Goal: Task Accomplishment & Management: Use online tool/utility

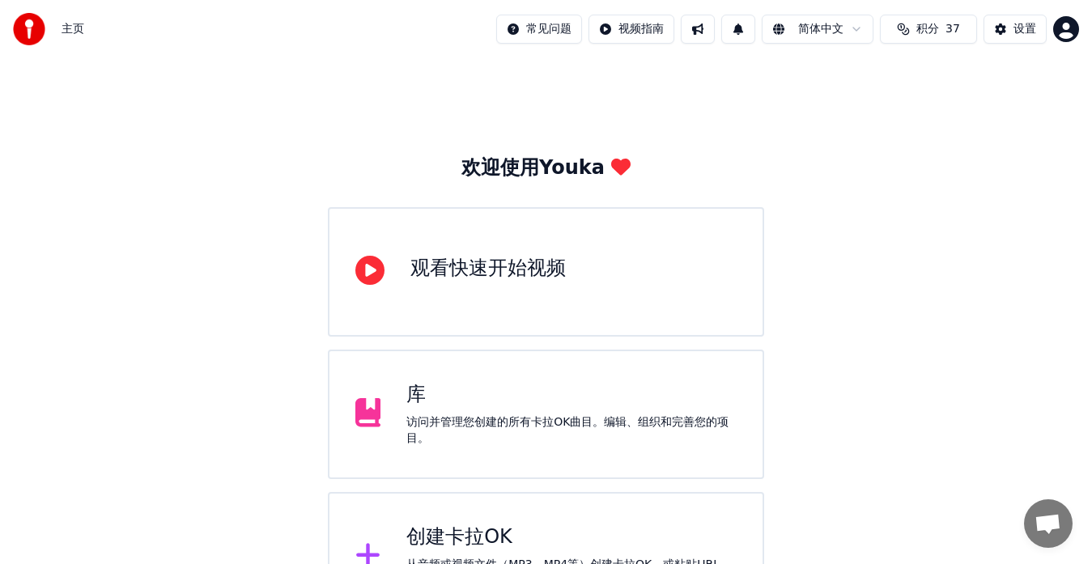
click at [456, 538] on div "创建[PERSON_NAME]OK" at bounding box center [571, 537] width 330 height 26
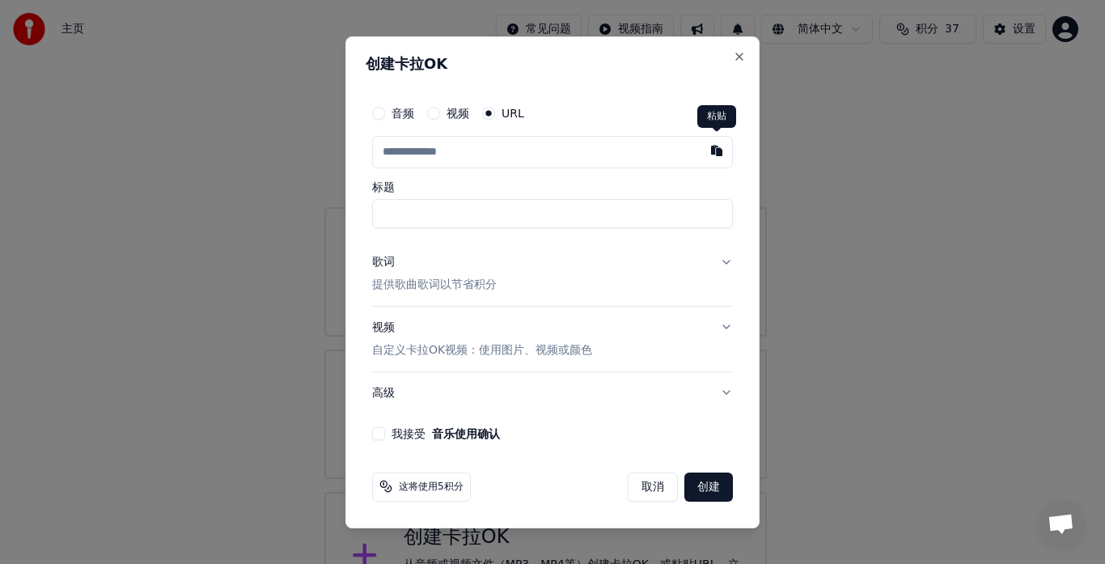
click at [717, 154] on button "button" at bounding box center [717, 150] width 32 height 29
type input "**********"
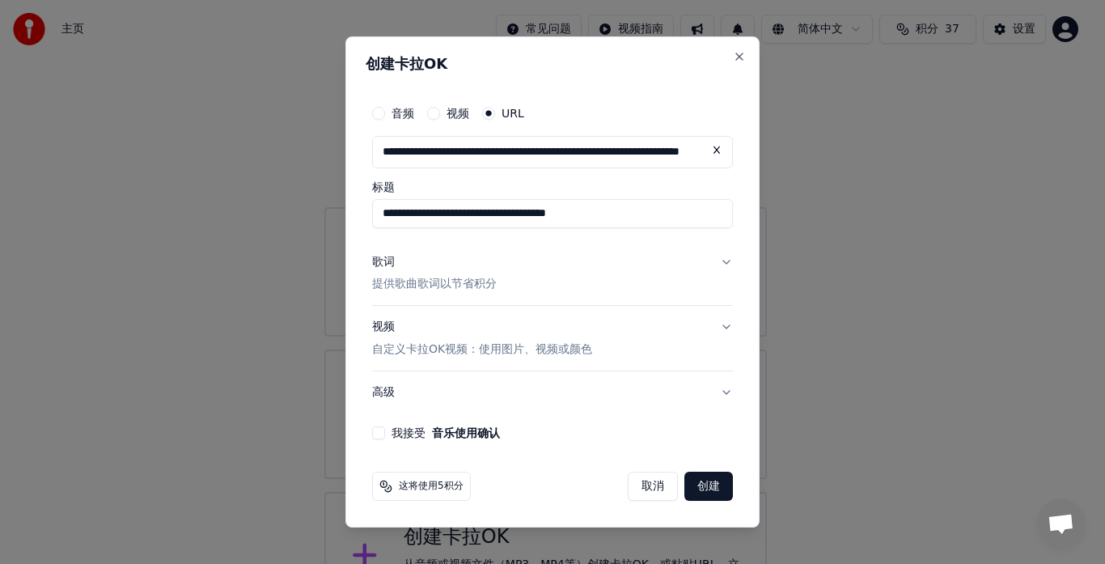
type input "**********"
click at [408, 284] on p "提供歌曲歌词以节省积分" at bounding box center [434, 285] width 125 height 16
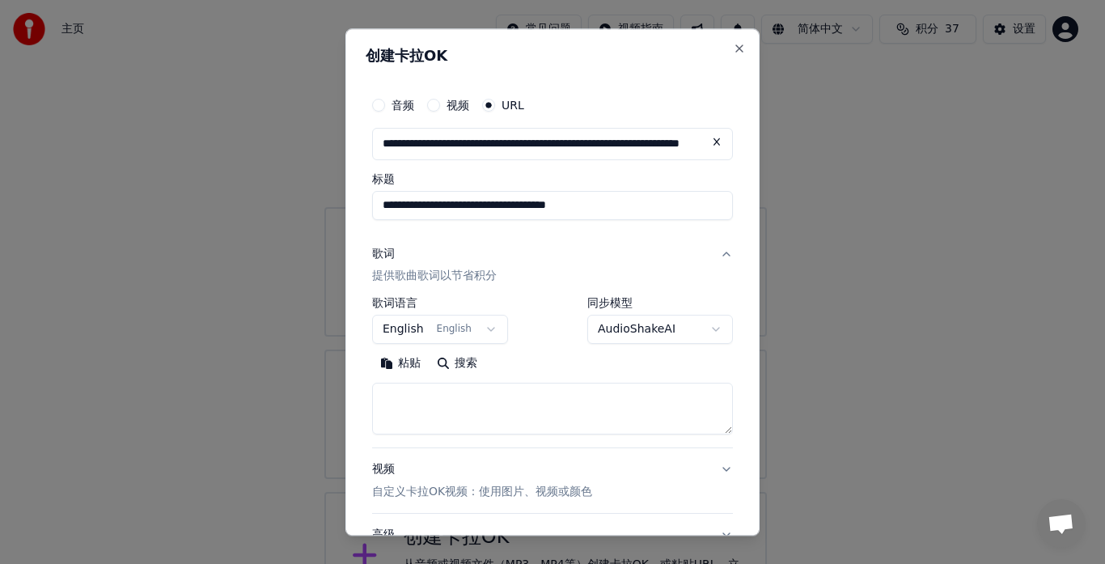
click at [409, 371] on button "粘贴" at bounding box center [400, 364] width 57 height 26
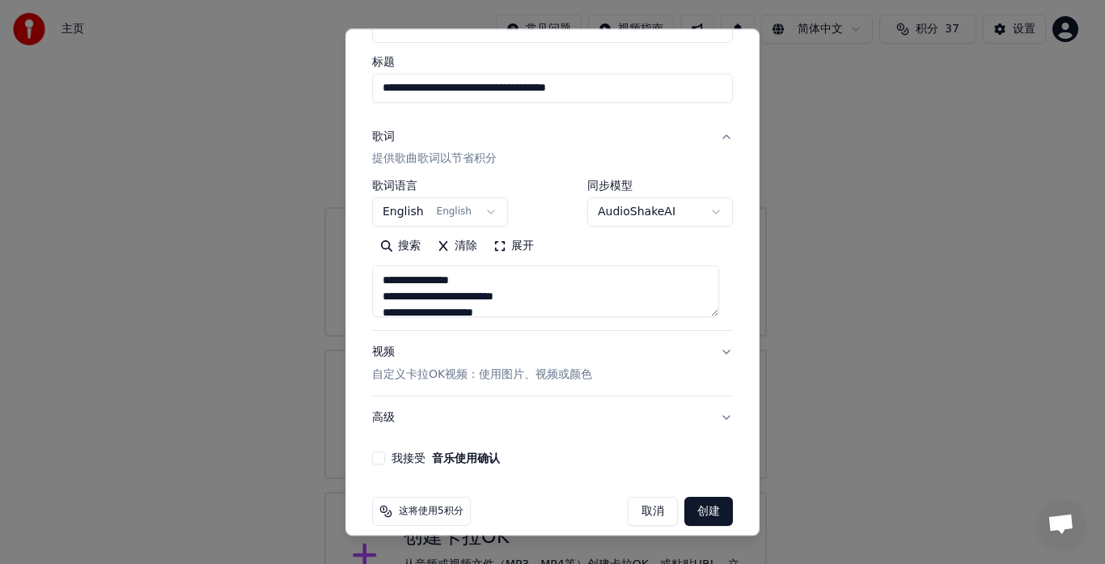
scroll to position [134, 0]
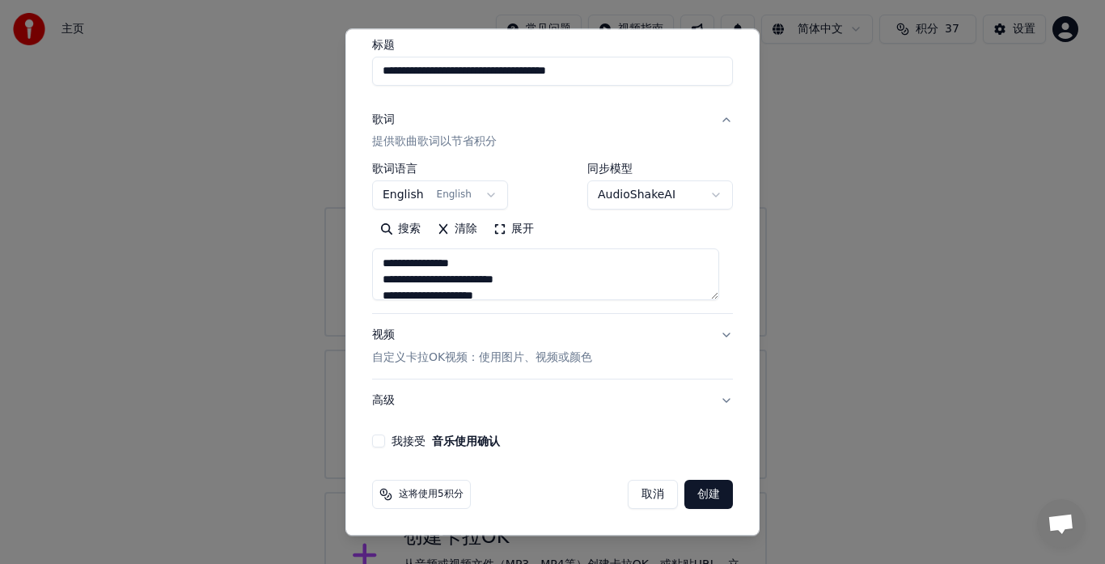
click at [376, 439] on button "我接受 音乐使用确认" at bounding box center [378, 441] width 13 height 13
click at [696, 497] on button "创建" at bounding box center [709, 495] width 49 height 29
type textarea "**********"
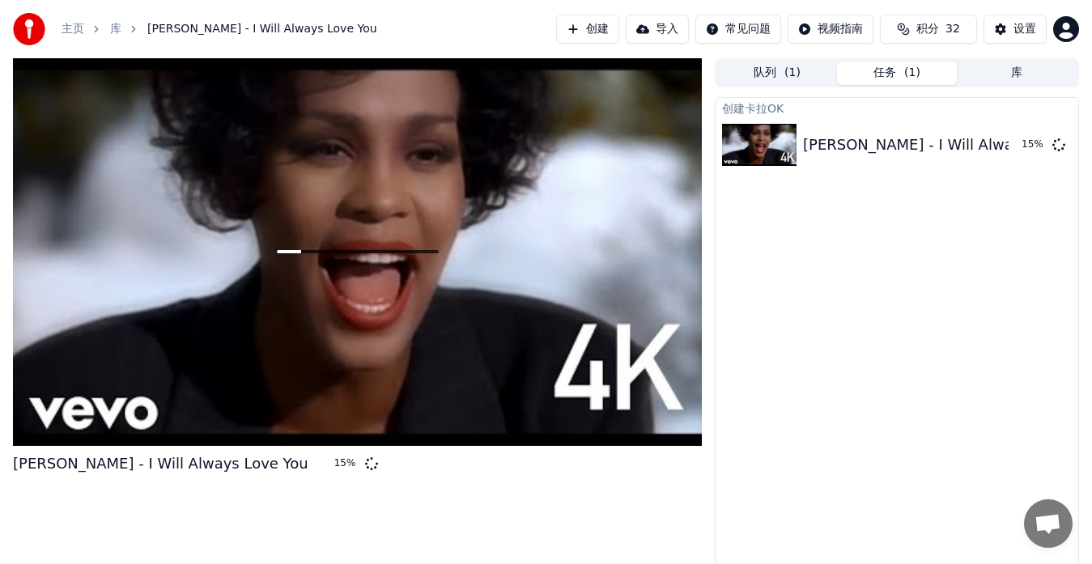
click at [1027, 203] on div "创建[PERSON_NAME]OK [PERSON_NAME] - I Will Always Love You 15 %" at bounding box center [897, 336] width 364 height 479
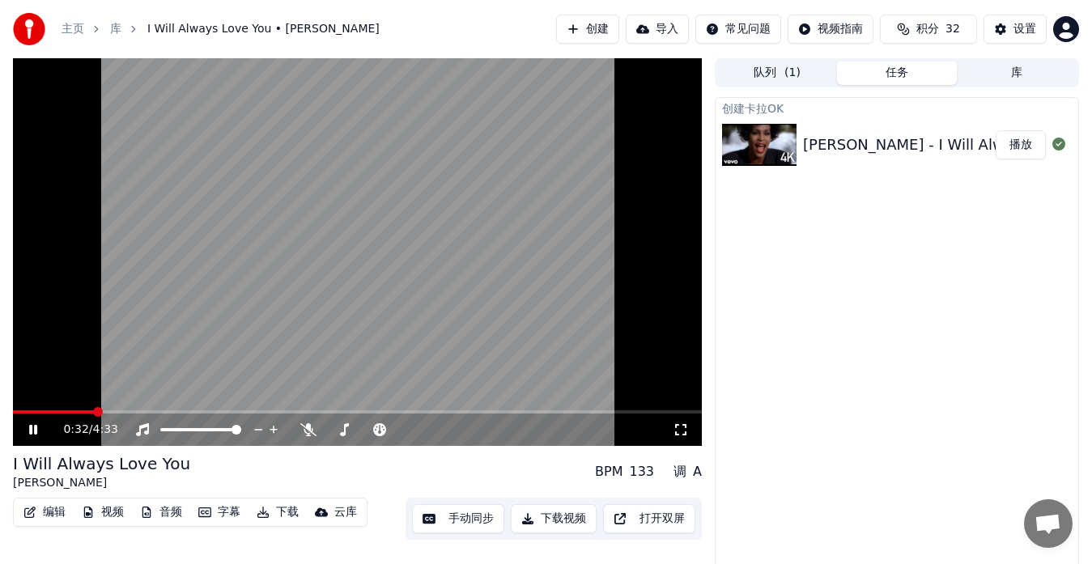
click at [465, 520] on button "手动同步" at bounding box center [458, 518] width 92 height 29
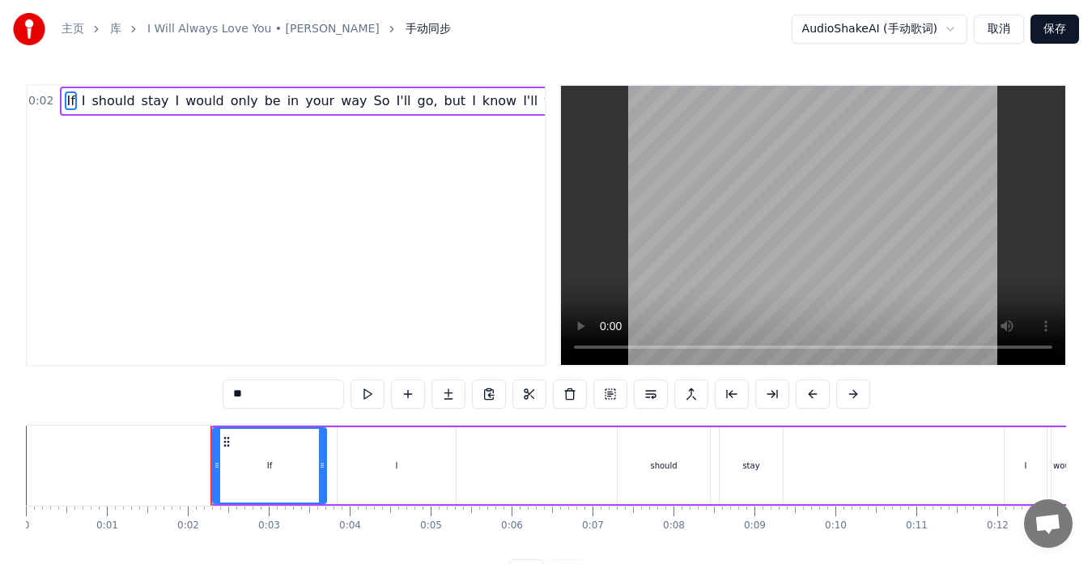
click at [1006, 33] on button "取消" at bounding box center [999, 29] width 50 height 29
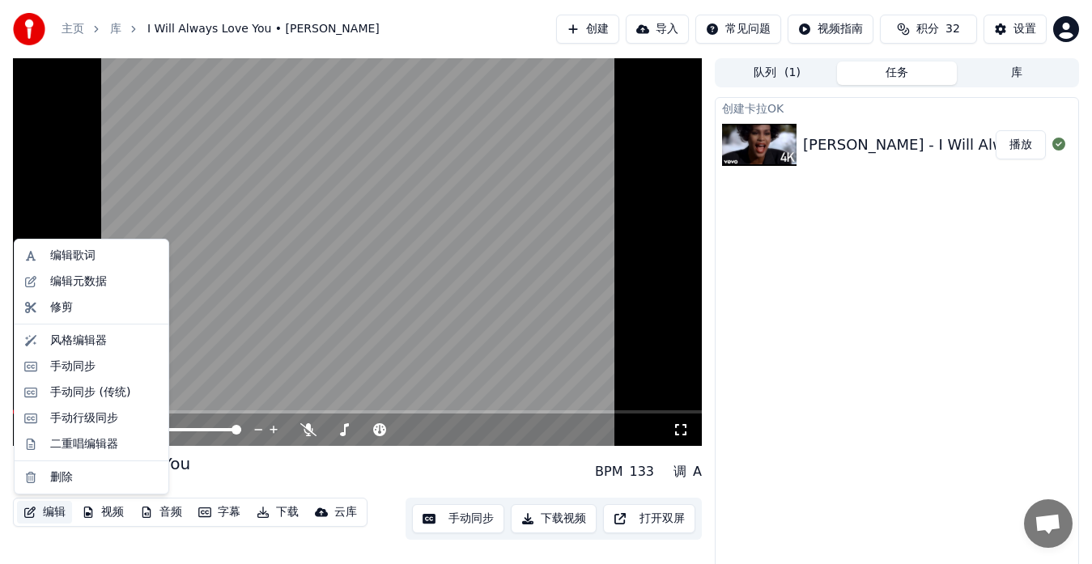
click at [53, 510] on button "编辑" at bounding box center [44, 512] width 55 height 23
click at [80, 282] on div "编辑元数据" at bounding box center [78, 282] width 57 height 16
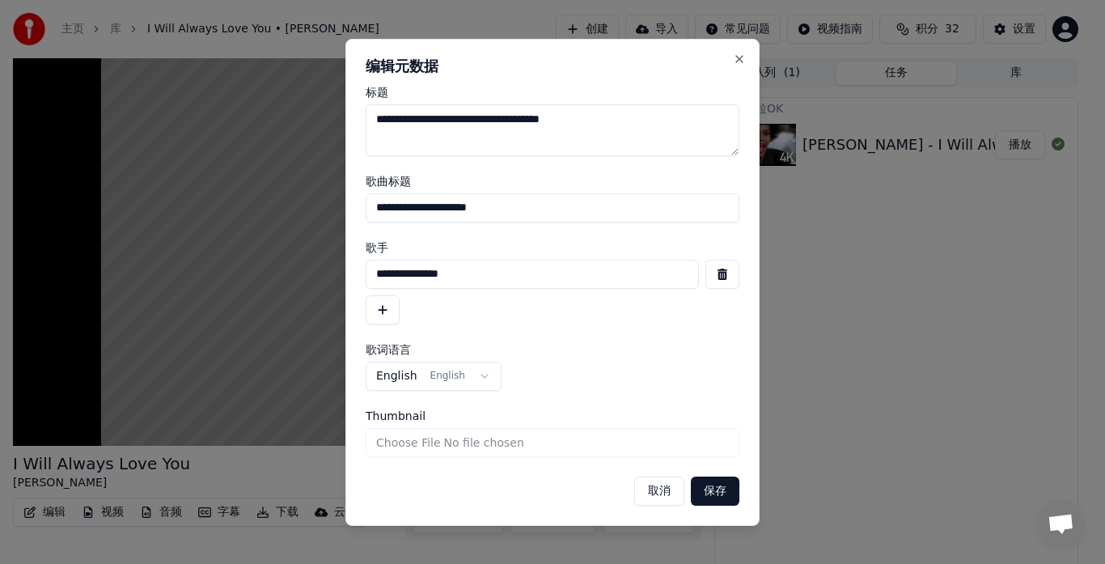
drag, startPoint x: 481, startPoint y: 119, endPoint x: 278, endPoint y: 113, distance: 203.2
click at [278, 113] on body "**********" at bounding box center [546, 282] width 1092 height 564
type textarea "**********"
click at [721, 496] on button "保存" at bounding box center [715, 491] width 49 height 29
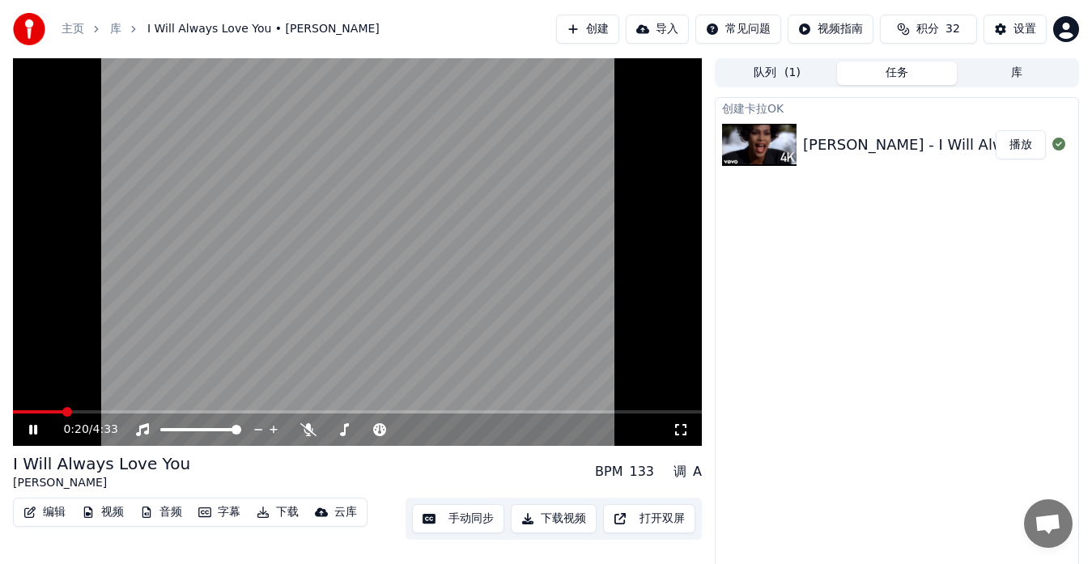
click at [16, 410] on span at bounding box center [38, 411] width 50 height 3
click at [13, 411] on span at bounding box center [18, 412] width 10 height 10
click at [452, 523] on button "手动同步" at bounding box center [458, 518] width 92 height 29
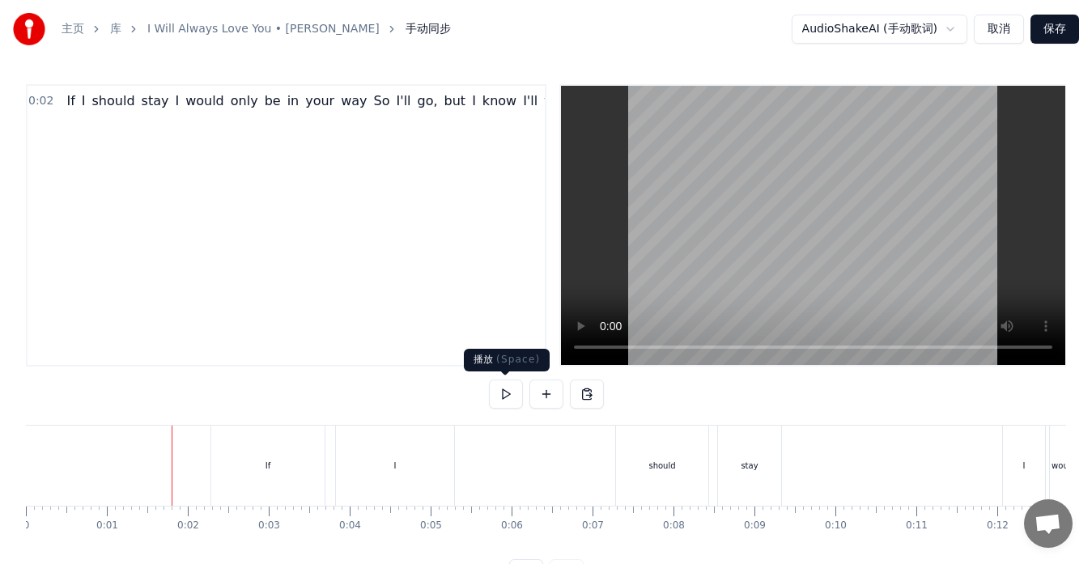
click at [511, 395] on button at bounding box center [506, 394] width 34 height 29
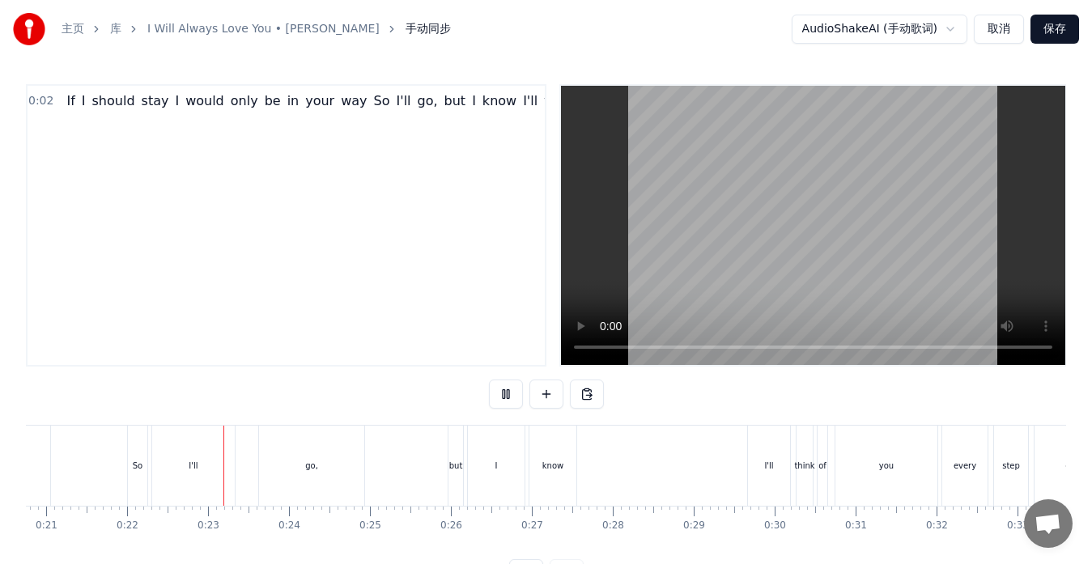
scroll to position [0, 1760]
click at [511, 395] on button at bounding box center [506, 394] width 34 height 29
click at [821, 461] on div "you" at bounding box center [805, 466] width 102 height 80
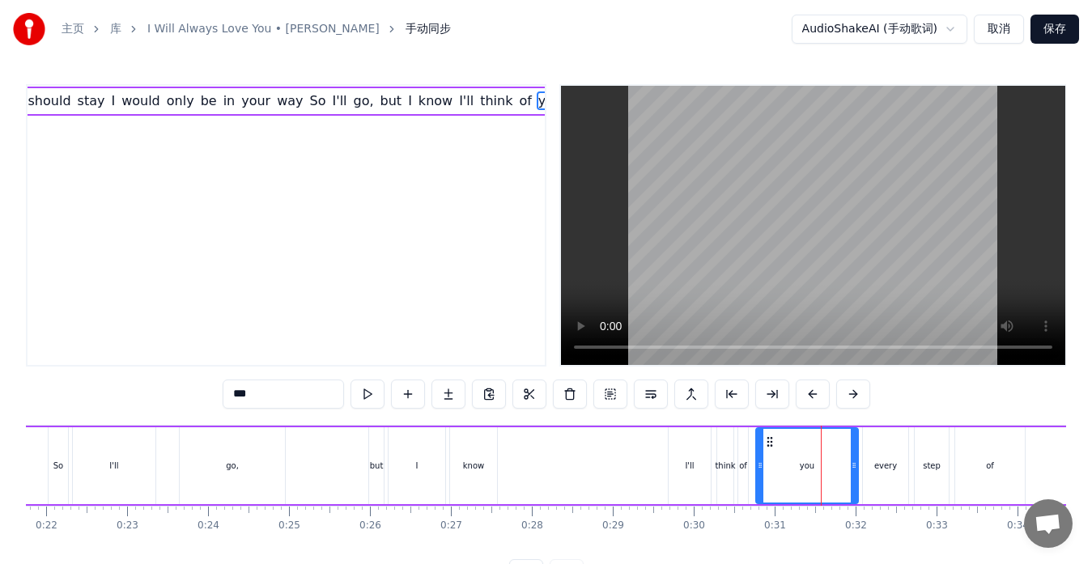
scroll to position [0, 66]
drag, startPoint x: 851, startPoint y: 459, endPoint x: 825, endPoint y: 459, distance: 26.7
click at [825, 459] on icon at bounding box center [827, 465] width 6 height 13
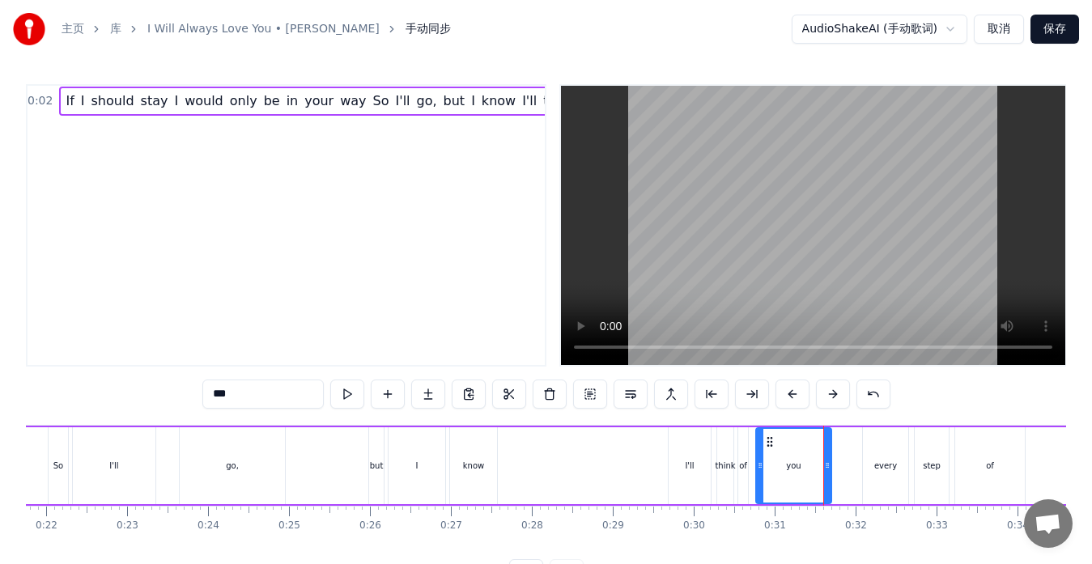
scroll to position [0, 0]
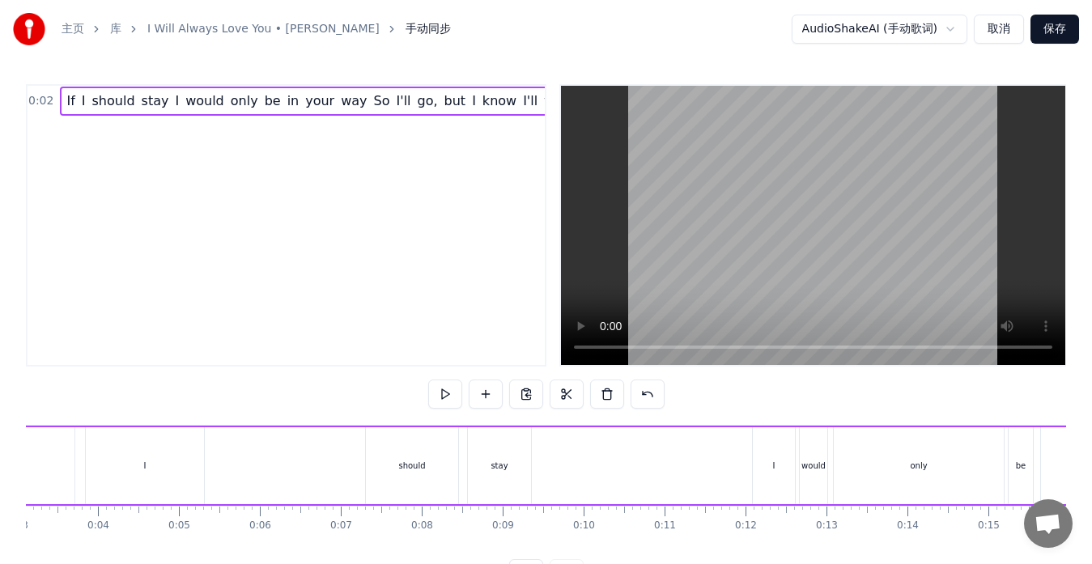
scroll to position [0, 104]
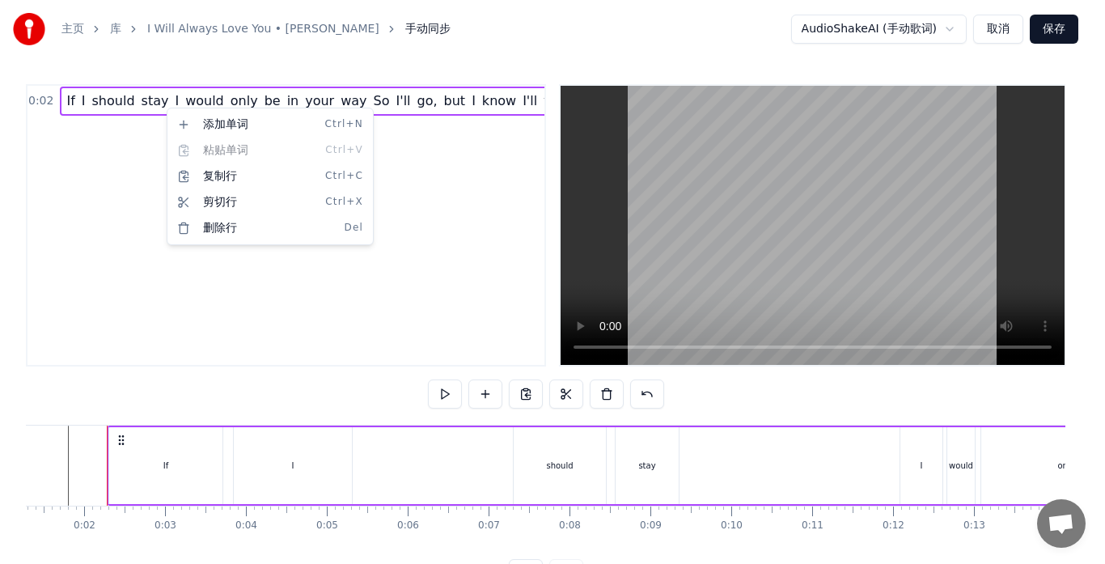
click at [171, 100] on html "主页 库 I Will Always Love You • [PERSON_NAME] 手动同步 AudioShakeAI (手动歌词) 取消 保存 0:02…" at bounding box center [552, 307] width 1105 height 614
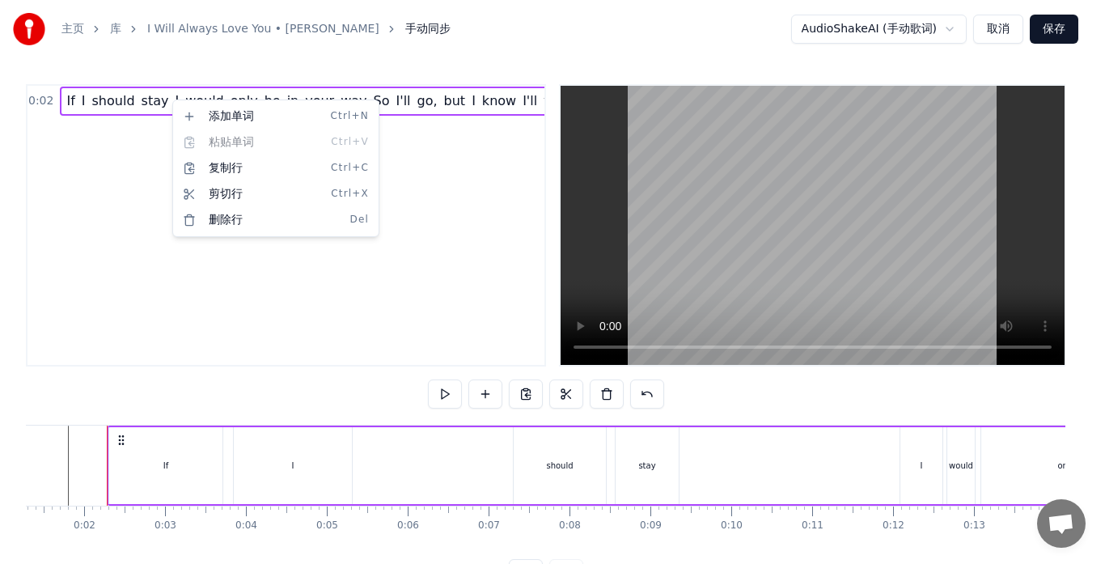
click at [169, 96] on html "主页 库 I Will Always Love You • [PERSON_NAME] 手动同步 AudioShakeAI (手动歌词) 取消 保存 0:02…" at bounding box center [552, 307] width 1105 height 614
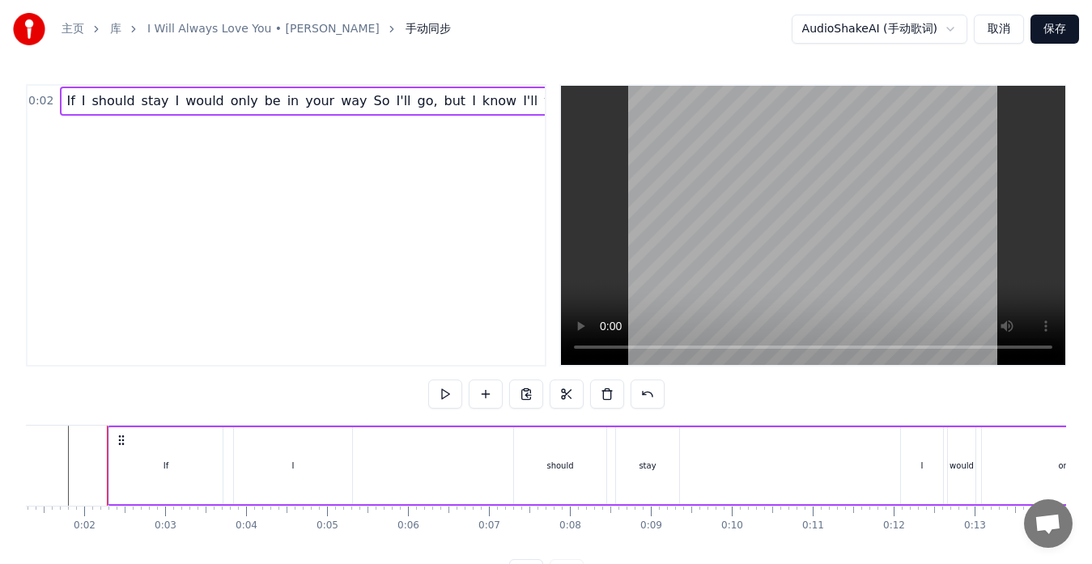
click at [173, 101] on span "I" at bounding box center [176, 100] width 7 height 19
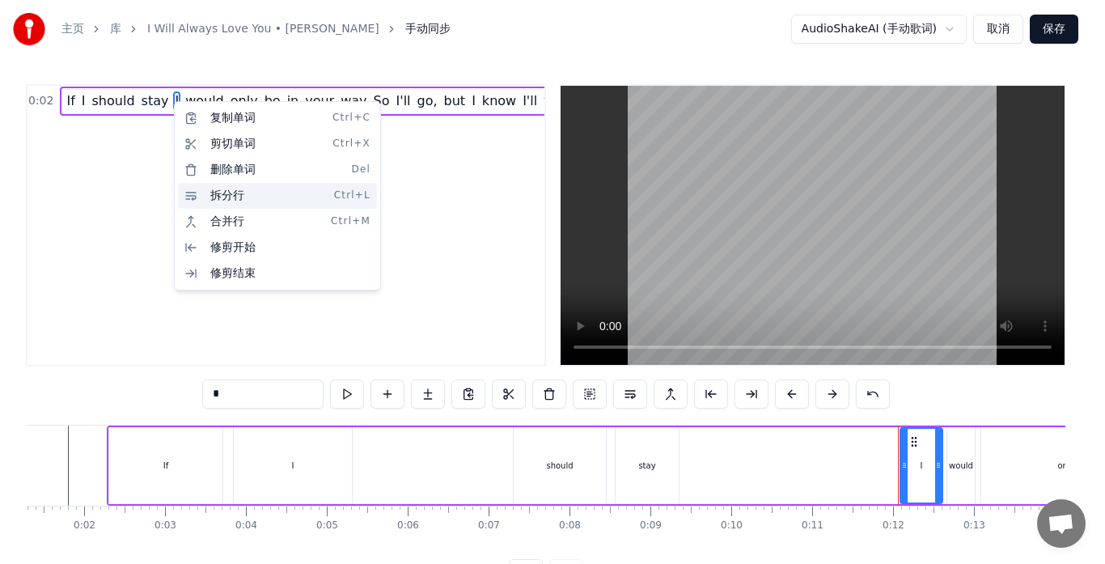
click at [209, 192] on div "拆分行 Ctrl+L" at bounding box center [277, 196] width 199 height 26
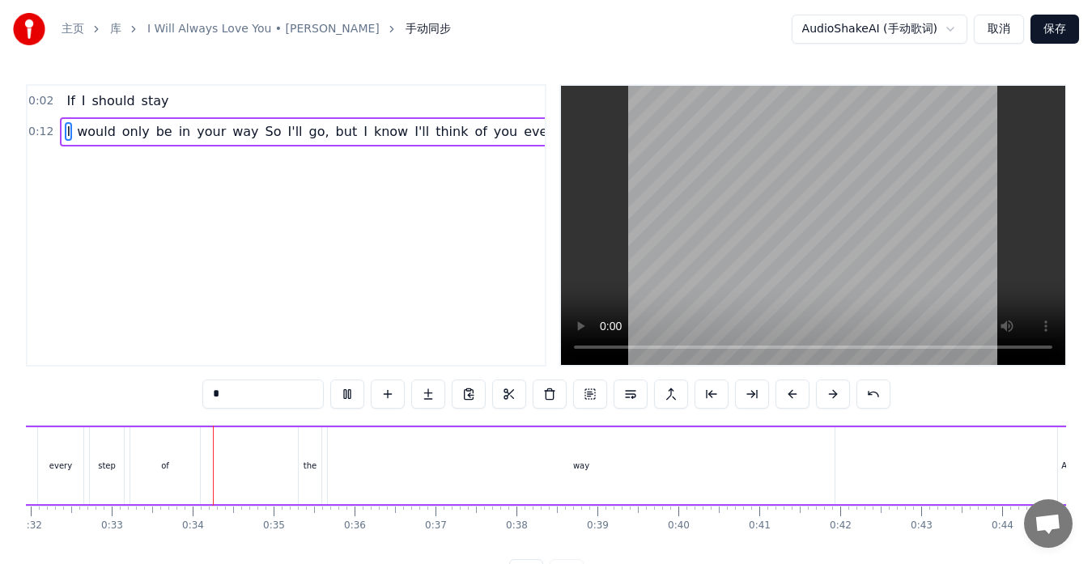
scroll to position [0, 2644]
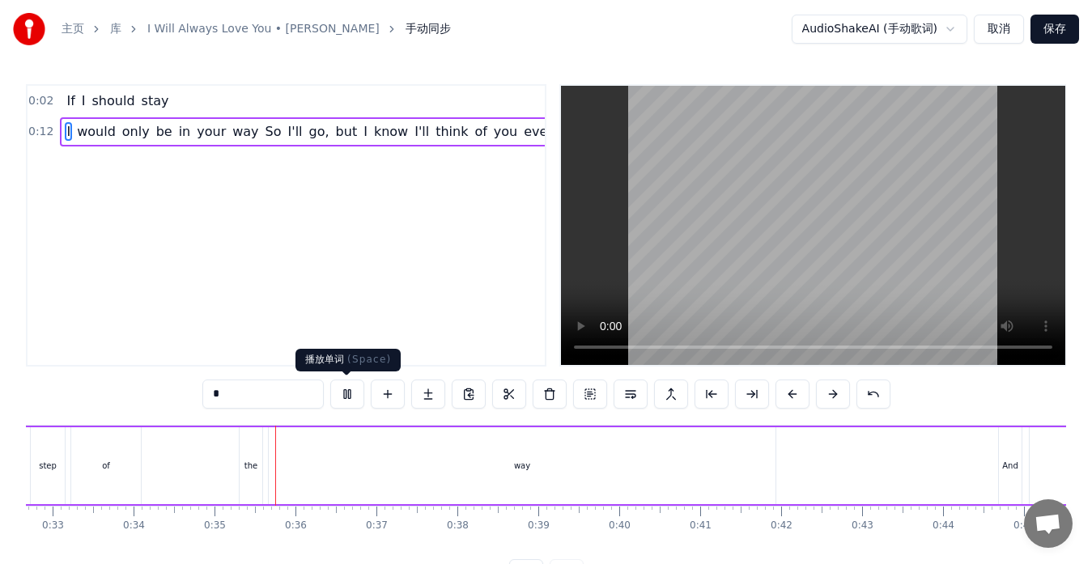
click at [348, 392] on button at bounding box center [347, 394] width 34 height 29
click at [264, 134] on span "So" at bounding box center [273, 131] width 19 height 19
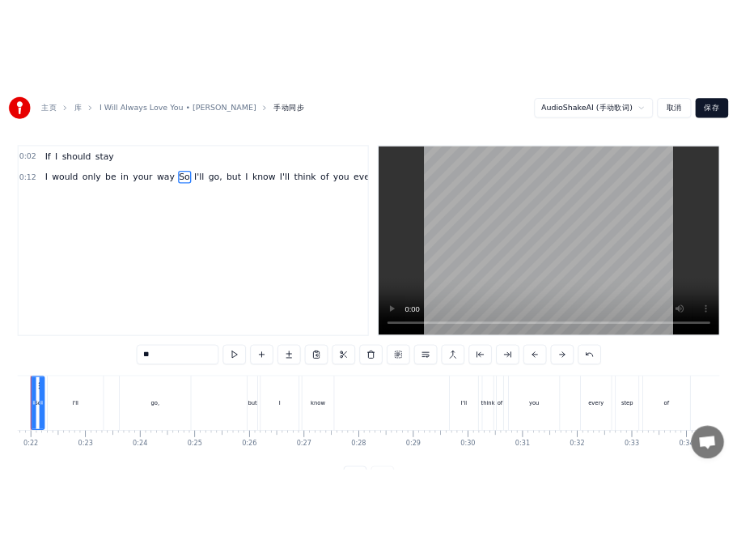
scroll to position [0, 1699]
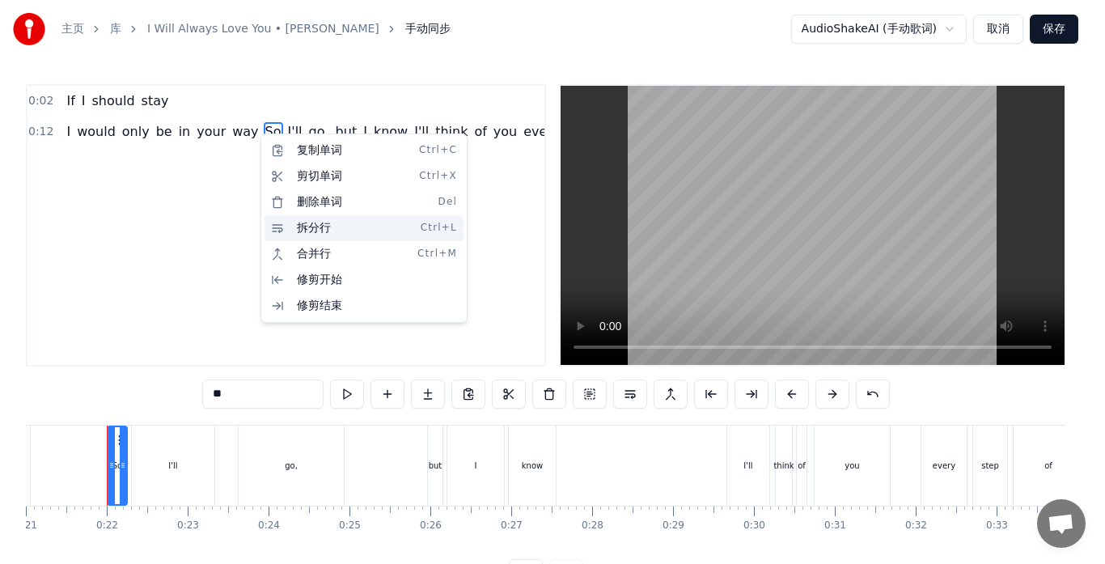
click at [296, 231] on div "拆分行 Ctrl+L" at bounding box center [364, 228] width 199 height 26
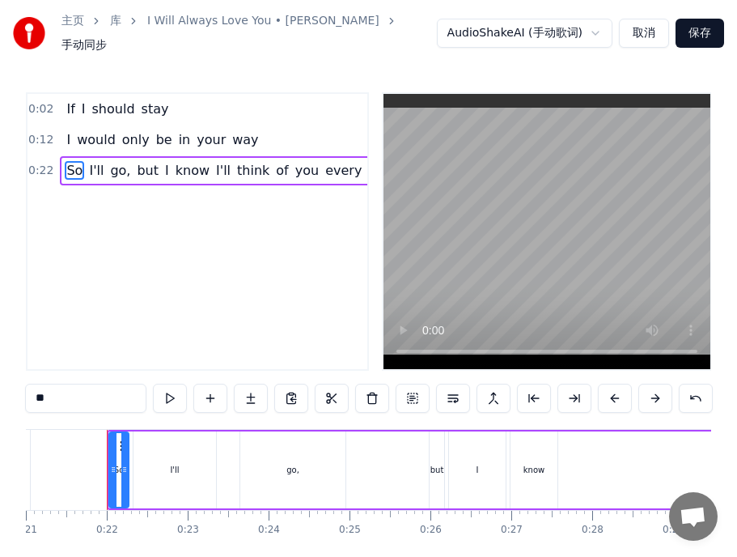
click at [217, 172] on span "I'll" at bounding box center [223, 170] width 18 height 19
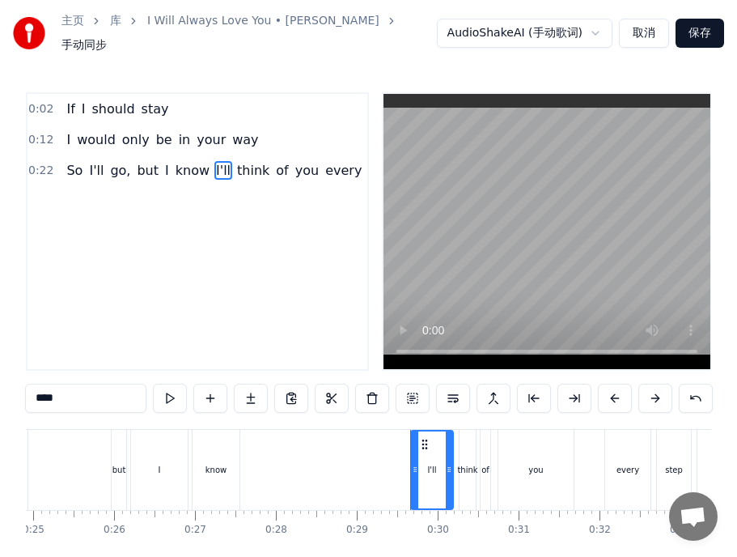
scroll to position [0, 2319]
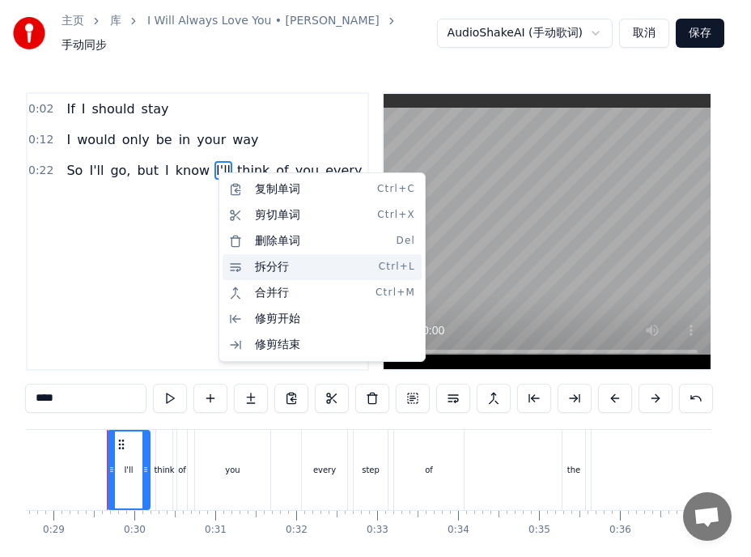
click at [253, 265] on div "拆分行 Ctrl+L" at bounding box center [322, 267] width 199 height 26
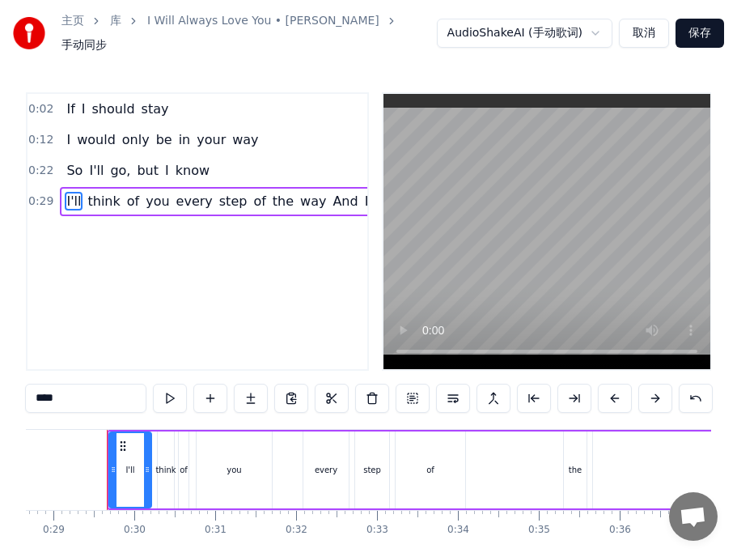
click at [331, 201] on span "And" at bounding box center [345, 201] width 28 height 19
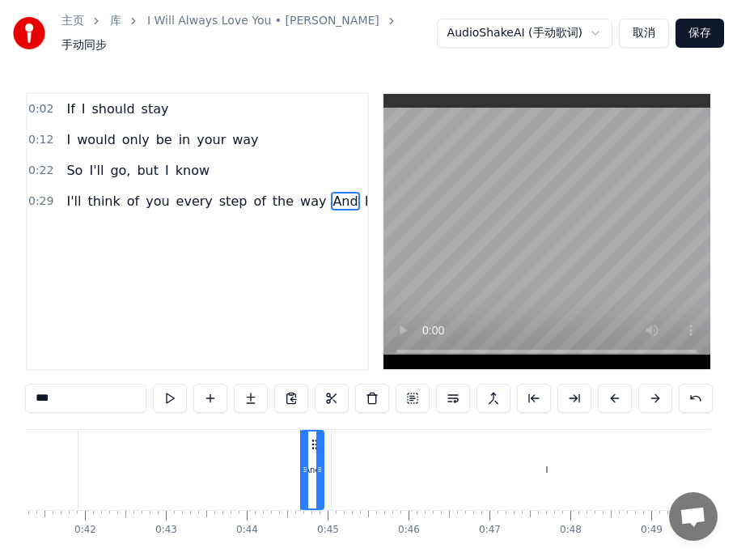
scroll to position [0, 3533]
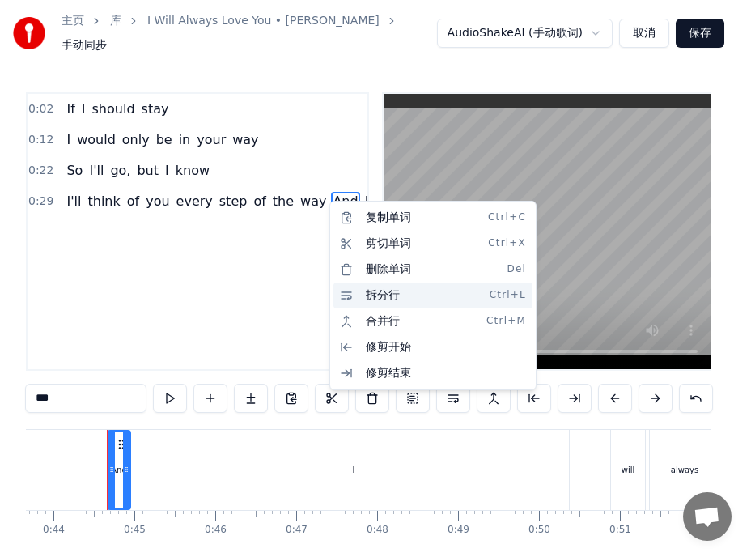
click at [359, 295] on div "拆分行 Ctrl+L" at bounding box center [432, 295] width 199 height 26
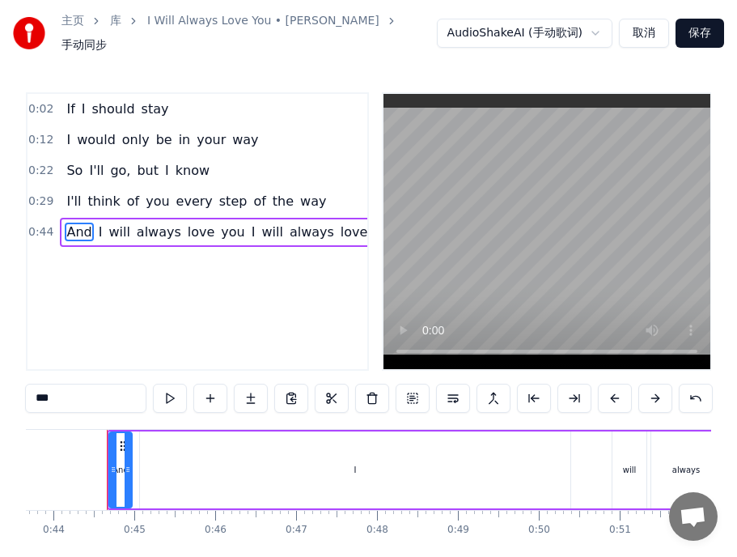
click at [250, 235] on span "I" at bounding box center [253, 232] width 7 height 19
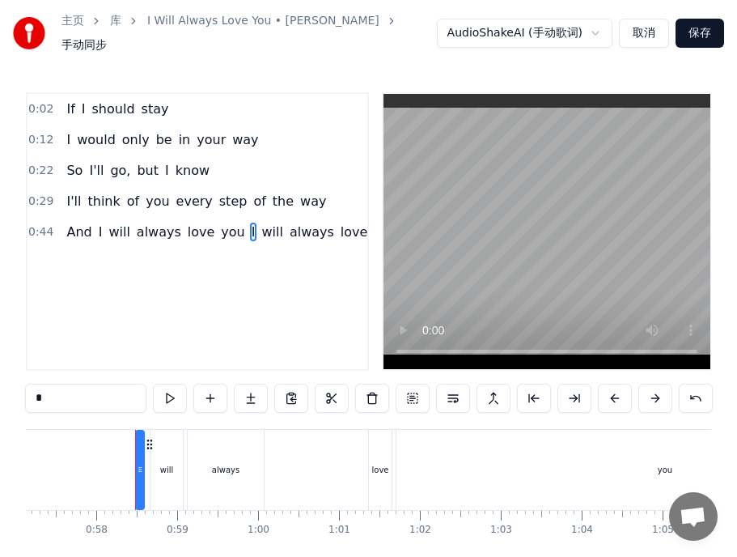
scroll to position [0, 4652]
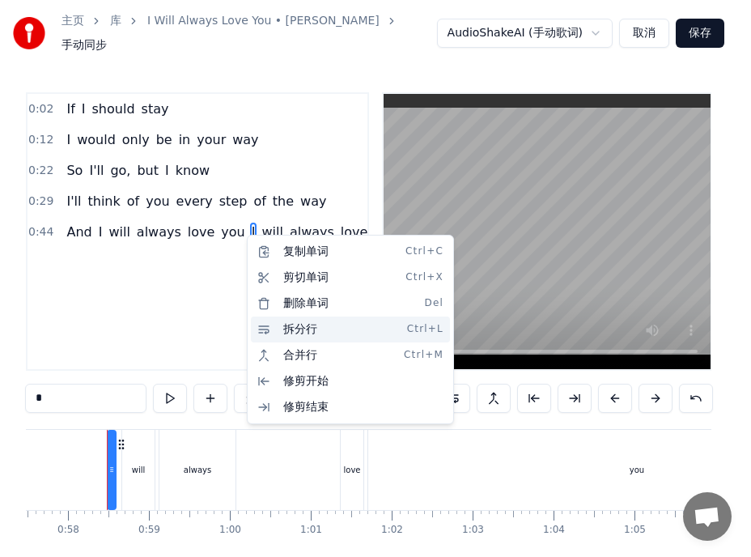
click at [279, 327] on div "拆分行 Ctrl+L" at bounding box center [350, 329] width 199 height 26
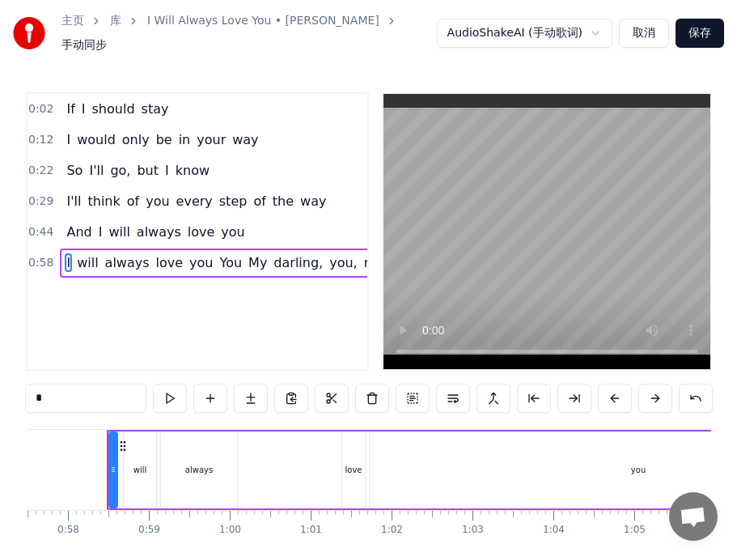
click at [218, 265] on span "You" at bounding box center [231, 262] width 26 height 19
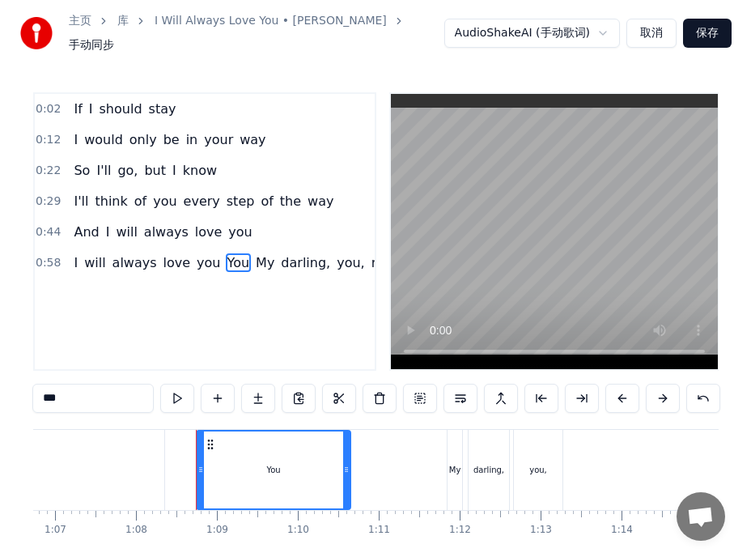
scroll to position [0, 5482]
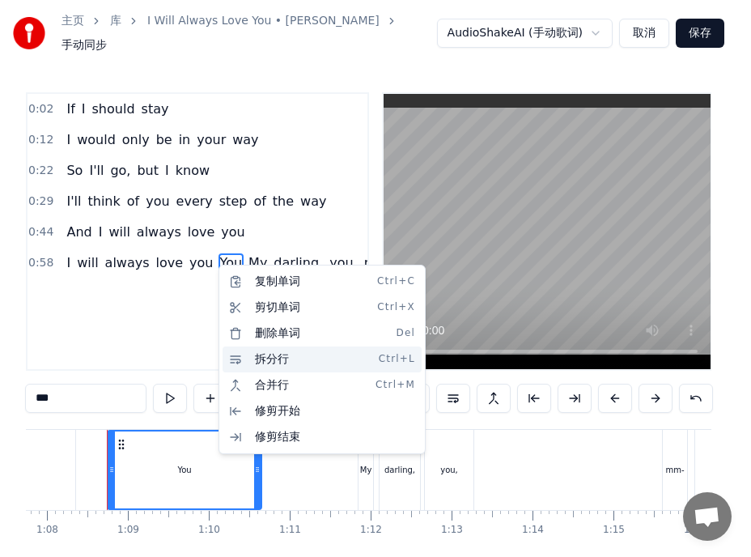
click at [291, 359] on div "拆分行 Ctrl+L" at bounding box center [322, 359] width 199 height 26
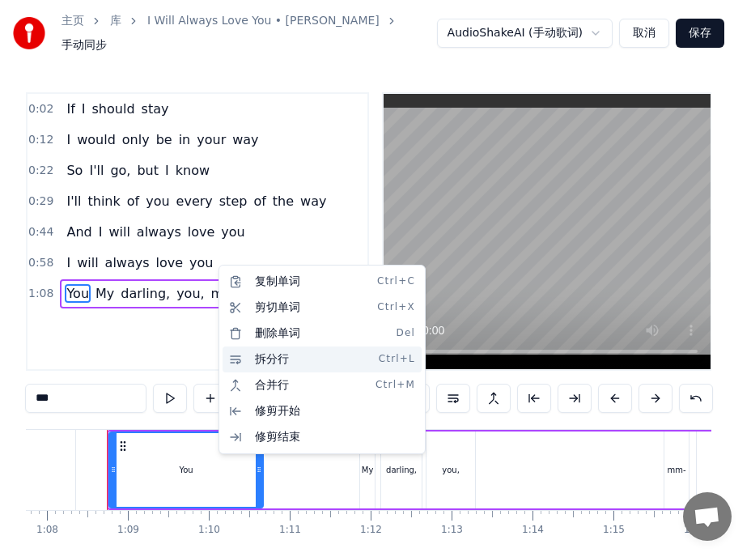
scroll to position [15, 0]
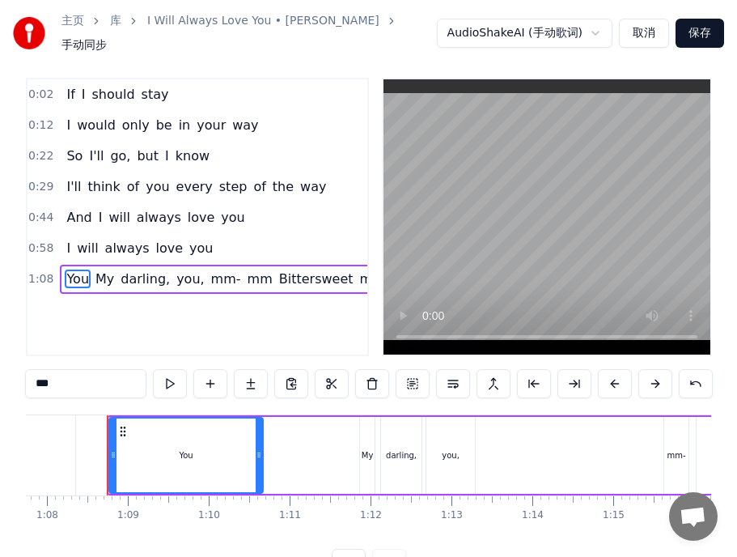
click at [104, 282] on span "My" at bounding box center [105, 278] width 22 height 19
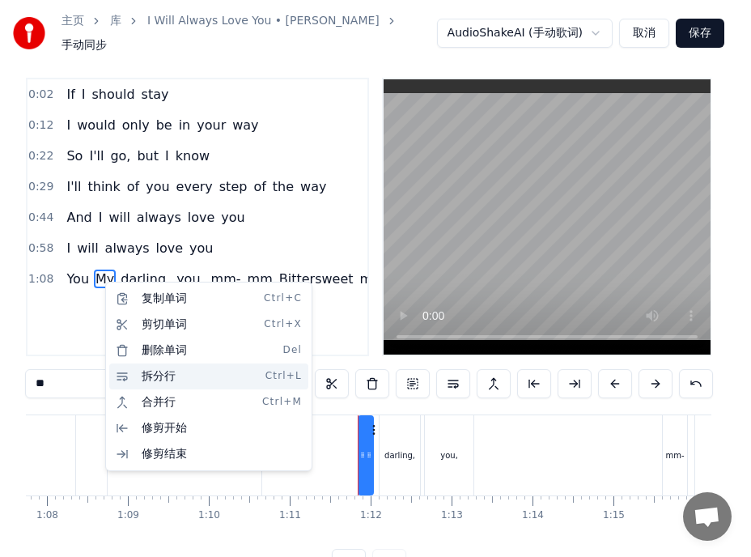
click at [159, 371] on div "拆分行 Ctrl+L" at bounding box center [208, 376] width 199 height 26
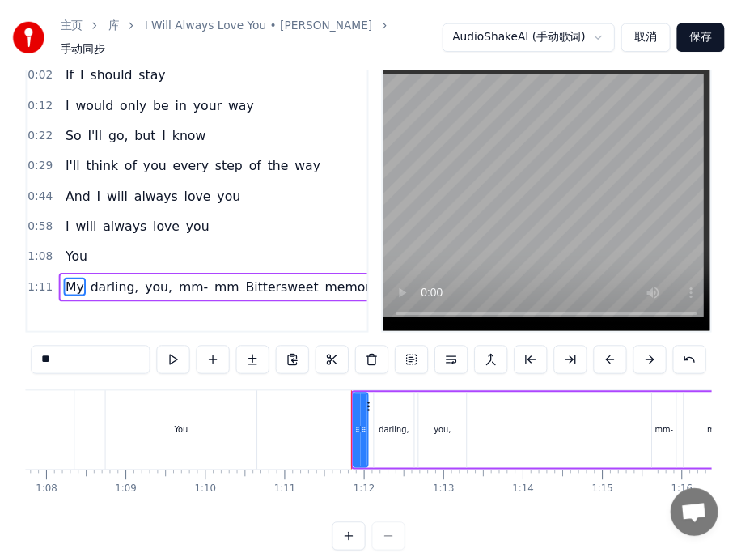
scroll to position [45, 0]
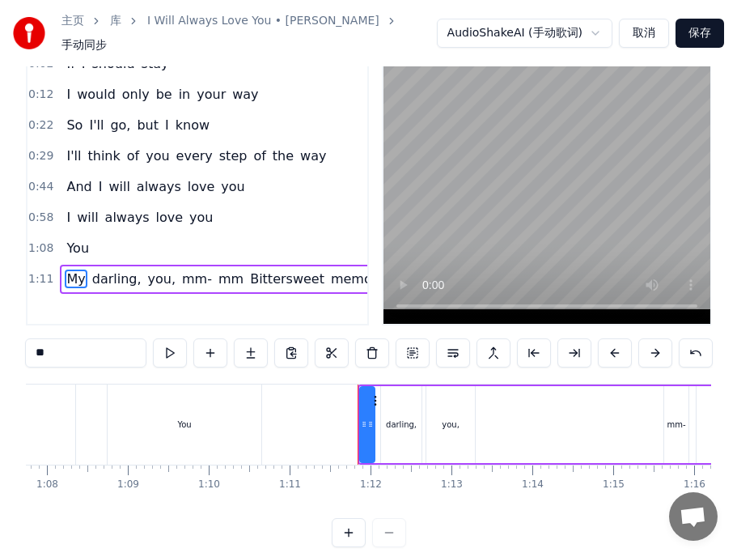
click at [250, 282] on span "Bittersweet" at bounding box center [287, 278] width 78 height 19
type input "**********"
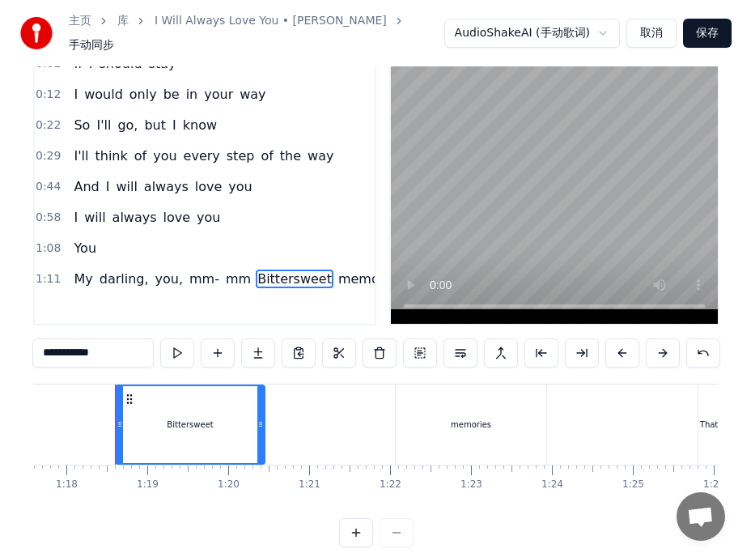
scroll to position [0, 6280]
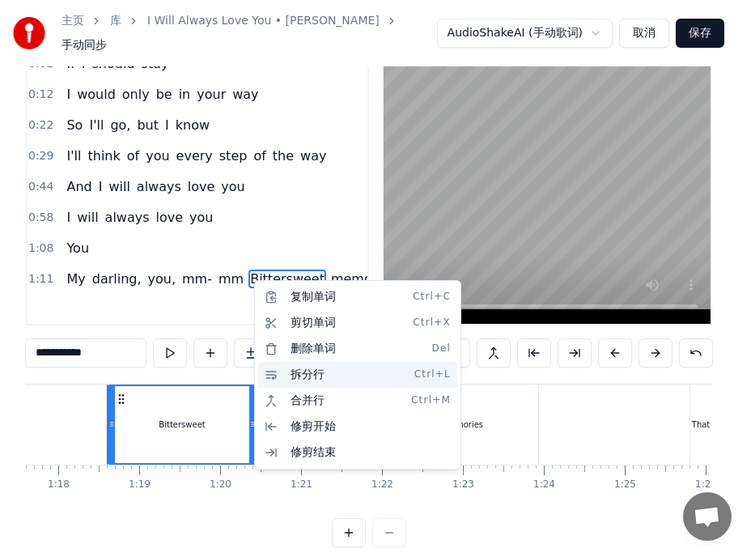
click at [305, 380] on div "拆分行 Ctrl+L" at bounding box center [357, 375] width 199 height 26
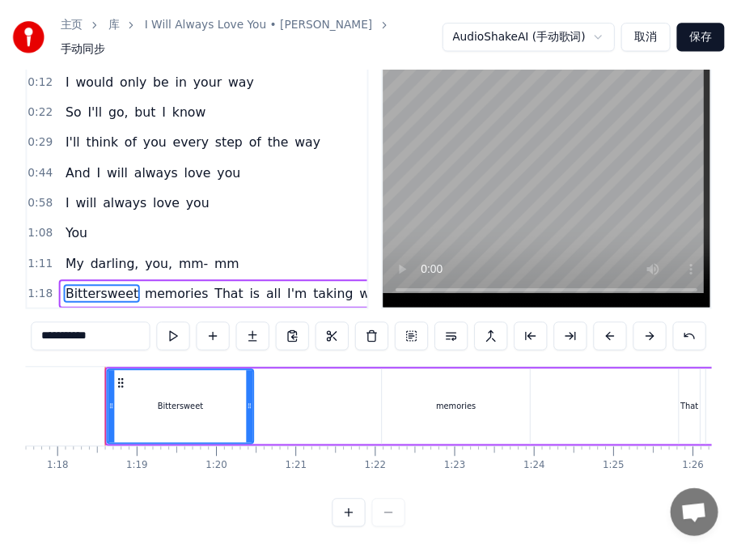
scroll to position [15, 0]
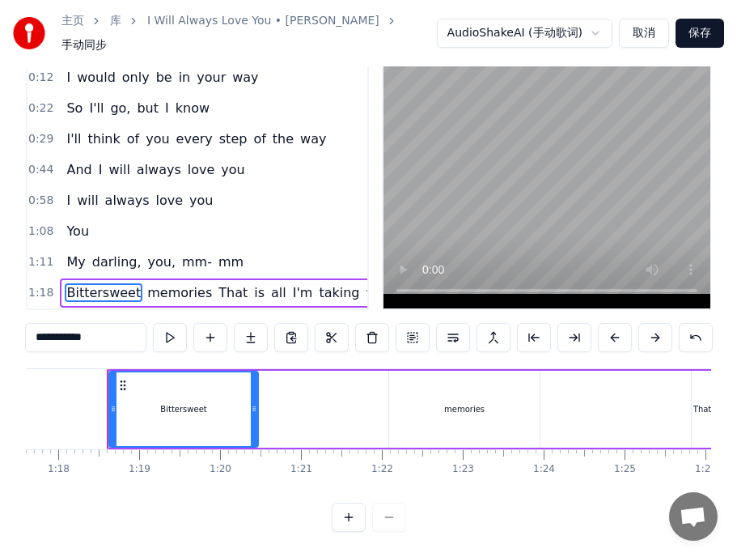
click at [71, 167] on div "And I will always love you" at bounding box center [155, 169] width 191 height 29
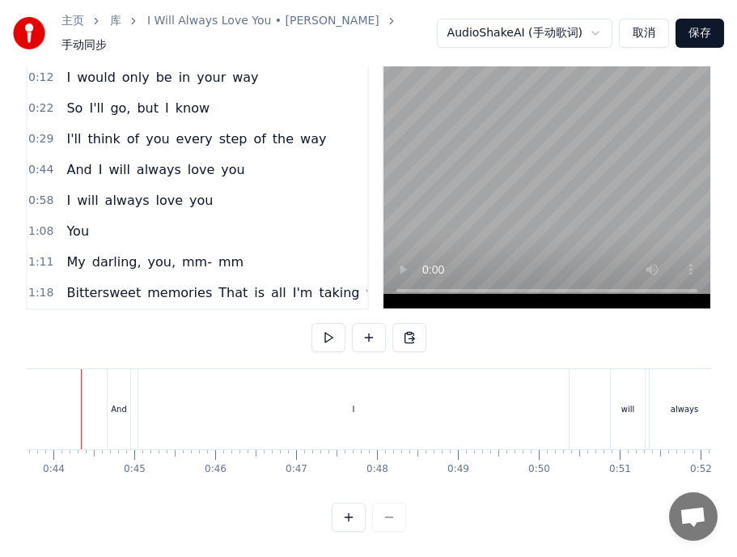
scroll to position [0, 3507]
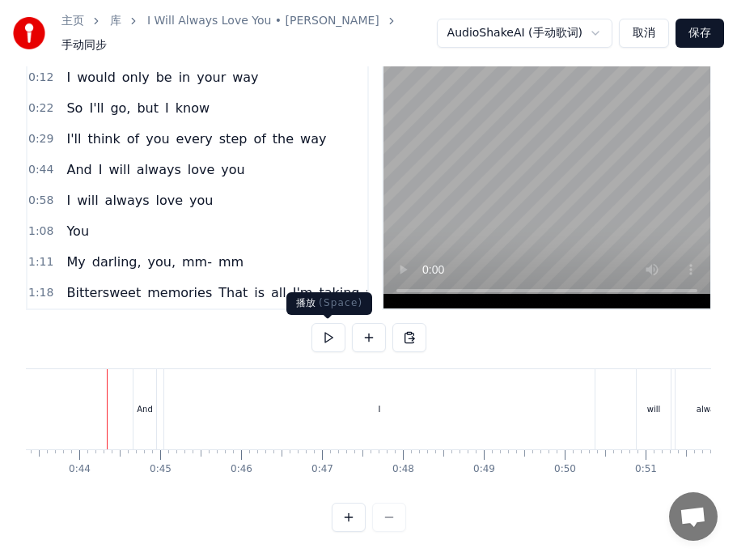
click at [336, 334] on button at bounding box center [329, 337] width 34 height 29
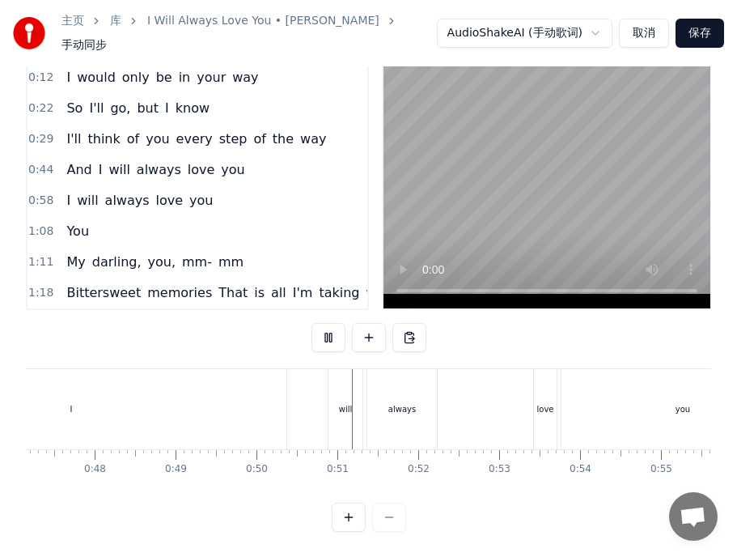
scroll to position [0, 4041]
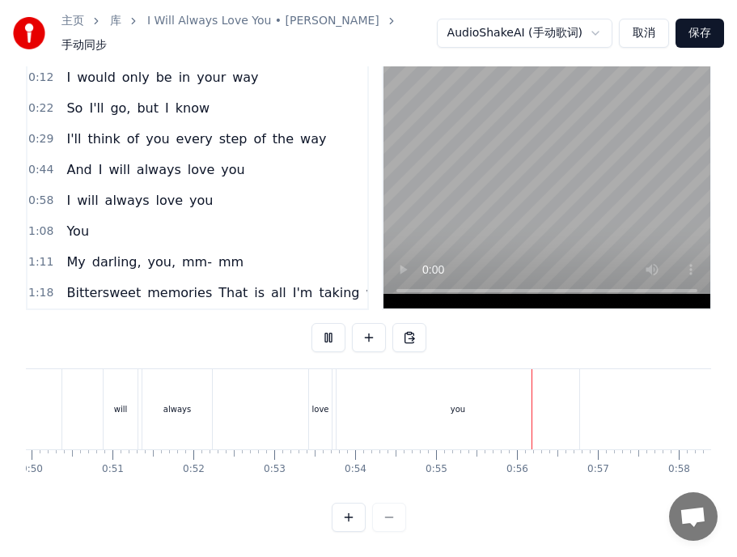
click at [61, 102] on div "So I'll go, but I know" at bounding box center [138, 108] width 156 height 29
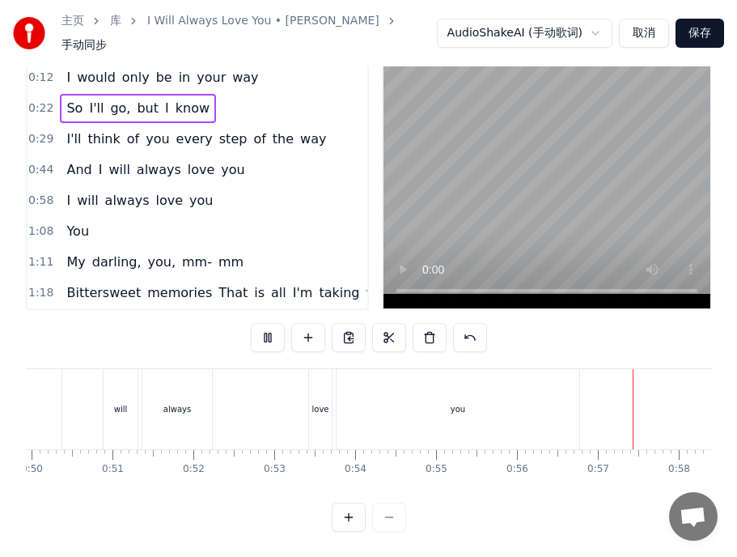
click at [61, 102] on div "So I'll go, but I know" at bounding box center [138, 108] width 156 height 29
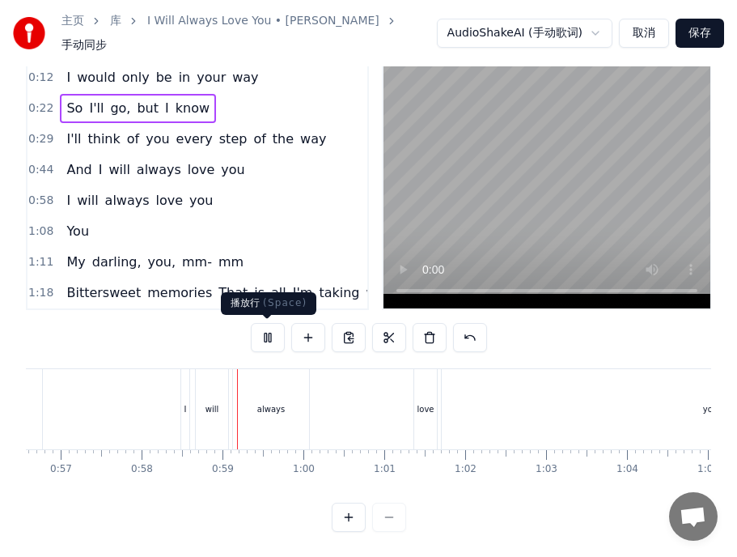
click at [267, 337] on button at bounding box center [268, 337] width 34 height 29
click at [78, 106] on div "So I'll go, but I know" at bounding box center [138, 108] width 156 height 29
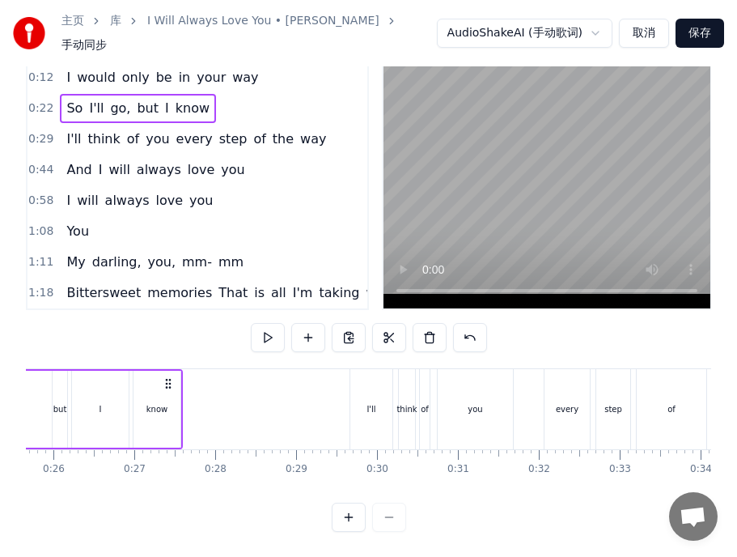
scroll to position [0, 1699]
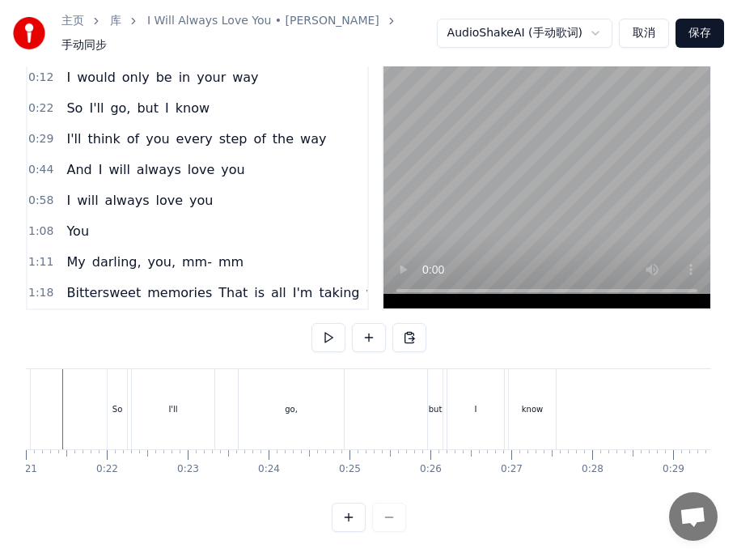
scroll to position [0, 1655]
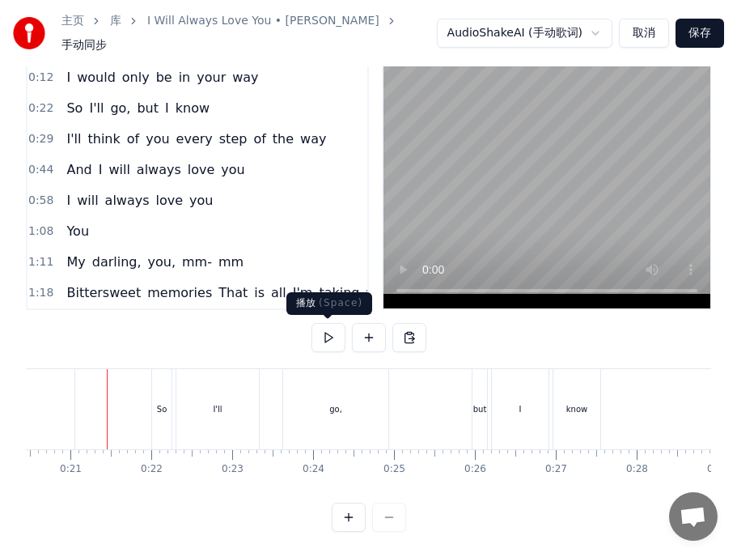
click at [319, 342] on button at bounding box center [329, 337] width 34 height 29
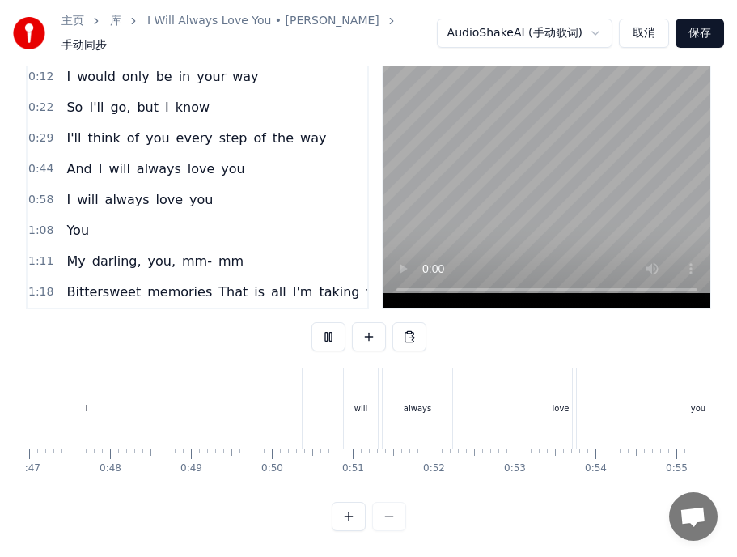
scroll to position [75, 0]
click at [220, 282] on span "That" at bounding box center [233, 291] width 32 height 19
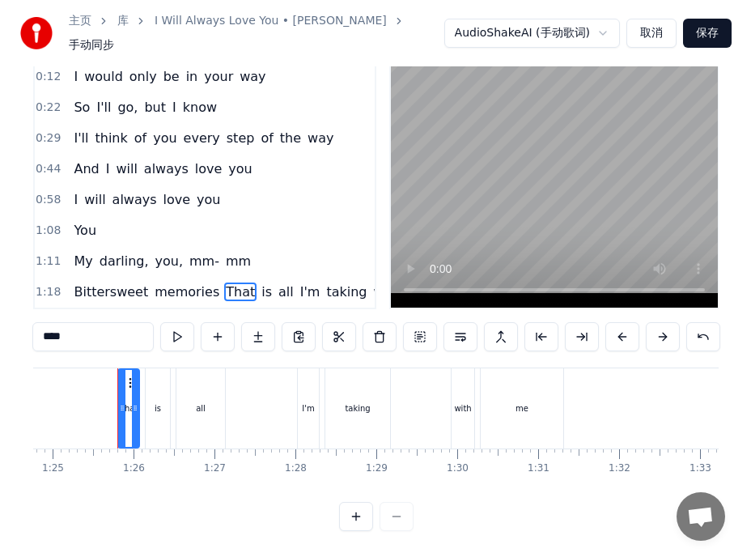
scroll to position [0, 6862]
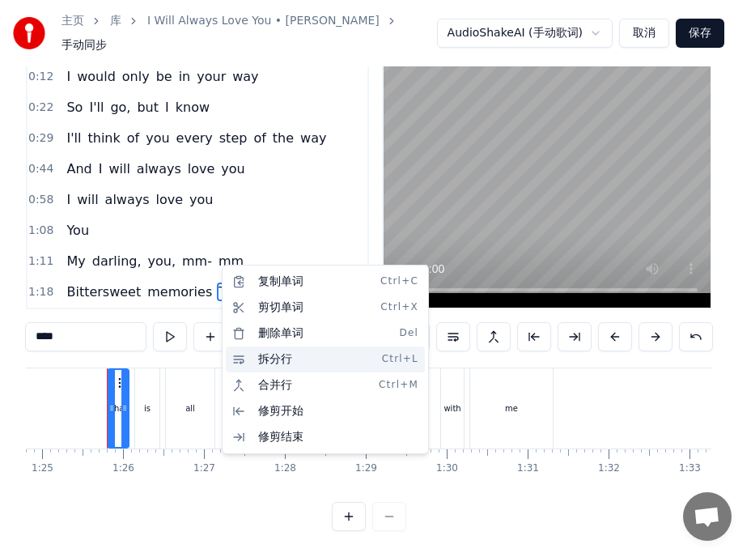
click at [246, 359] on div "拆分行 Ctrl+L" at bounding box center [325, 359] width 199 height 26
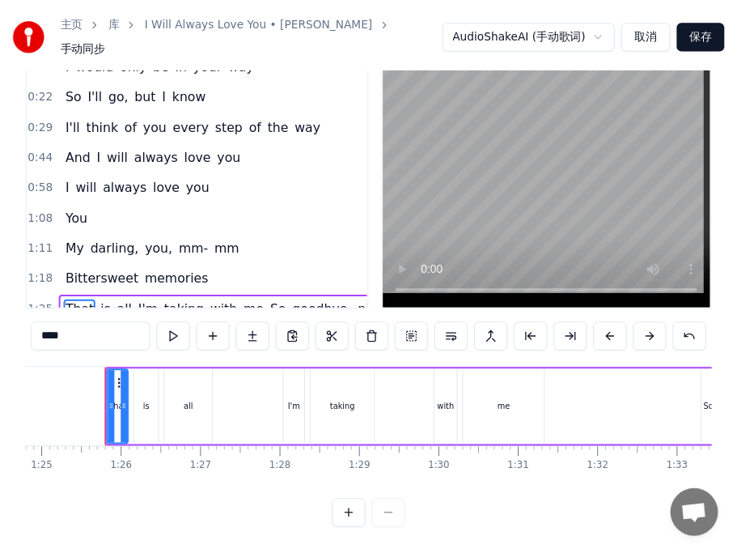
scroll to position [46, 0]
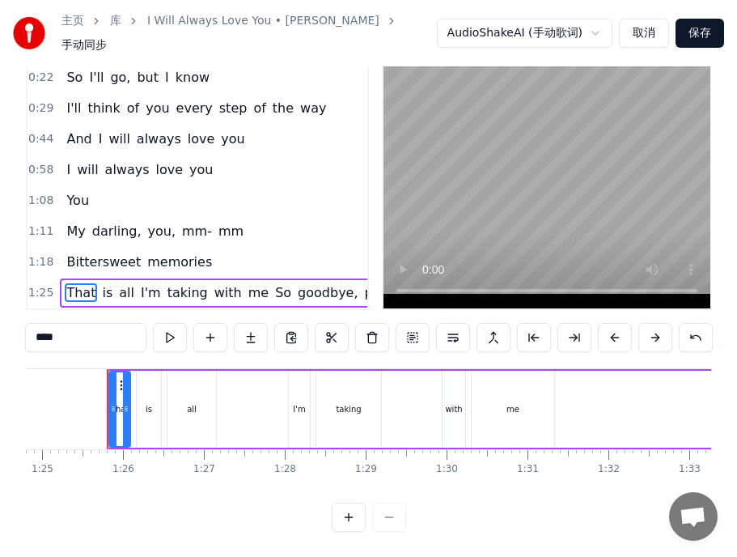
click at [274, 283] on span "So" at bounding box center [283, 292] width 19 height 19
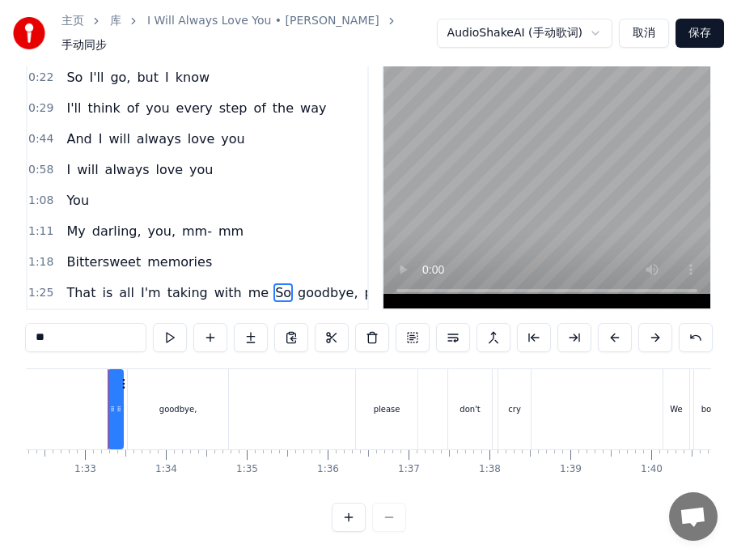
scroll to position [0, 7468]
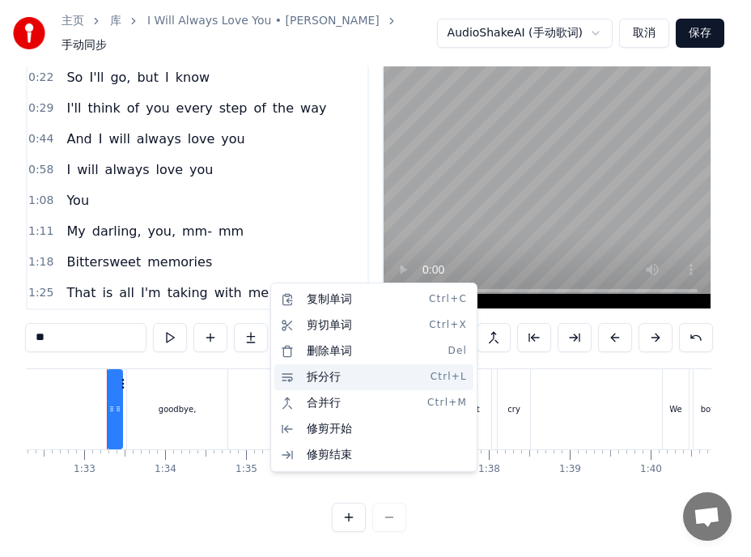
click at [293, 376] on div "拆分行 Ctrl+L" at bounding box center [373, 377] width 199 height 26
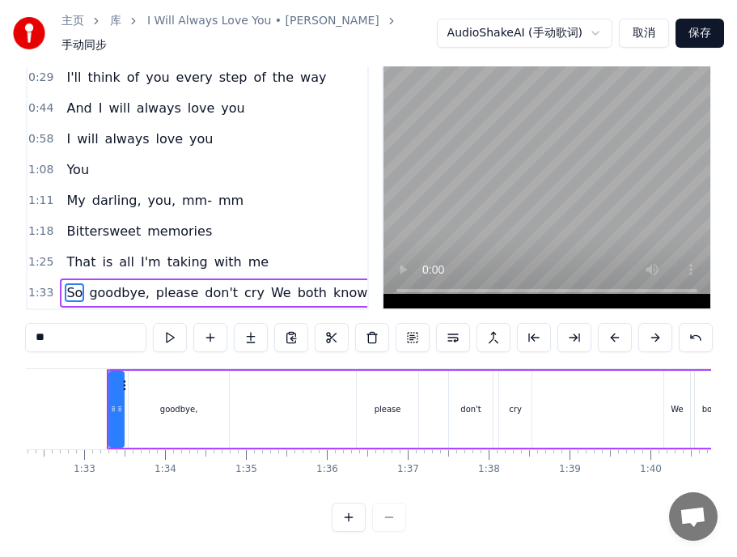
scroll to position [77, 0]
click at [269, 283] on span "We" at bounding box center [280, 292] width 23 height 19
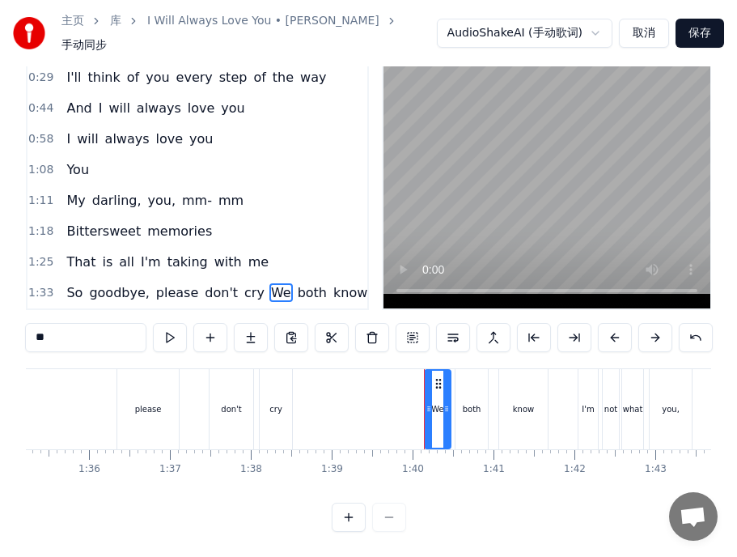
scroll to position [0, 8023]
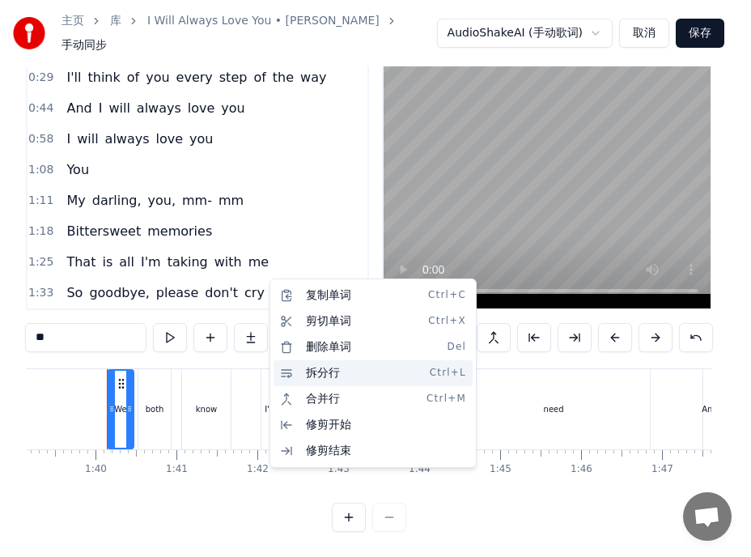
click at [312, 373] on div "拆分行 Ctrl+L" at bounding box center [373, 373] width 199 height 26
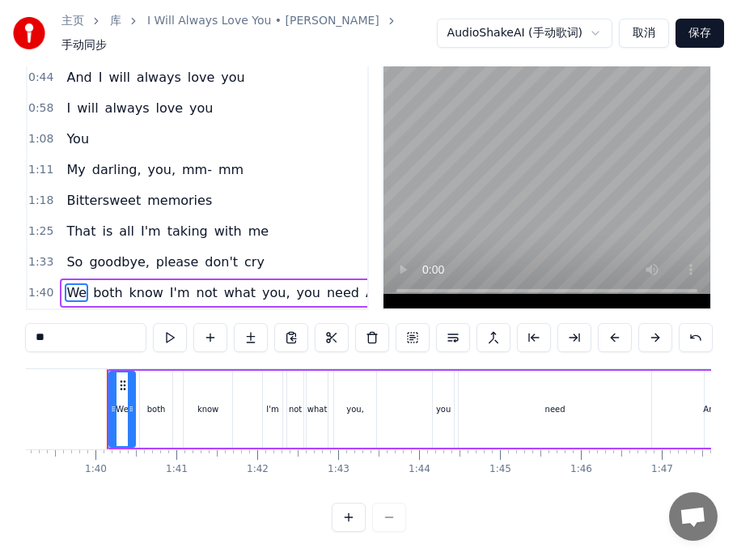
scroll to position [108, 32]
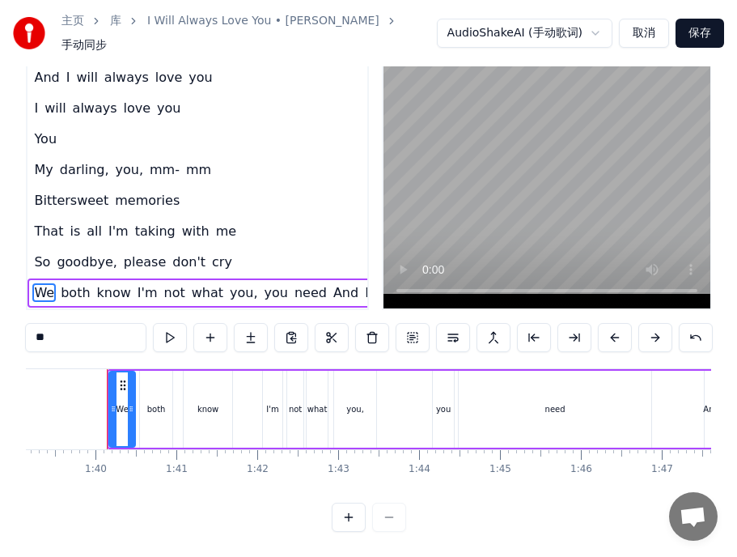
click at [332, 283] on span "And" at bounding box center [346, 292] width 28 height 19
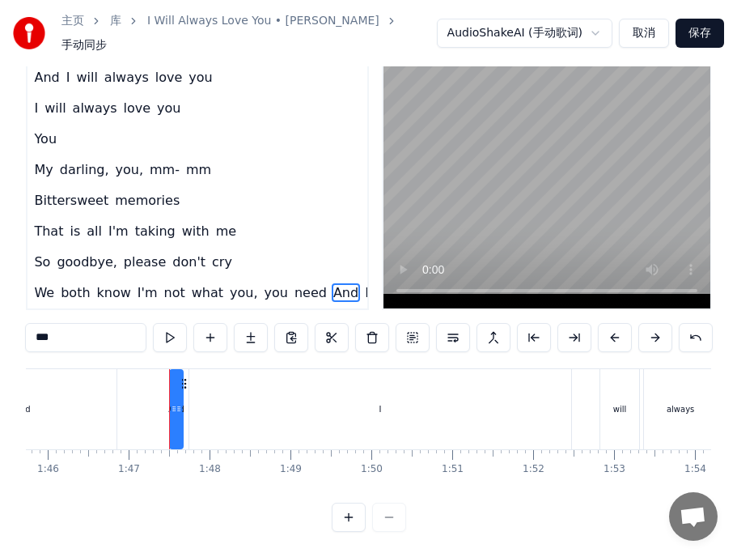
scroll to position [0, 8619]
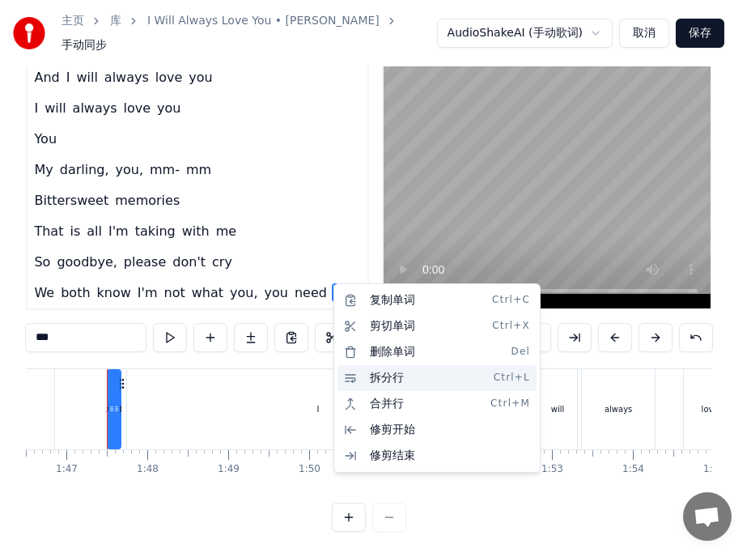
click at [375, 380] on div "拆分行 Ctrl+L" at bounding box center [436, 378] width 199 height 26
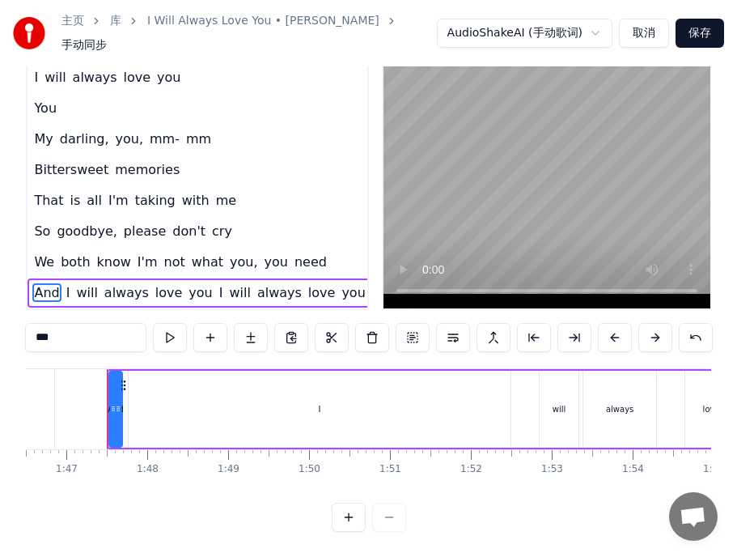
scroll to position [138, 32]
click at [218, 283] on span "I" at bounding box center [221, 292] width 7 height 19
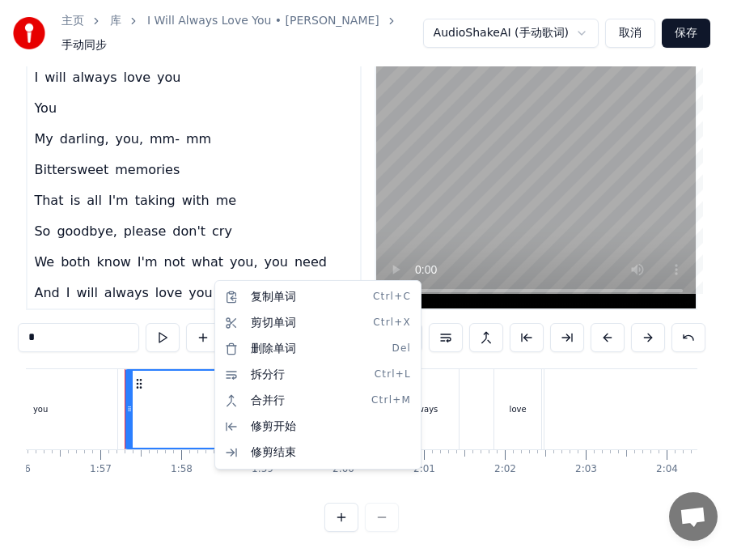
scroll to position [0, 9412]
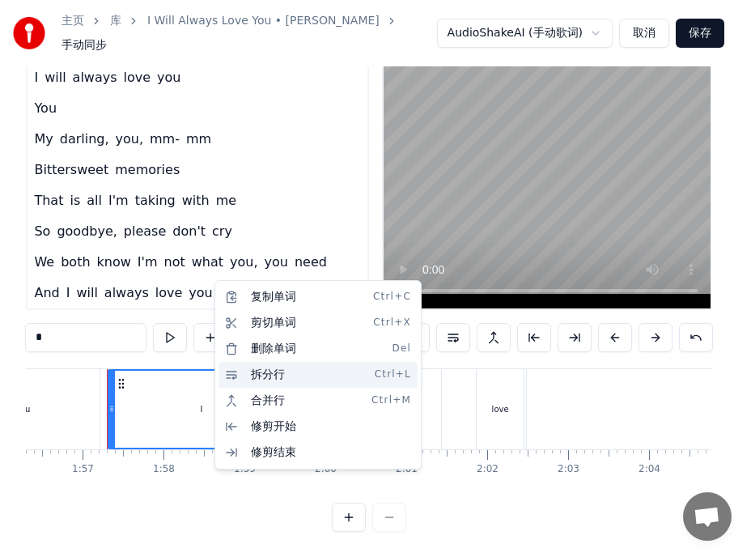
click at [253, 378] on div "拆分行 Ctrl+L" at bounding box center [317, 375] width 199 height 26
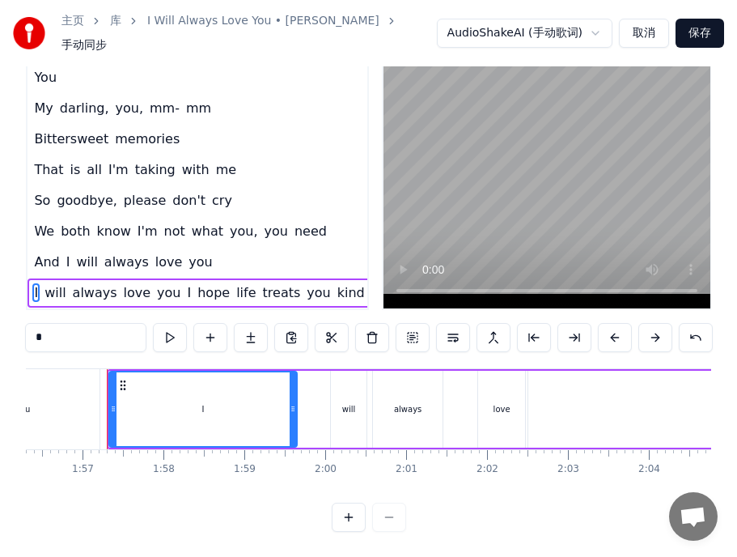
scroll to position [169, 32]
click at [186, 283] on span "I" at bounding box center [189, 292] width 7 height 19
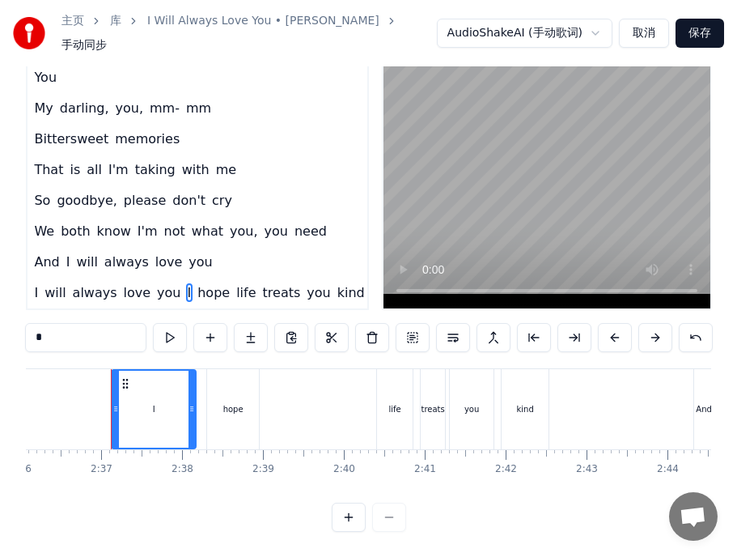
scroll to position [0, 12634]
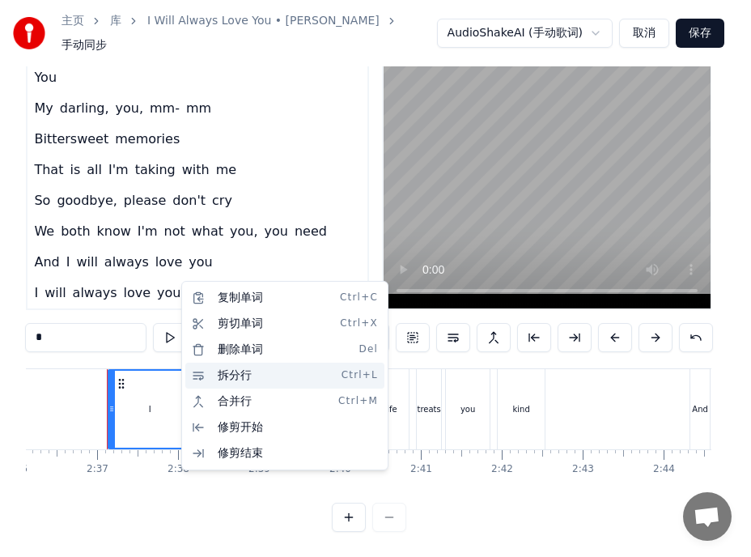
click at [217, 380] on div "拆分行 Ctrl+L" at bounding box center [284, 376] width 199 height 26
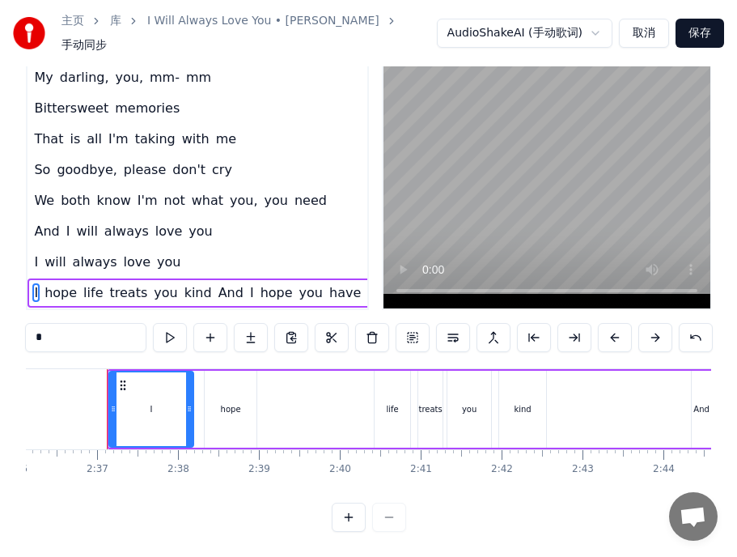
scroll to position [200, 32]
click at [225, 283] on span "And" at bounding box center [231, 292] width 28 height 19
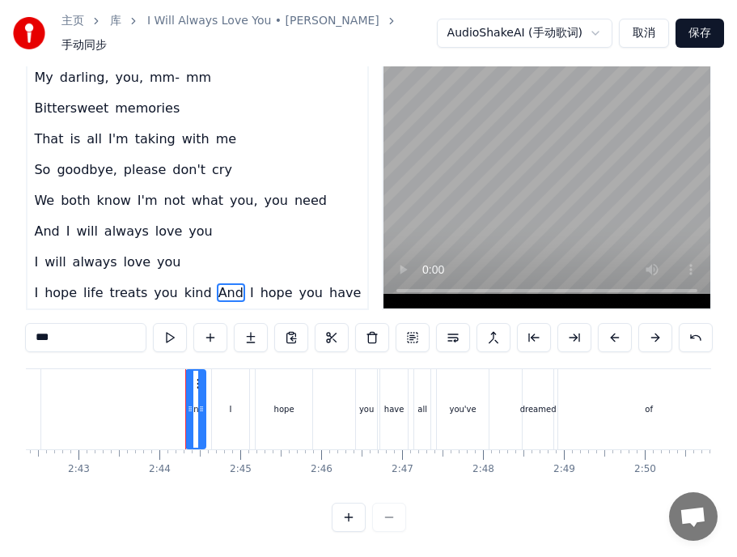
scroll to position [0, 13217]
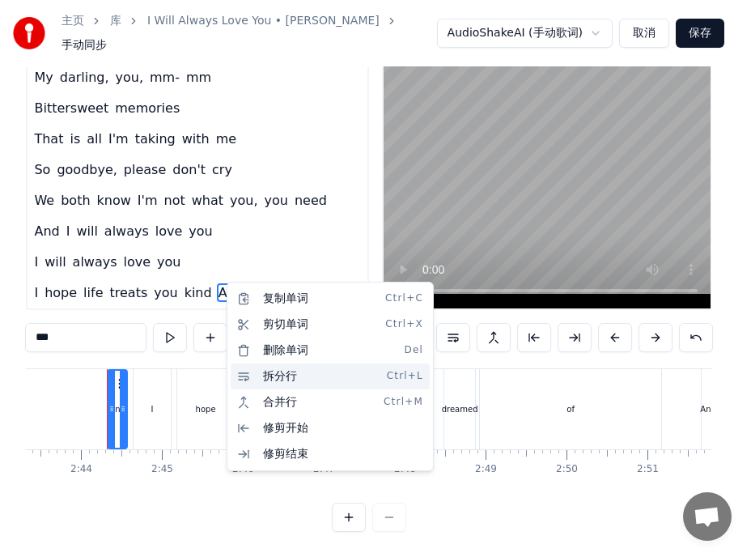
click at [265, 376] on div "拆分行 Ctrl+L" at bounding box center [330, 376] width 199 height 26
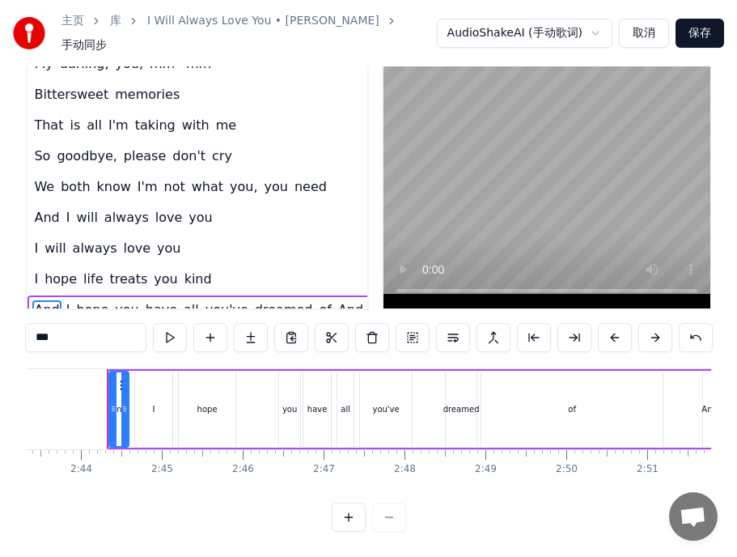
scroll to position [231, 32]
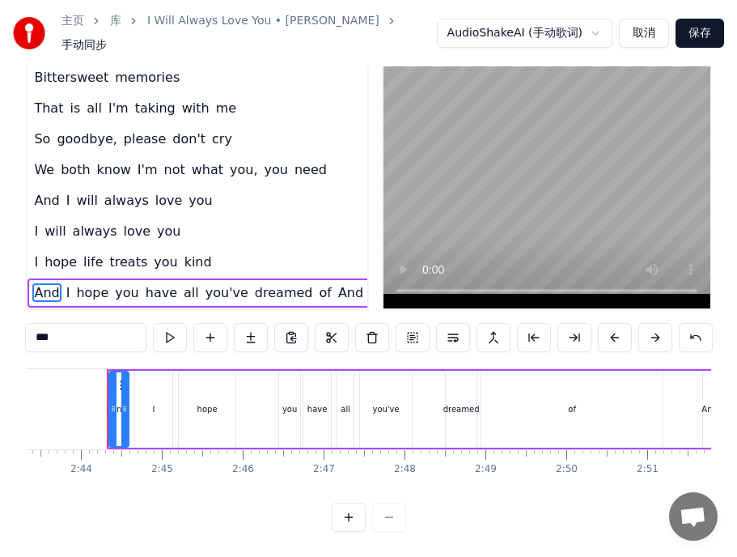
click at [337, 283] on span "And" at bounding box center [351, 292] width 28 height 19
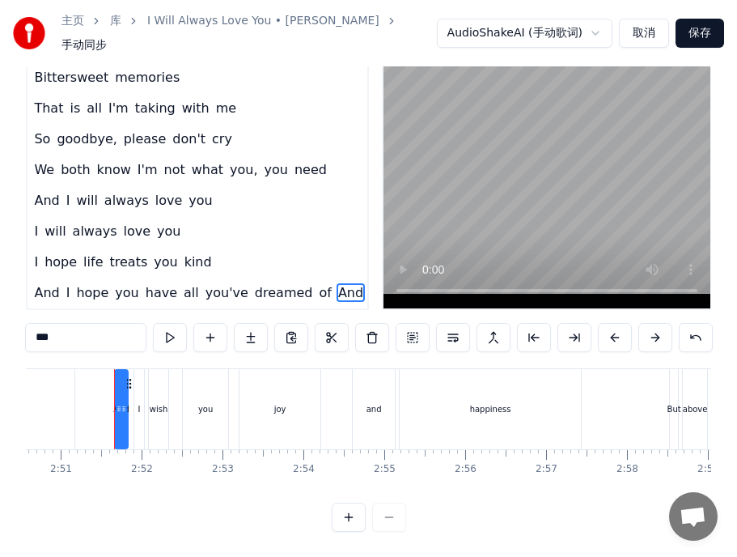
scroll to position [0, 13811]
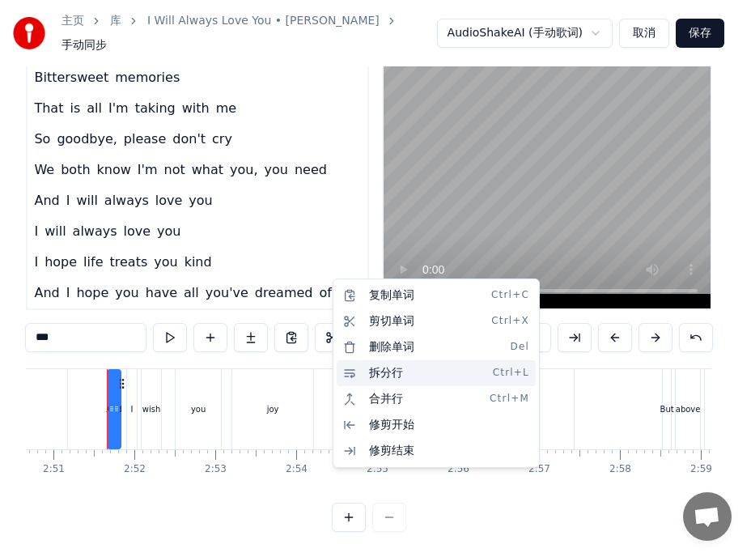
click at [367, 372] on div "拆分行 Ctrl+L" at bounding box center [436, 373] width 199 height 26
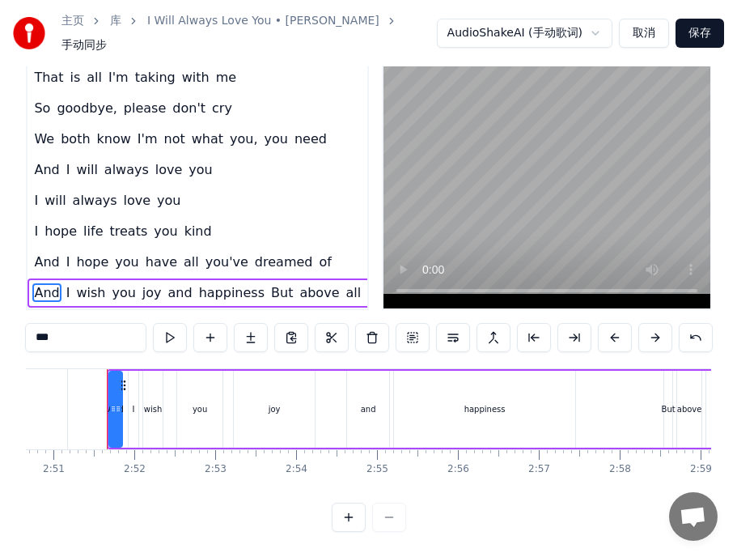
scroll to position [261, 32]
click at [269, 283] on span "But" at bounding box center [281, 292] width 25 height 19
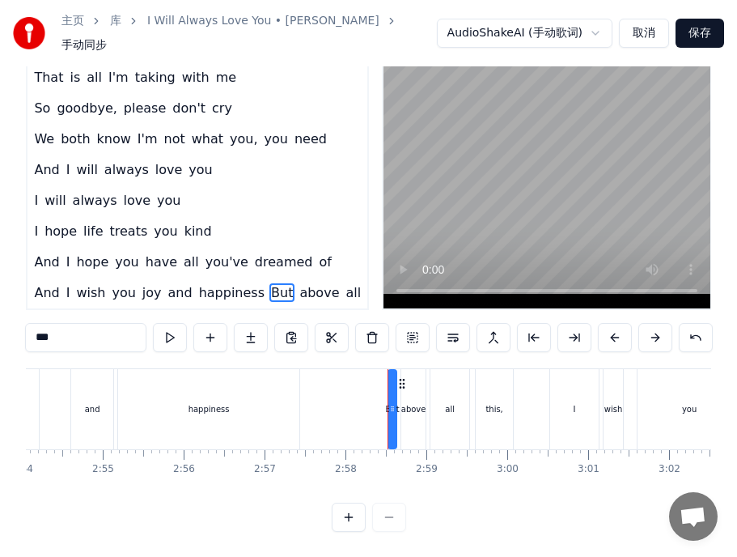
scroll to position [0, 14366]
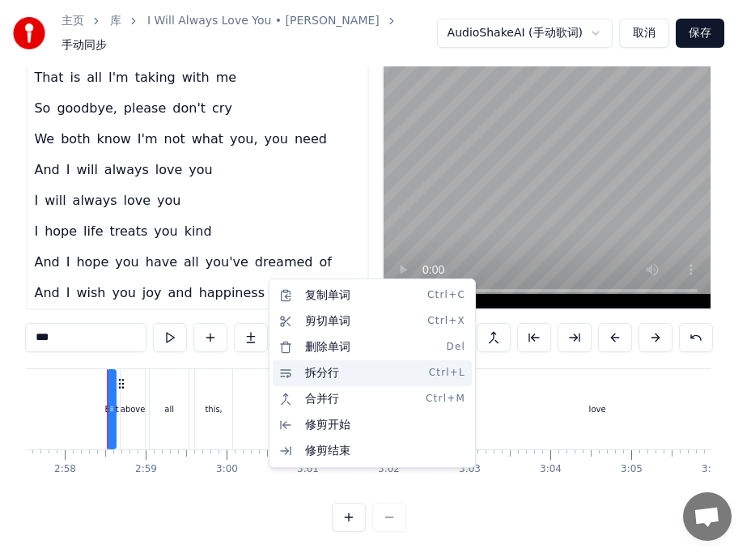
click at [321, 372] on div "拆分行 Ctrl+L" at bounding box center [372, 373] width 199 height 26
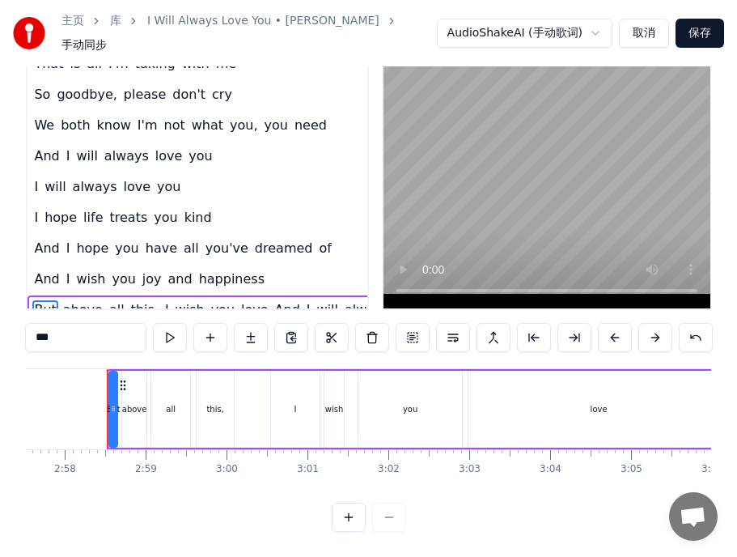
scroll to position [292, 32]
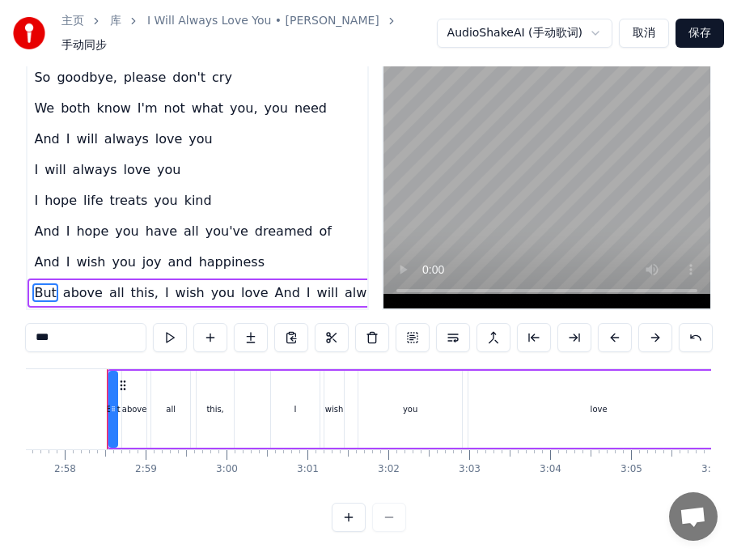
click at [274, 283] on span "And" at bounding box center [288, 292] width 28 height 19
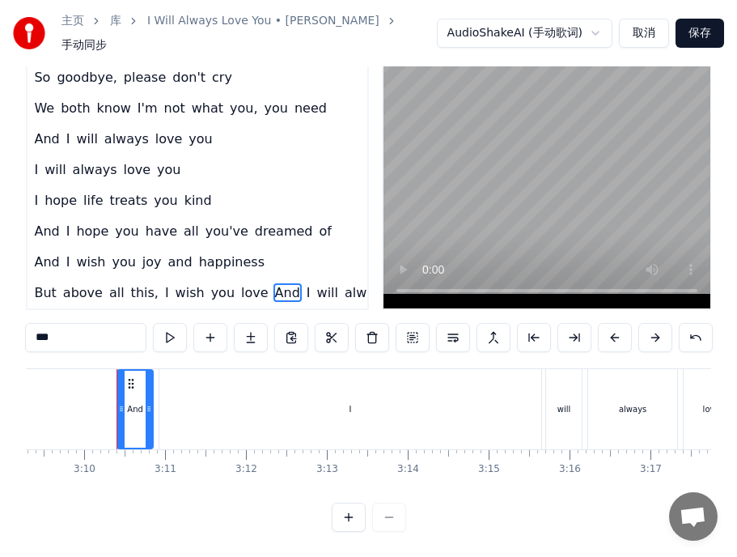
scroll to position [0, 15327]
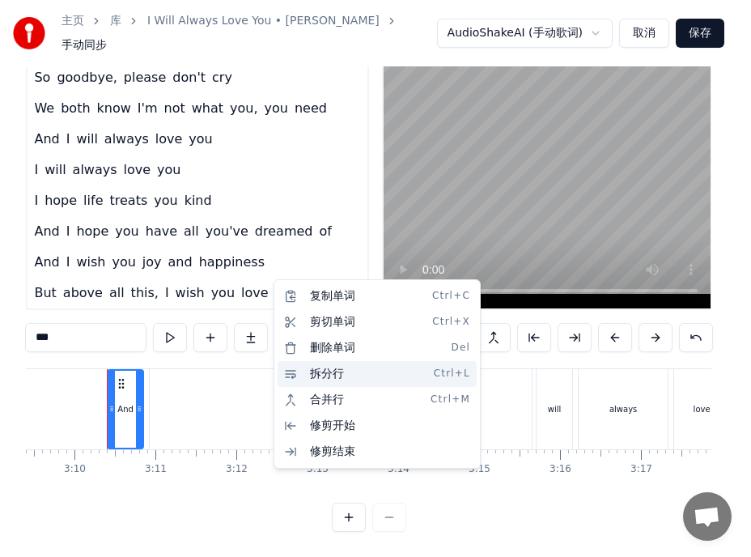
click at [321, 371] on div "拆分行 Ctrl+L" at bounding box center [377, 374] width 199 height 26
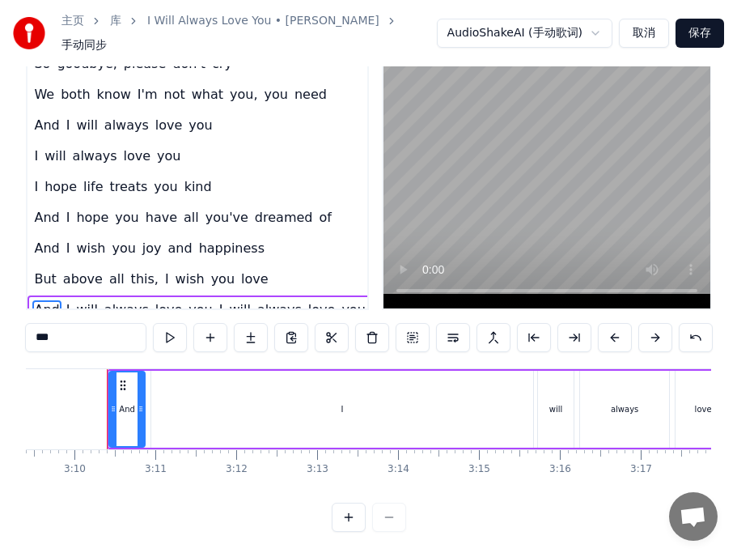
scroll to position [323, 32]
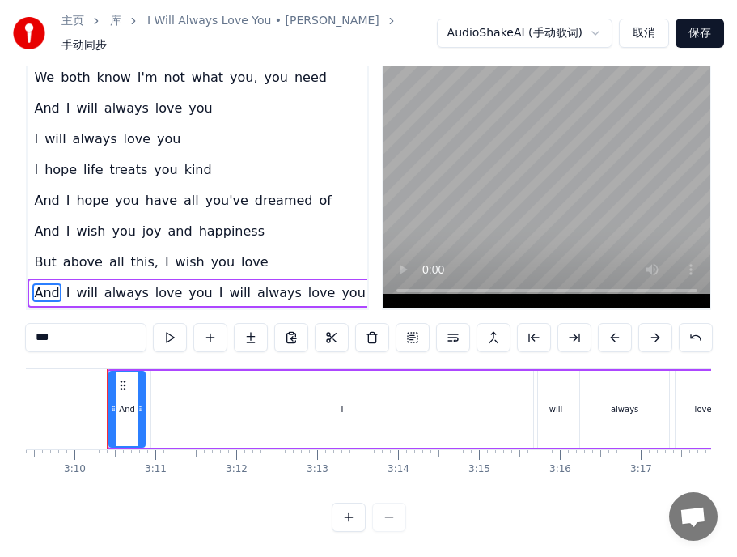
click at [218, 283] on span "I" at bounding box center [221, 292] width 7 height 19
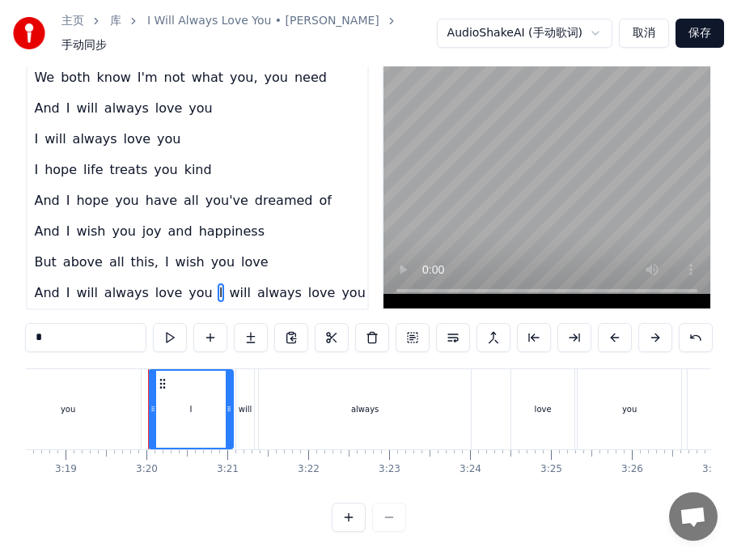
scroll to position [0, 16106]
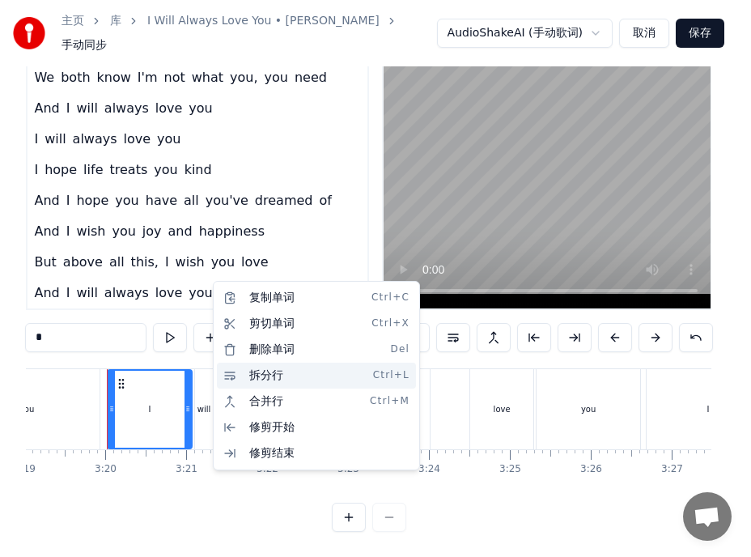
click at [253, 375] on div "拆分行 Ctrl+L" at bounding box center [316, 376] width 199 height 26
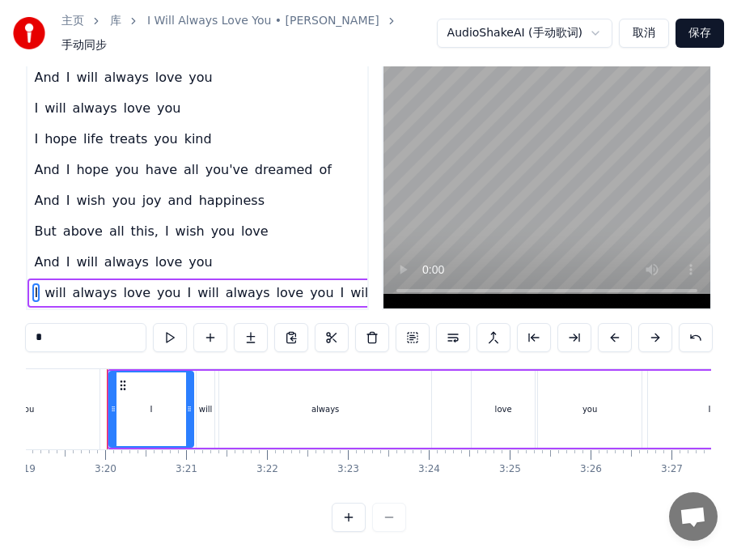
scroll to position [354, 32]
click at [186, 283] on span "I" at bounding box center [189, 292] width 7 height 19
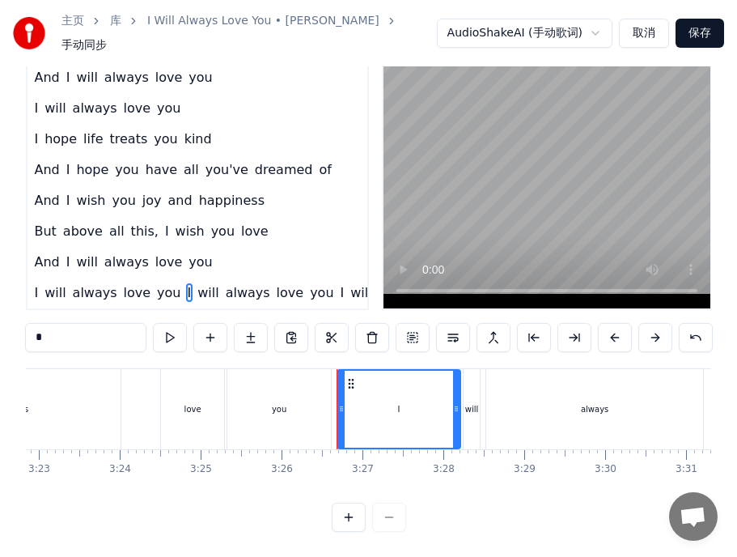
scroll to position [0, 16645]
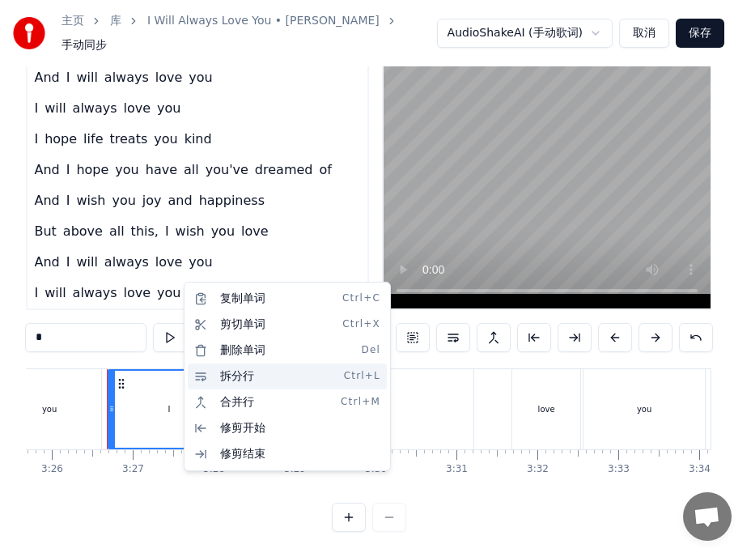
click at [218, 374] on div "拆分行 Ctrl+L" at bounding box center [287, 376] width 199 height 26
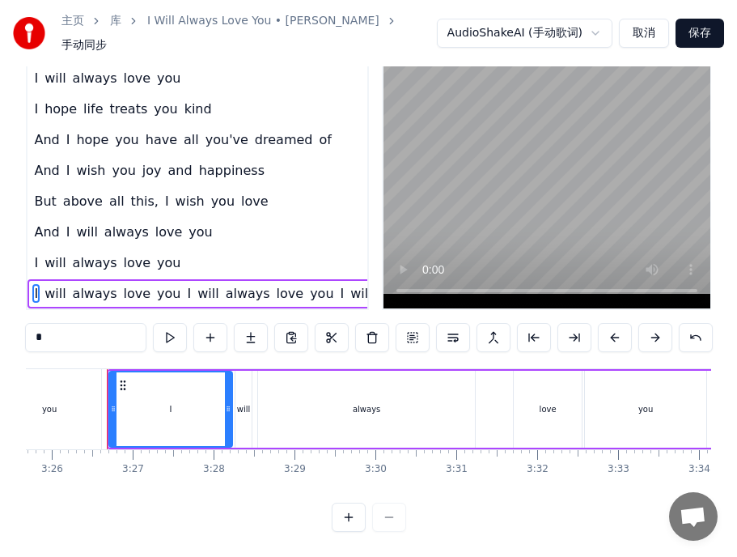
scroll to position [384, 32]
click at [186, 283] on span "I" at bounding box center [189, 292] width 7 height 19
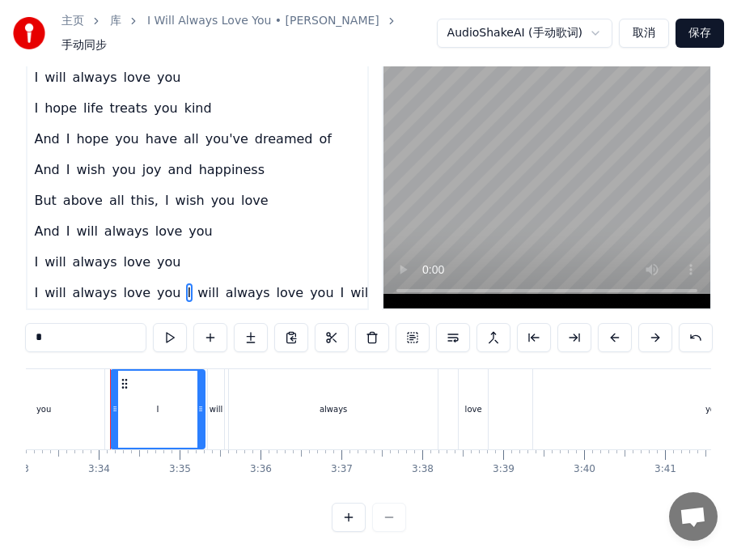
scroll to position [0, 17248]
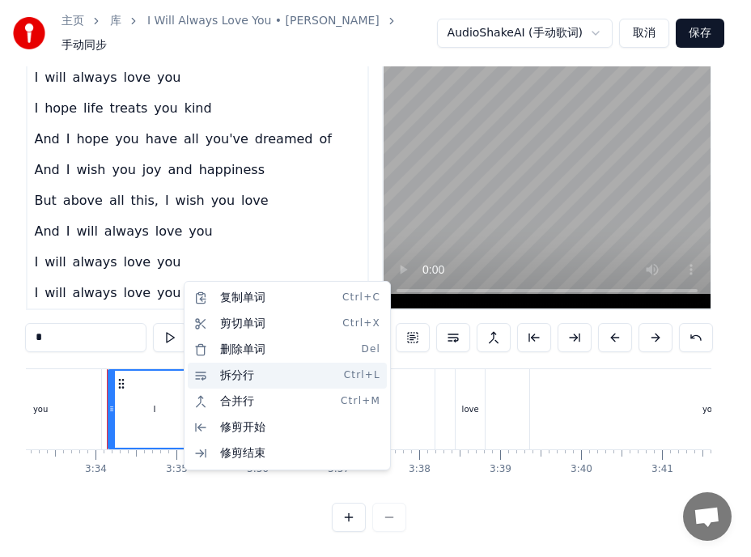
click at [213, 375] on div "拆分行 Ctrl+L" at bounding box center [287, 376] width 199 height 26
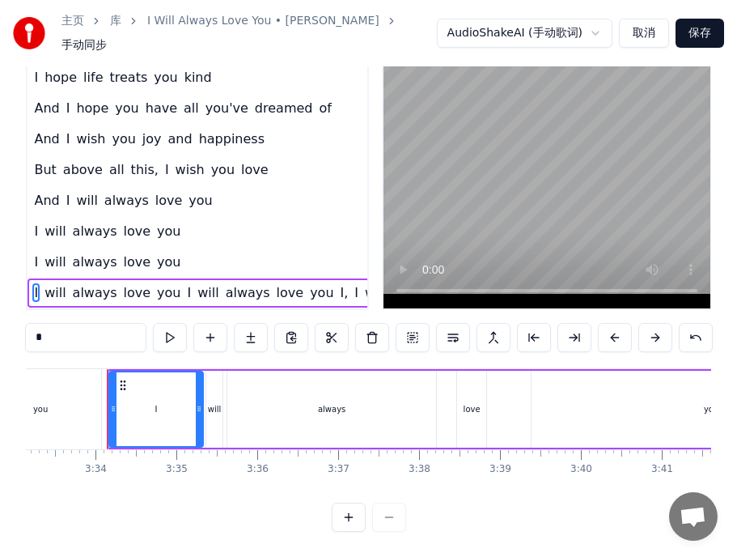
scroll to position [415, 32]
click at [186, 284] on span "I" at bounding box center [189, 292] width 7 height 19
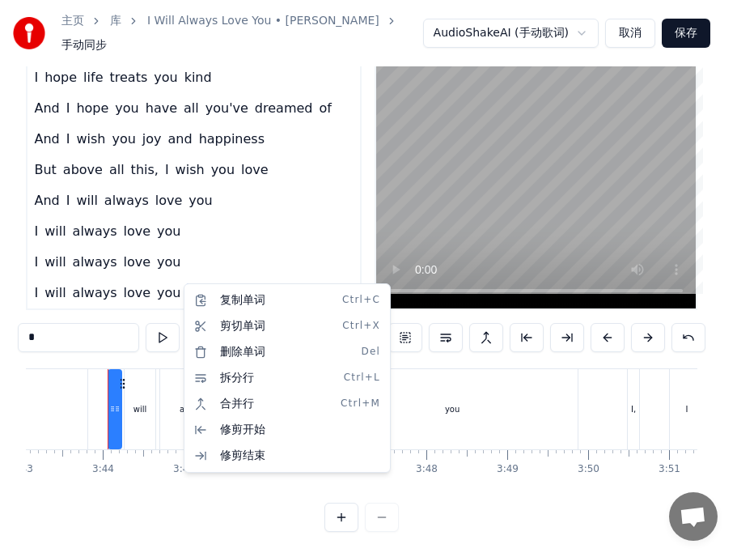
scroll to position [0, 18051]
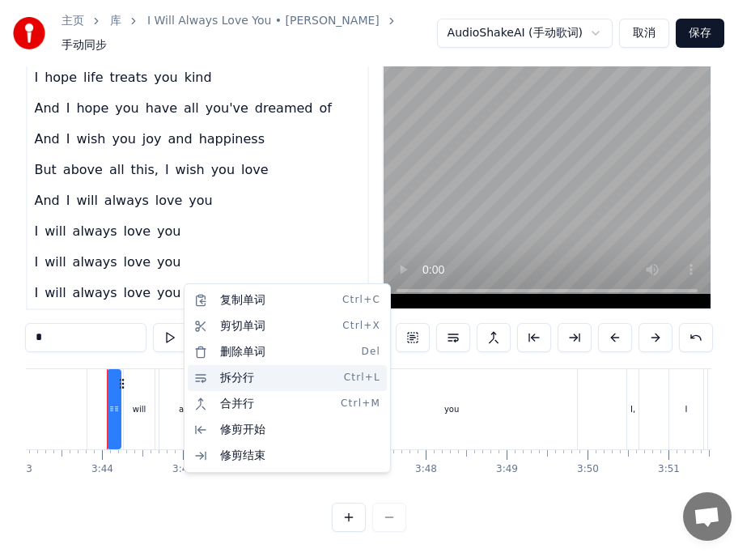
click at [222, 375] on div "拆分行 Ctrl+L" at bounding box center [287, 378] width 199 height 26
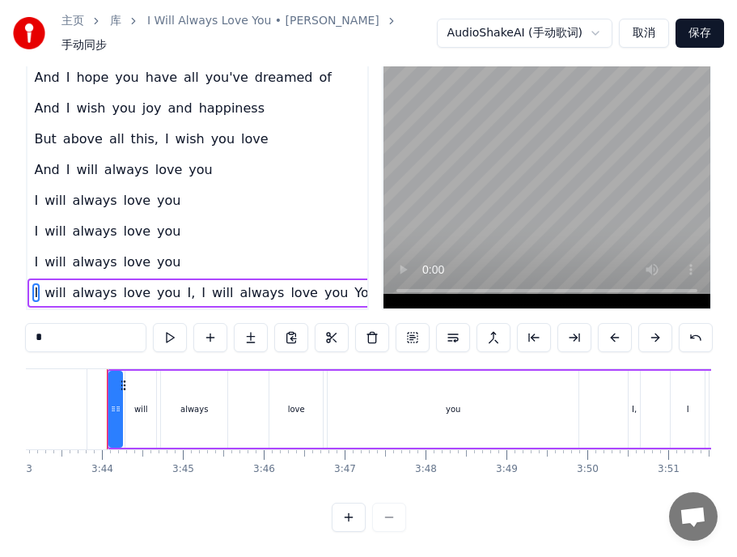
scroll to position [446, 32]
click at [186, 284] on span "I," at bounding box center [191, 292] width 11 height 19
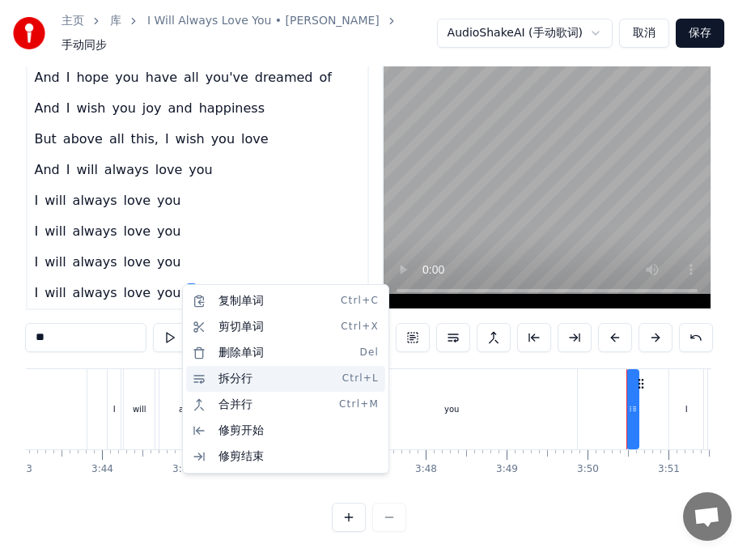
click at [236, 382] on div "拆分行 Ctrl+L" at bounding box center [285, 379] width 199 height 26
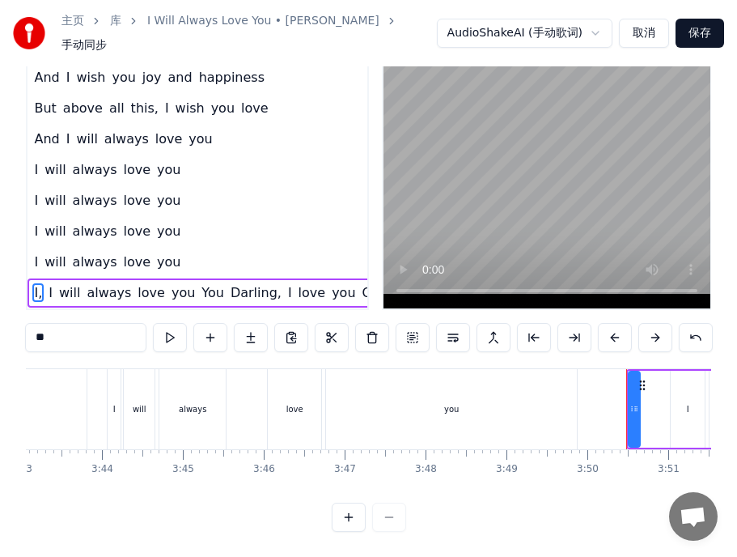
scroll to position [75, 0]
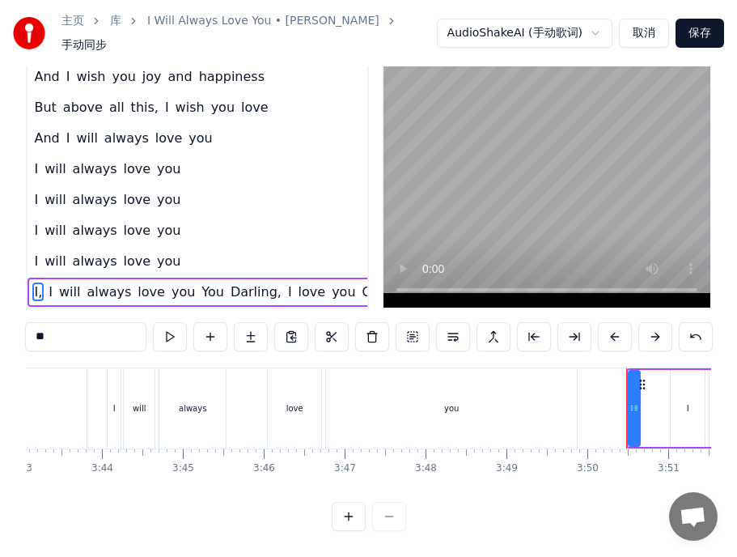
click at [200, 282] on span "You" at bounding box center [213, 291] width 26 height 19
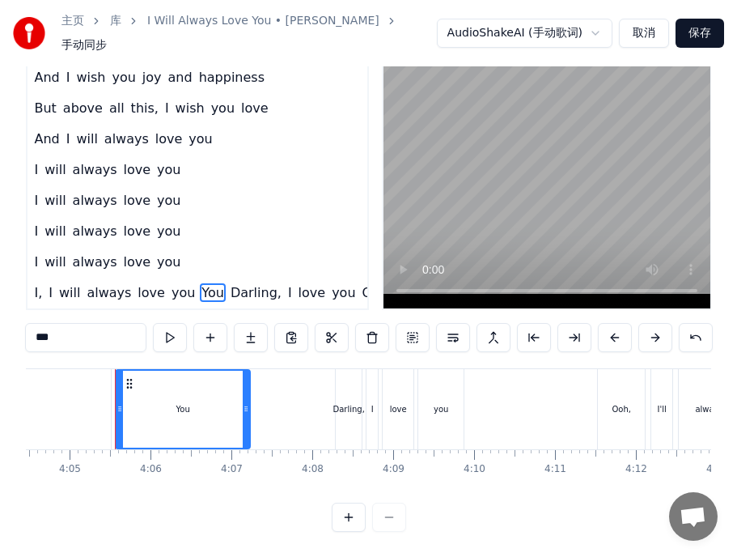
scroll to position [0, 19791]
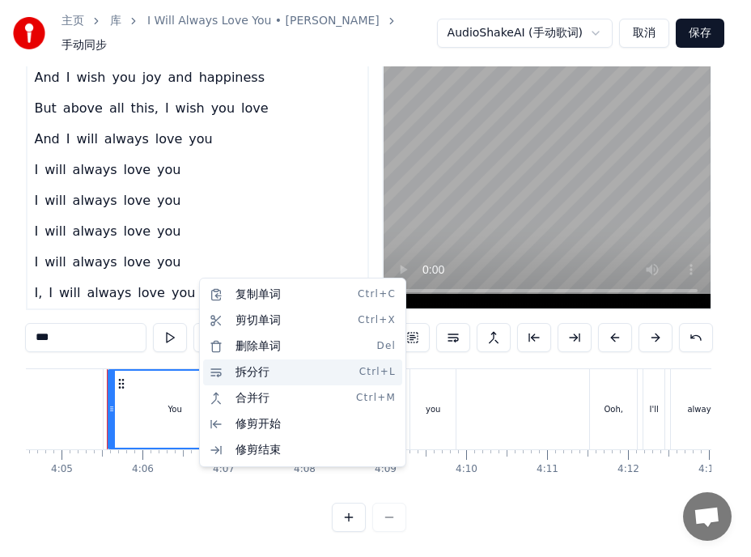
click at [241, 371] on div "拆分行 Ctrl+L" at bounding box center [302, 372] width 199 height 26
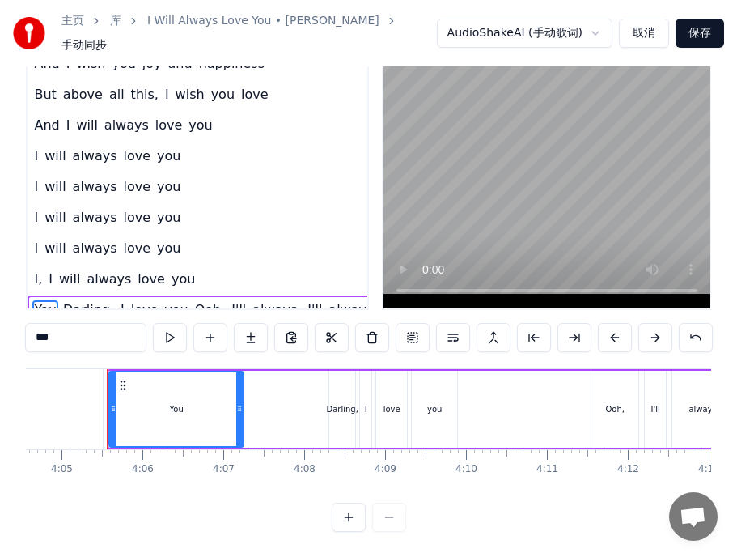
scroll to position [507, 32]
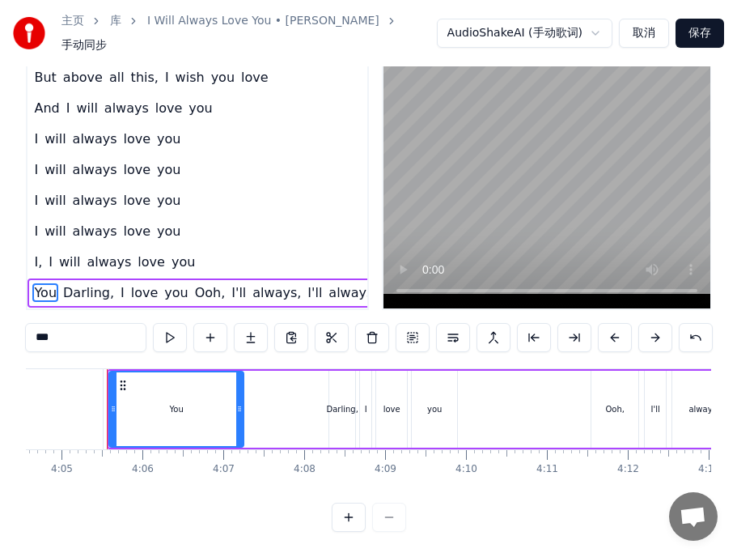
click at [82, 283] on span "Darling," at bounding box center [89, 292] width 54 height 19
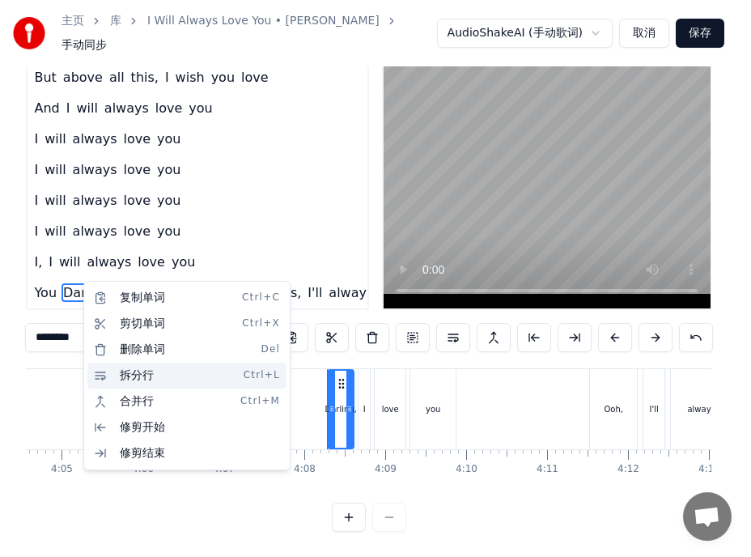
click at [137, 370] on div "拆分行 Ctrl+L" at bounding box center [186, 376] width 199 height 26
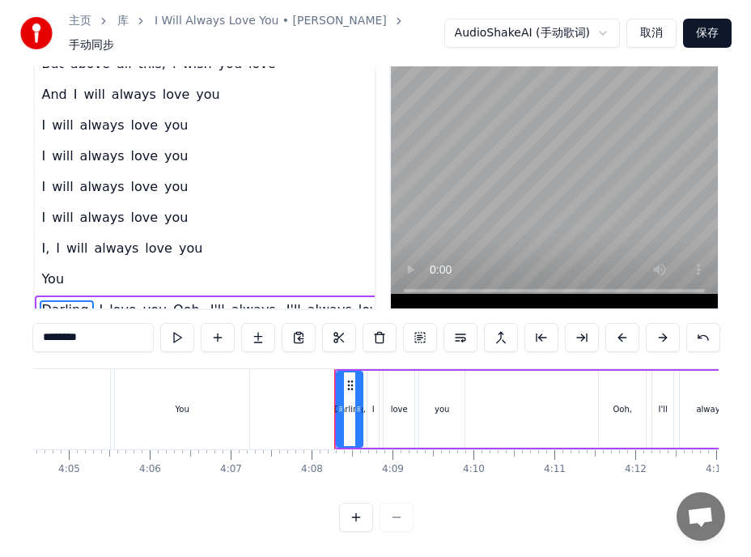
scroll to position [538, 32]
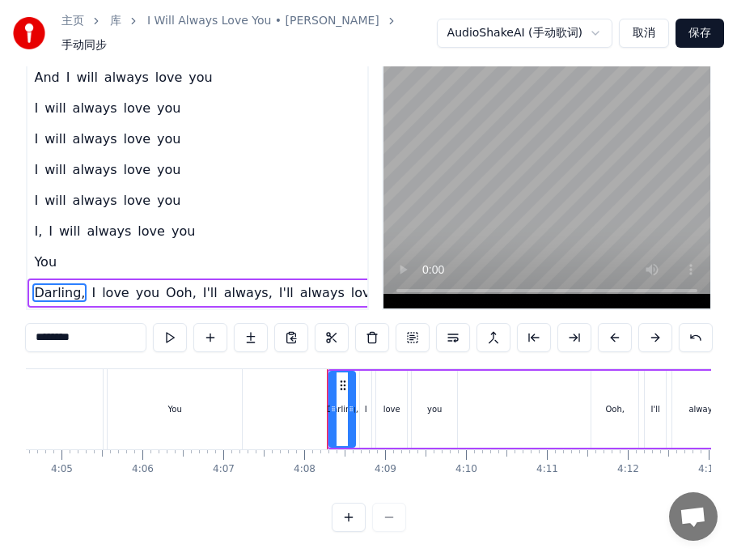
click at [168, 283] on span "Ooh," at bounding box center [181, 292] width 34 height 19
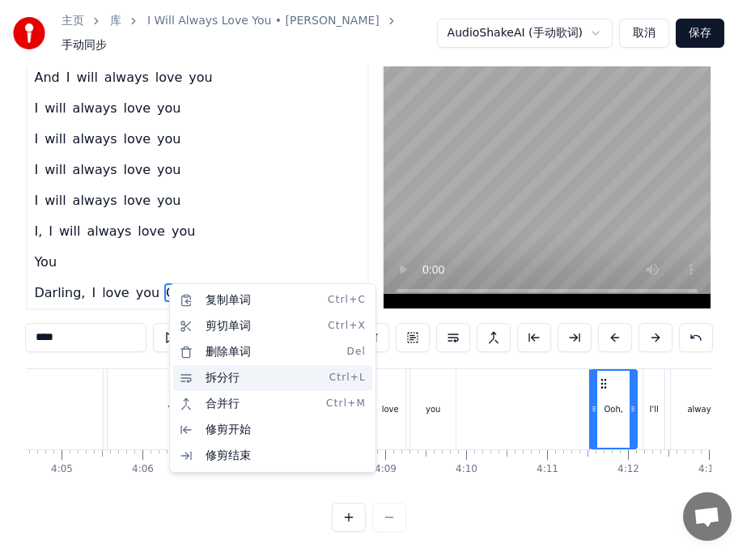
click at [218, 377] on div "拆分行 Ctrl+L" at bounding box center [272, 378] width 199 height 26
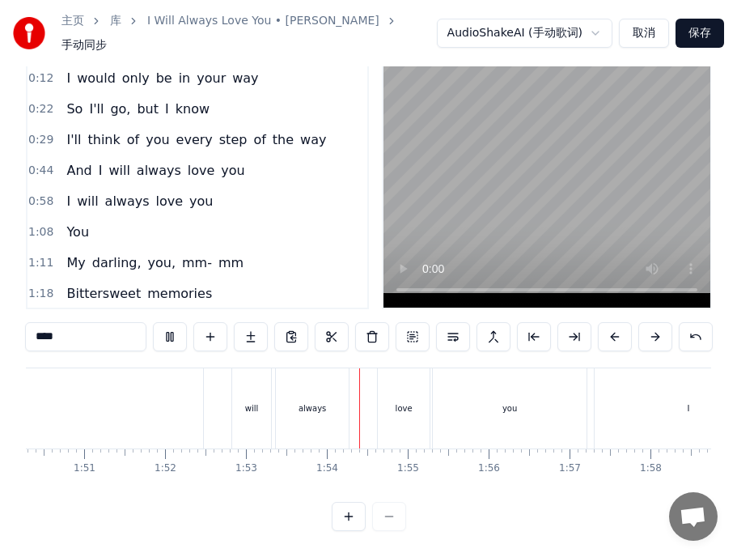
scroll to position [0, 9154]
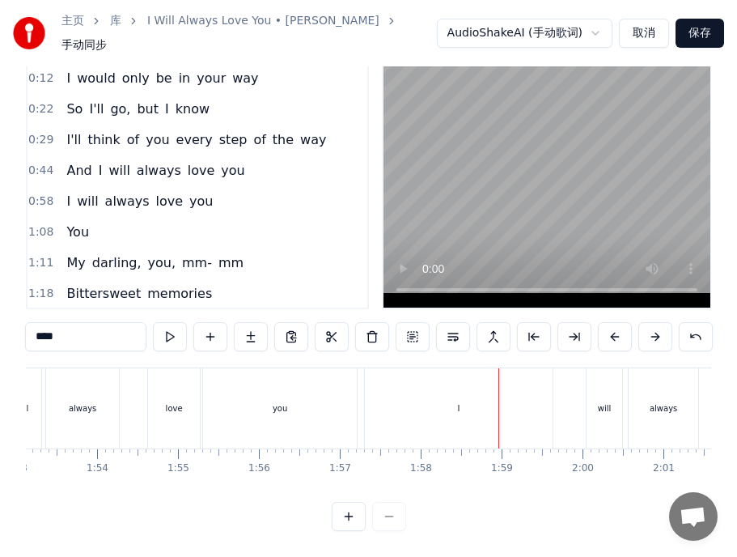
click at [377, 384] on div "I" at bounding box center [459, 408] width 188 height 80
type input "*"
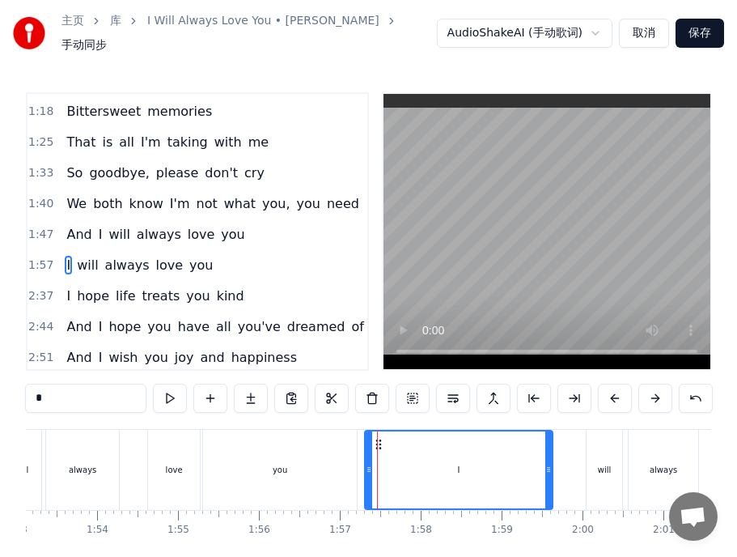
scroll to position [278, 0]
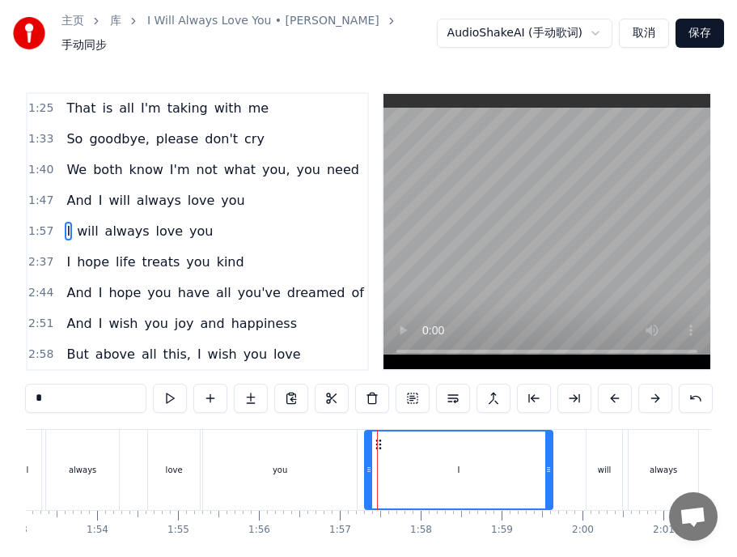
click at [71, 213] on div "And I will always love you" at bounding box center [155, 200] width 191 height 29
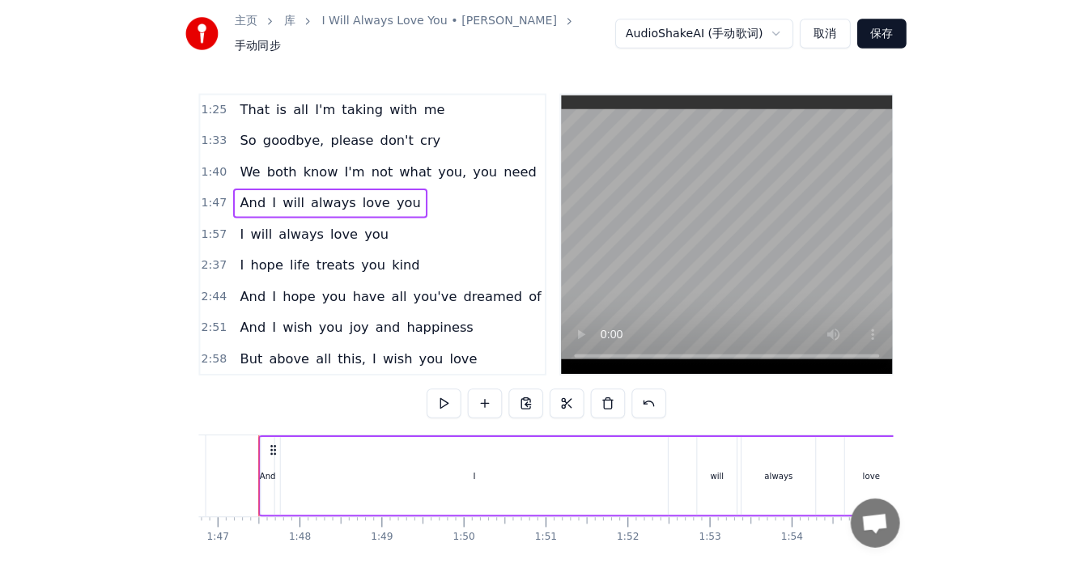
scroll to position [0, 8619]
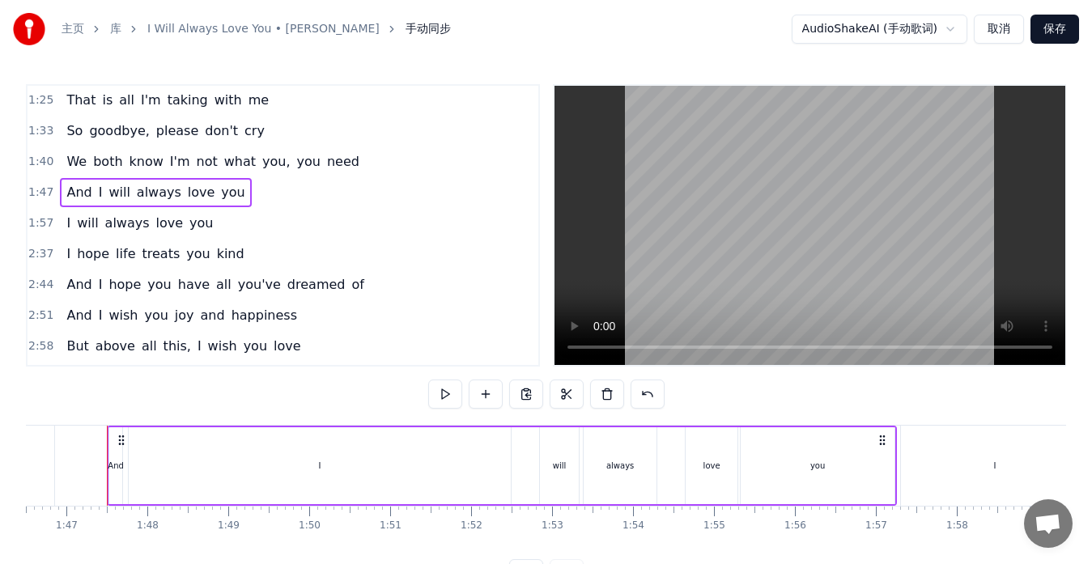
click at [549, 453] on div "will" at bounding box center [559, 465] width 39 height 77
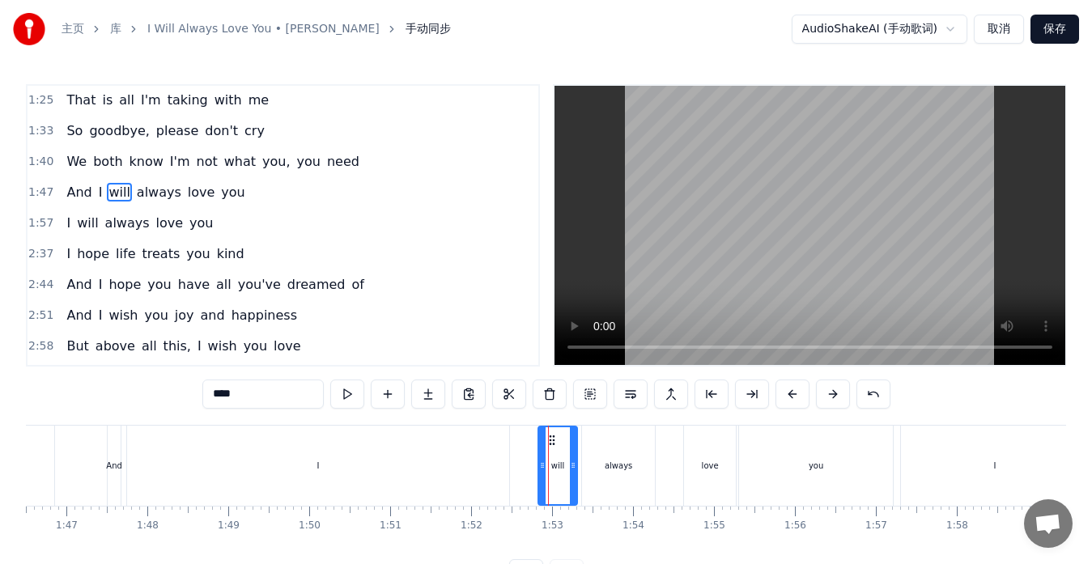
scroll to position [245, 0]
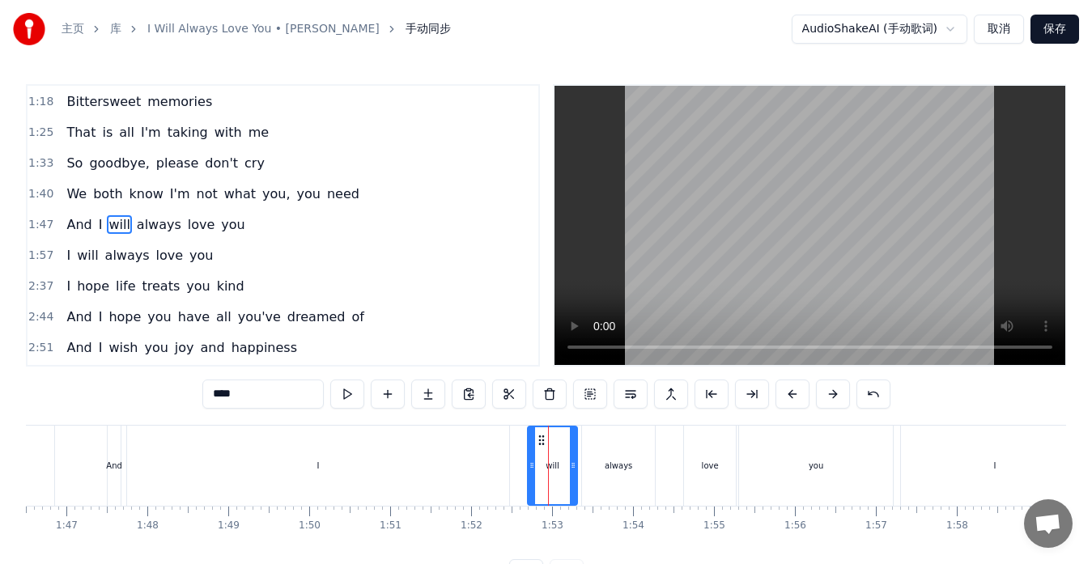
drag, startPoint x: 542, startPoint y: 452, endPoint x: 532, endPoint y: 453, distance: 10.6
click at [532, 453] on div at bounding box center [531, 465] width 6 height 77
click at [535, 453] on div at bounding box center [535, 465] width 6 height 77
click at [503, 462] on div "I" at bounding box center [318, 466] width 382 height 80
type input "*"
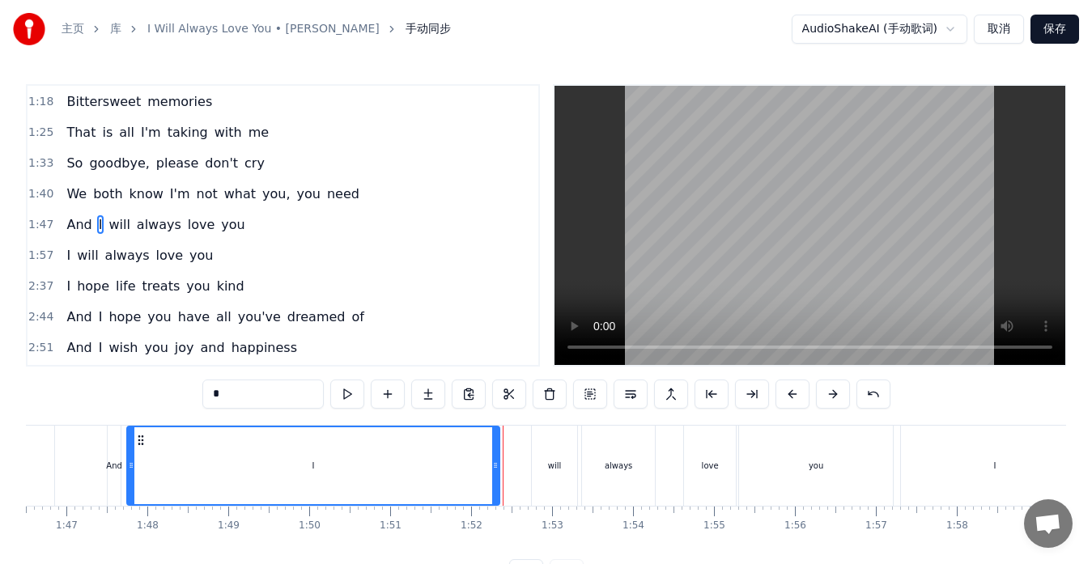
drag, startPoint x: 505, startPoint y: 462, endPoint x: 495, endPoint y: 463, distance: 9.7
click at [495, 463] on icon at bounding box center [495, 465] width 6 height 13
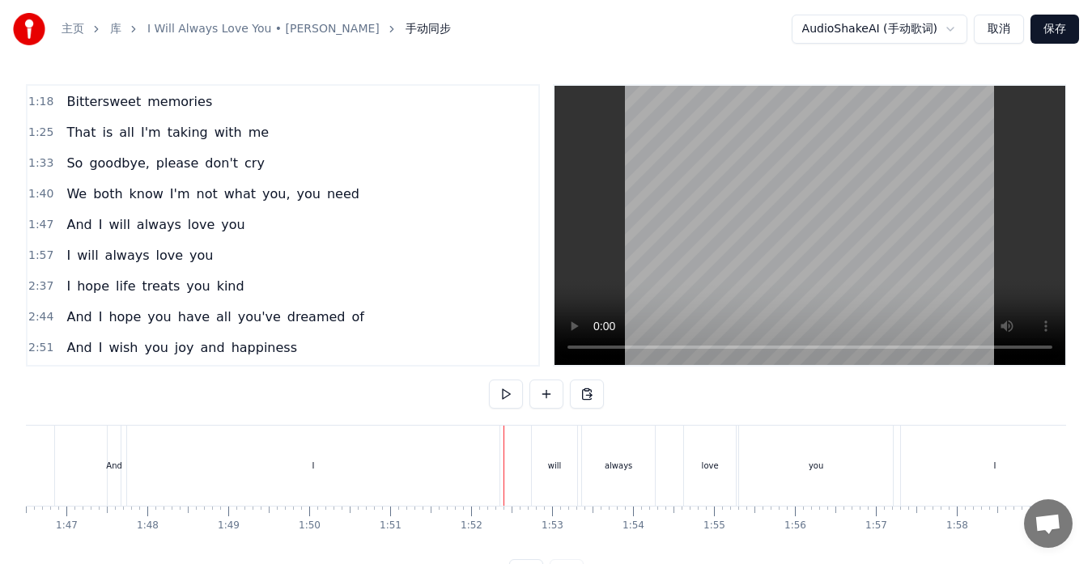
click at [500, 461] on div "I" at bounding box center [313, 466] width 374 height 80
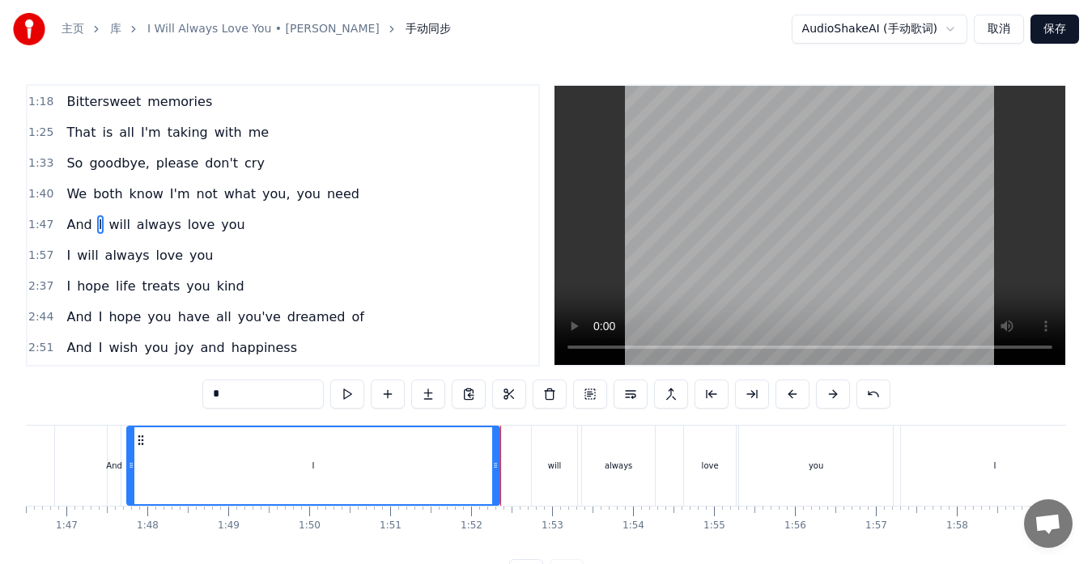
click at [549, 464] on div "will" at bounding box center [555, 466] width 14 height 12
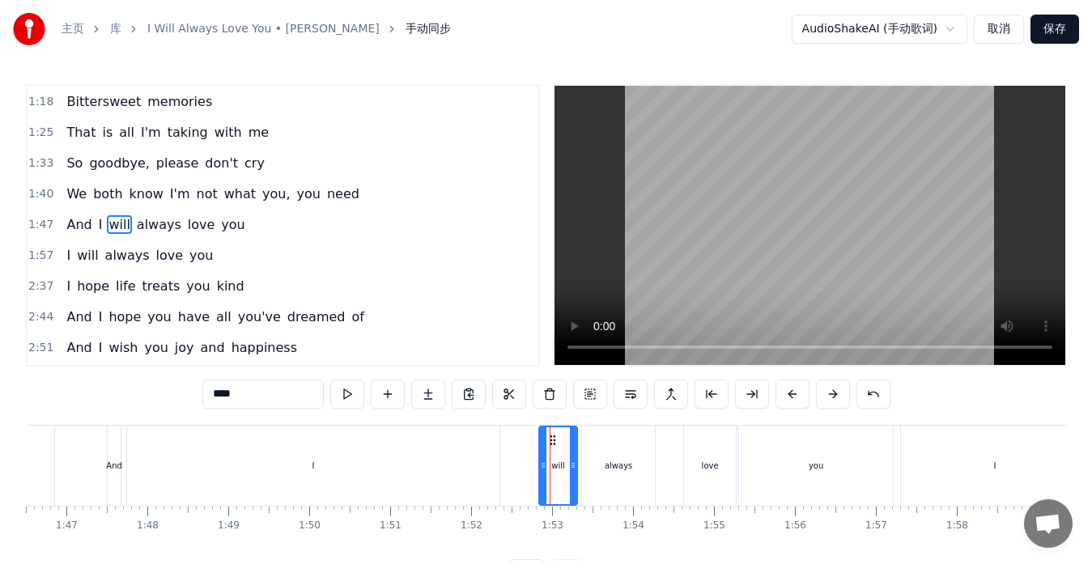
click at [543, 465] on icon at bounding box center [543, 465] width 6 height 13
click at [484, 474] on div "I" at bounding box center [313, 466] width 372 height 80
type input "*"
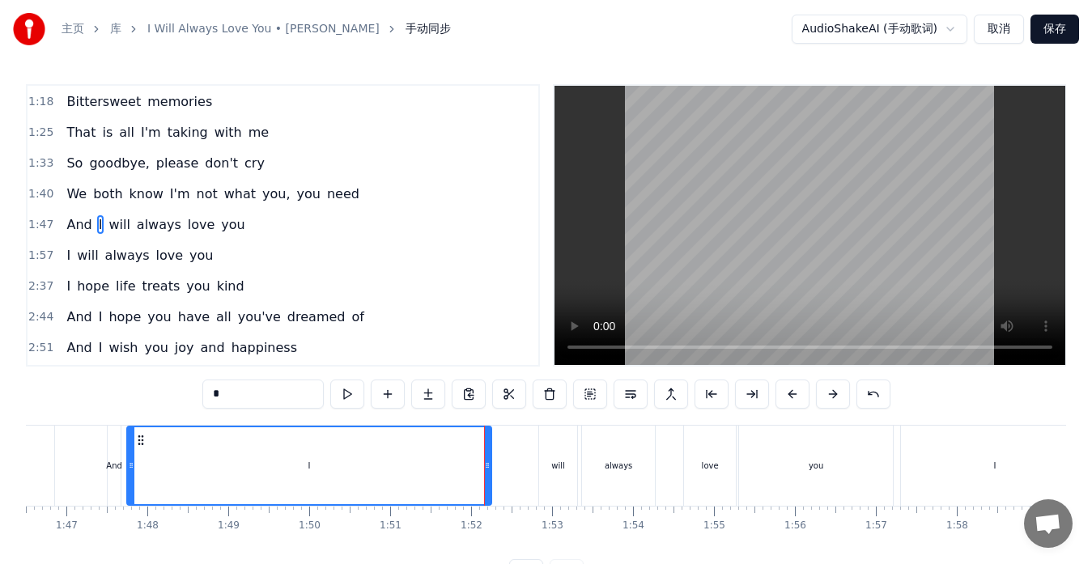
drag, startPoint x: 498, startPoint y: 466, endPoint x: 490, endPoint y: 465, distance: 8.3
click at [490, 465] on icon at bounding box center [487, 465] width 6 height 13
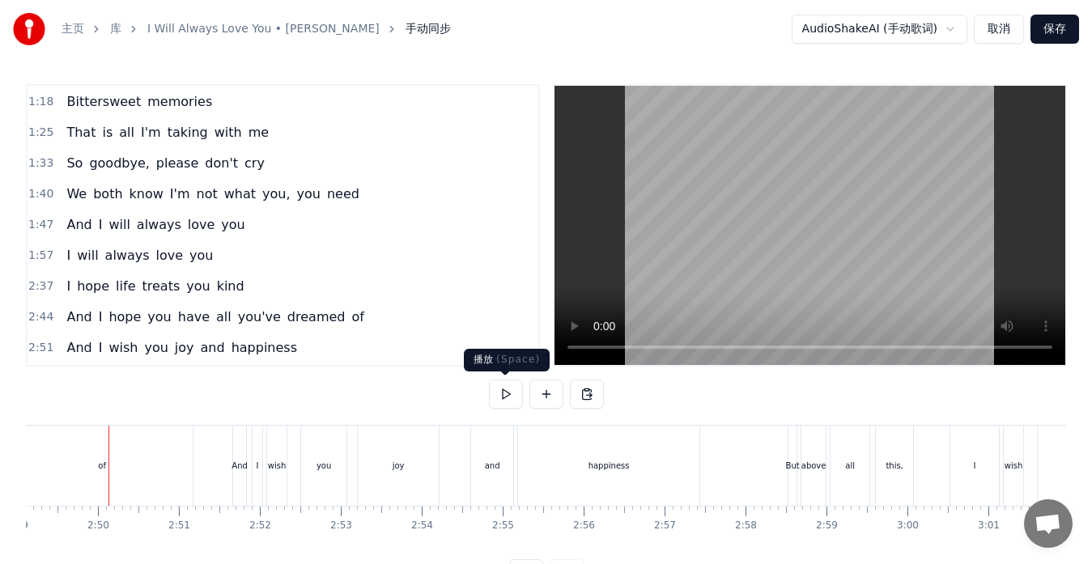
scroll to position [0, 13687]
click at [88, 477] on div "of" at bounding box center [100, 466] width 181 height 80
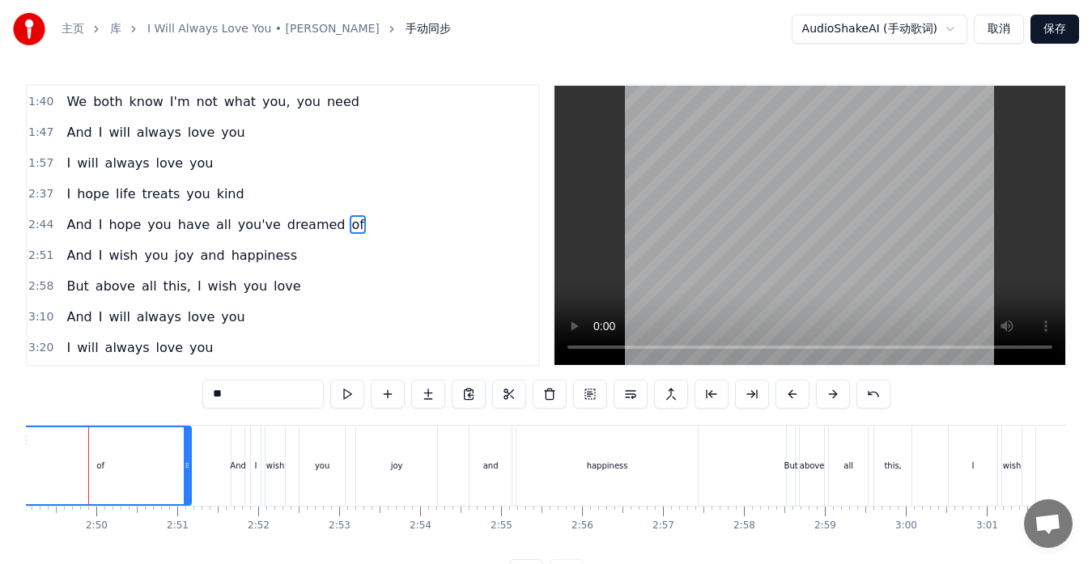
scroll to position [0, 13668]
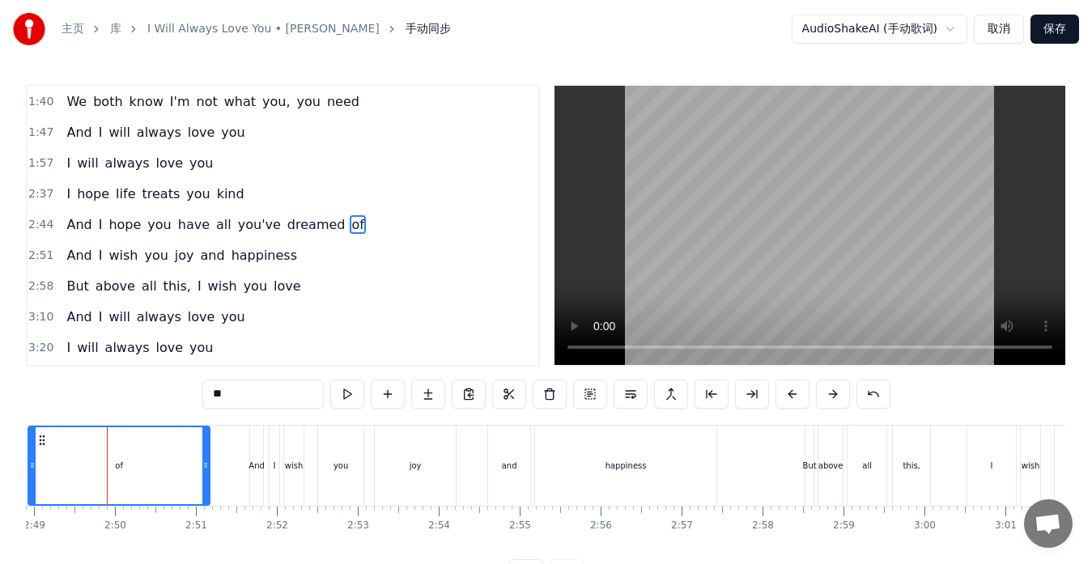
click at [62, 235] on div "And I hope you have all you've dreamed of" at bounding box center [215, 224] width 310 height 29
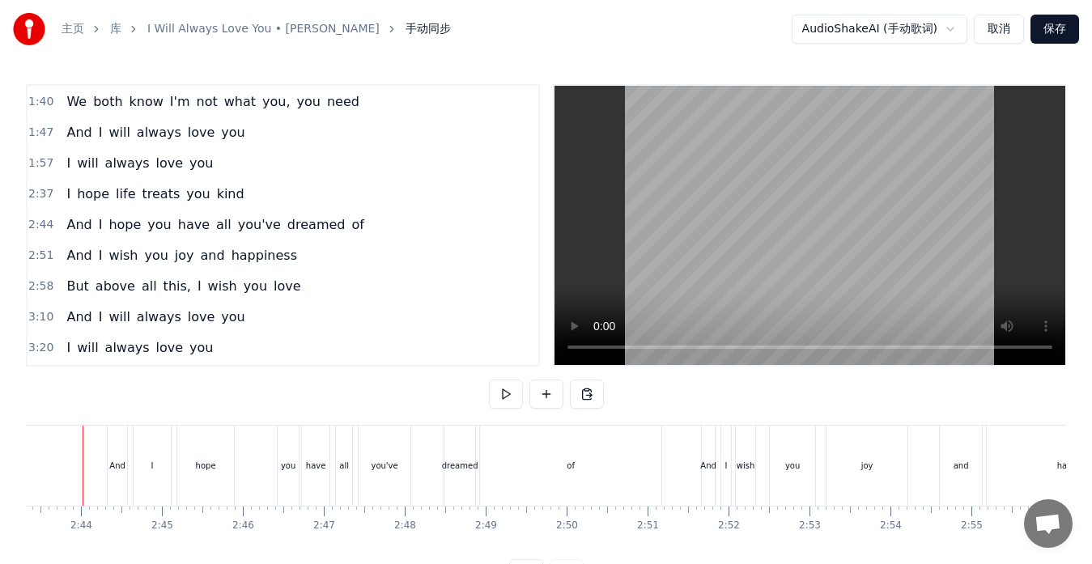
scroll to position [0, 13192]
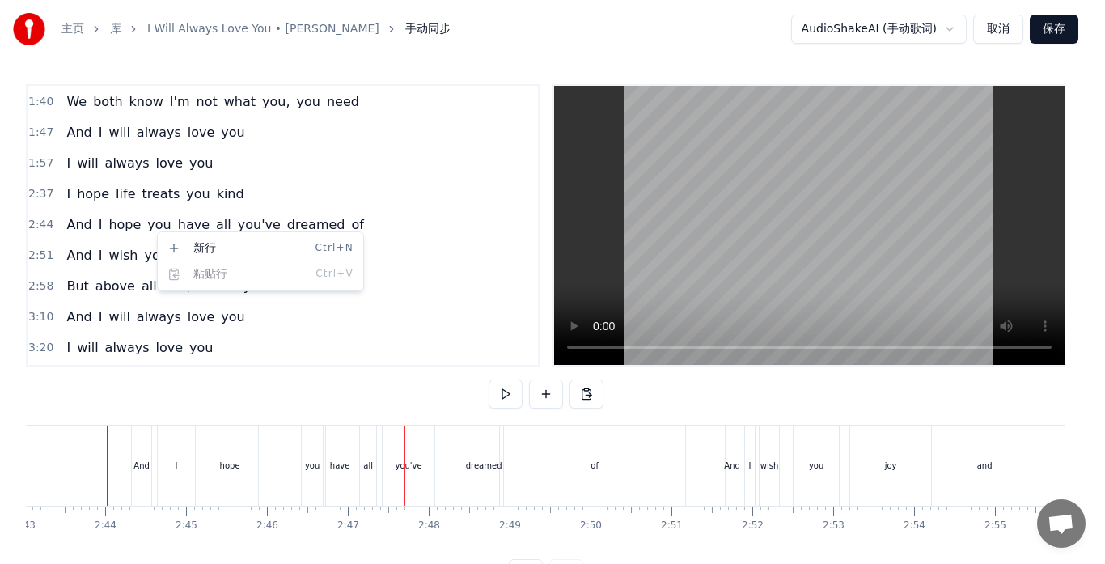
click at [153, 228] on html "主页 库 I Will Always Love You • [PERSON_NAME] 手动同步 AudioShakeAI (手动歌词) 取消 保存 0:02…" at bounding box center [552, 307] width 1105 height 614
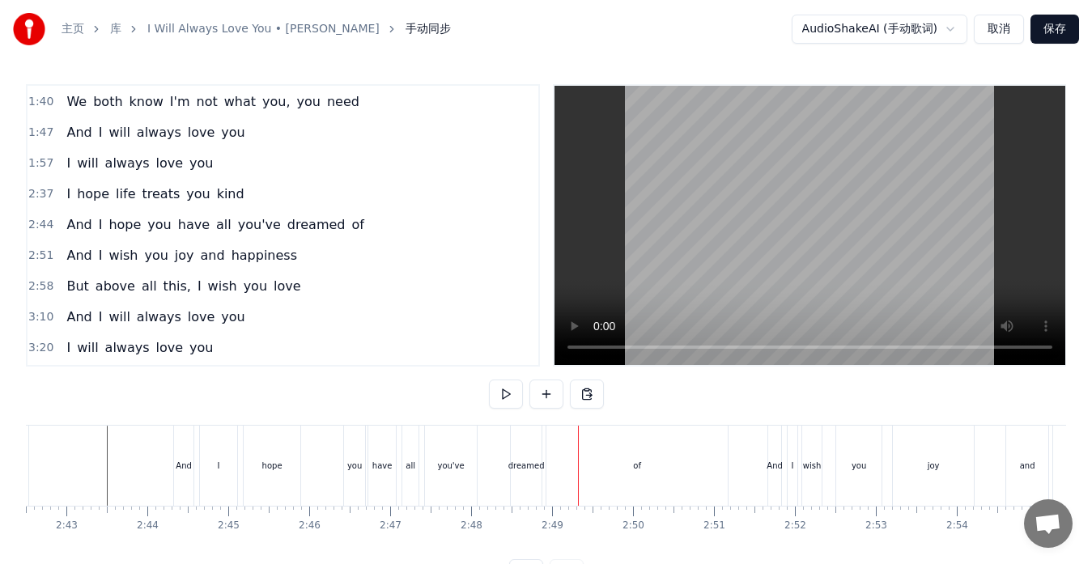
click at [465, 477] on div "you've" at bounding box center [451, 466] width 52 height 80
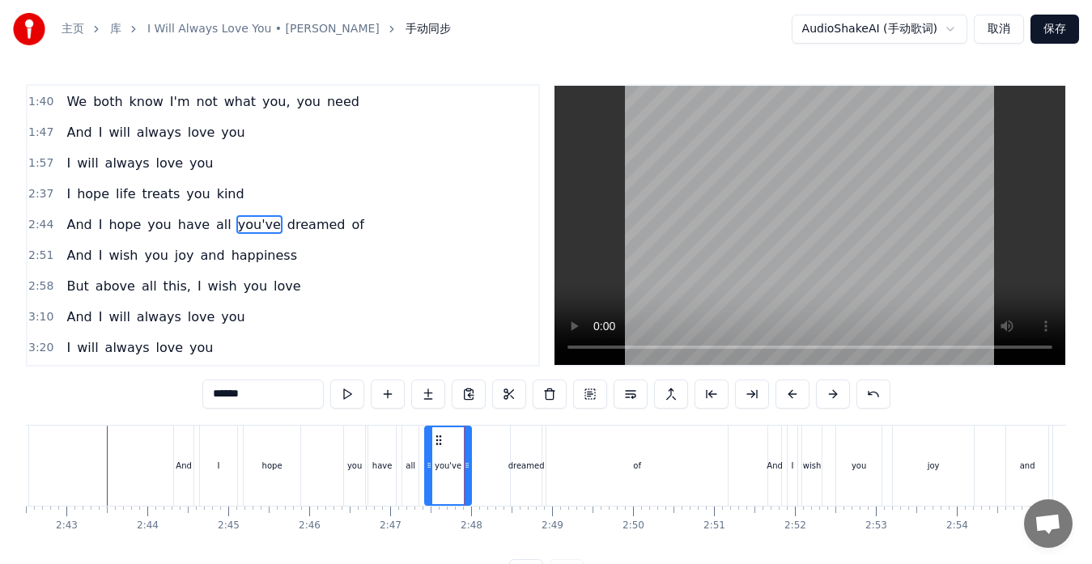
click at [468, 477] on div at bounding box center [467, 465] width 6 height 77
click at [511, 469] on div "dreamed" at bounding box center [526, 466] width 36 height 12
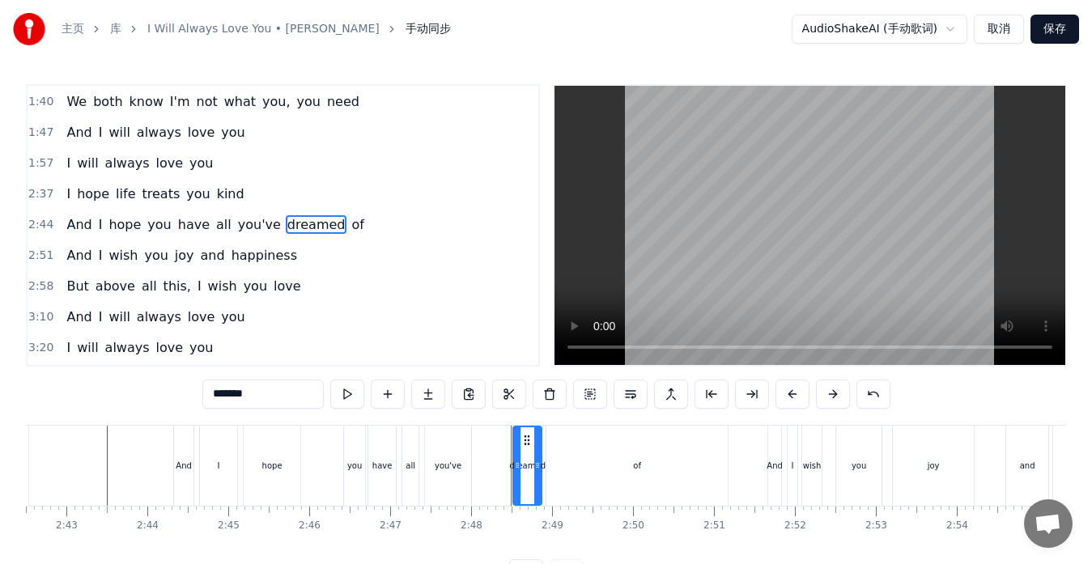
click at [516, 452] on div at bounding box center [517, 465] width 6 height 77
click at [540, 460] on icon at bounding box center [540, 465] width 6 height 13
click at [352, 436] on div "you" at bounding box center [354, 466] width 21 height 80
type input "***"
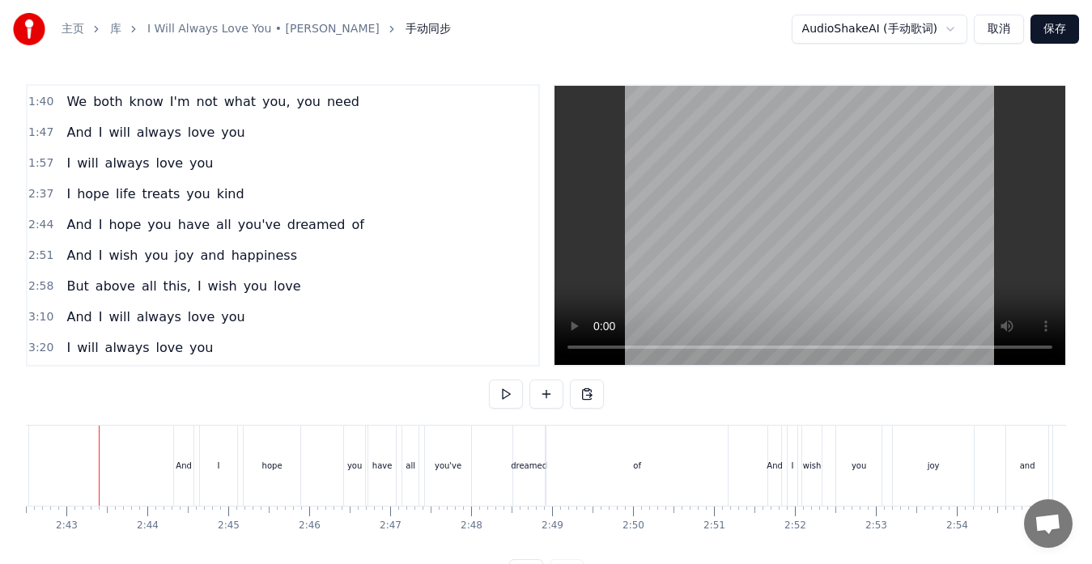
scroll to position [0, 13142]
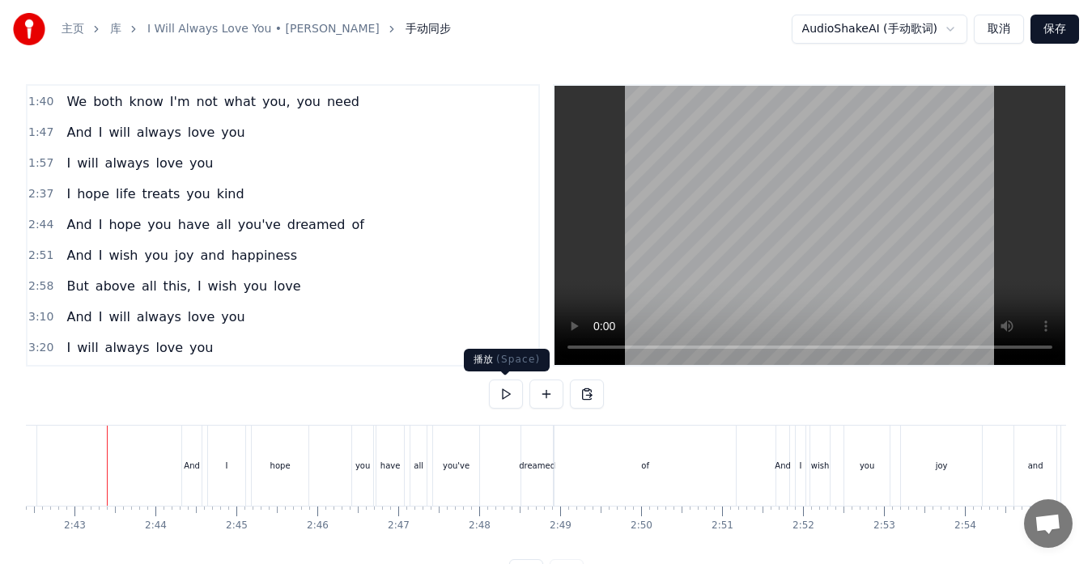
click at [508, 388] on button at bounding box center [506, 394] width 34 height 29
click at [508, 395] on button at bounding box center [506, 394] width 34 height 29
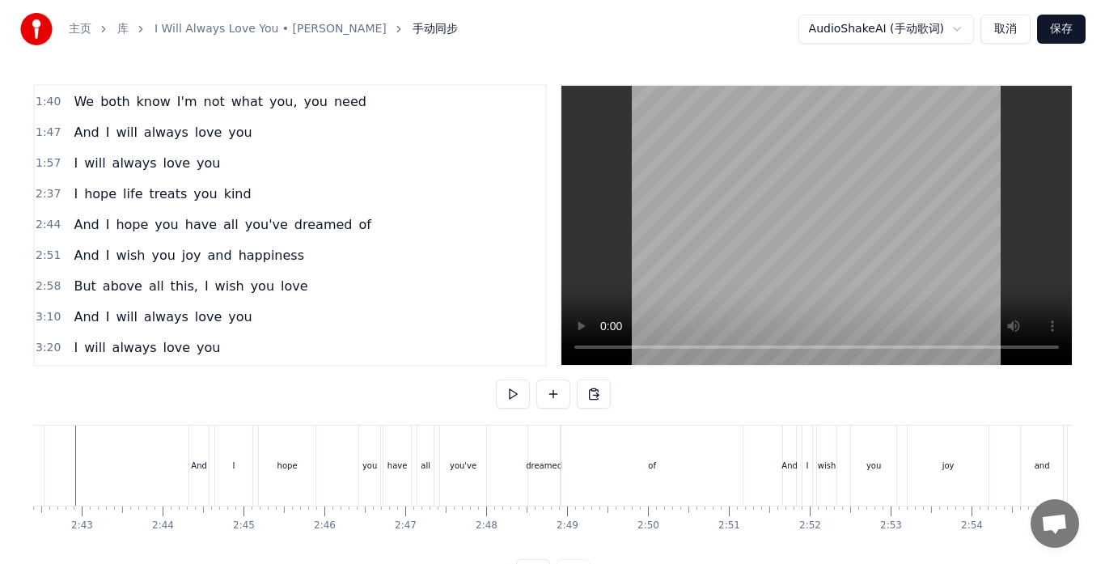
scroll to position [0, 13103]
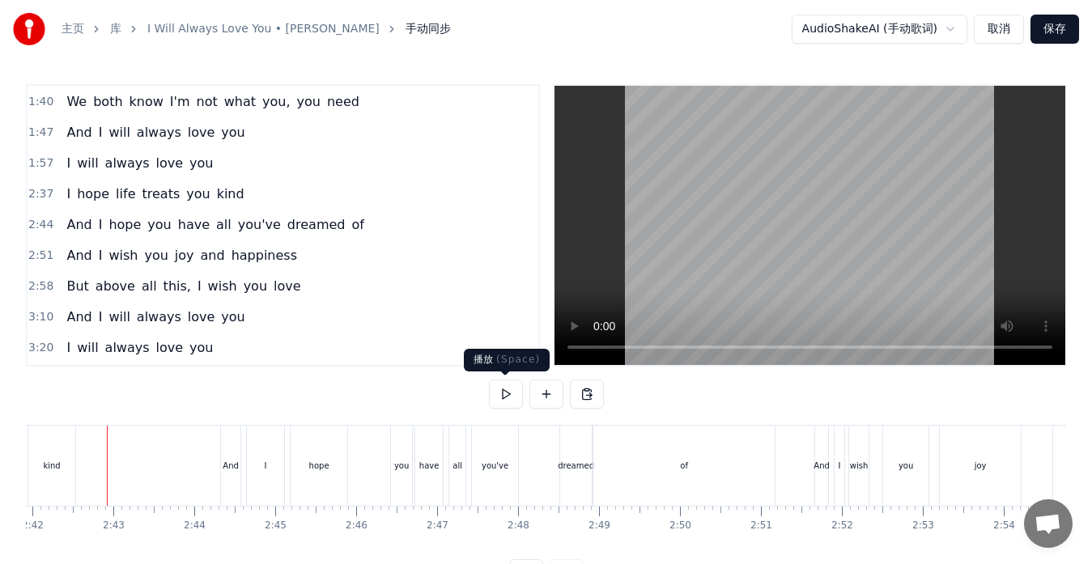
click at [502, 397] on button at bounding box center [506, 394] width 34 height 29
click at [398, 440] on div "you" at bounding box center [401, 466] width 21 height 80
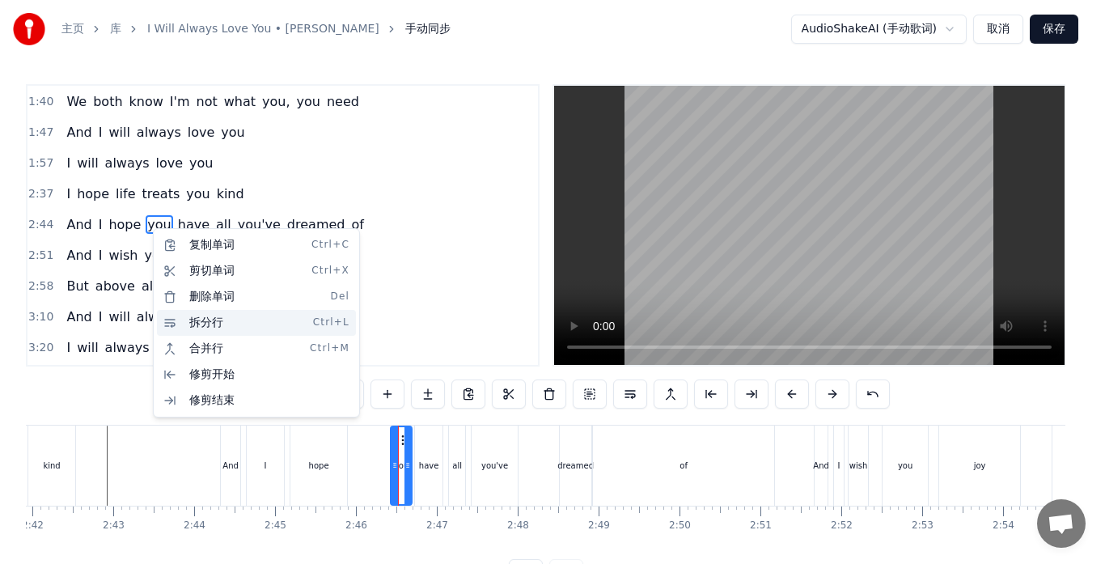
click at [176, 326] on div "拆分行 Ctrl+L" at bounding box center [256, 323] width 199 height 26
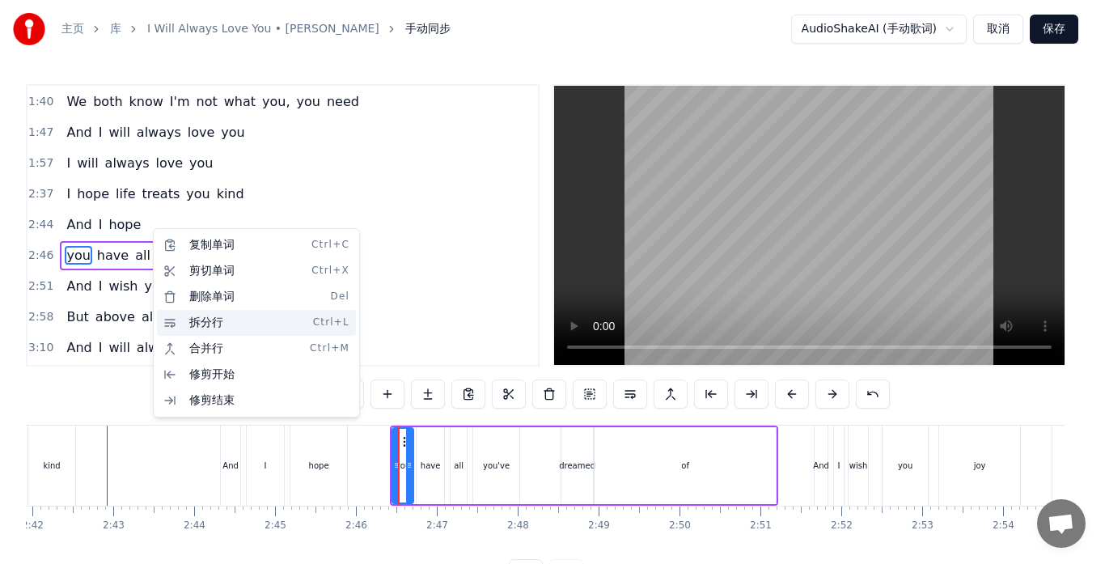
scroll to position [368, 0]
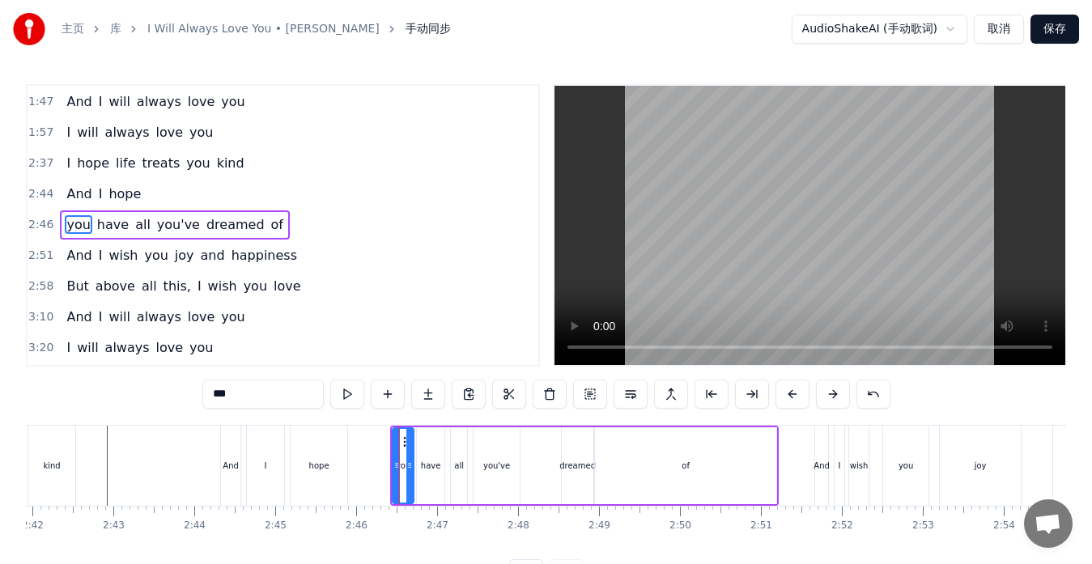
click at [205, 226] on span "dreamed" at bounding box center [236, 224] width 62 height 19
type input "*******"
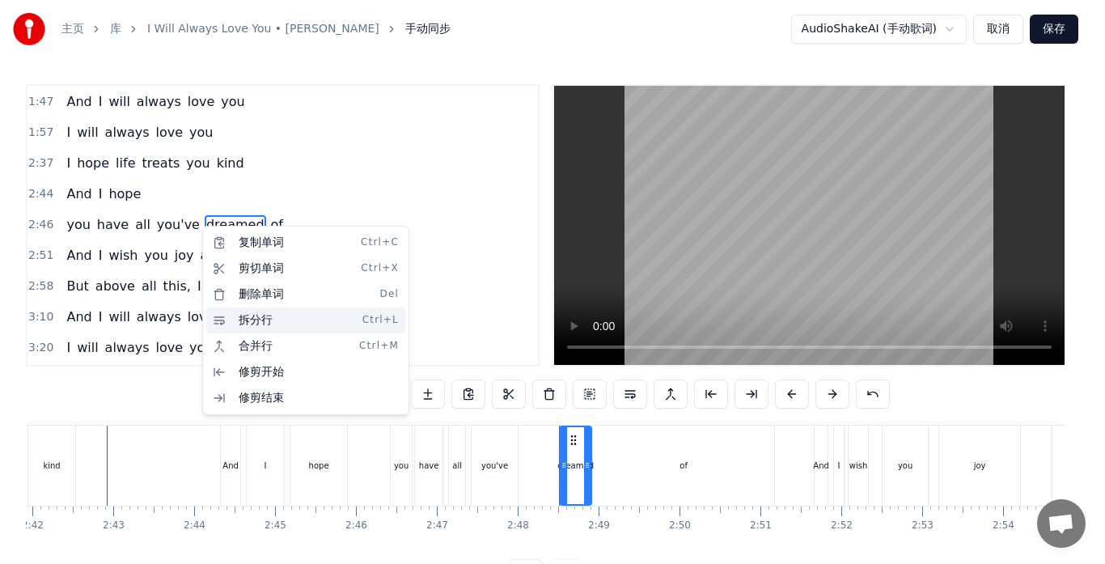
click at [225, 321] on div "拆分行 Ctrl+L" at bounding box center [305, 321] width 199 height 26
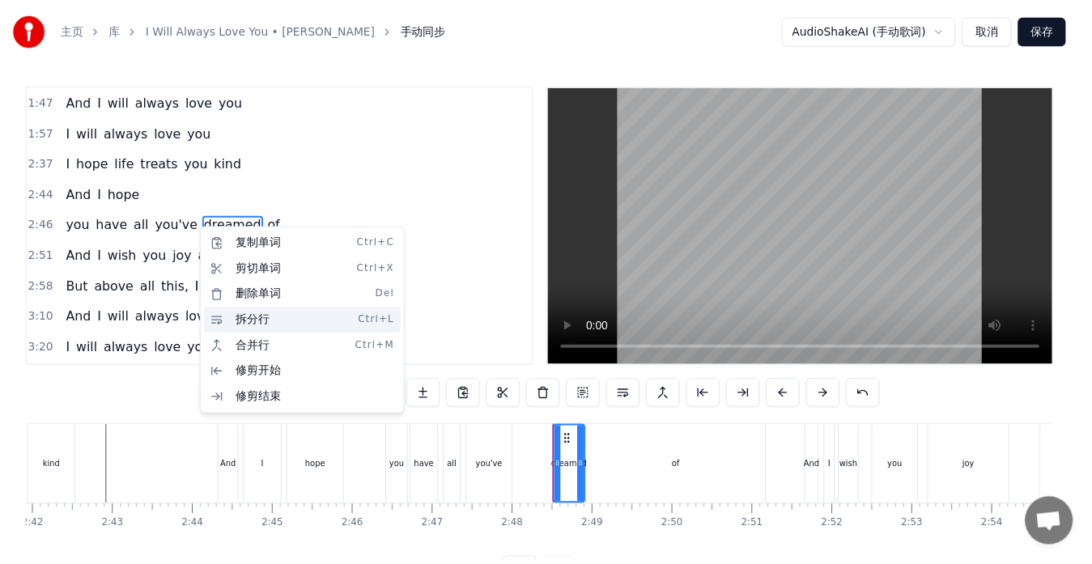
scroll to position [399, 0]
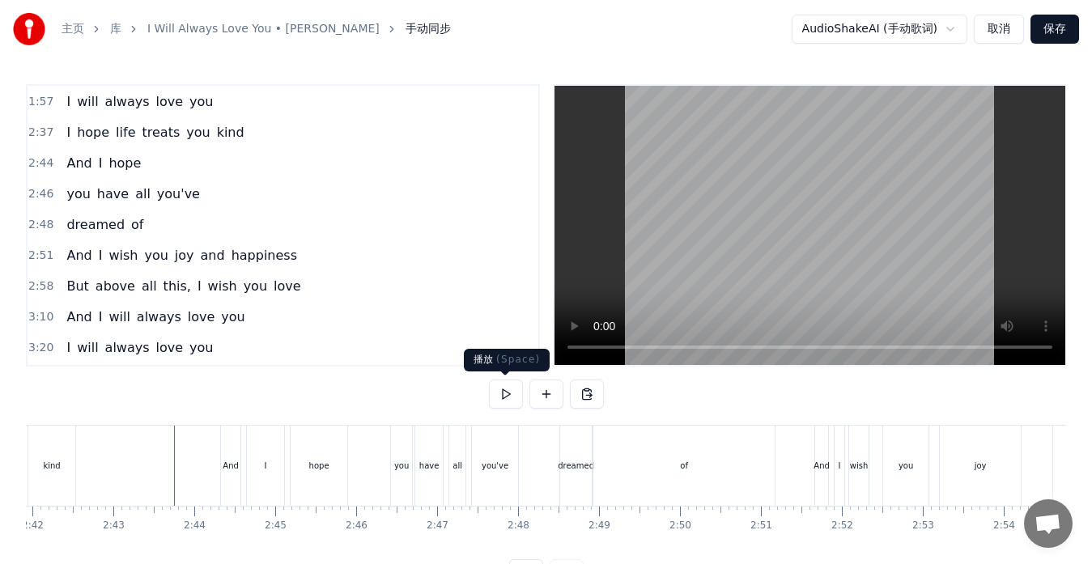
click at [511, 395] on button at bounding box center [506, 394] width 34 height 29
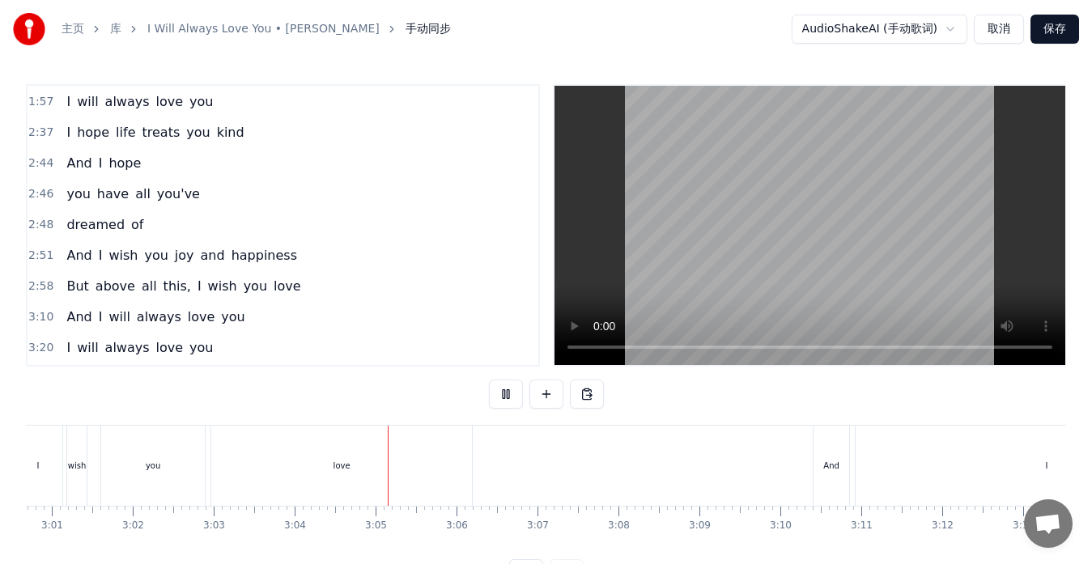
scroll to position [0, 14866]
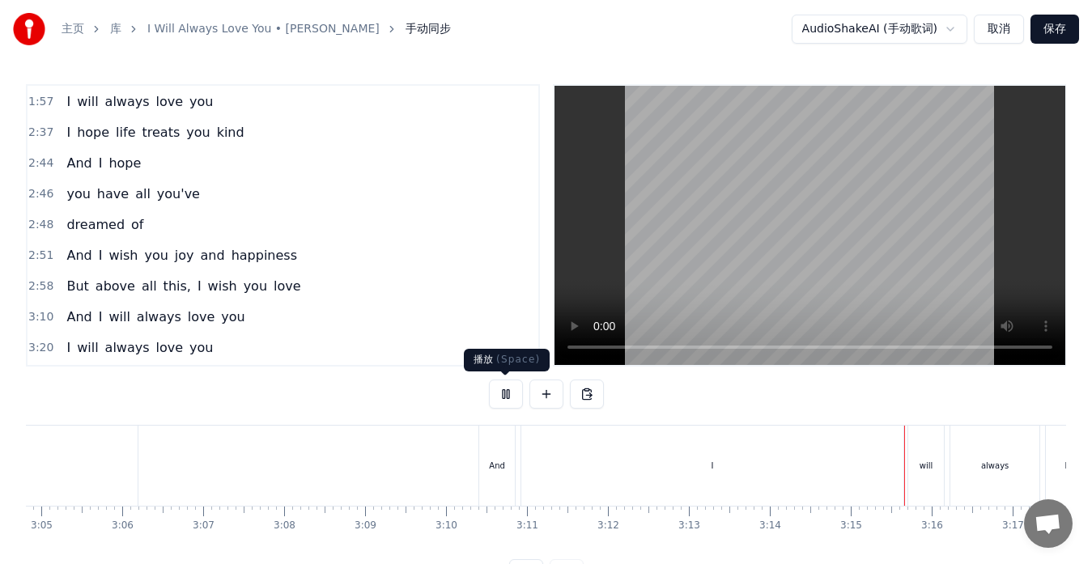
click at [500, 397] on button at bounding box center [506, 394] width 34 height 29
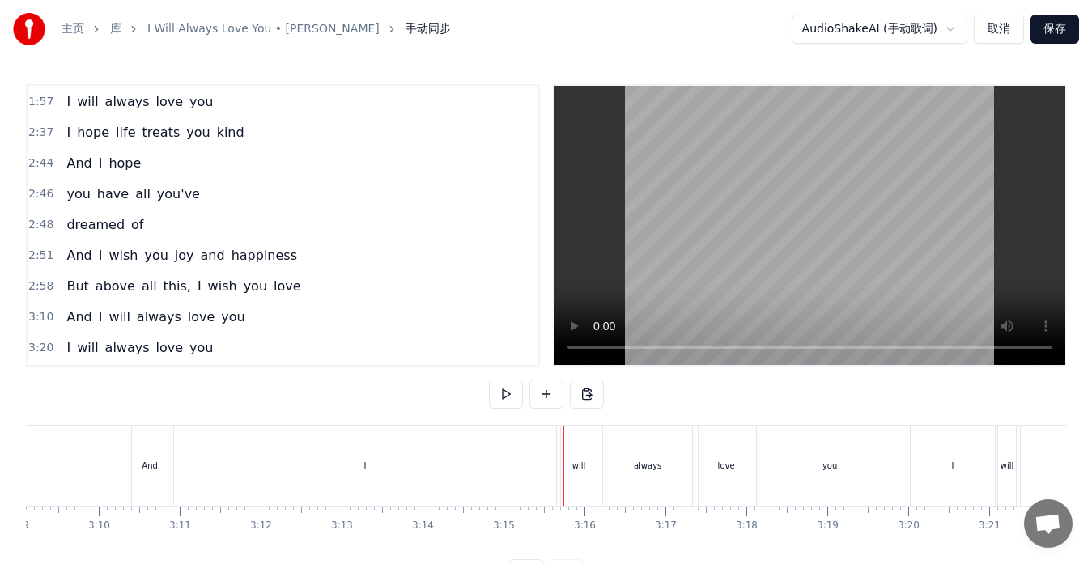
click at [507, 466] on div "I" at bounding box center [365, 466] width 382 height 80
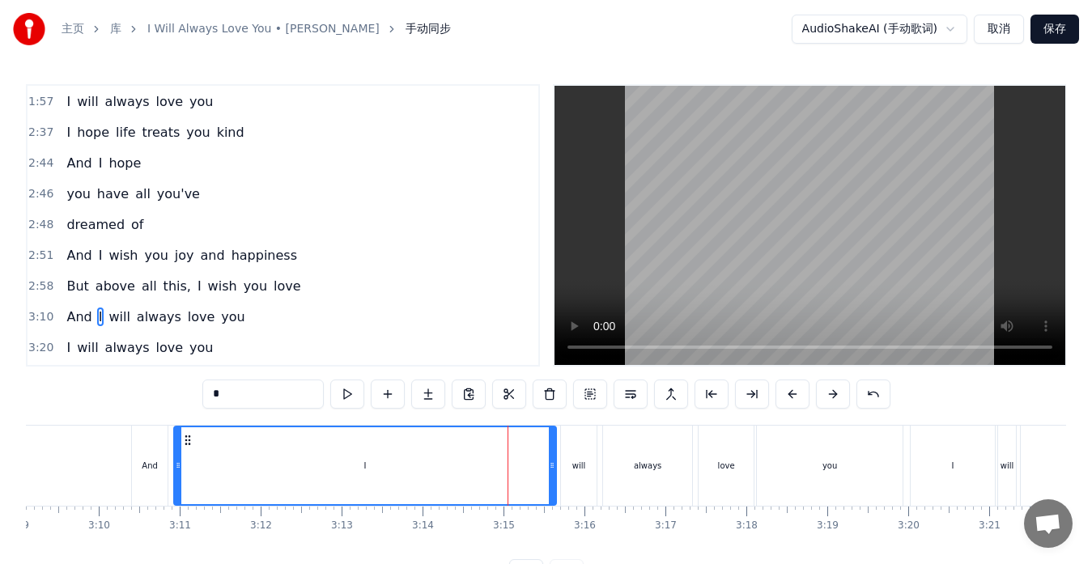
scroll to position [491, 0]
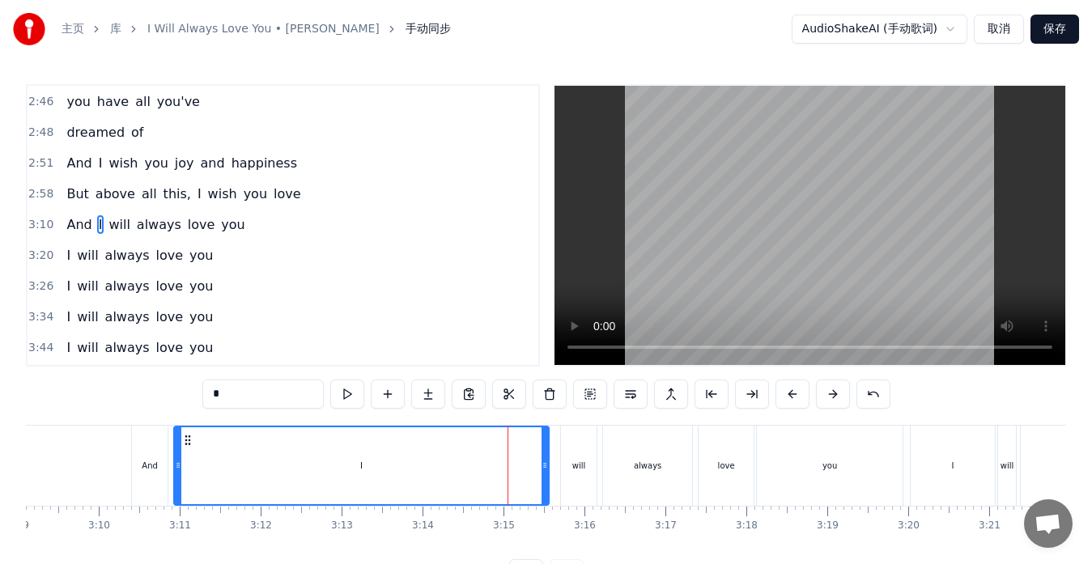
click at [545, 464] on icon at bounding box center [544, 465] width 6 height 13
click at [545, 469] on div at bounding box center [545, 466] width 1 height 80
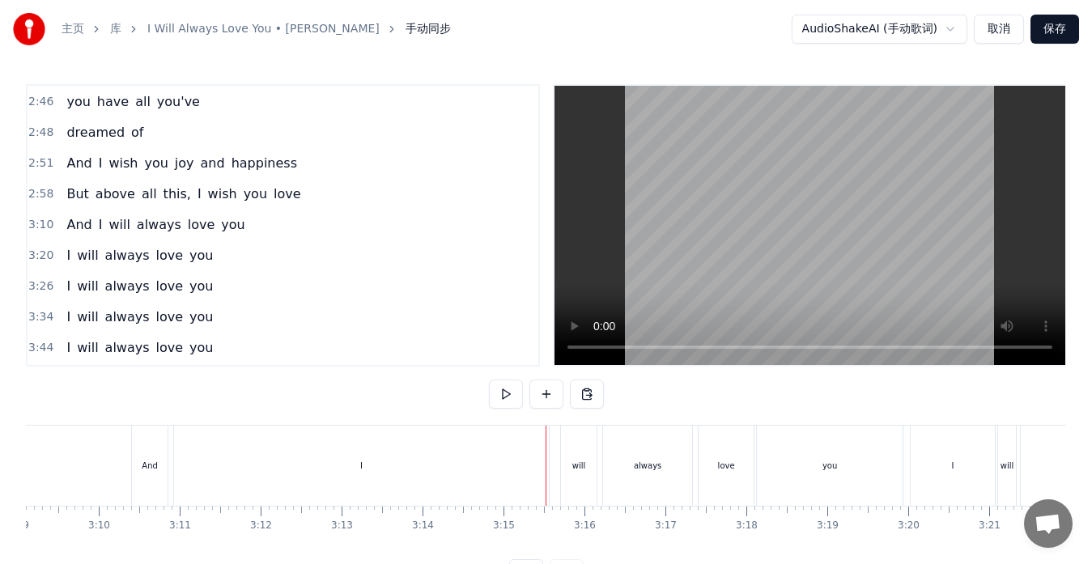
click at [541, 461] on div "I" at bounding box center [361, 466] width 375 height 80
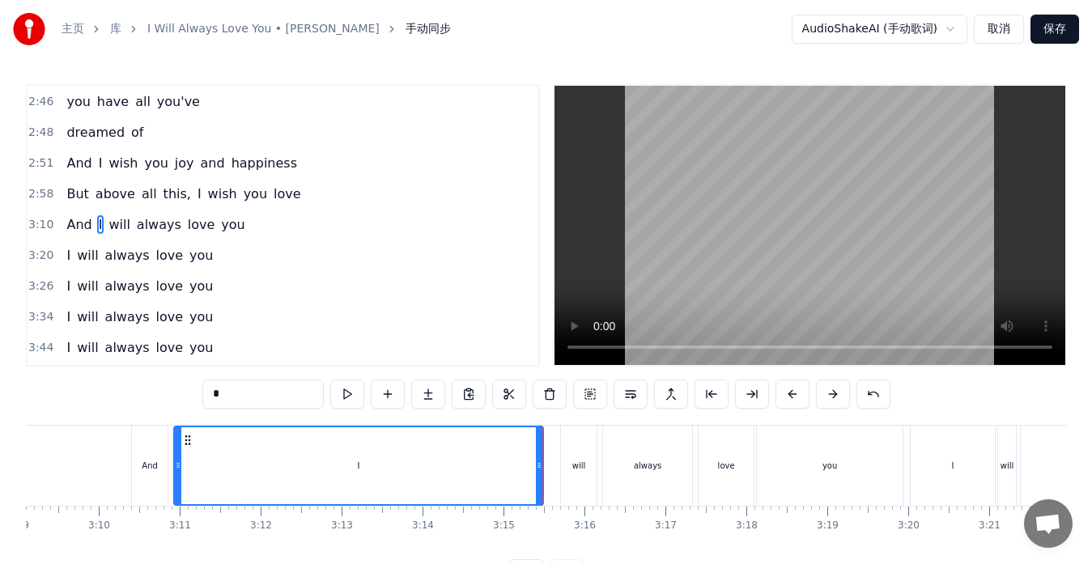
click at [541, 463] on icon at bounding box center [539, 465] width 6 height 13
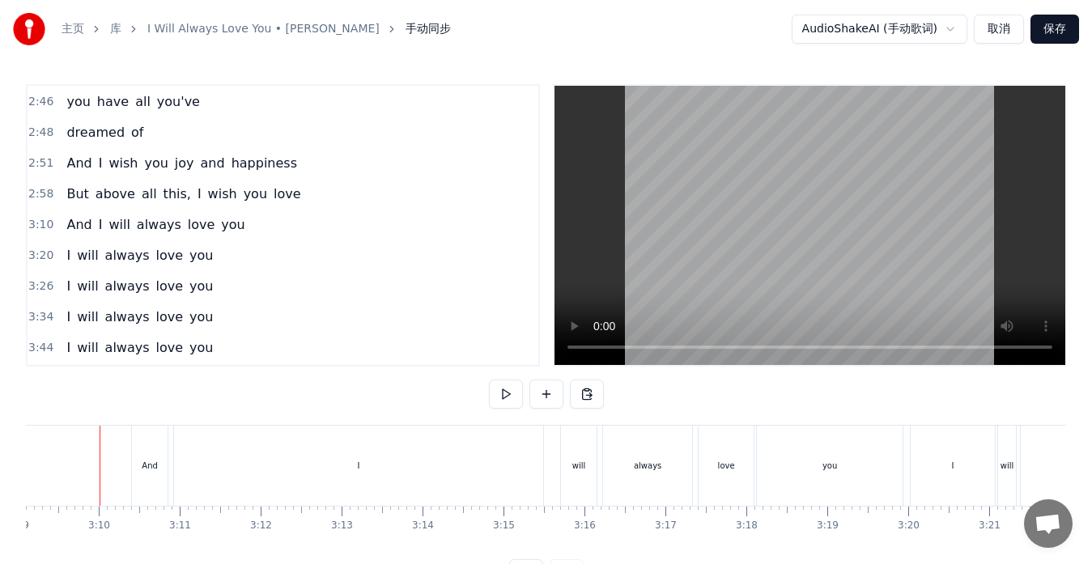
scroll to position [0, 15296]
click at [503, 399] on button at bounding box center [506, 394] width 34 height 29
click at [505, 398] on button at bounding box center [506, 394] width 34 height 29
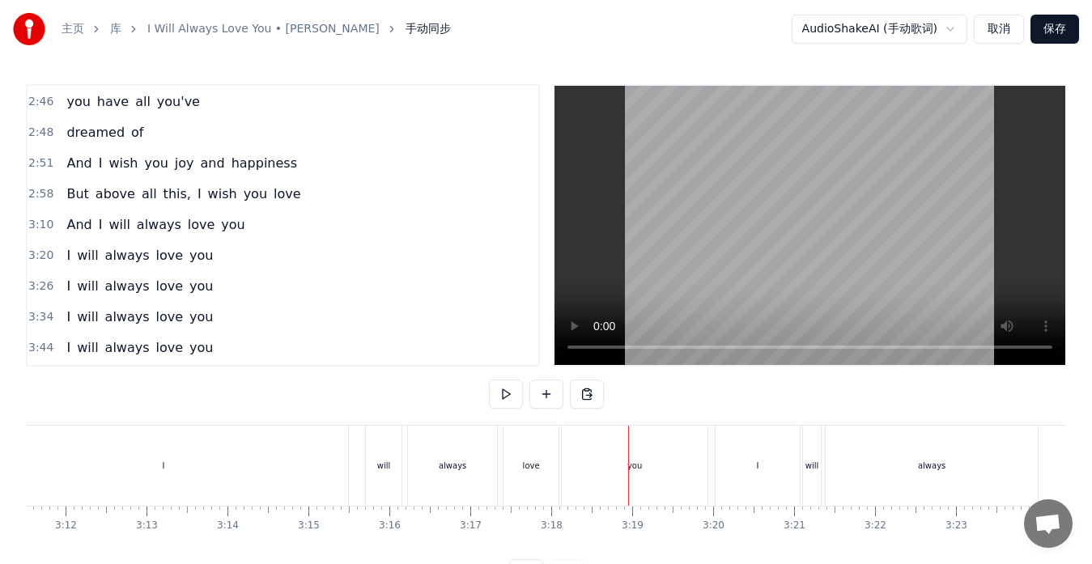
click at [760, 473] on div "I" at bounding box center [757, 466] width 84 height 80
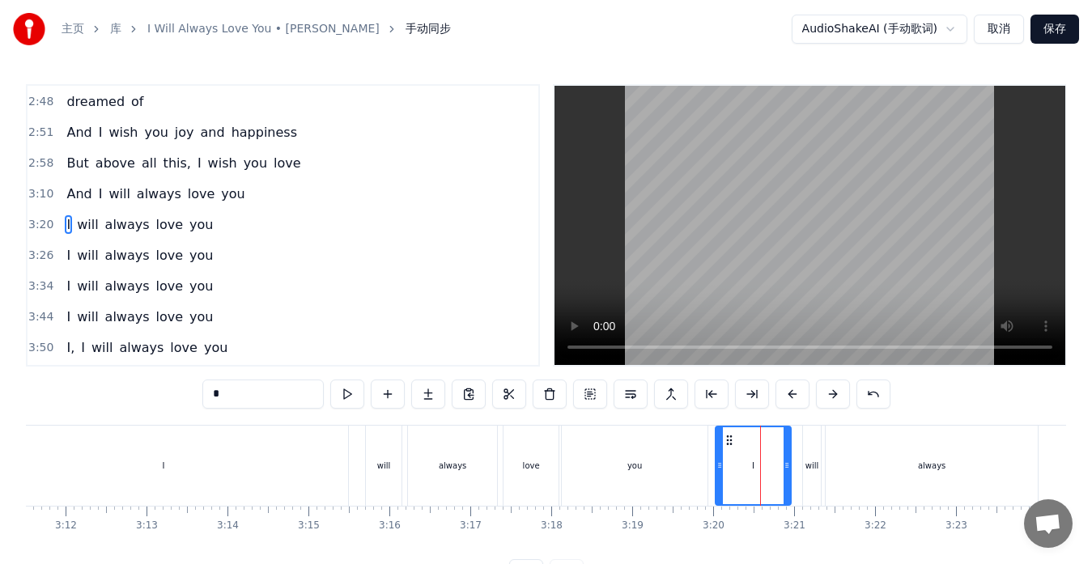
drag, startPoint x: 797, startPoint y: 464, endPoint x: 788, endPoint y: 466, distance: 9.2
click at [788, 466] on icon at bounding box center [786, 465] width 6 height 13
click at [712, 466] on icon at bounding box center [713, 465] width 6 height 13
click at [115, 197] on span "will" at bounding box center [119, 194] width 24 height 19
type input "****"
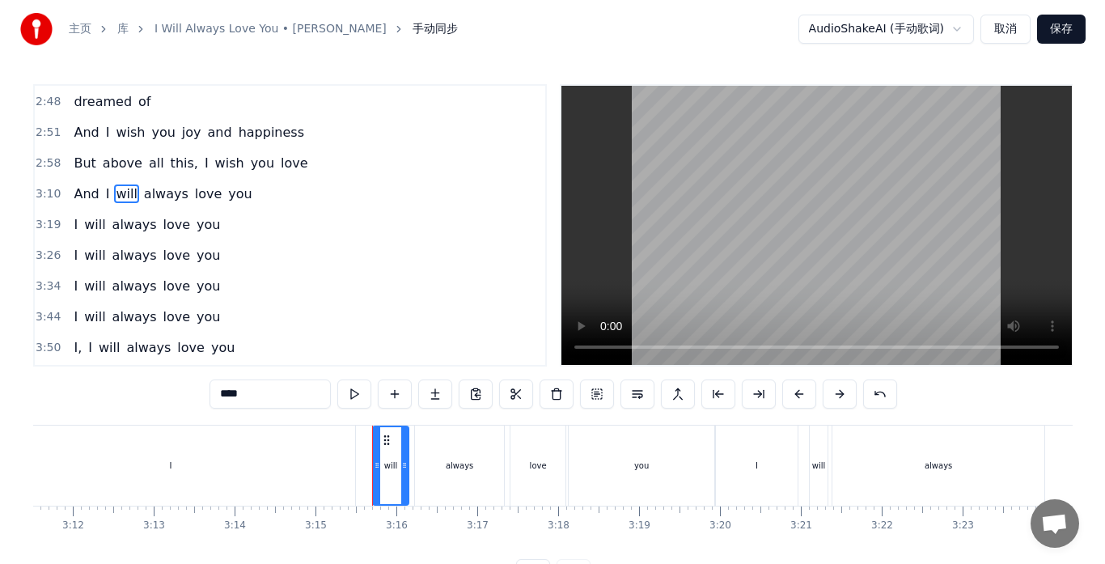
scroll to position [491, 0]
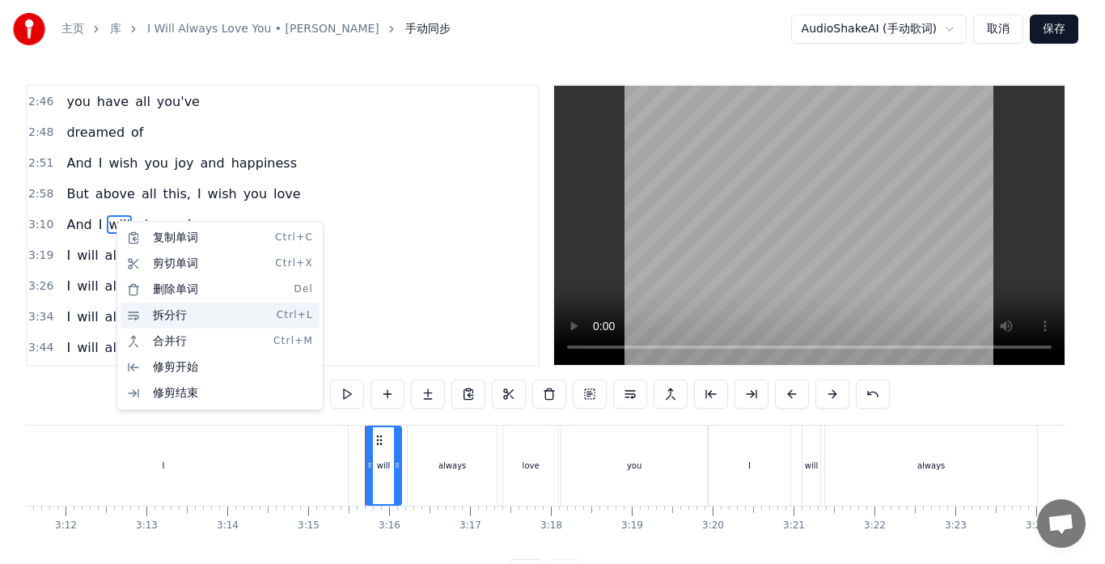
click at [172, 312] on div "拆分行 Ctrl+L" at bounding box center [220, 316] width 199 height 26
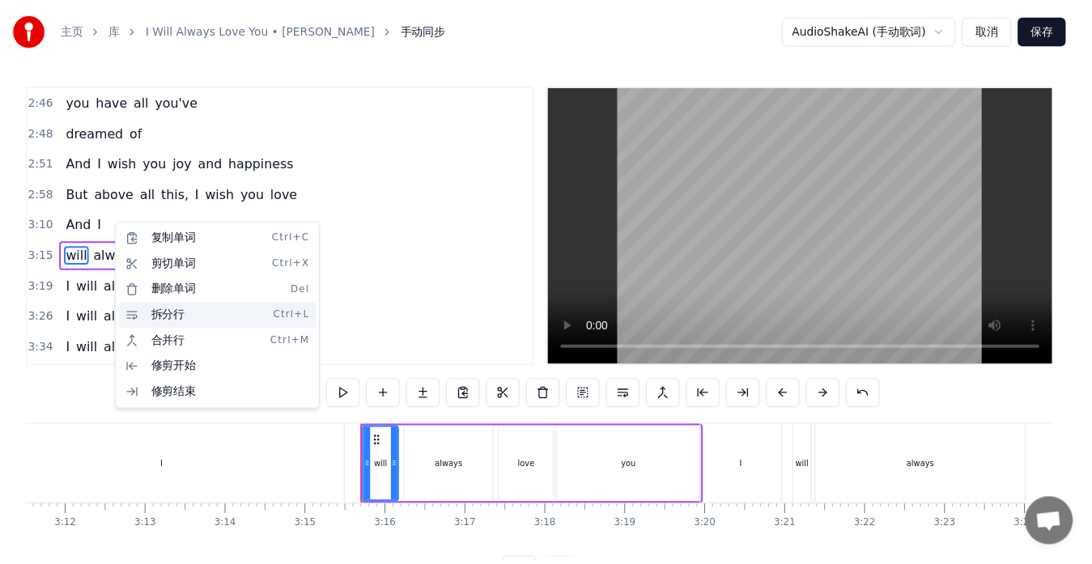
scroll to position [522, 0]
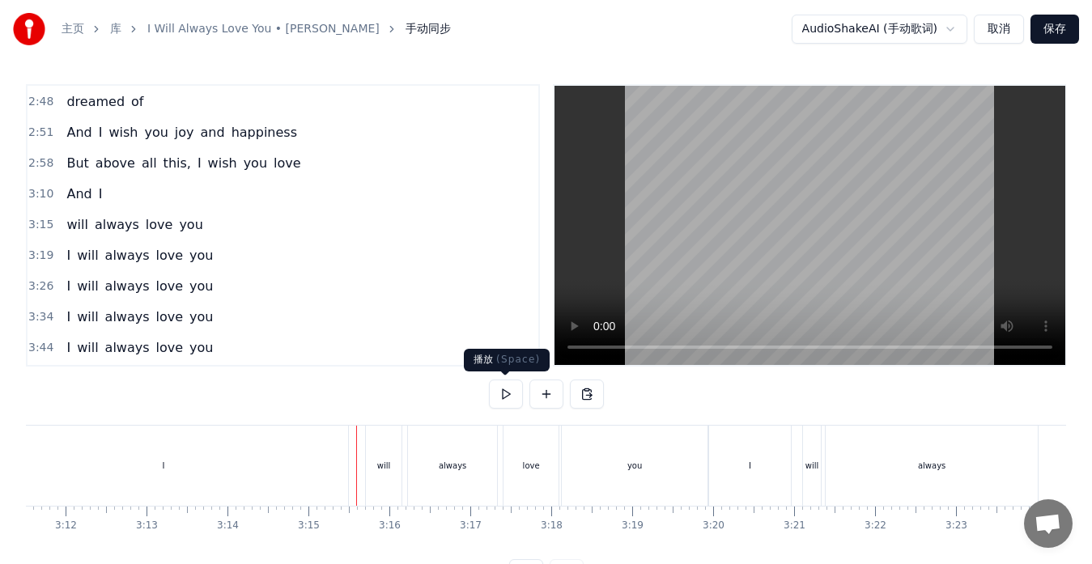
click at [501, 392] on button at bounding box center [506, 394] width 34 height 29
click at [495, 397] on button at bounding box center [506, 394] width 34 height 29
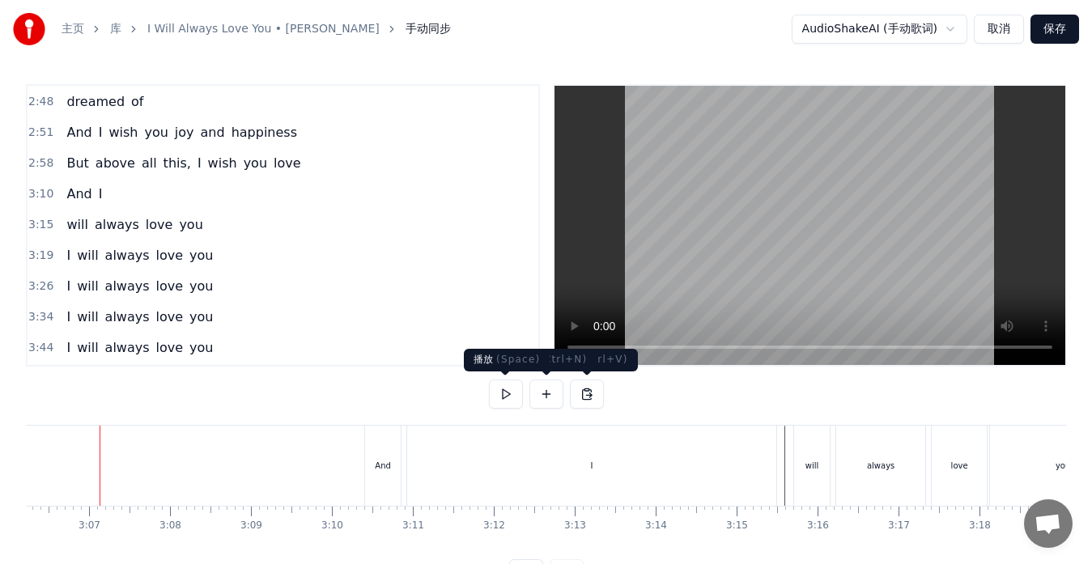
scroll to position [0, 15063]
click at [501, 390] on button at bounding box center [506, 394] width 34 height 29
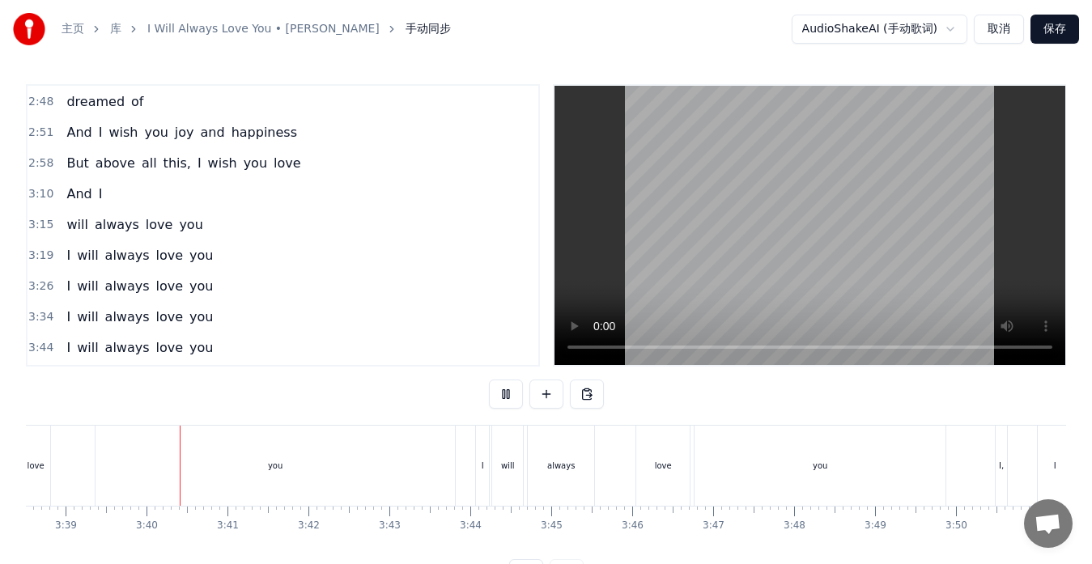
scroll to position [0, 17723]
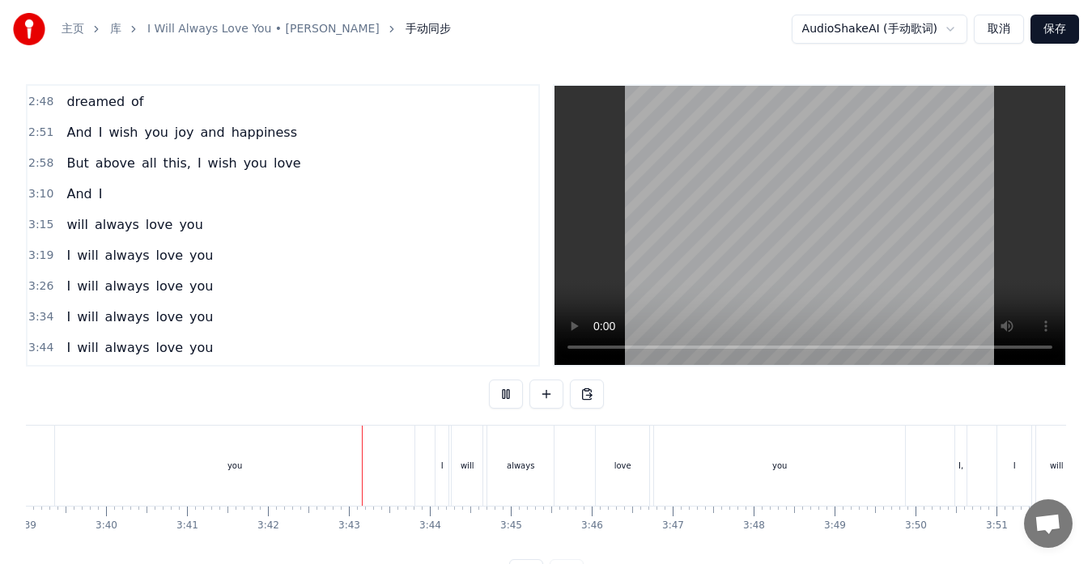
click at [503, 396] on button at bounding box center [506, 394] width 34 height 29
click at [524, 460] on div "always" at bounding box center [521, 466] width 28 height 12
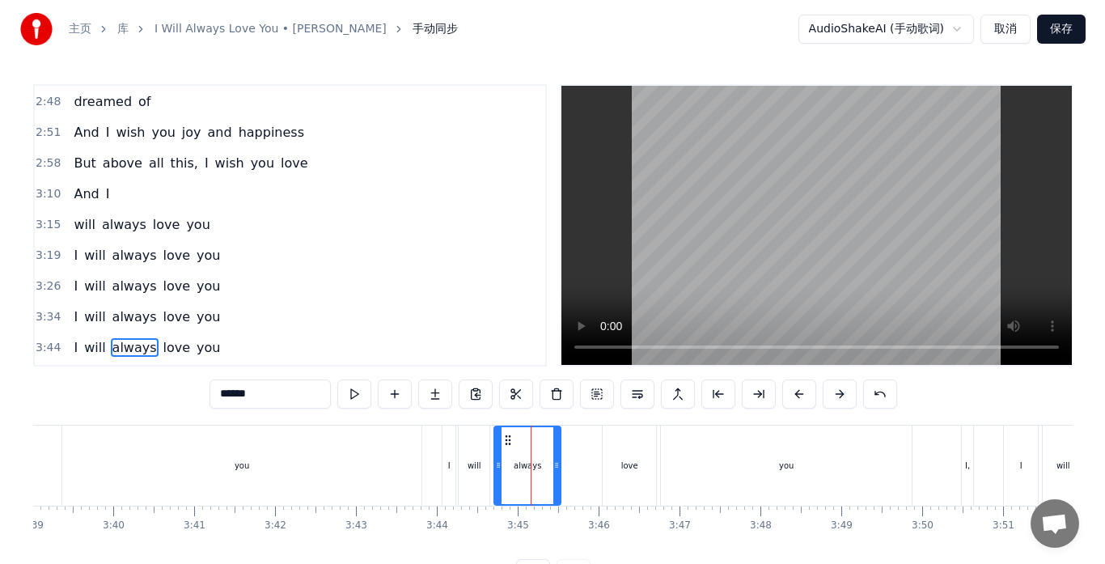
scroll to position [643, 0]
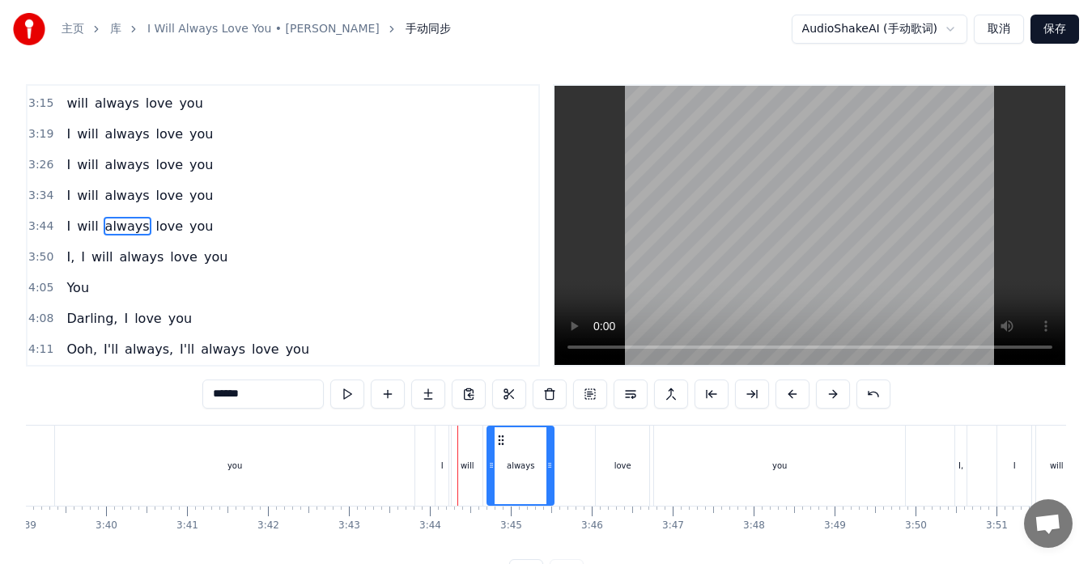
click at [459, 486] on div "will" at bounding box center [467, 466] width 31 height 80
type input "****"
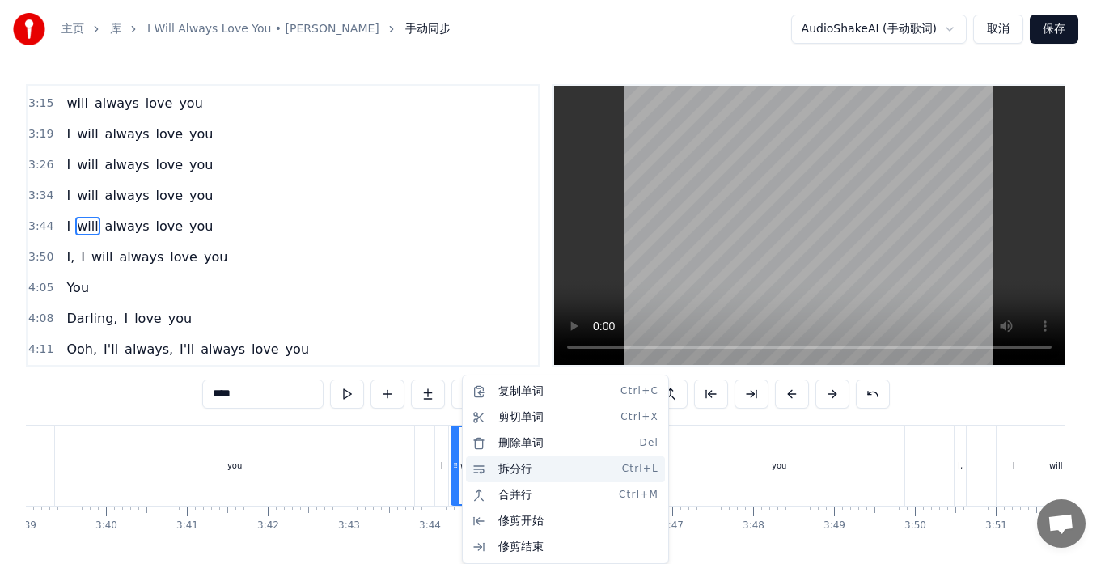
click at [493, 468] on div "拆分行 Ctrl+L" at bounding box center [565, 469] width 199 height 26
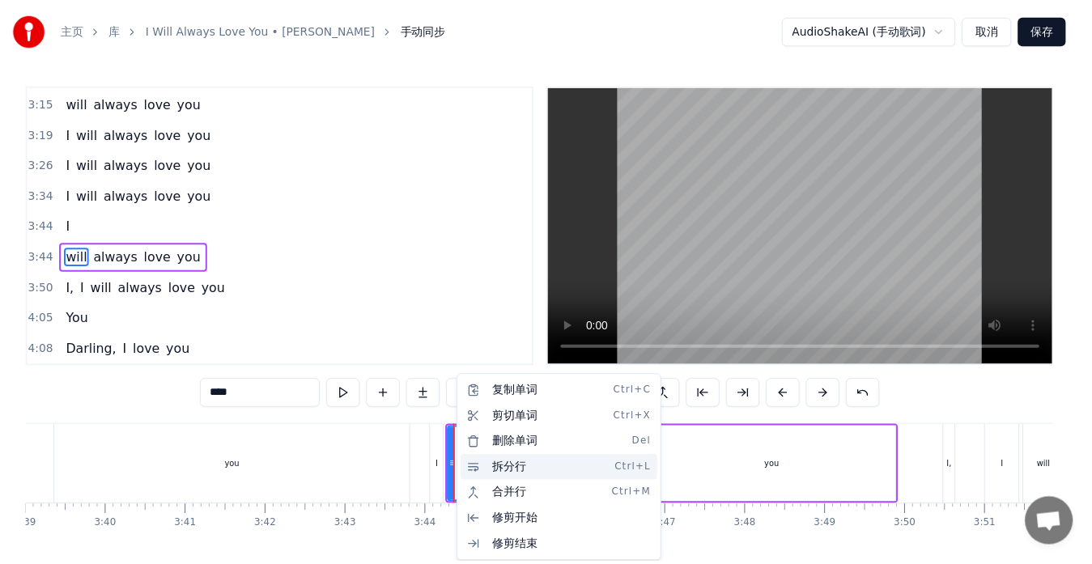
scroll to position [674, 0]
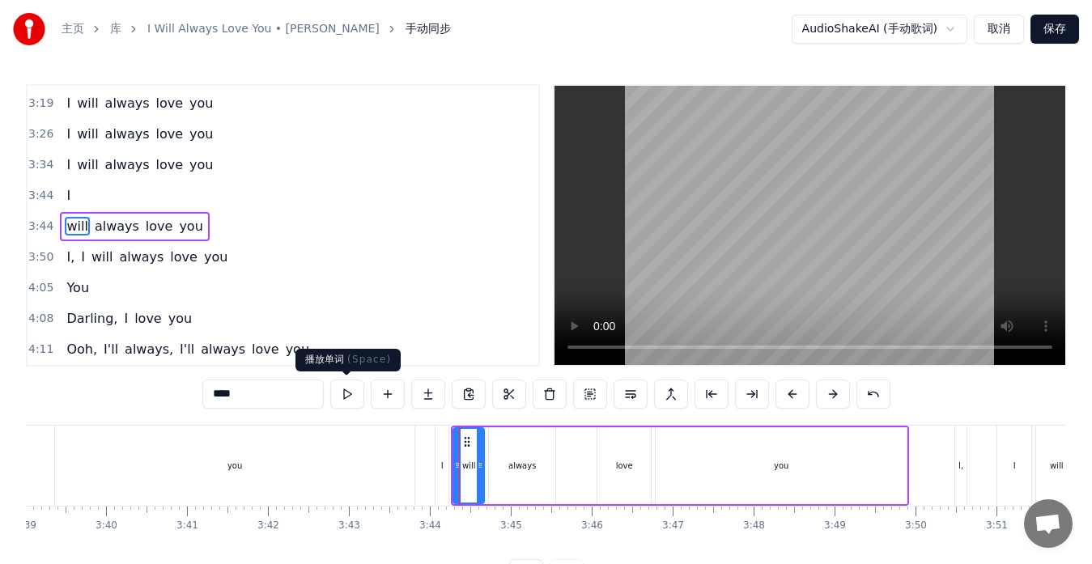
click at [354, 392] on button at bounding box center [347, 394] width 34 height 29
click at [24, 453] on div "主页 库 I Will Always Love You • [PERSON_NAME] 手动同步 AudioShakeAI (手动歌词) 取消 保存 0:02…" at bounding box center [546, 294] width 1092 height 588
click at [43, 452] on div "I will always love you" at bounding box center [25, 466] width 787 height 80
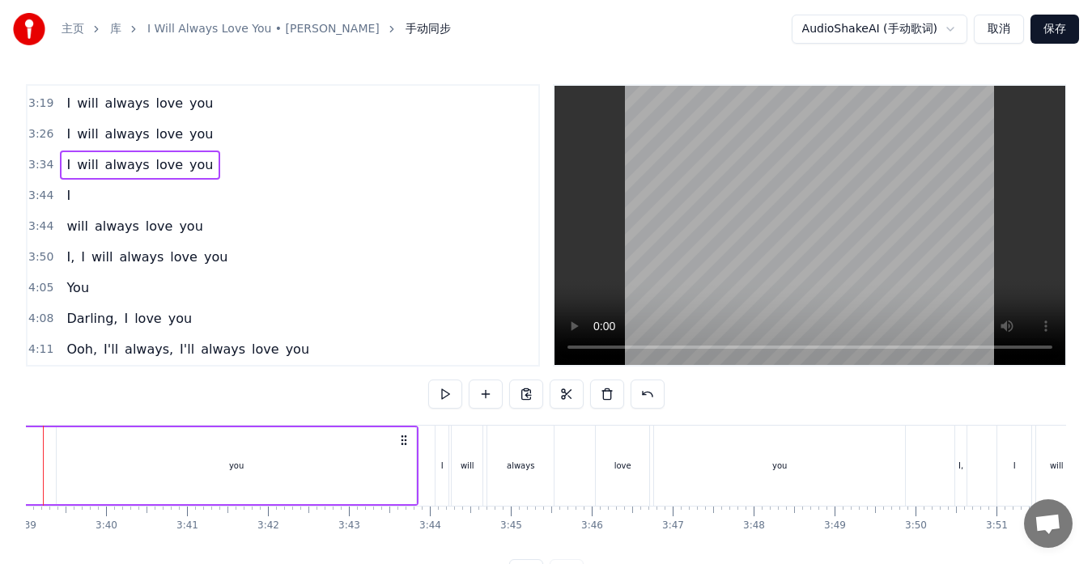
scroll to position [0, 17660]
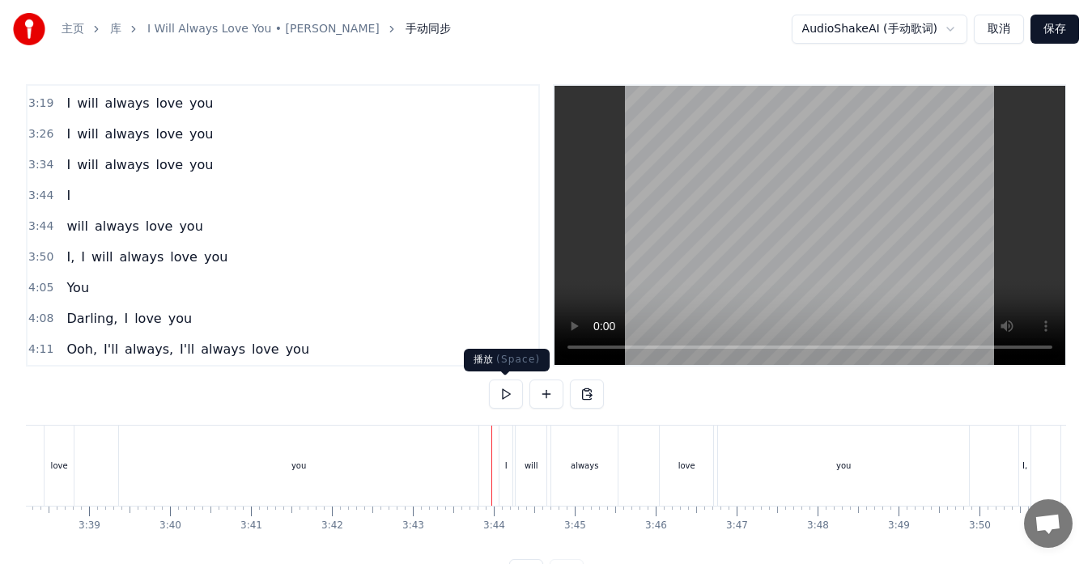
click at [503, 385] on button at bounding box center [506, 394] width 34 height 29
click at [499, 392] on button at bounding box center [506, 394] width 34 height 29
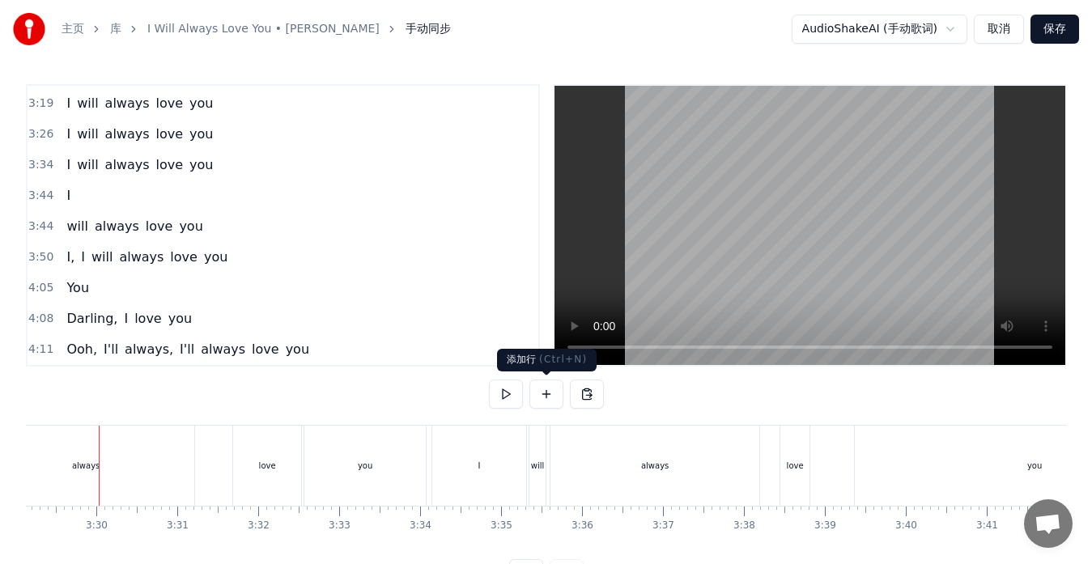
scroll to position [0, 16915]
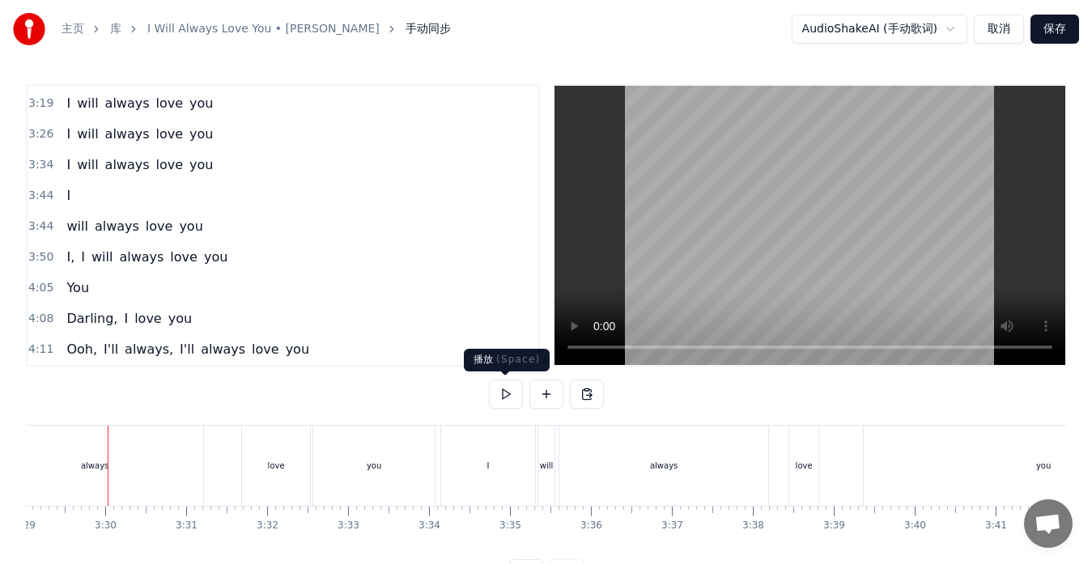
click at [506, 391] on button at bounding box center [506, 394] width 34 height 29
click at [506, 392] on button at bounding box center [506, 394] width 34 height 29
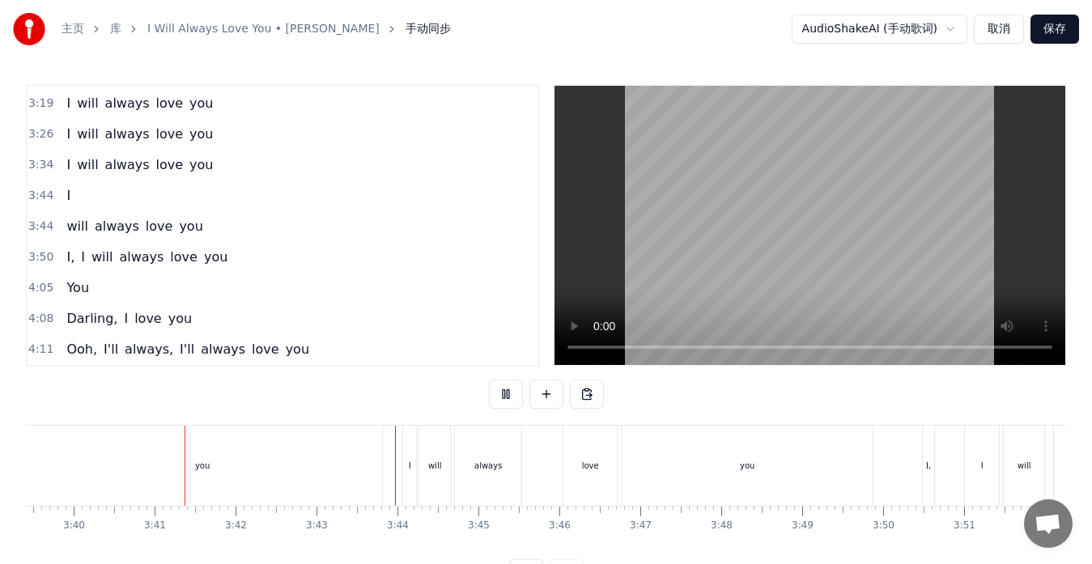
scroll to position [0, 17796]
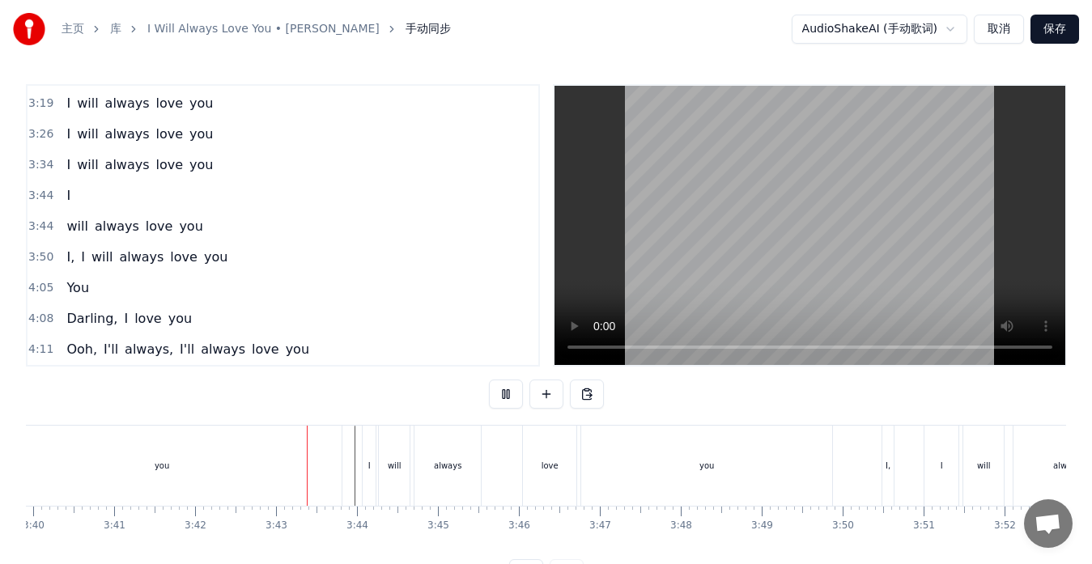
click at [506, 392] on button at bounding box center [506, 394] width 34 height 29
click at [312, 479] on div "you" at bounding box center [161, 466] width 359 height 80
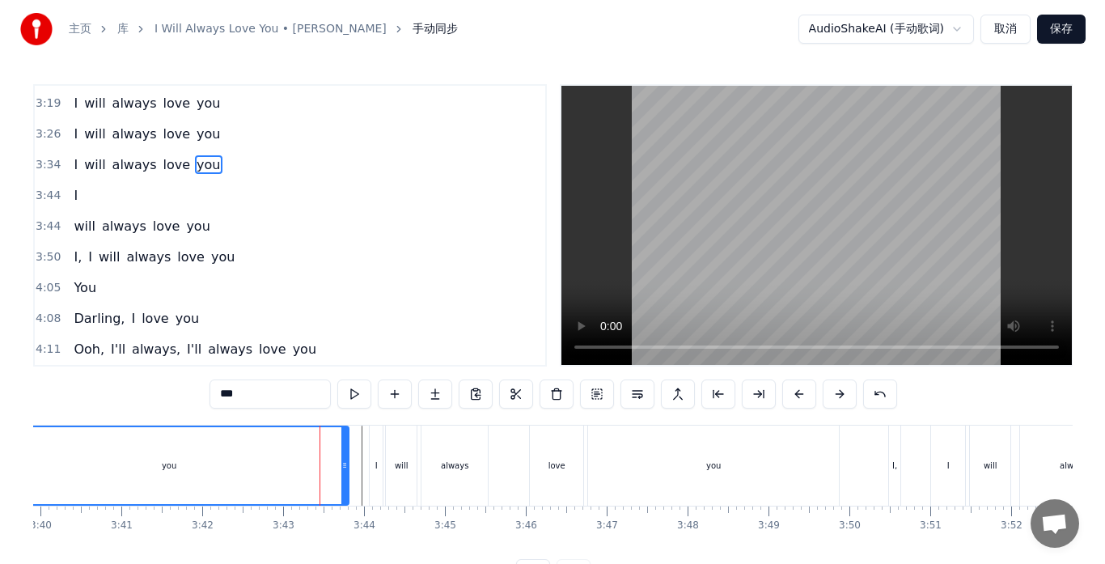
scroll to position [614, 0]
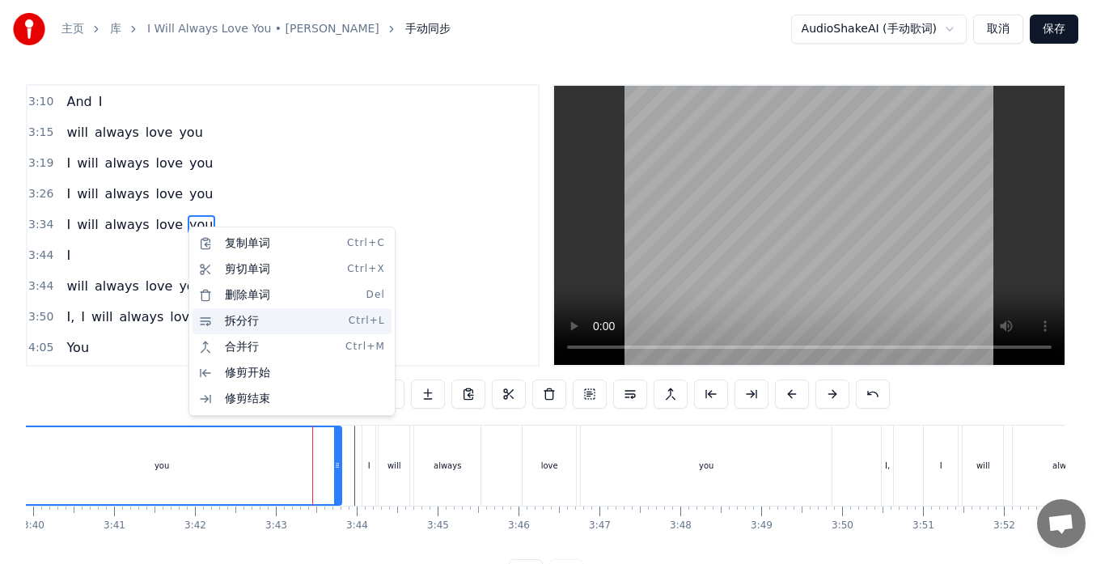
click at [225, 317] on div "拆分行 Ctrl+L" at bounding box center [292, 321] width 199 height 26
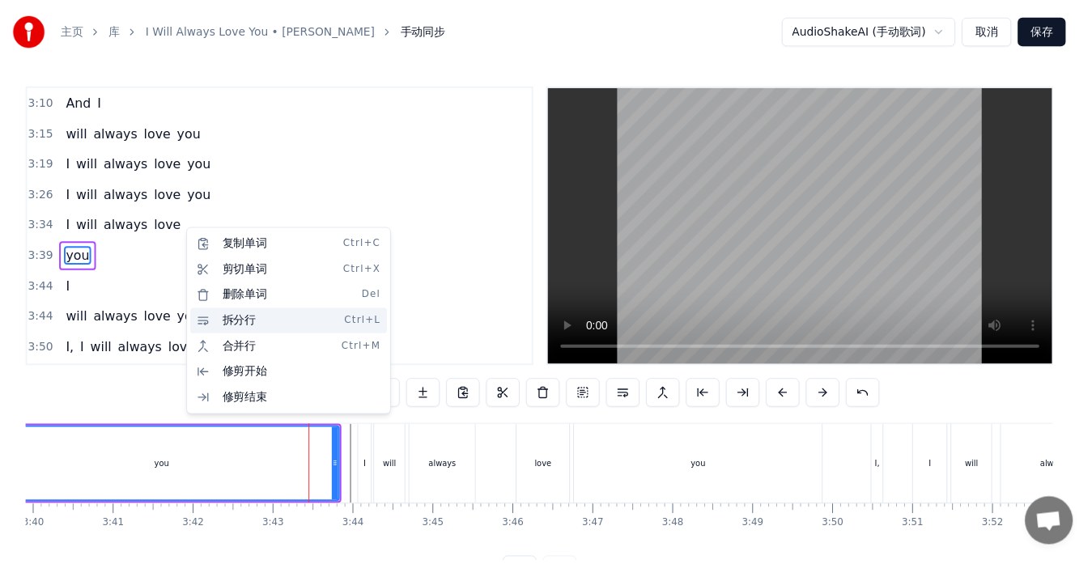
scroll to position [645, 0]
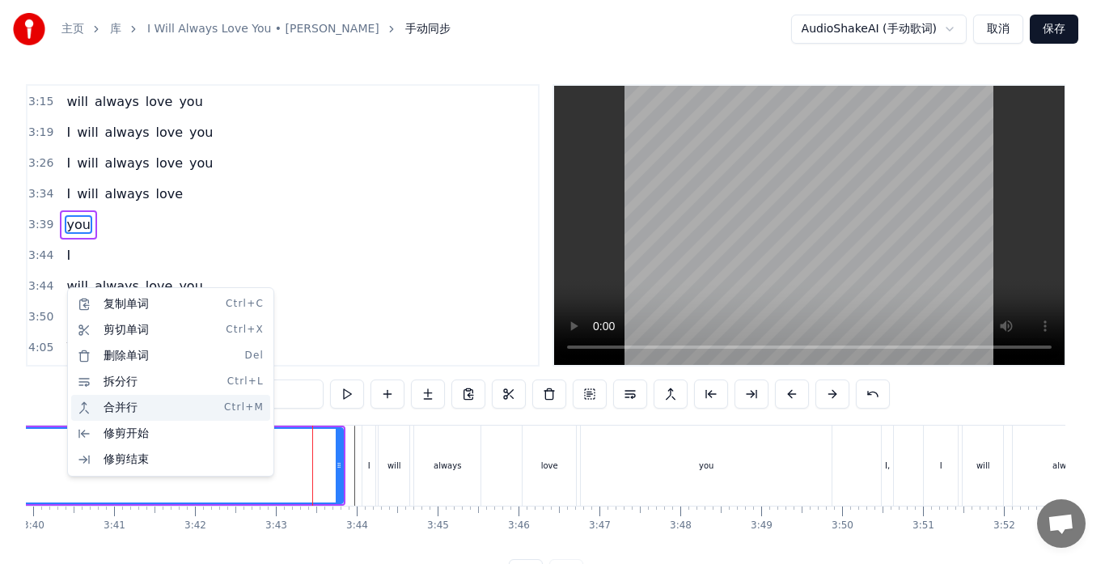
click at [111, 405] on div "合并行 Ctrl+M" at bounding box center [170, 408] width 199 height 26
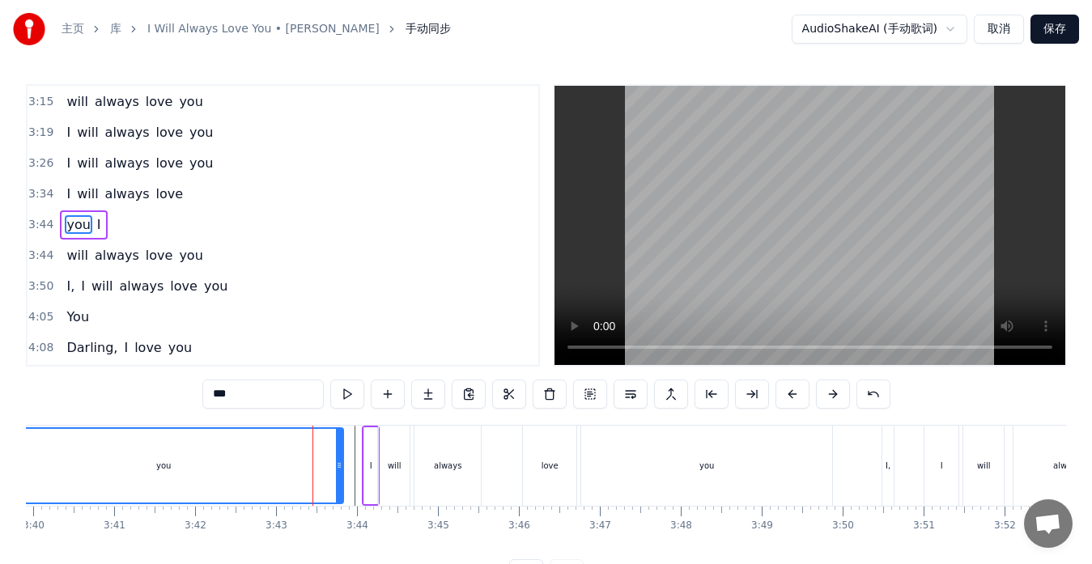
click at [74, 257] on span "will" at bounding box center [77, 255] width 24 height 19
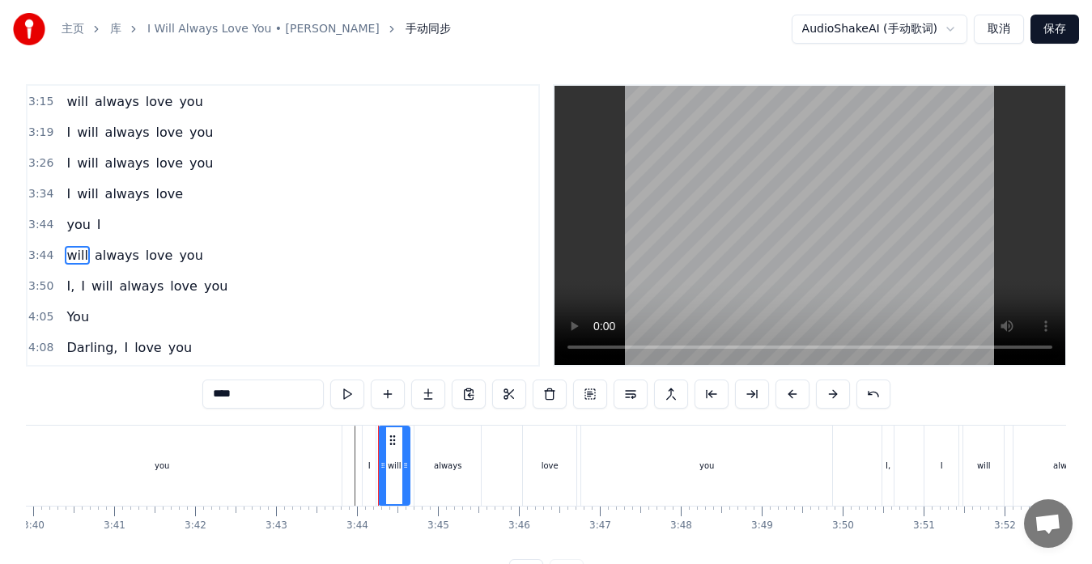
scroll to position [674, 0]
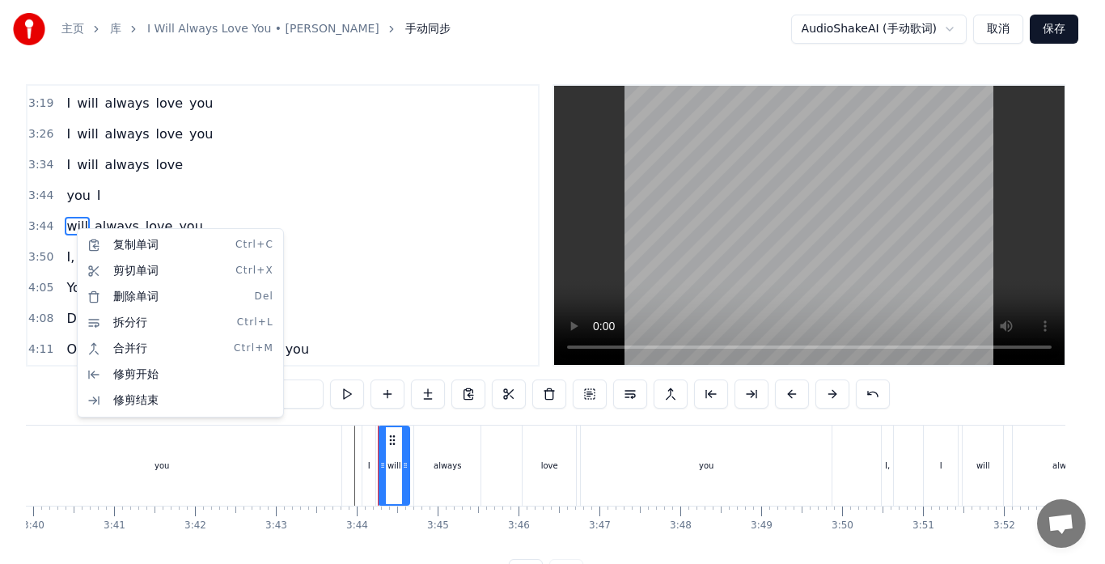
click at [74, 223] on html "主页 库 I Will Always Love You • [PERSON_NAME] 手动同步 AudioShakeAI (手动歌词) 取消 保存 0:02…" at bounding box center [552, 307] width 1105 height 614
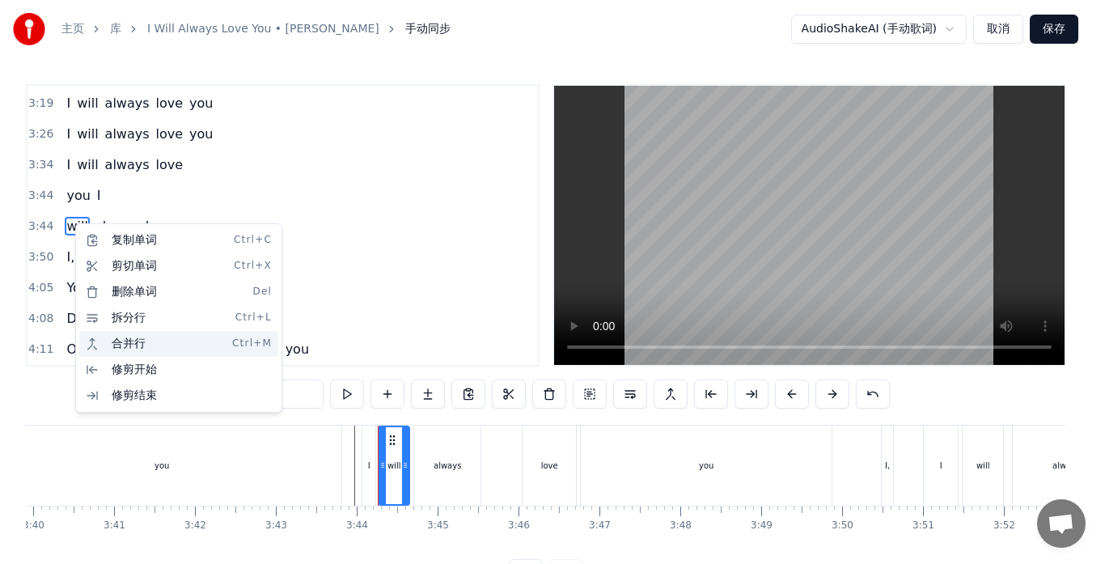
click at [117, 340] on div "合并行 Ctrl+M" at bounding box center [178, 344] width 199 height 26
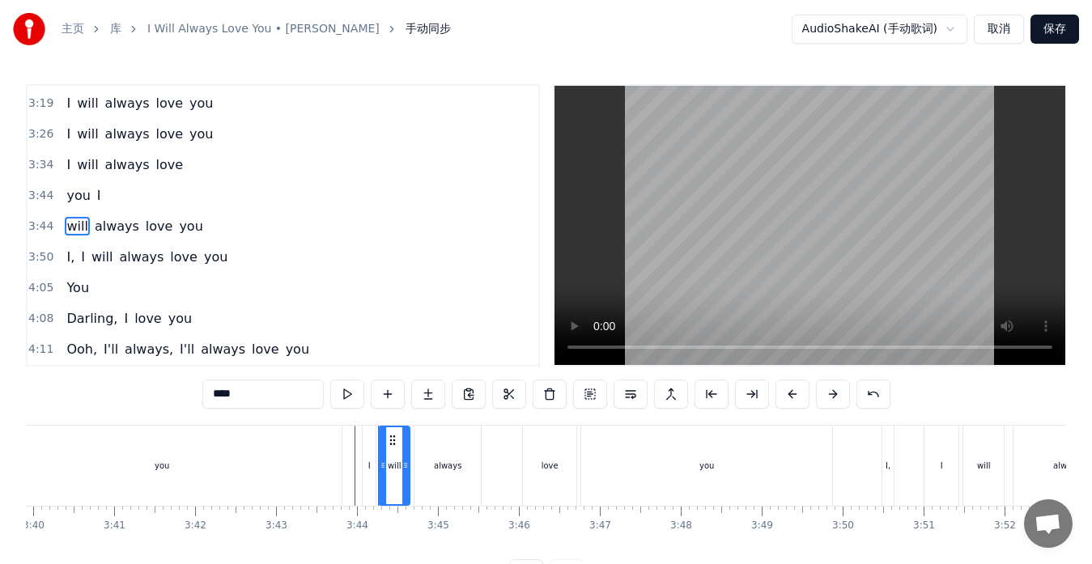
click at [95, 202] on span "I" at bounding box center [98, 195] width 7 height 19
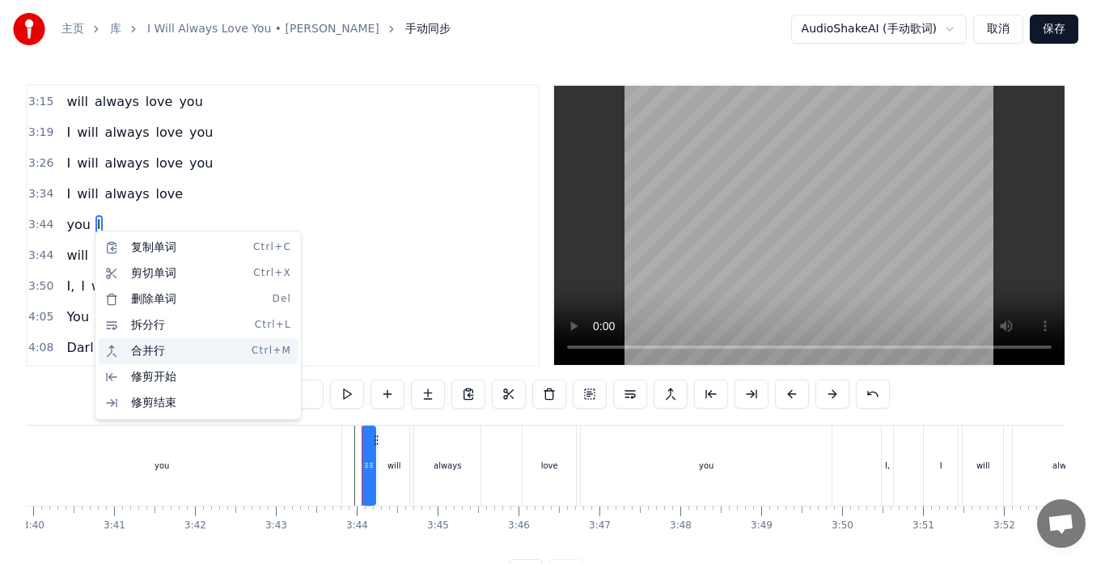
click at [136, 351] on div "合并行 Ctrl+M" at bounding box center [198, 351] width 199 height 26
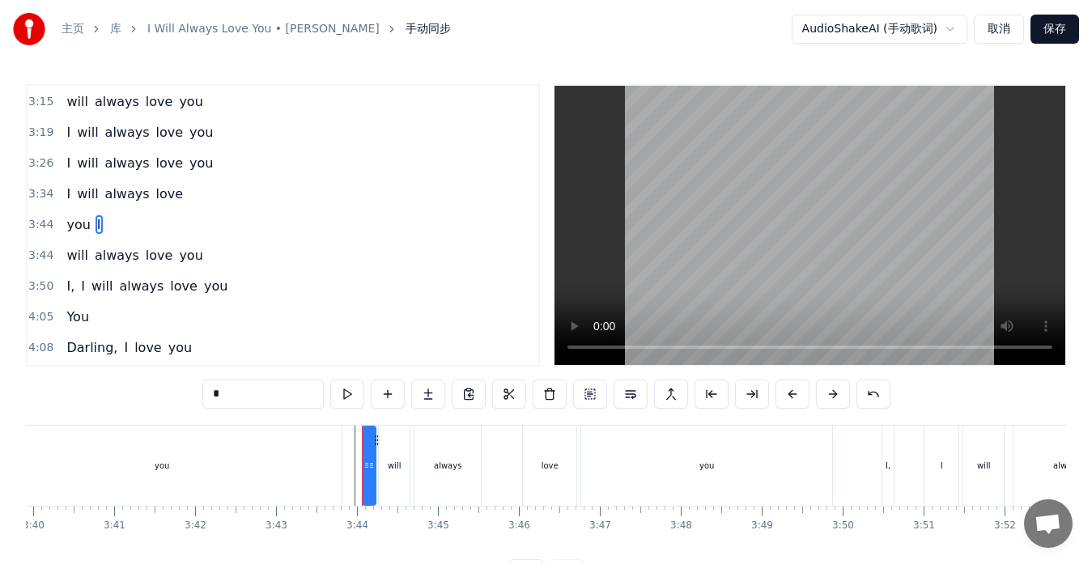
click at [66, 257] on span "will" at bounding box center [77, 255] width 24 height 19
type input "****"
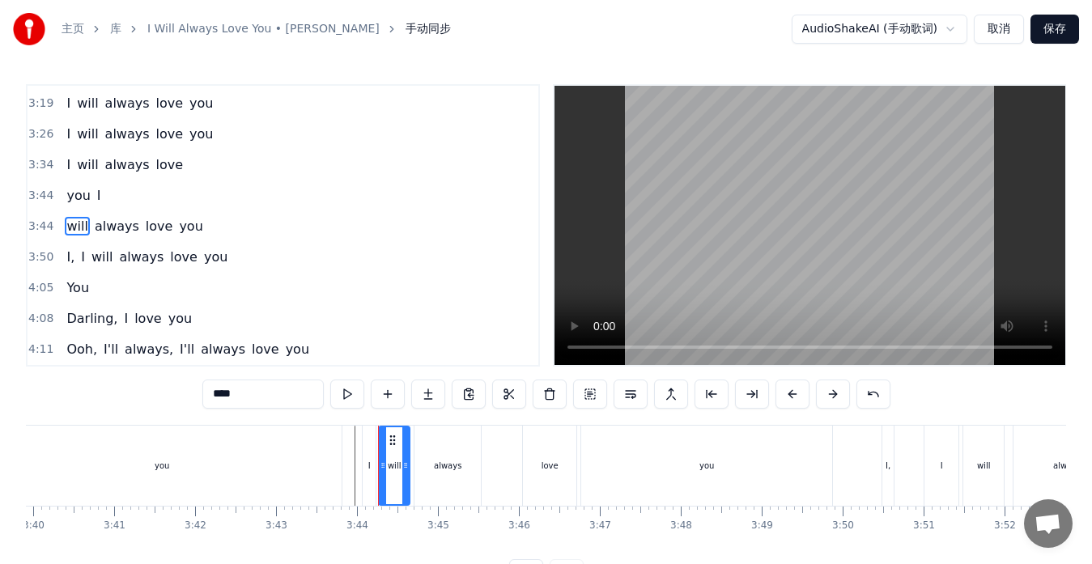
click at [65, 231] on span "will" at bounding box center [77, 226] width 24 height 19
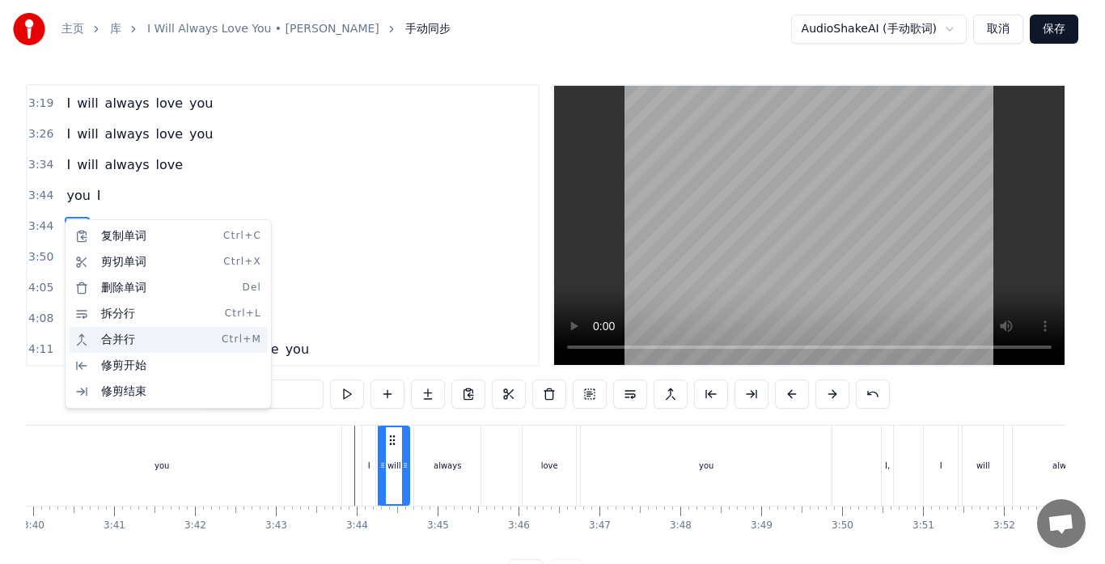
click at [82, 337] on div "合并行 Ctrl+M" at bounding box center [168, 340] width 199 height 26
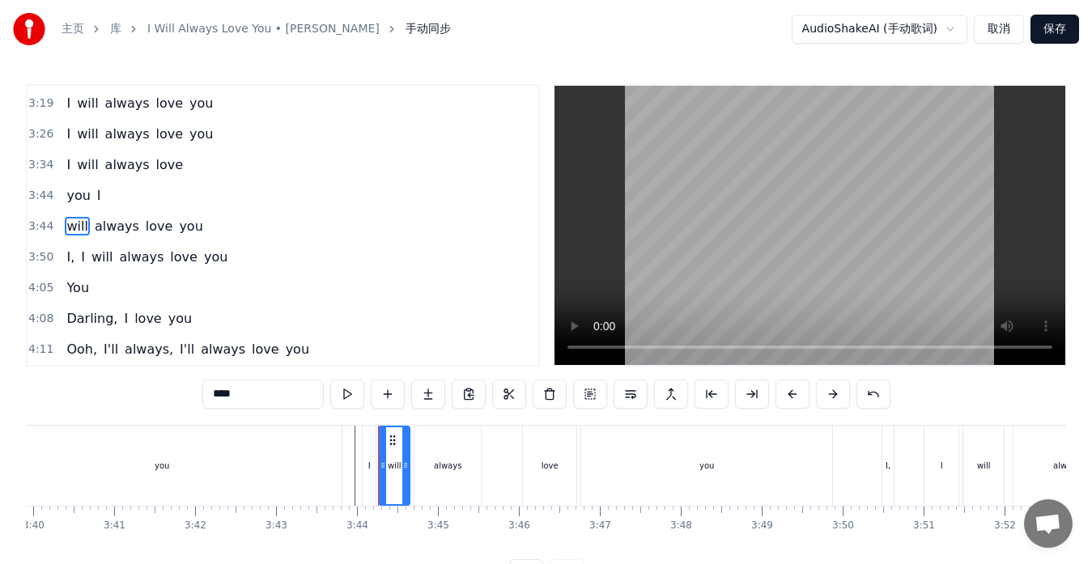
click at [101, 202] on div "you I" at bounding box center [83, 195] width 47 height 29
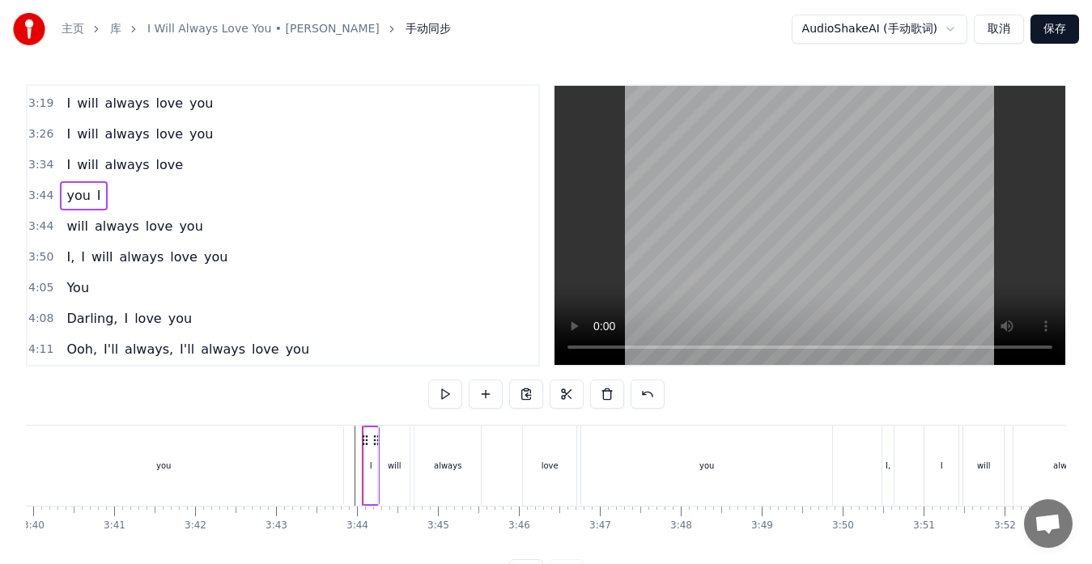
drag, startPoint x: 75, startPoint y: 230, endPoint x: 119, endPoint y: 202, distance: 51.6
click at [119, 202] on div "0:02 If I should stay 0:12 I would only be in your way 0:22 So I'll go, but I k…" at bounding box center [283, 225] width 514 height 282
click at [65, 227] on span "will" at bounding box center [77, 226] width 24 height 19
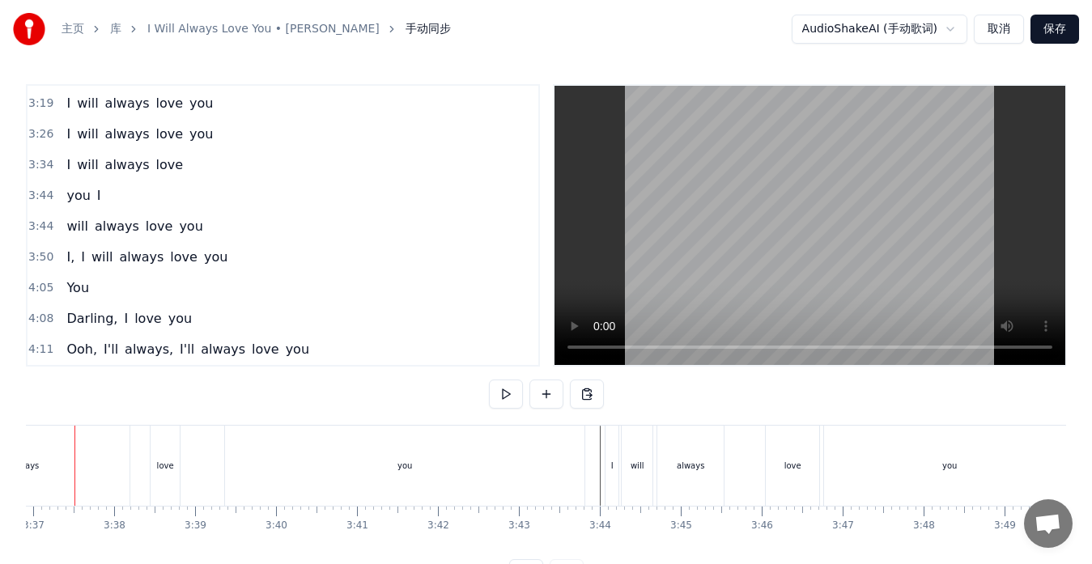
scroll to position [0, 17520]
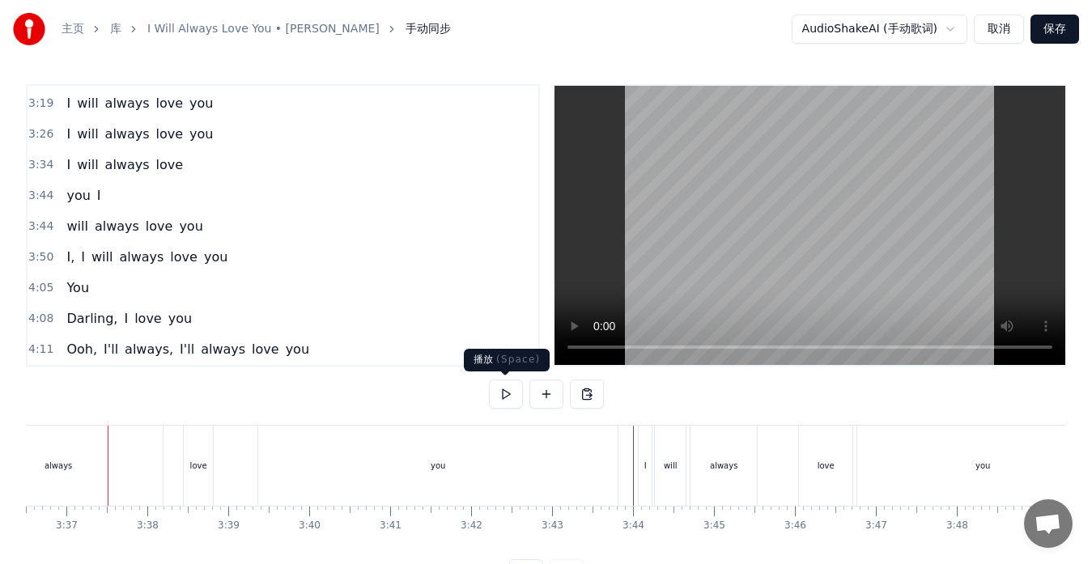
click at [506, 395] on button at bounding box center [506, 394] width 34 height 29
click at [505, 397] on button at bounding box center [506, 394] width 34 height 29
click at [600, 470] on div "you" at bounding box center [437, 466] width 359 height 80
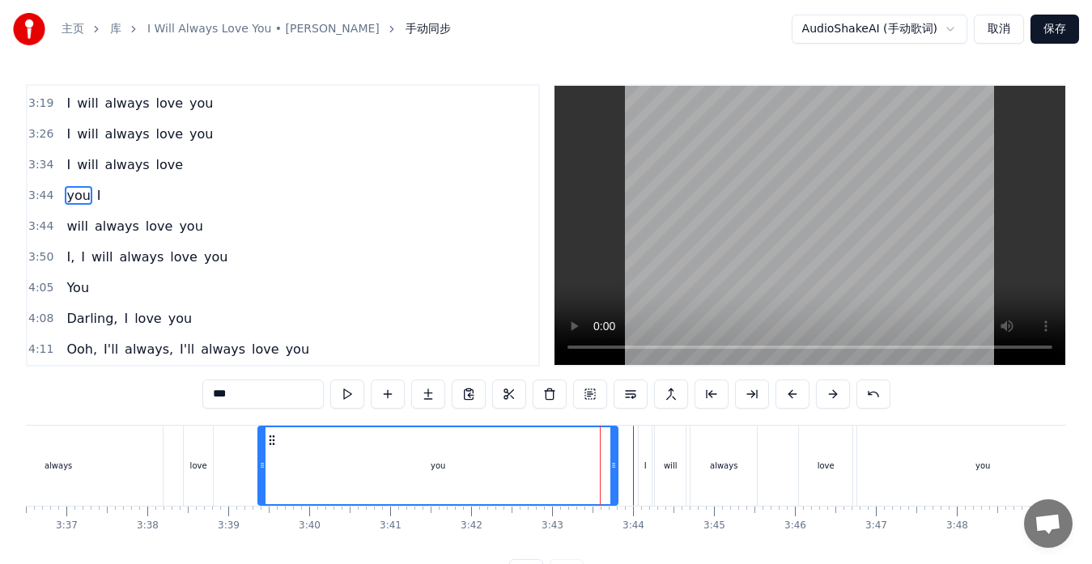
scroll to position [645, 0]
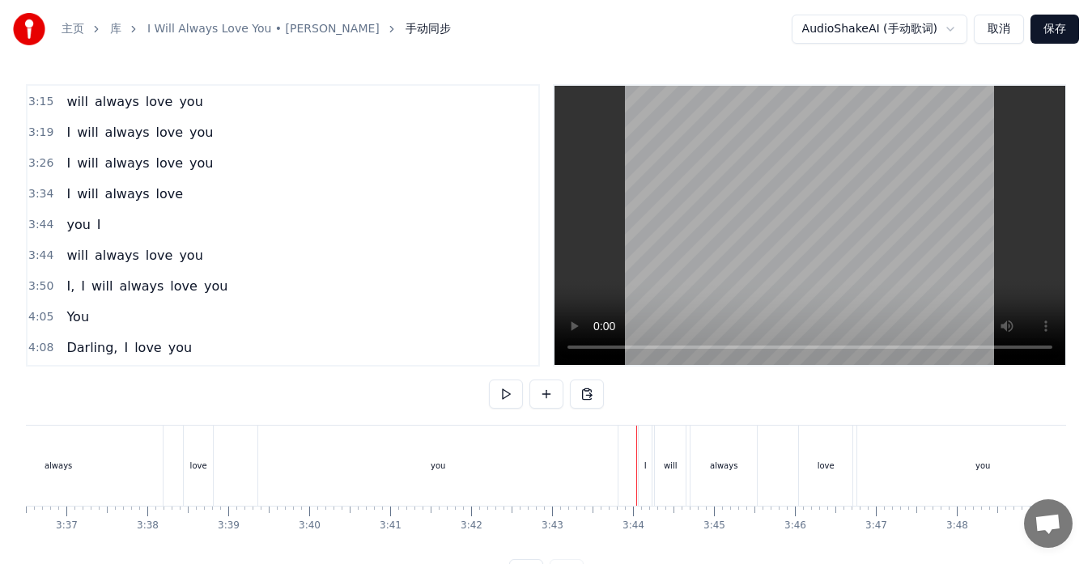
click at [641, 459] on div "I" at bounding box center [645, 466] width 13 height 80
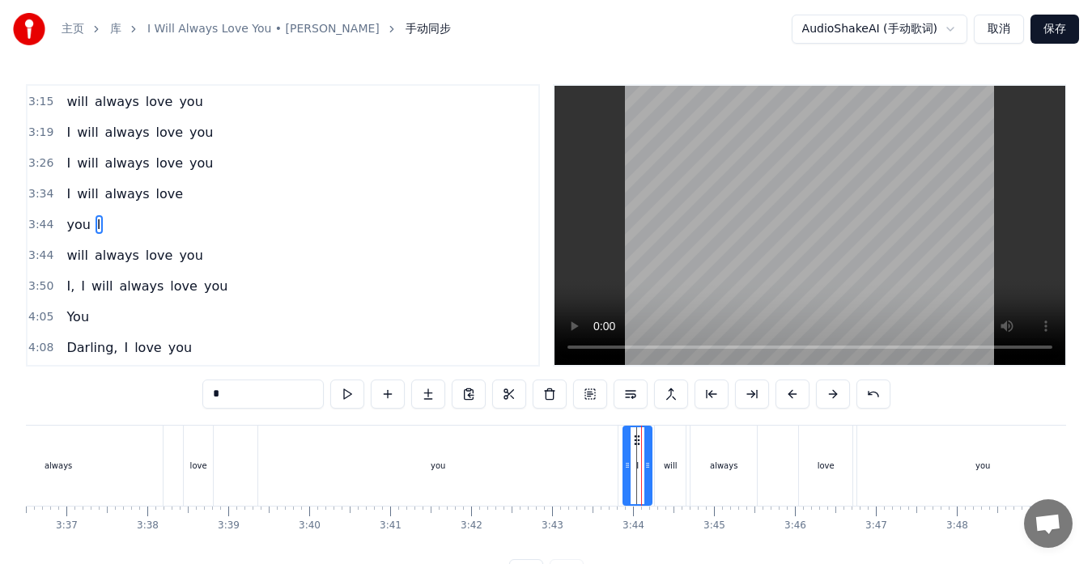
drag, startPoint x: 639, startPoint y: 458, endPoint x: 624, endPoint y: 459, distance: 15.4
click at [624, 459] on div at bounding box center [627, 465] width 6 height 77
click at [597, 460] on div "you" at bounding box center [437, 466] width 359 height 80
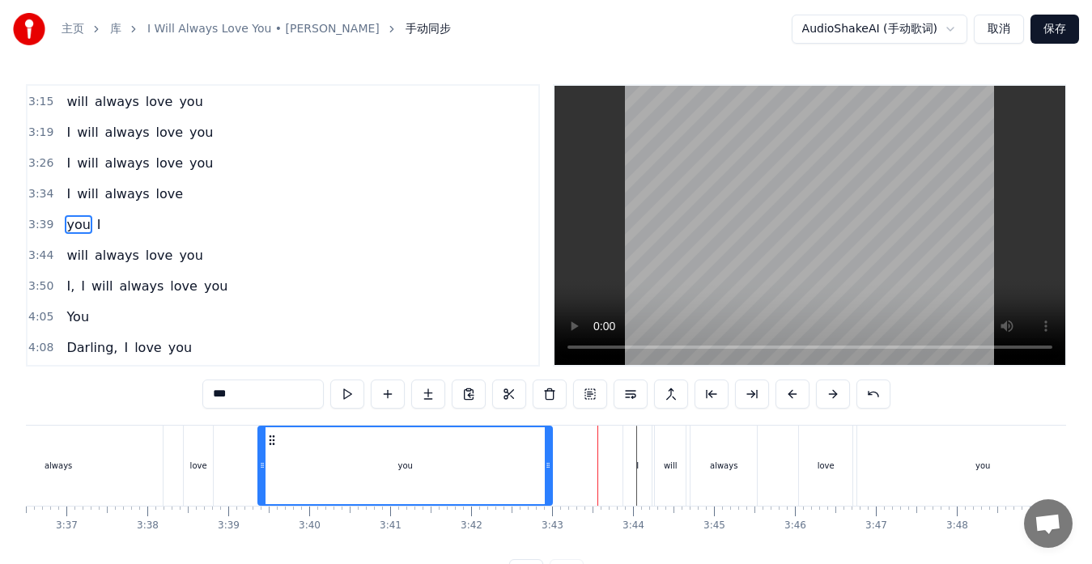
drag, startPoint x: 613, startPoint y: 460, endPoint x: 548, endPoint y: 466, distance: 65.8
click at [548, 466] on icon at bounding box center [548, 465] width 6 height 13
click at [625, 462] on div "I" at bounding box center [637, 466] width 28 height 80
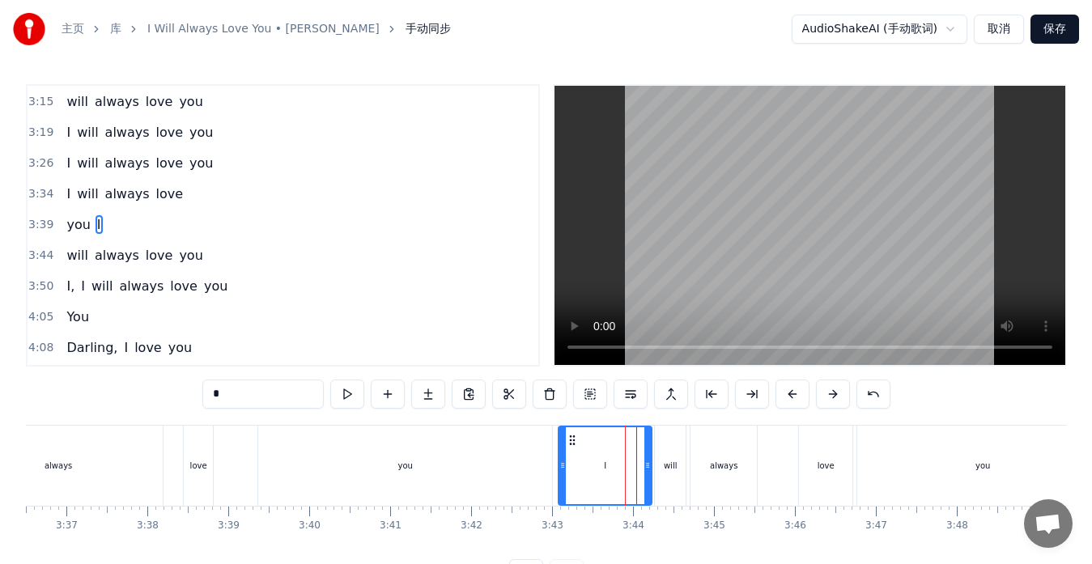
drag, startPoint x: 624, startPoint y: 463, endPoint x: 559, endPoint y: 465, distance: 64.8
click at [559, 465] on icon at bounding box center [562, 465] width 6 height 13
click at [662, 465] on div "will" at bounding box center [670, 466] width 31 height 80
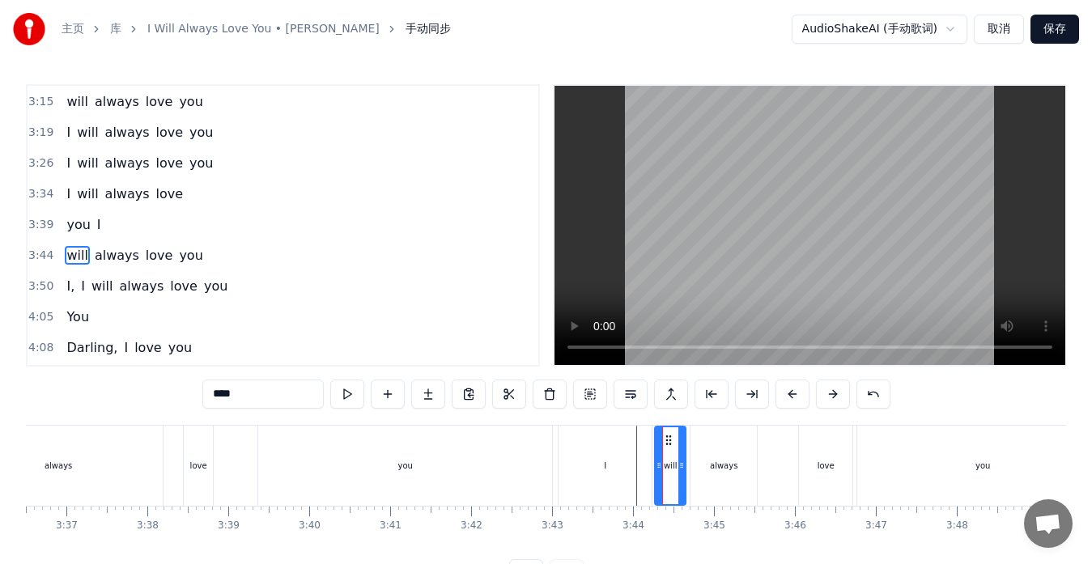
scroll to position [674, 0]
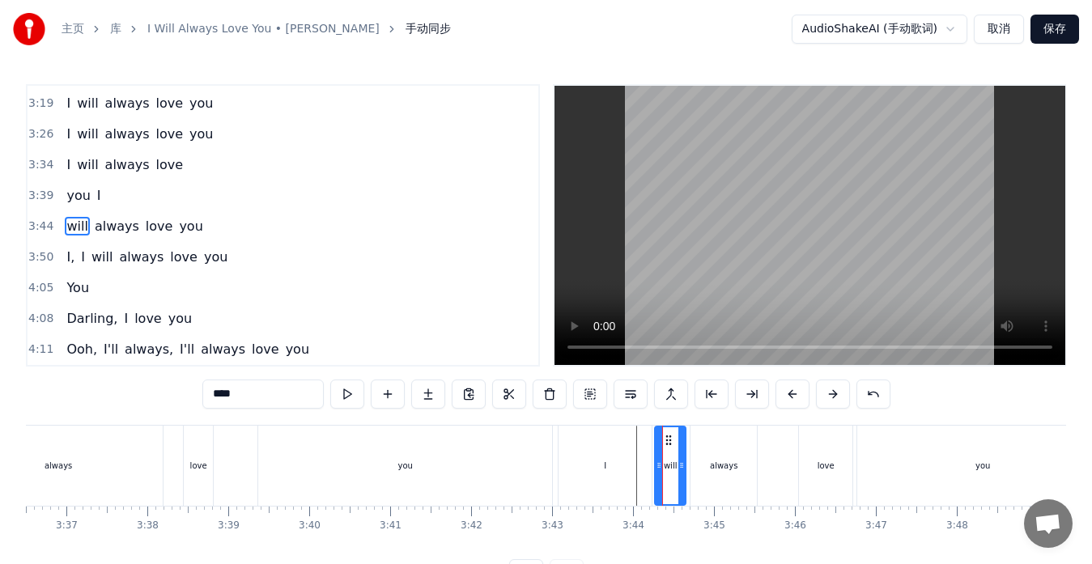
click at [629, 468] on div "I" at bounding box center [604, 466] width 93 height 80
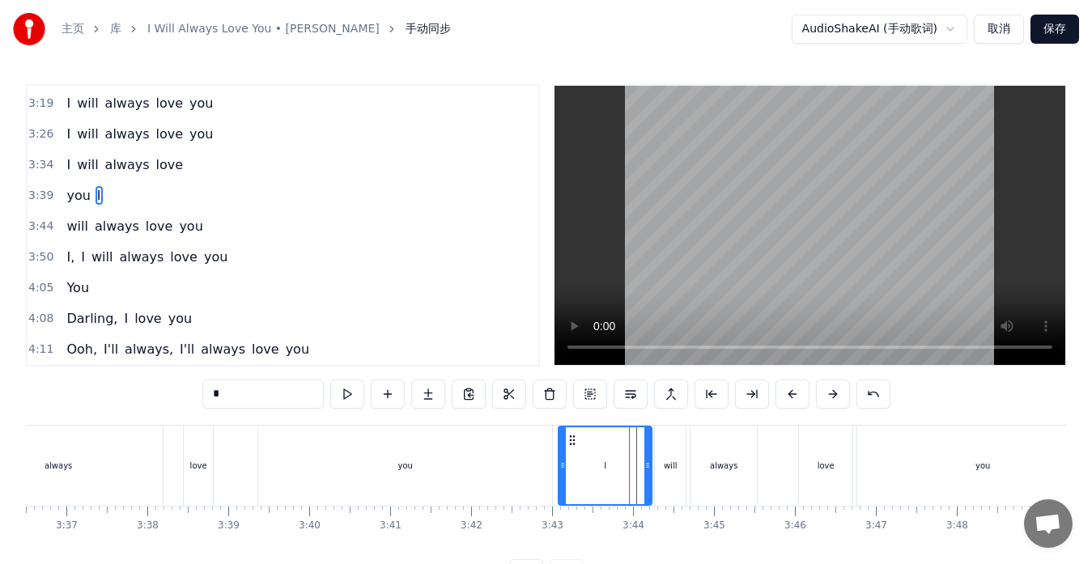
scroll to position [645, 0]
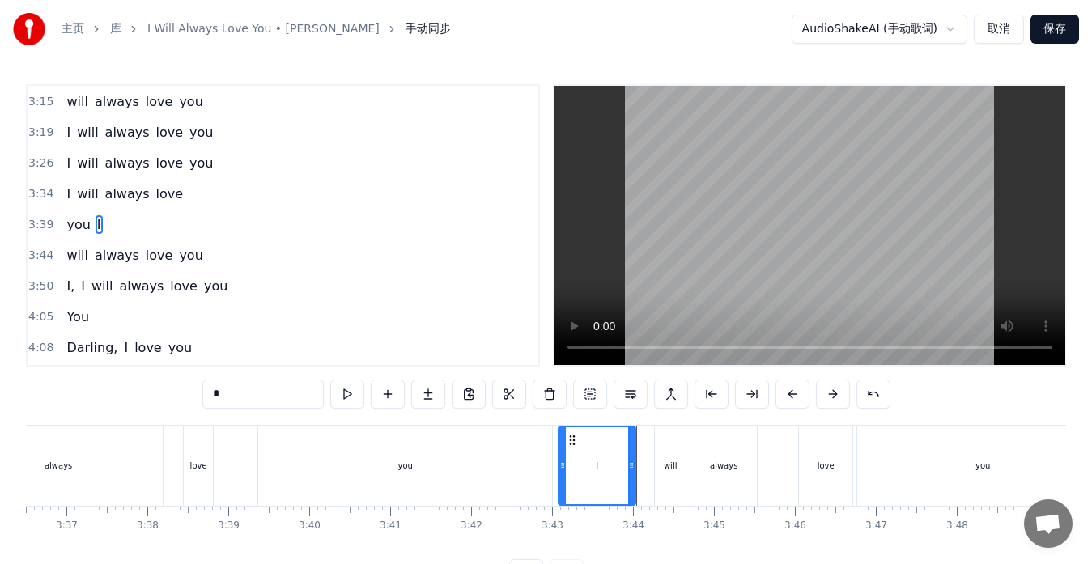
drag, startPoint x: 647, startPoint y: 468, endPoint x: 631, endPoint y: 471, distance: 16.5
click at [631, 471] on icon at bounding box center [631, 465] width 6 height 13
click at [664, 473] on div "will" at bounding box center [670, 466] width 31 height 80
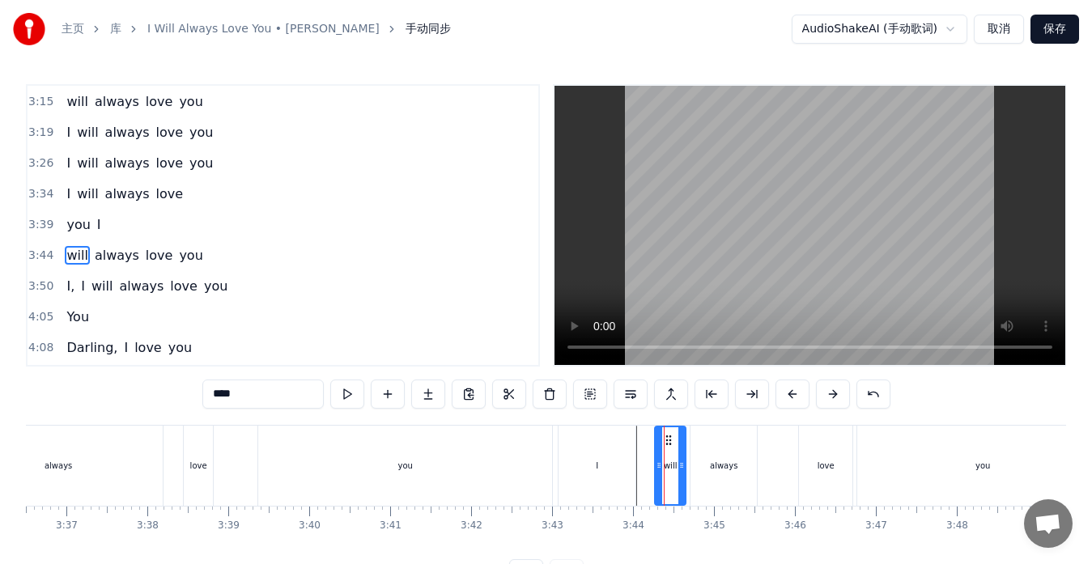
scroll to position [674, 0]
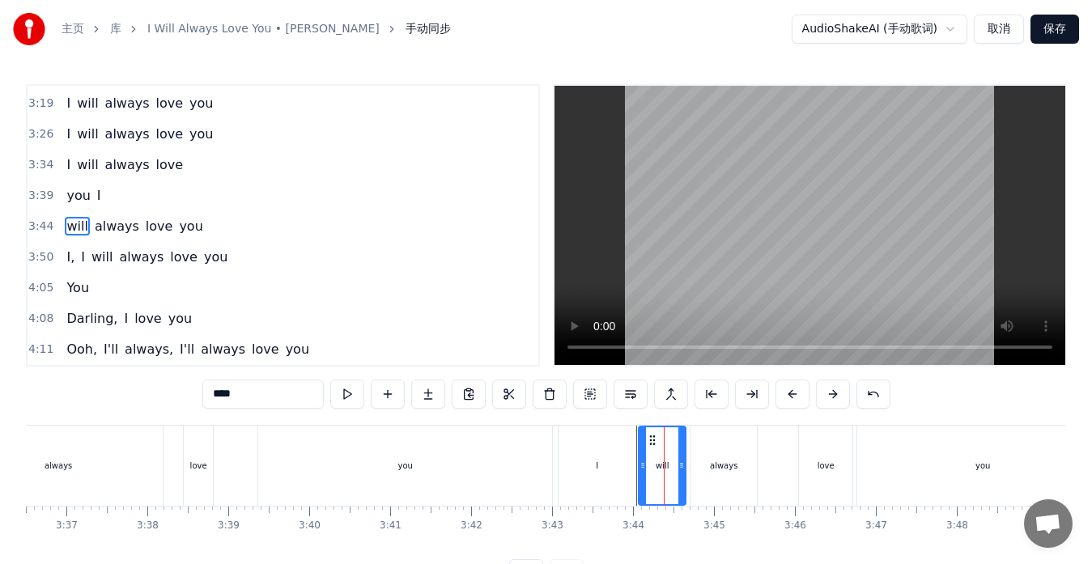
drag, startPoint x: 658, startPoint y: 469, endPoint x: 642, endPoint y: 468, distance: 16.2
click at [642, 468] on icon at bounding box center [642, 465] width 6 height 13
click at [623, 469] on div "I" at bounding box center [596, 466] width 77 height 80
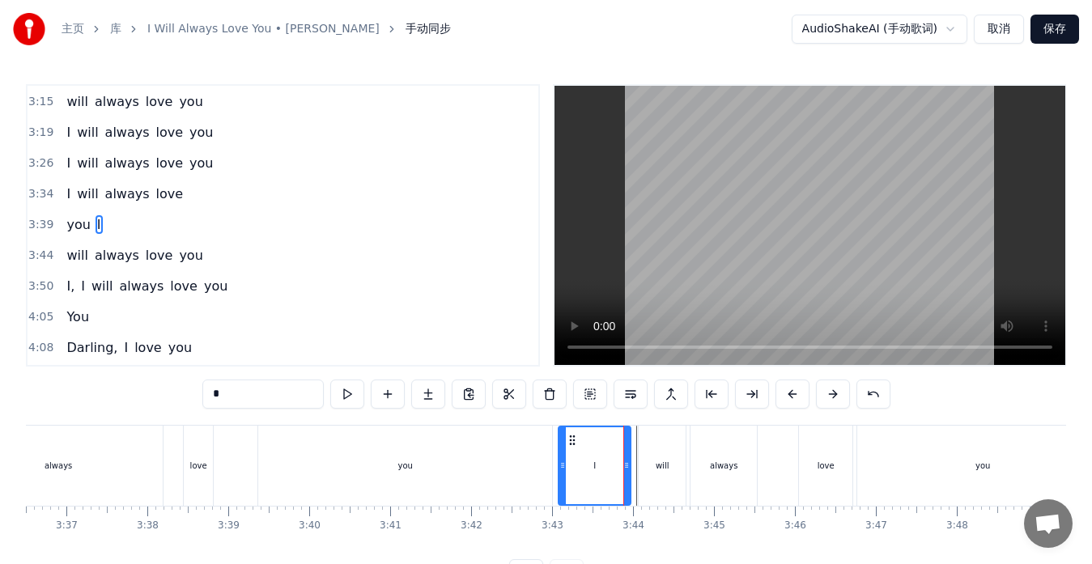
click at [625, 470] on icon at bounding box center [626, 465] width 6 height 13
click at [642, 471] on div "will" at bounding box center [662, 466] width 47 height 80
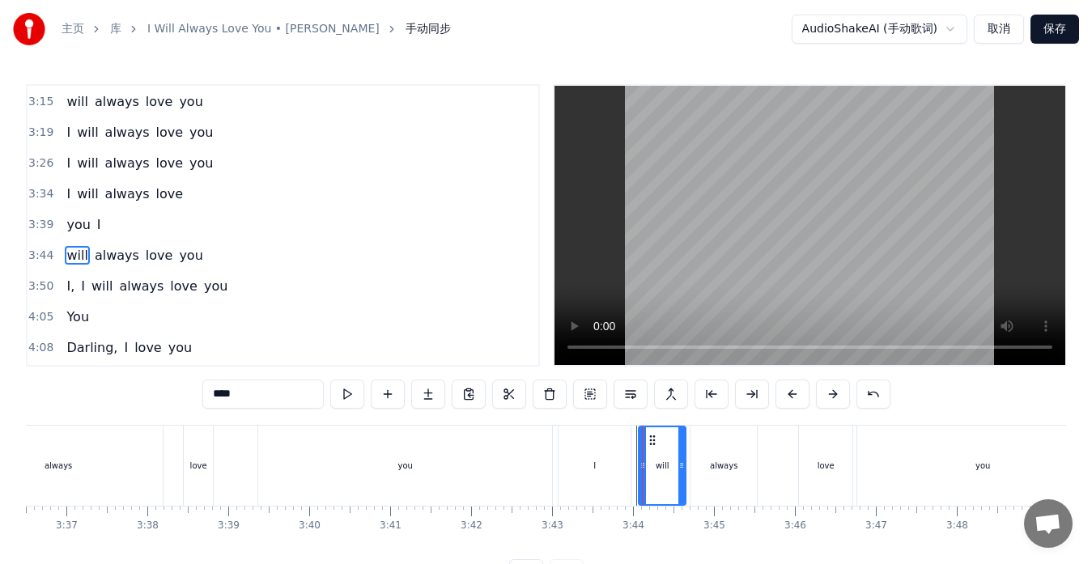
scroll to position [674, 0]
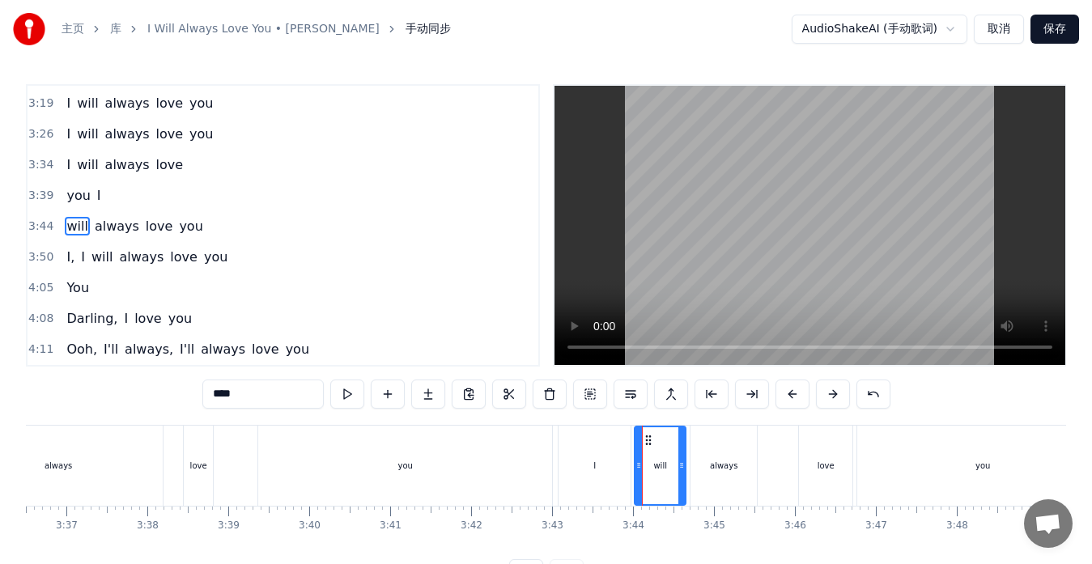
click at [635, 469] on icon at bounding box center [638, 465] width 6 height 13
click at [83, 202] on span "you" at bounding box center [78, 195] width 27 height 19
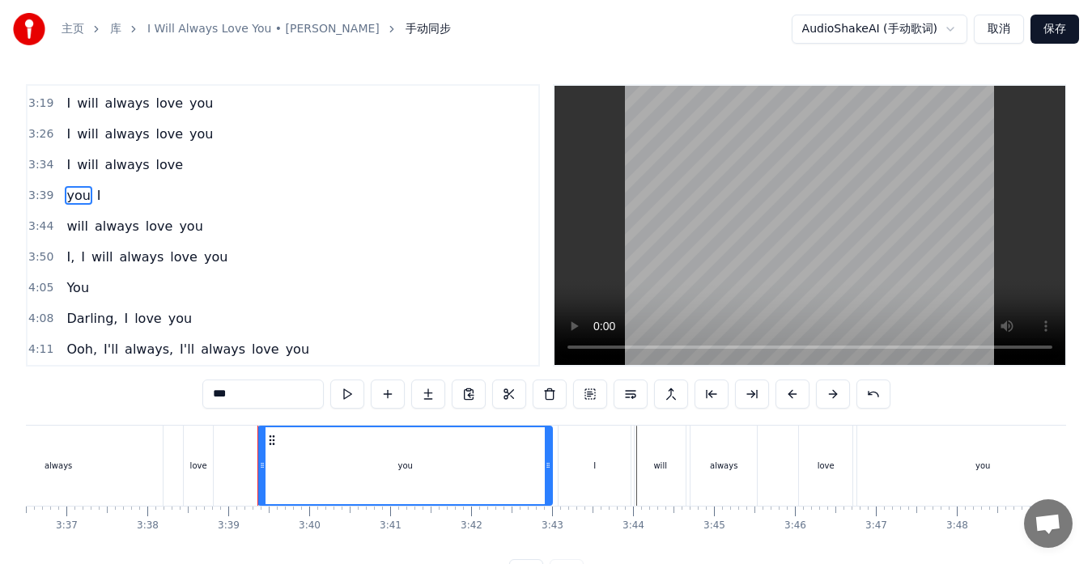
scroll to position [645, 0]
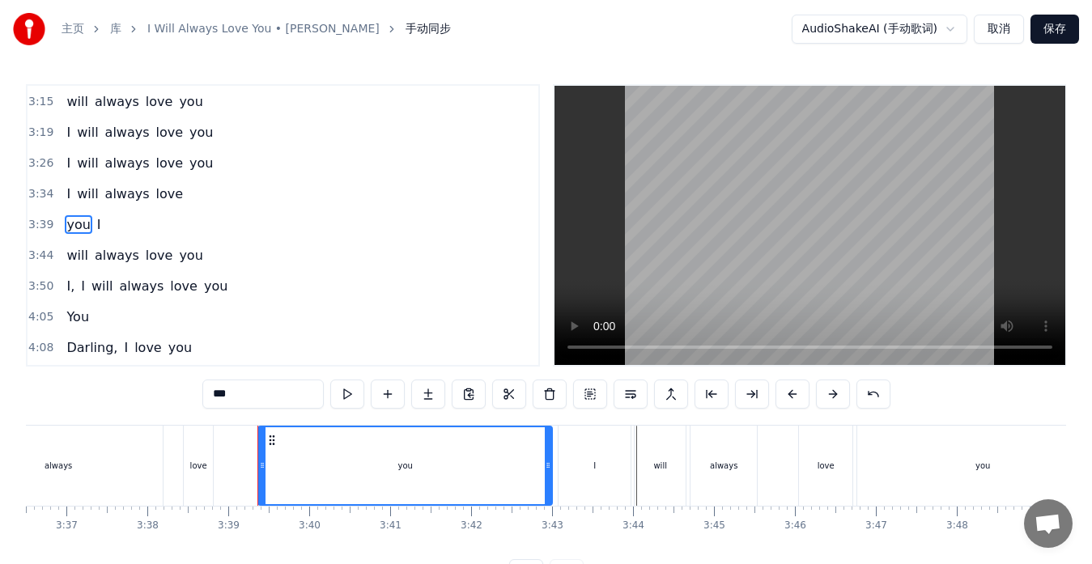
click at [95, 227] on span "I" at bounding box center [98, 224] width 7 height 19
type input "*"
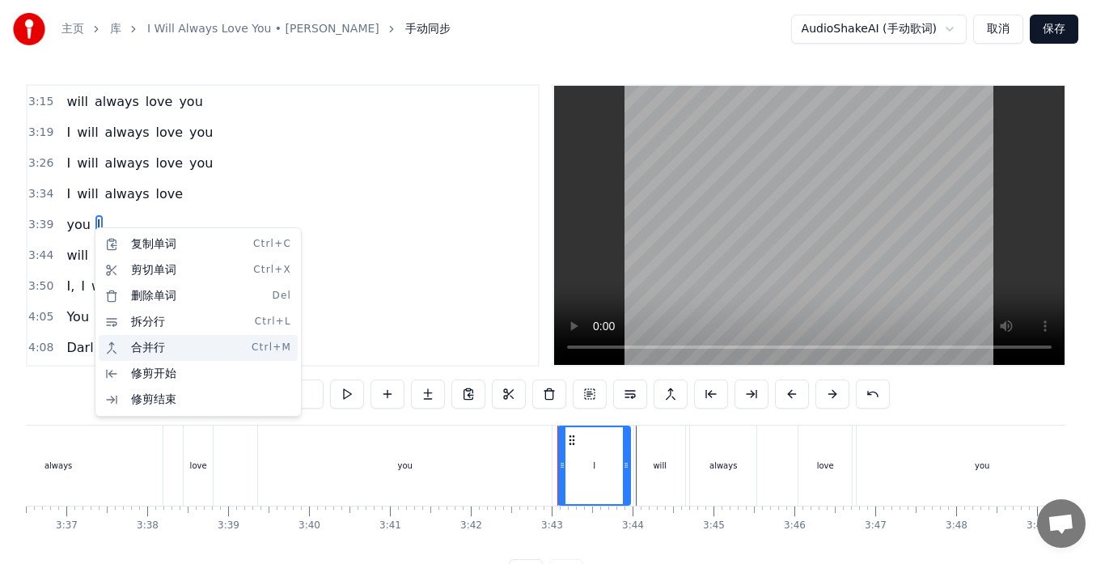
click at [116, 346] on div "合并行 Ctrl+M" at bounding box center [198, 348] width 199 height 26
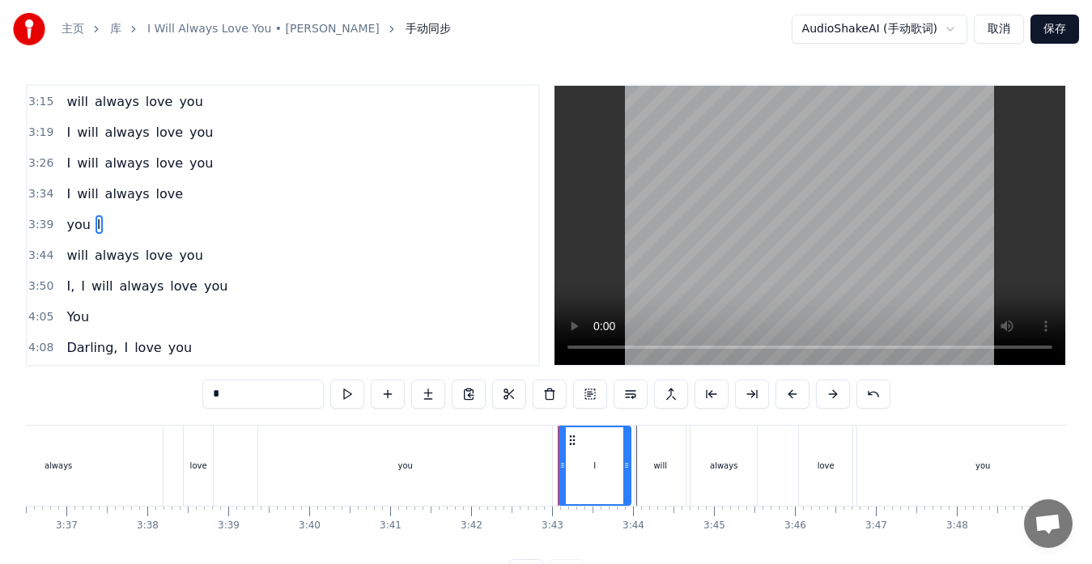
click at [88, 252] on div "will always love you" at bounding box center [134, 255] width 149 height 29
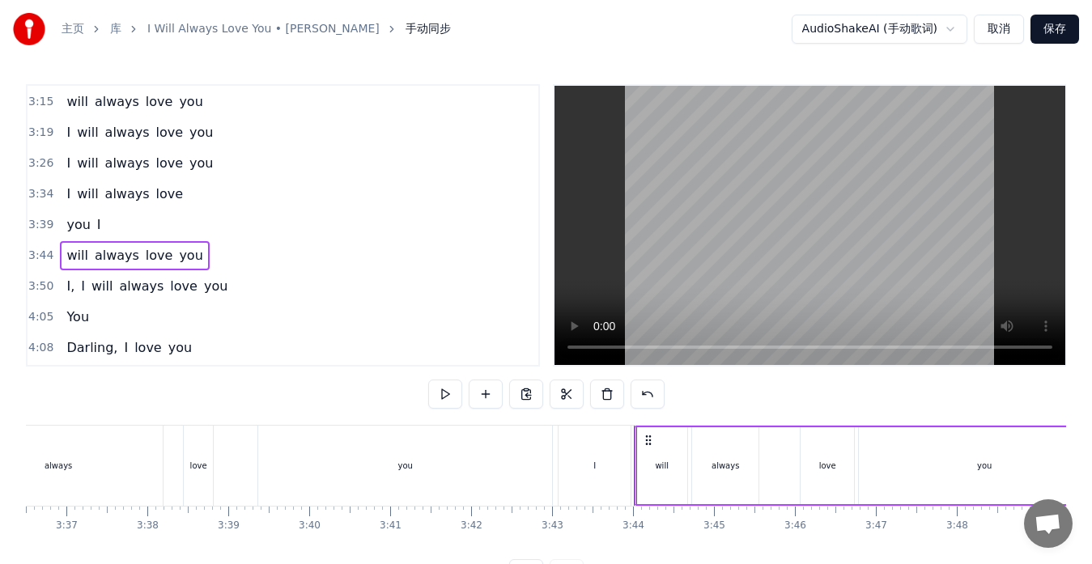
click at [95, 229] on span "I" at bounding box center [98, 224] width 7 height 19
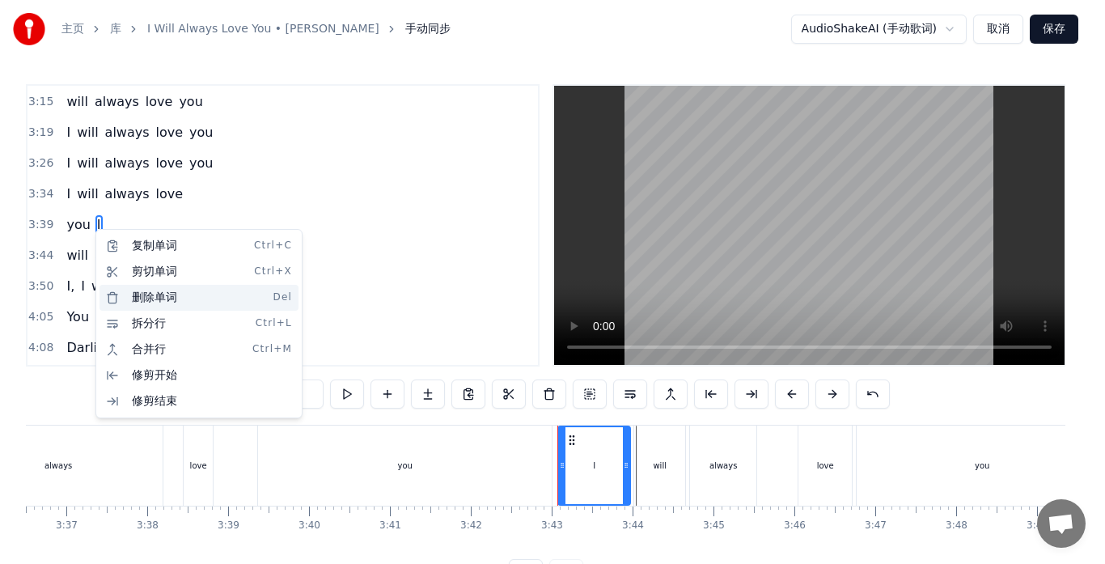
click at [142, 298] on div "删除单词 Del" at bounding box center [199, 298] width 199 height 26
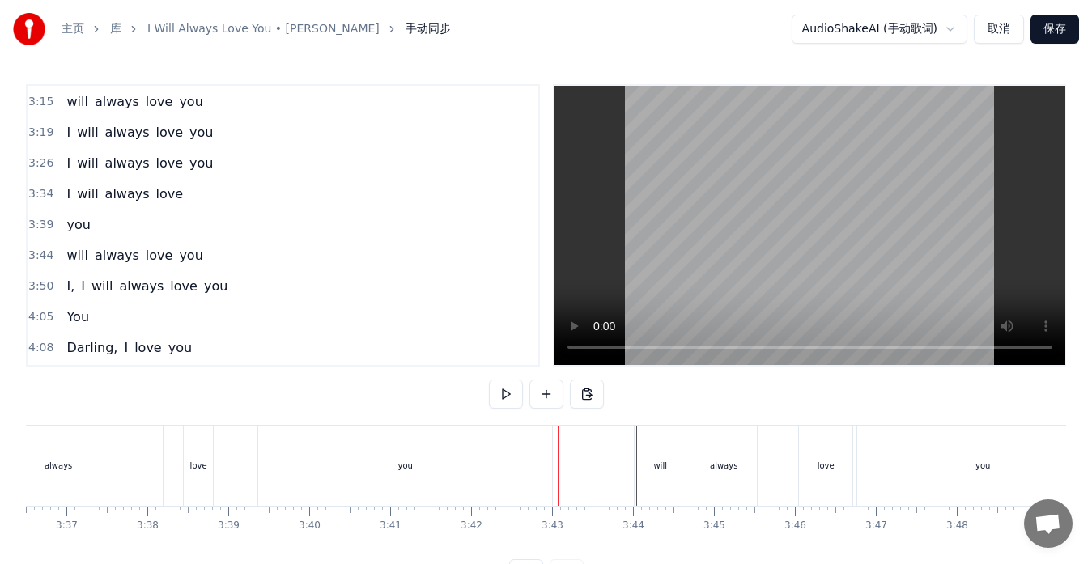
click at [73, 256] on span "will" at bounding box center [77, 255] width 24 height 19
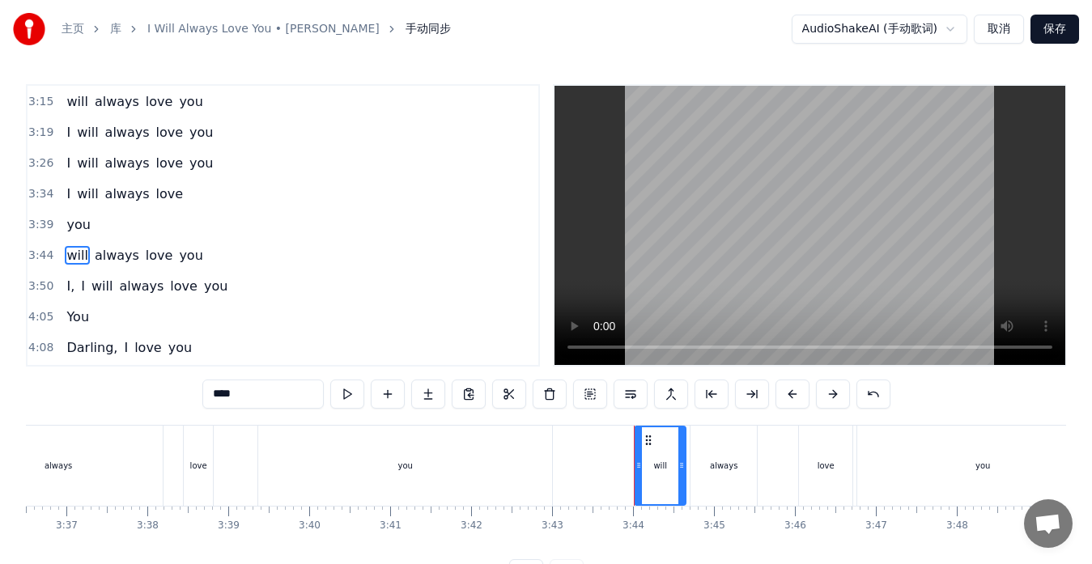
scroll to position [674, 0]
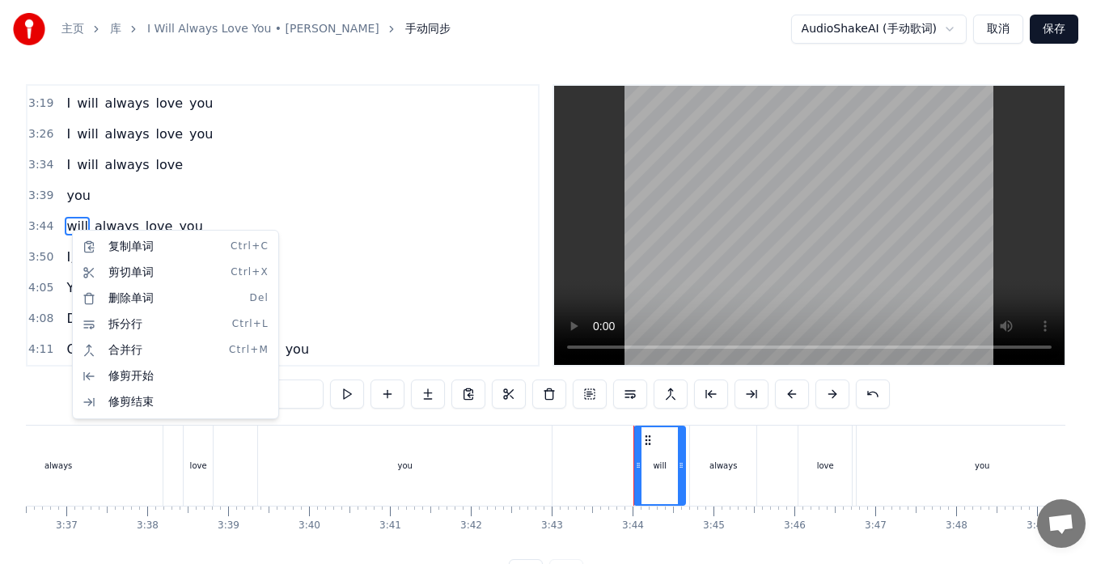
click at [66, 234] on html "主页 库 I Will Always Love You • [PERSON_NAME] 手动同步 AudioShakeAI (手动歌词) 取消 保存 0:02…" at bounding box center [552, 307] width 1105 height 614
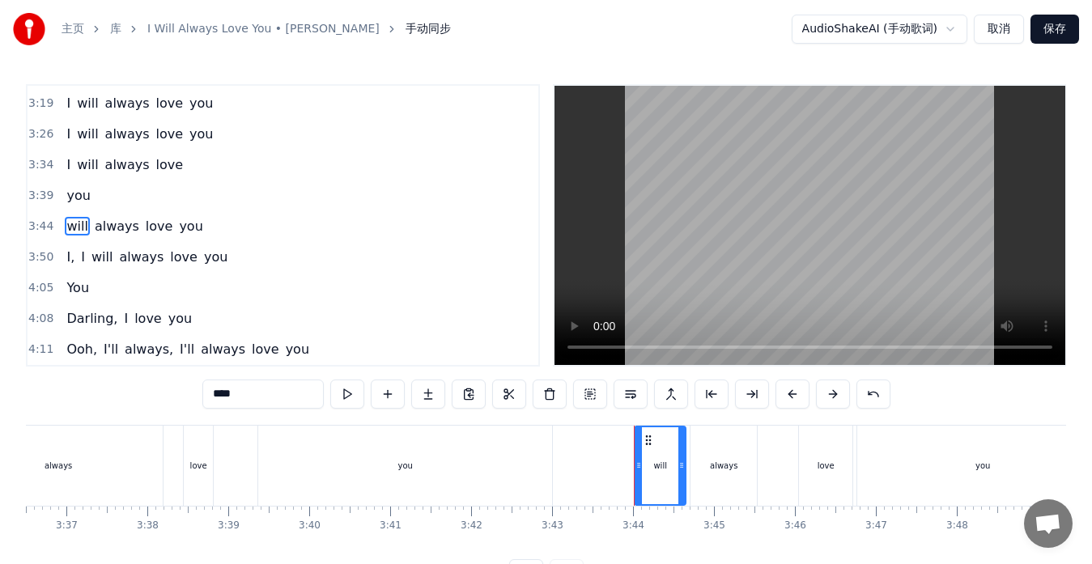
click at [60, 237] on div "will always love you" at bounding box center [134, 226] width 149 height 29
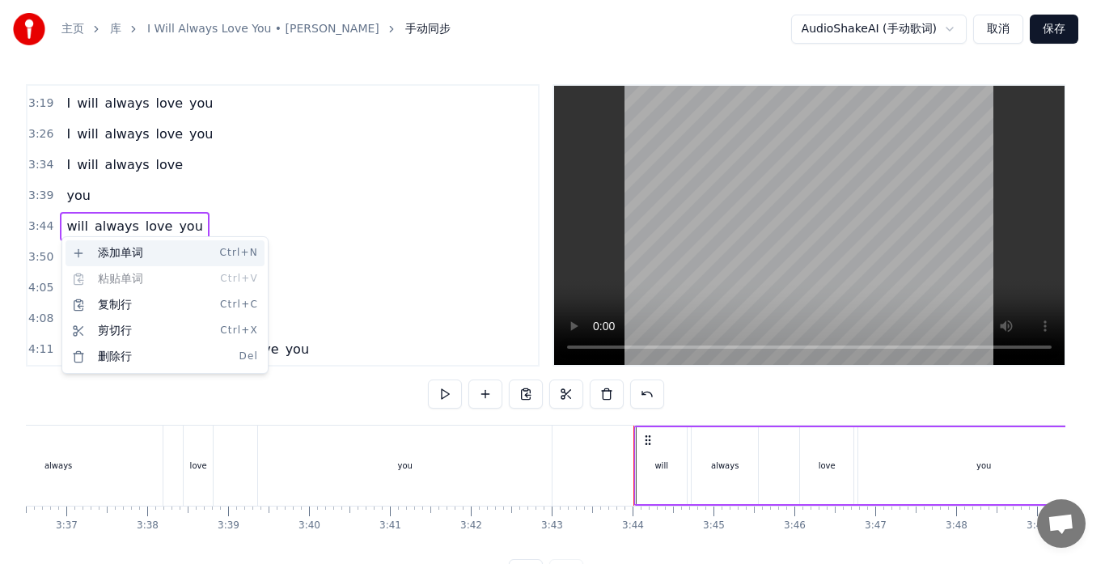
click at [92, 254] on div "添加单词 Ctrl+N" at bounding box center [165, 253] width 199 height 26
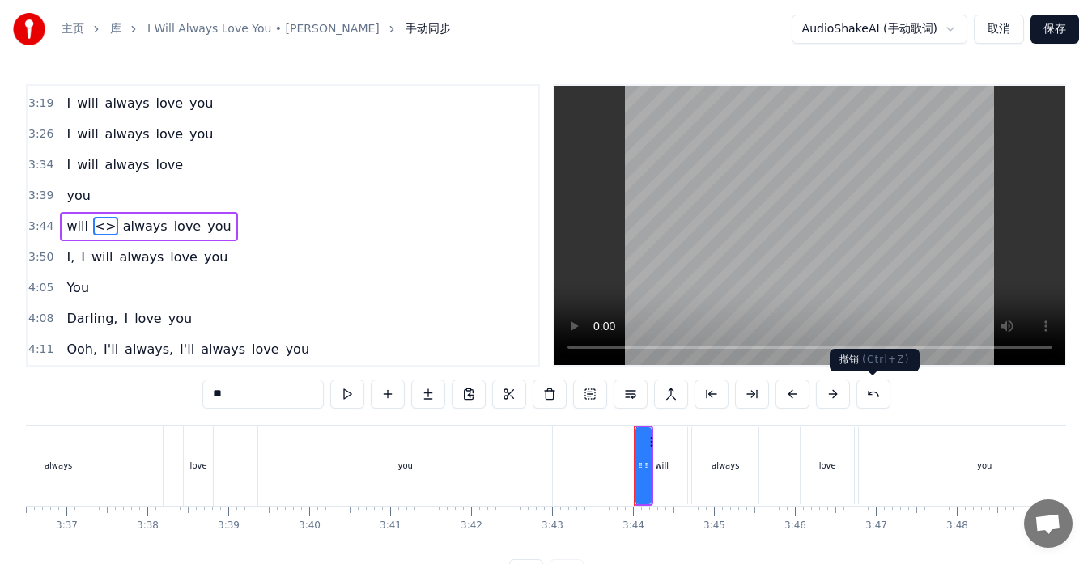
click at [872, 392] on button at bounding box center [873, 394] width 34 height 29
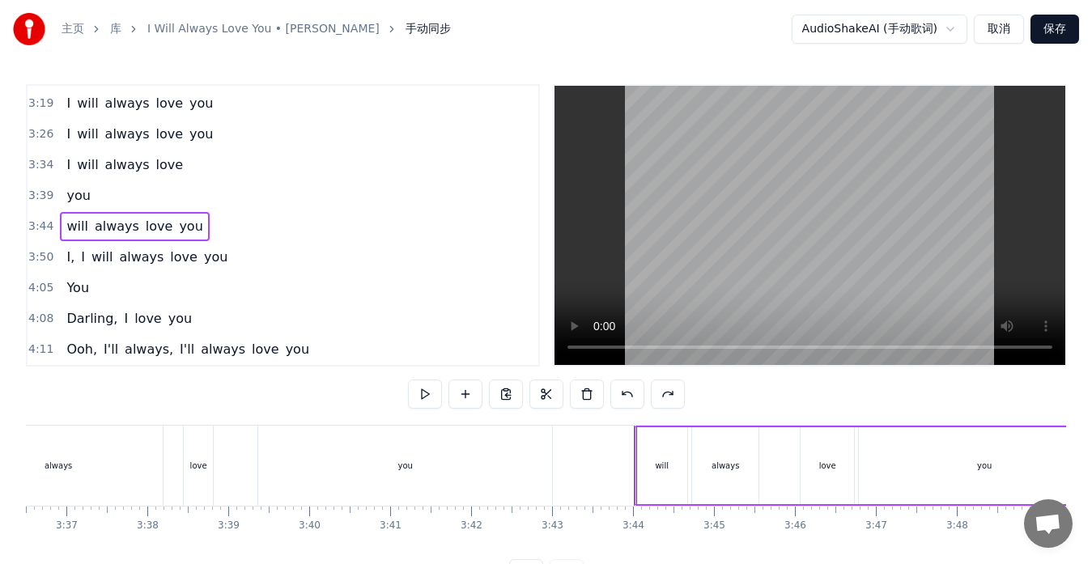
click at [67, 225] on span "will" at bounding box center [77, 226] width 24 height 19
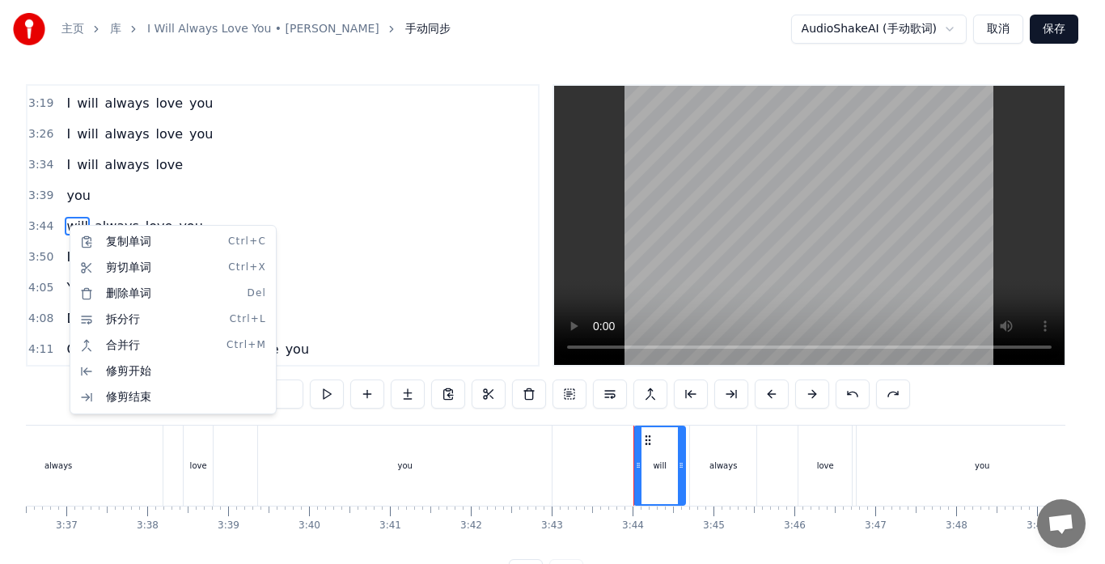
click at [64, 223] on html "主页 库 I Will Always Love You • [PERSON_NAME] 手动同步 AudioShakeAI (手动歌词) 取消 保存 0:02…" at bounding box center [552, 307] width 1105 height 614
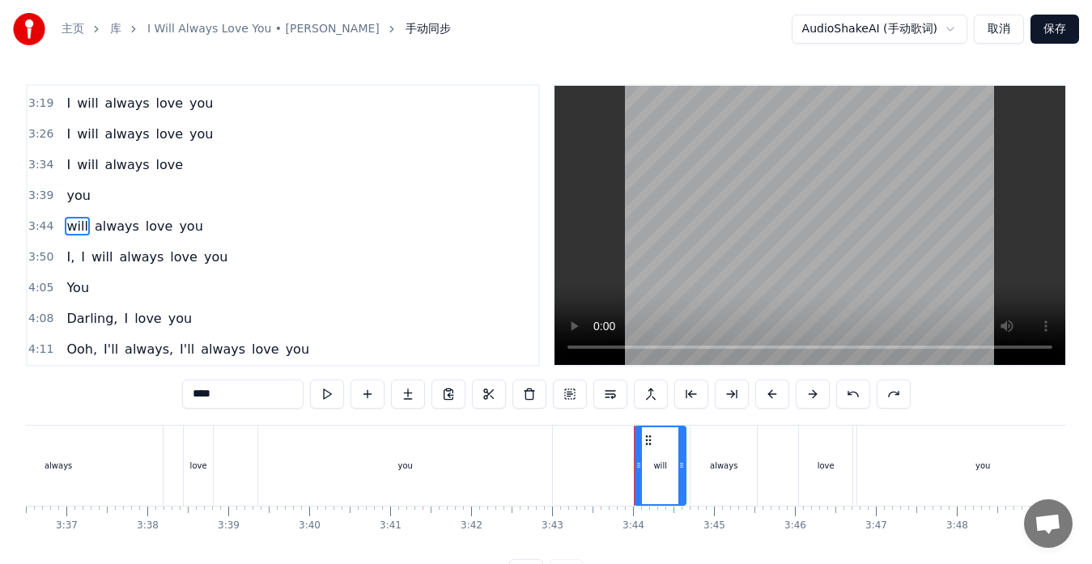
click at [60, 223] on div "will always love you" at bounding box center [134, 226] width 149 height 29
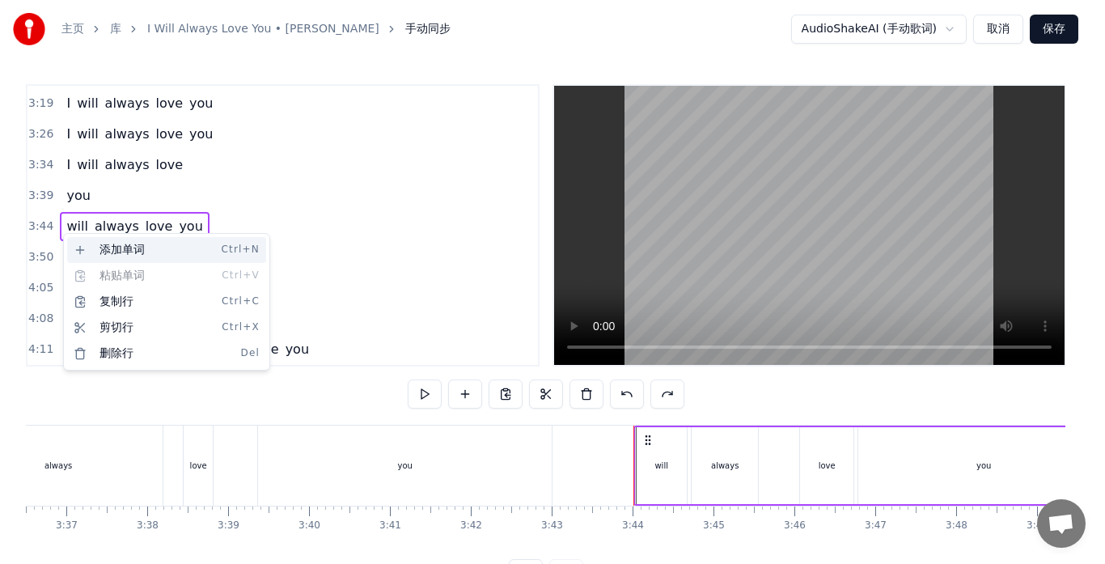
click at [98, 254] on div "添加单词 Ctrl+N" at bounding box center [166, 250] width 199 height 26
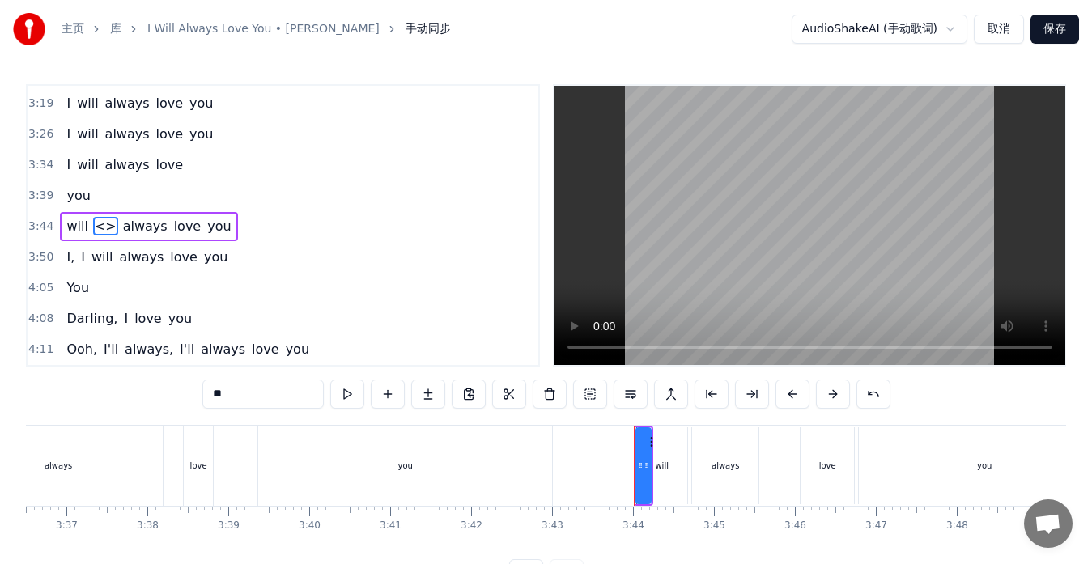
drag, startPoint x: 227, startPoint y: 394, endPoint x: 191, endPoint y: 392, distance: 35.6
click at [191, 392] on div "0:02 If I should stay 0:12 I would only be in your way 0:22 So I'll go, but I k…" at bounding box center [546, 336] width 1040 height 504
click at [80, 229] on span "will" at bounding box center [77, 226] width 24 height 19
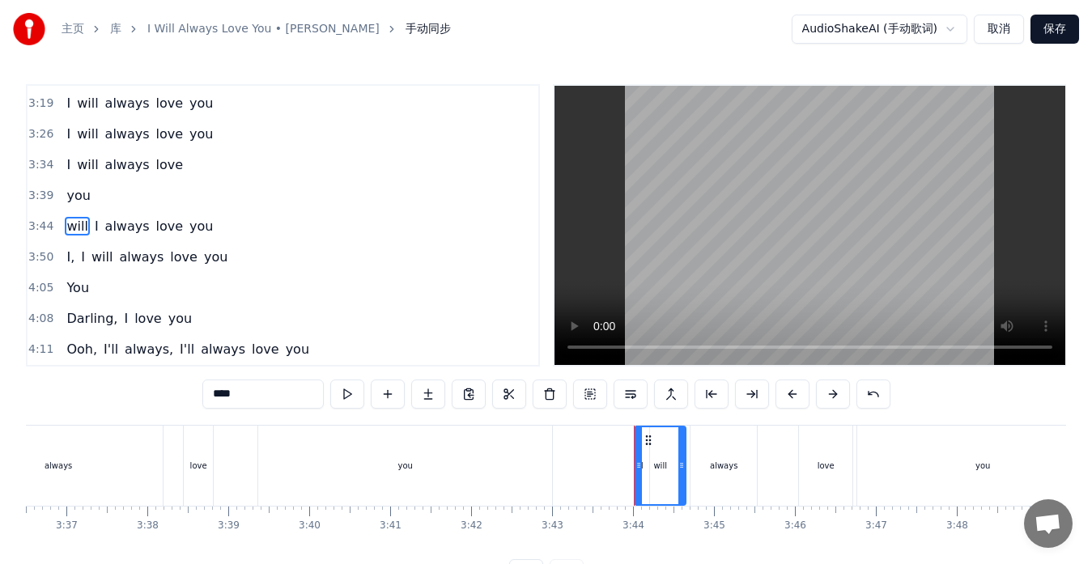
click at [95, 229] on span "I" at bounding box center [96, 226] width 7 height 19
type input "*"
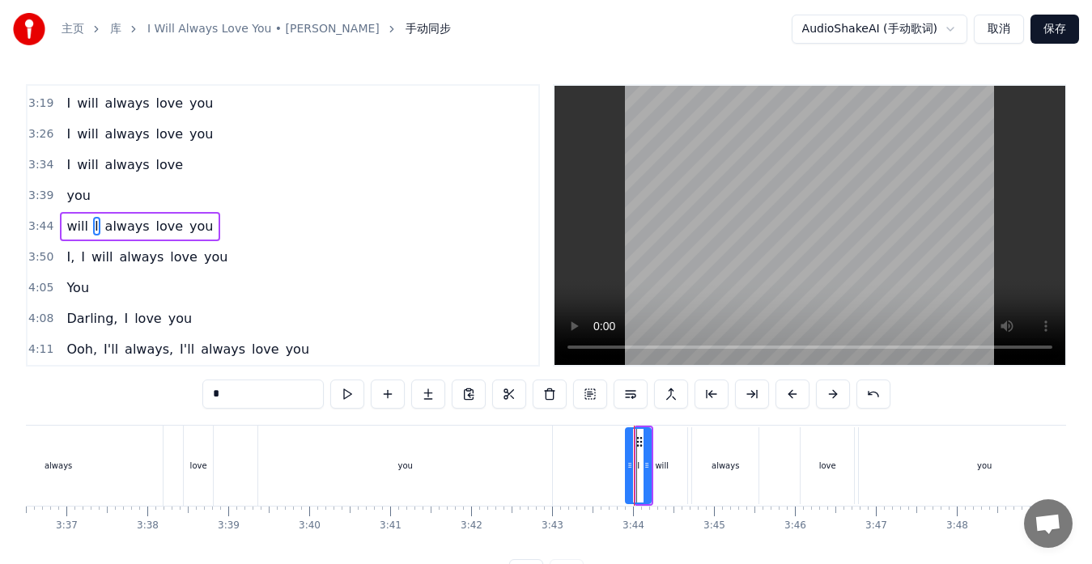
drag, startPoint x: 637, startPoint y: 465, endPoint x: 626, endPoint y: 464, distance: 10.6
click at [626, 464] on icon at bounding box center [629, 465] width 6 height 13
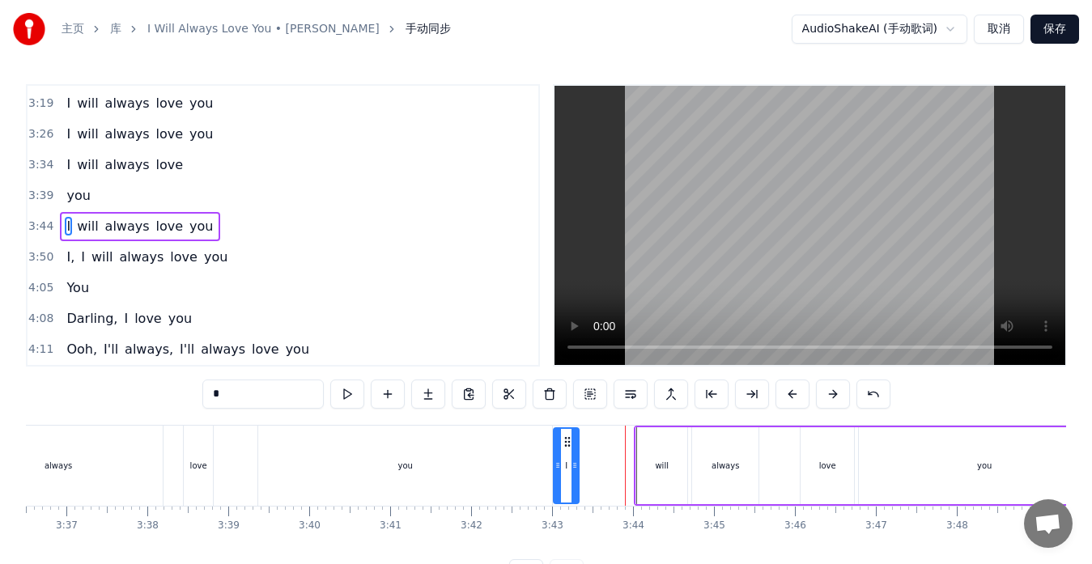
drag, startPoint x: 638, startPoint y: 440, endPoint x: 566, endPoint y: 439, distance: 72.0
click at [566, 439] on icon at bounding box center [567, 441] width 13 height 13
drag, startPoint x: 574, startPoint y: 448, endPoint x: 621, endPoint y: 452, distance: 47.1
click at [621, 452] on div at bounding box center [621, 466] width 6 height 74
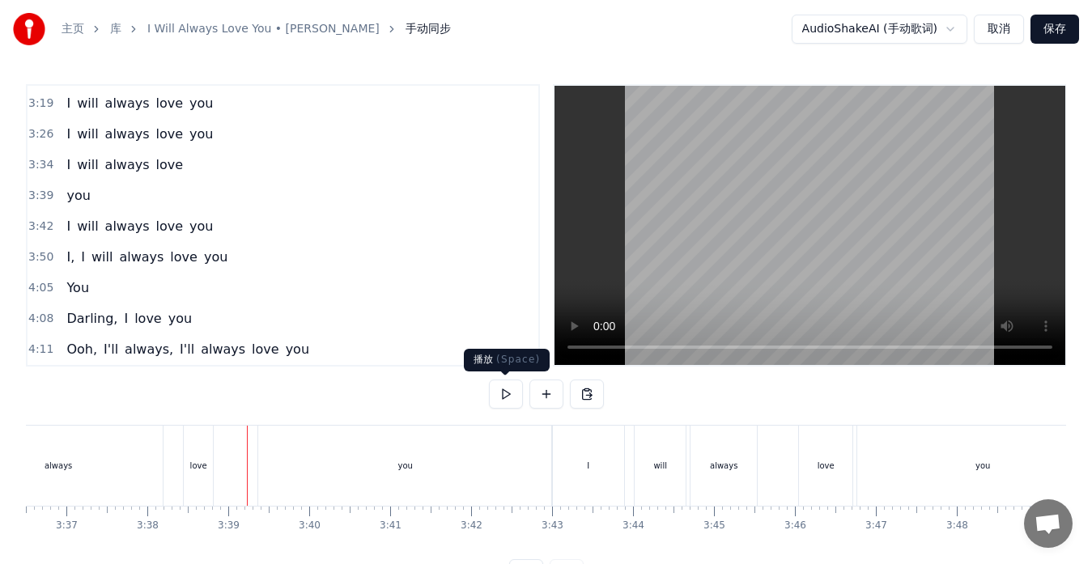
click at [501, 401] on button at bounding box center [506, 394] width 34 height 29
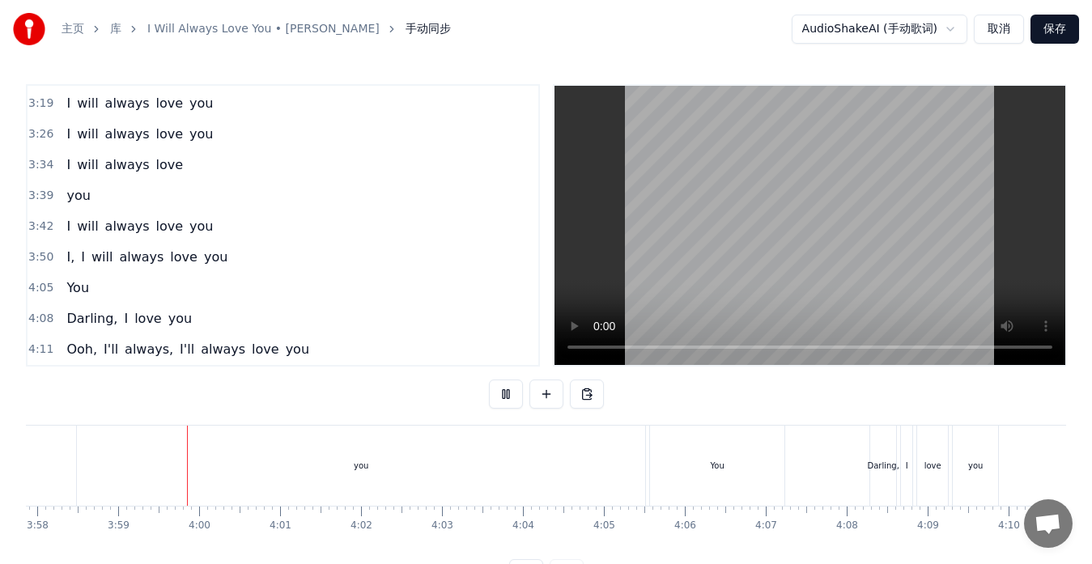
scroll to position [0, 19289]
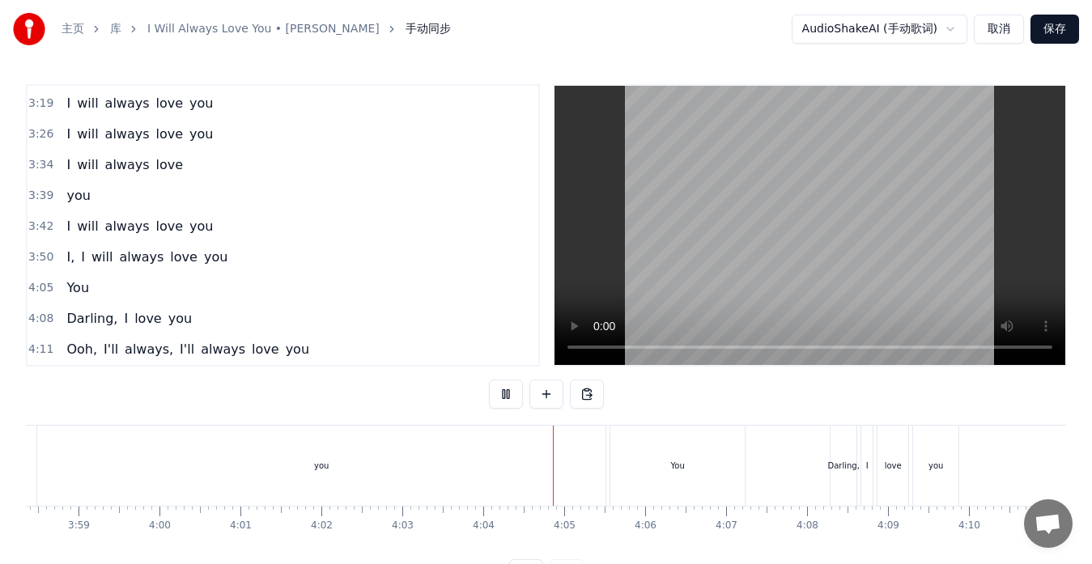
click at [75, 143] on span "will" at bounding box center [87, 134] width 24 height 19
click at [71, 143] on div "I will always love you" at bounding box center [139, 134] width 159 height 29
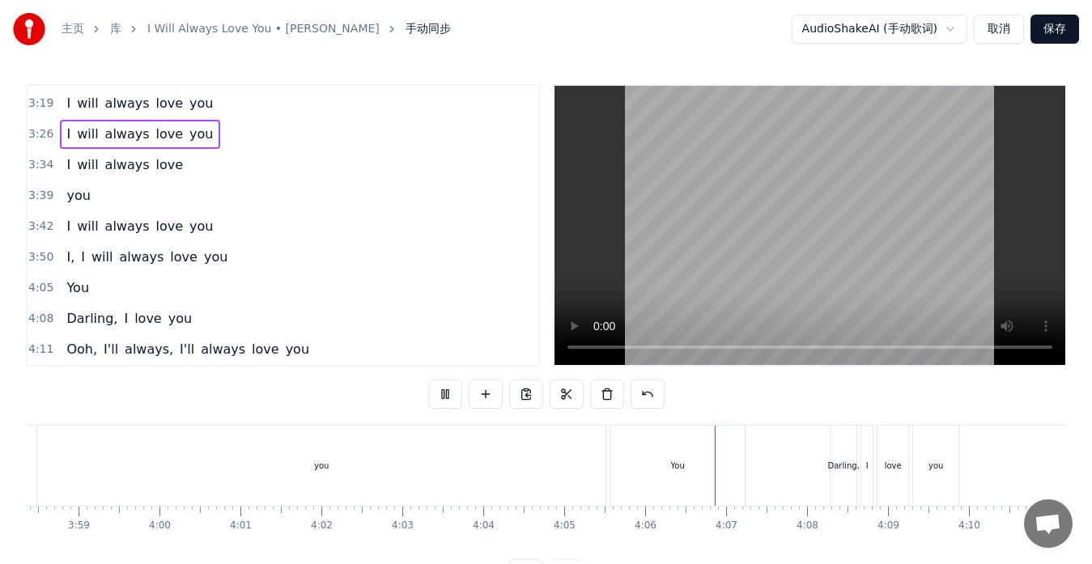
click at [63, 144] on div "I will always love you" at bounding box center [139, 134] width 159 height 29
click at [454, 401] on button at bounding box center [445, 394] width 34 height 29
click at [165, 144] on div "I will always love you" at bounding box center [139, 134] width 159 height 29
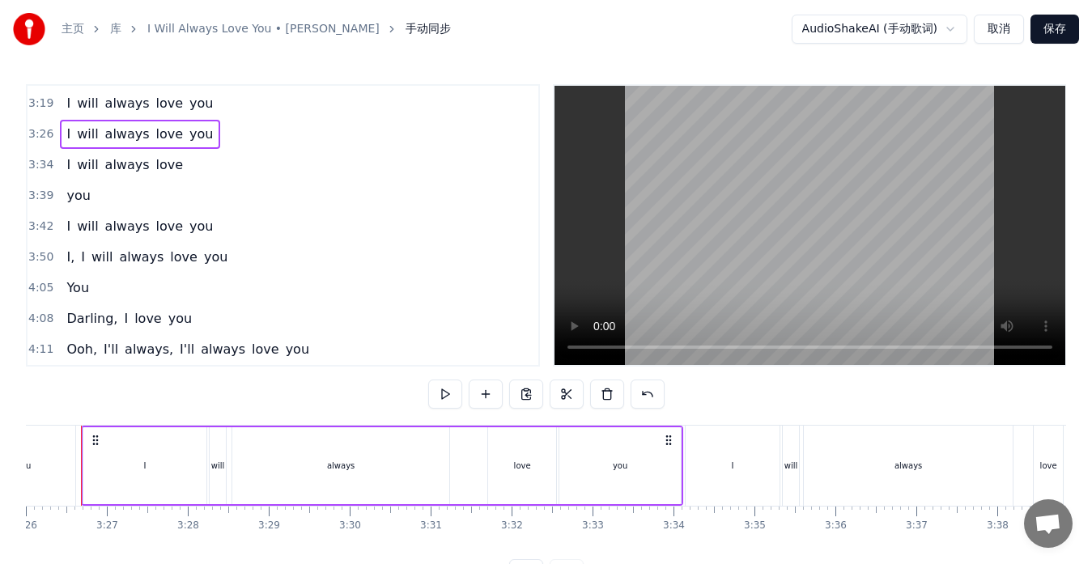
scroll to position [0, 16645]
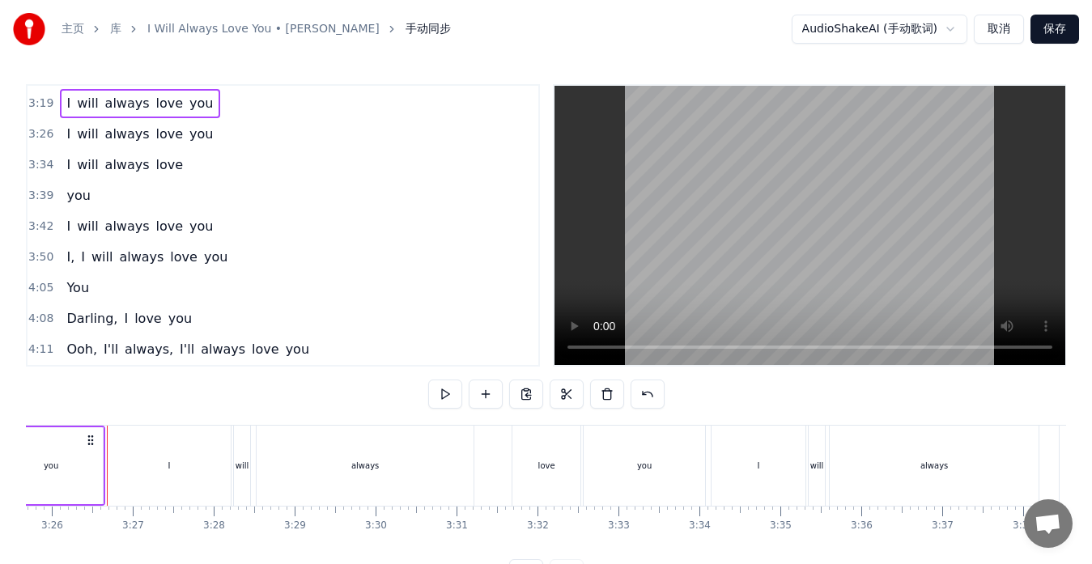
scroll to position [0, 16642]
click at [490, 481] on div "I will always love you" at bounding box center [410, 466] width 602 height 80
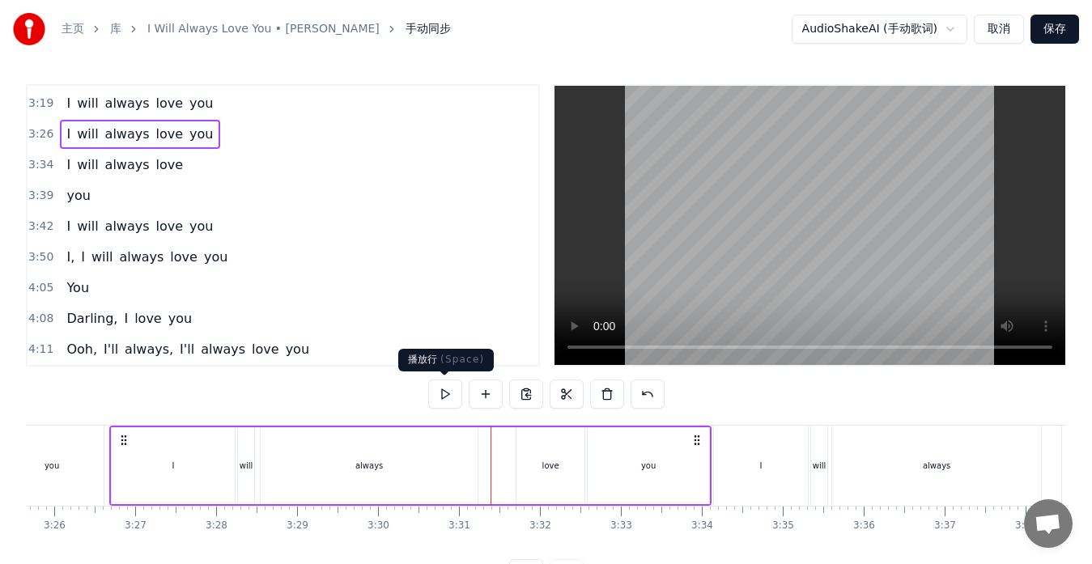
click at [440, 393] on button at bounding box center [445, 394] width 34 height 29
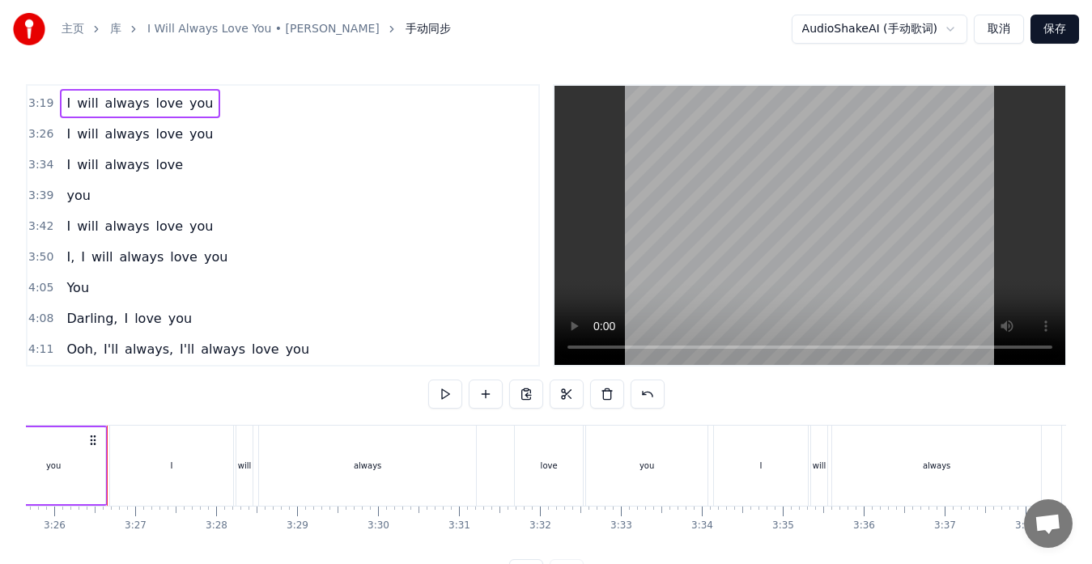
click at [499, 486] on div "I will always love you" at bounding box center [410, 466] width 602 height 80
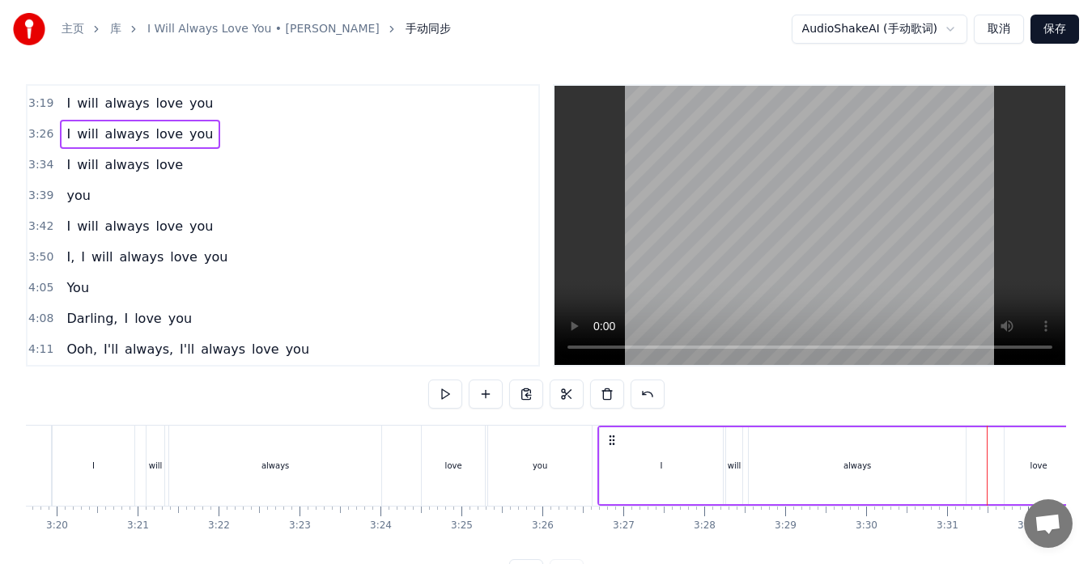
scroll to position [0, 16119]
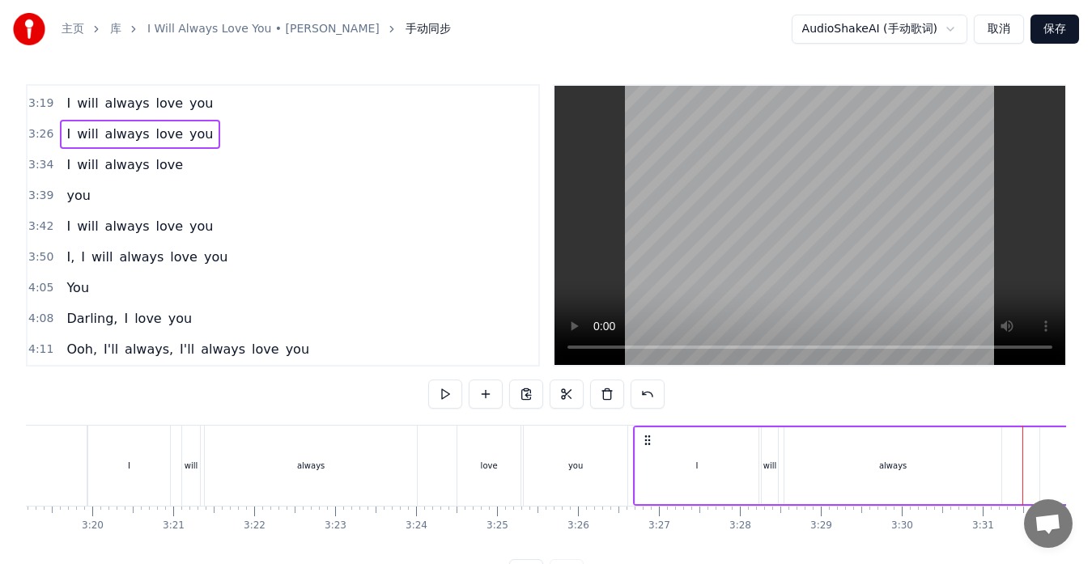
click at [437, 486] on div "I will always love you" at bounding box center [359, 466] width 544 height 80
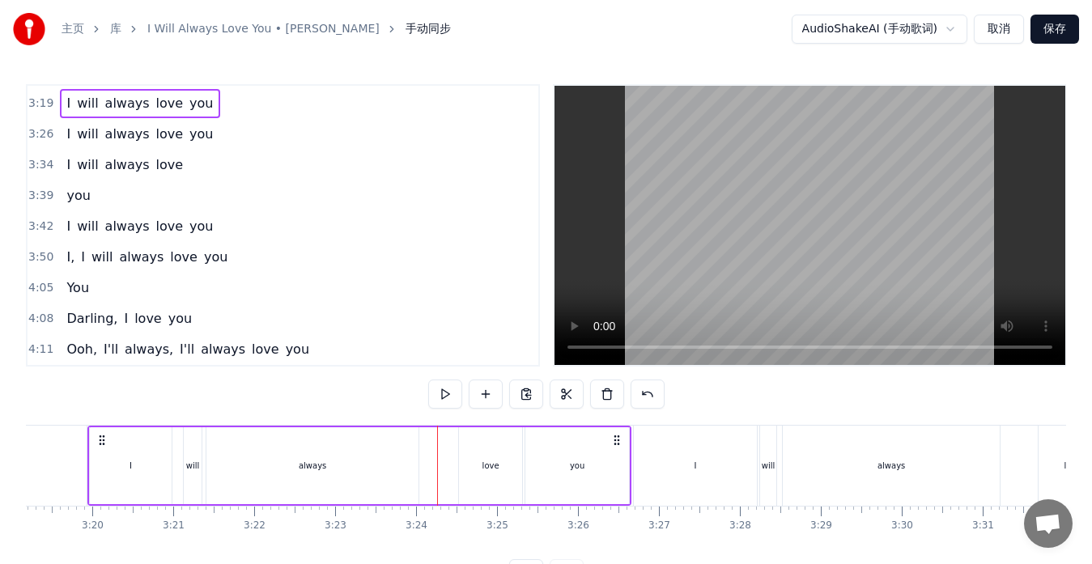
click at [62, 461] on div "you" at bounding box center [14, 466] width 146 height 80
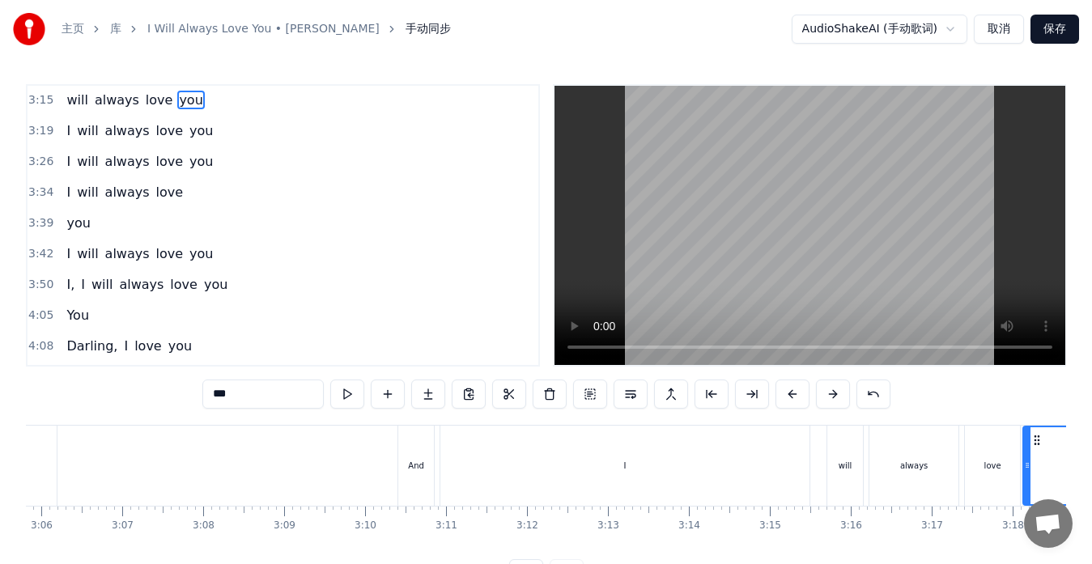
scroll to position [0, 15001]
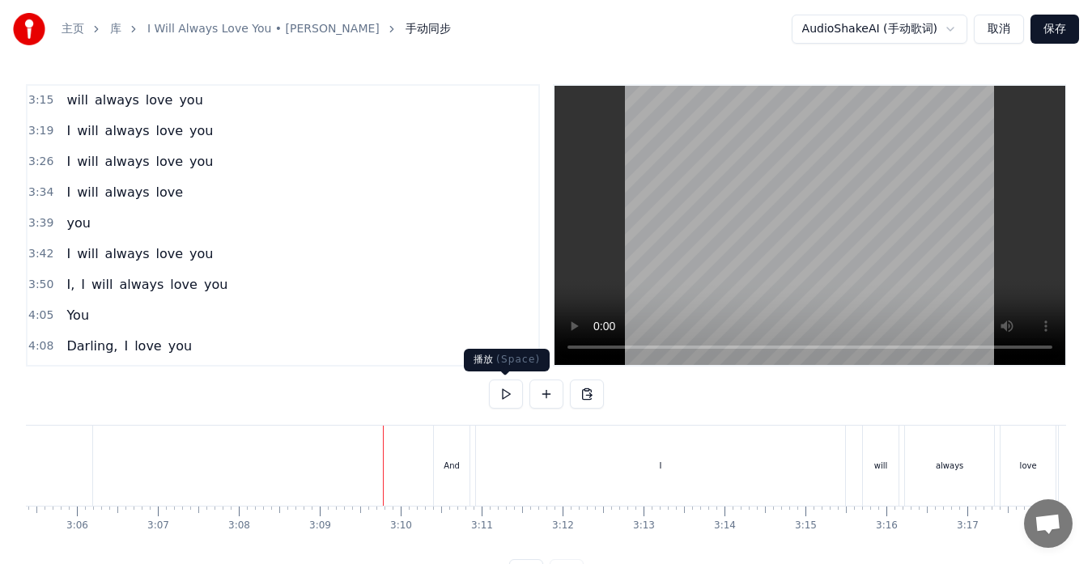
click at [505, 402] on button at bounding box center [506, 394] width 34 height 29
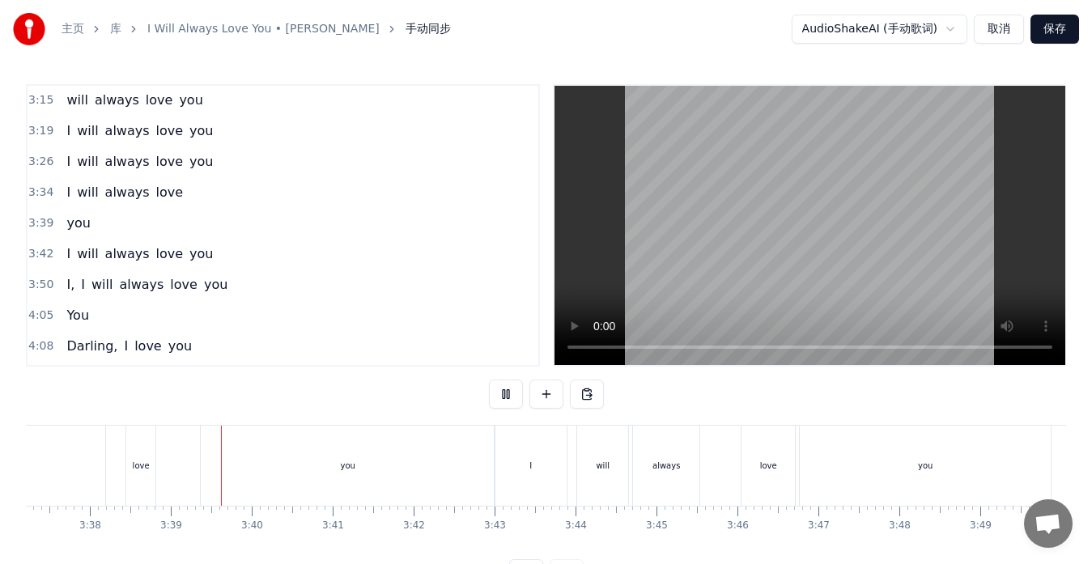
scroll to position [0, 17659]
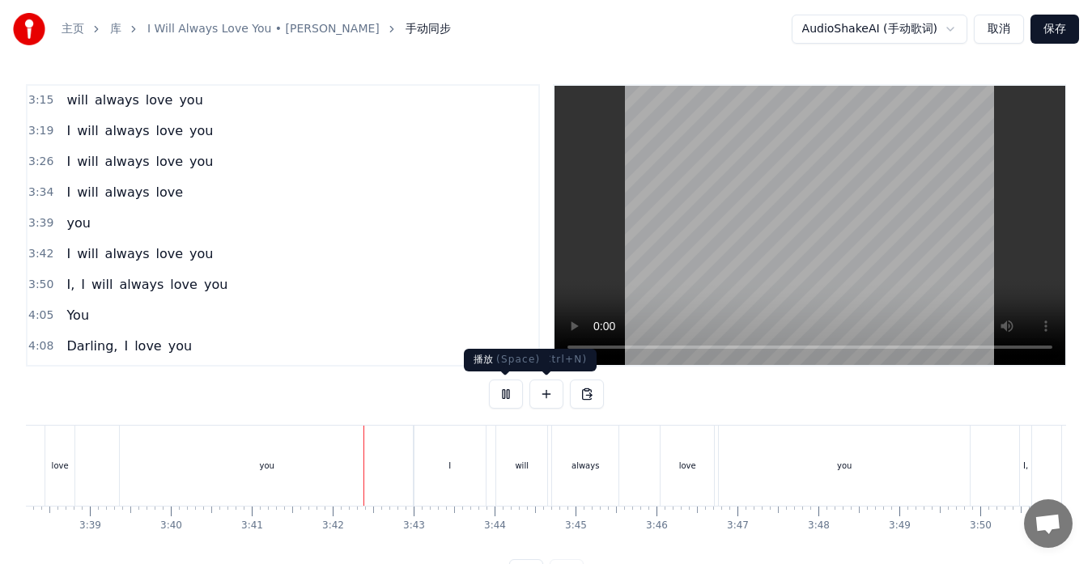
click at [513, 396] on button at bounding box center [506, 394] width 34 height 29
click at [457, 473] on div "I" at bounding box center [450, 466] width 72 height 80
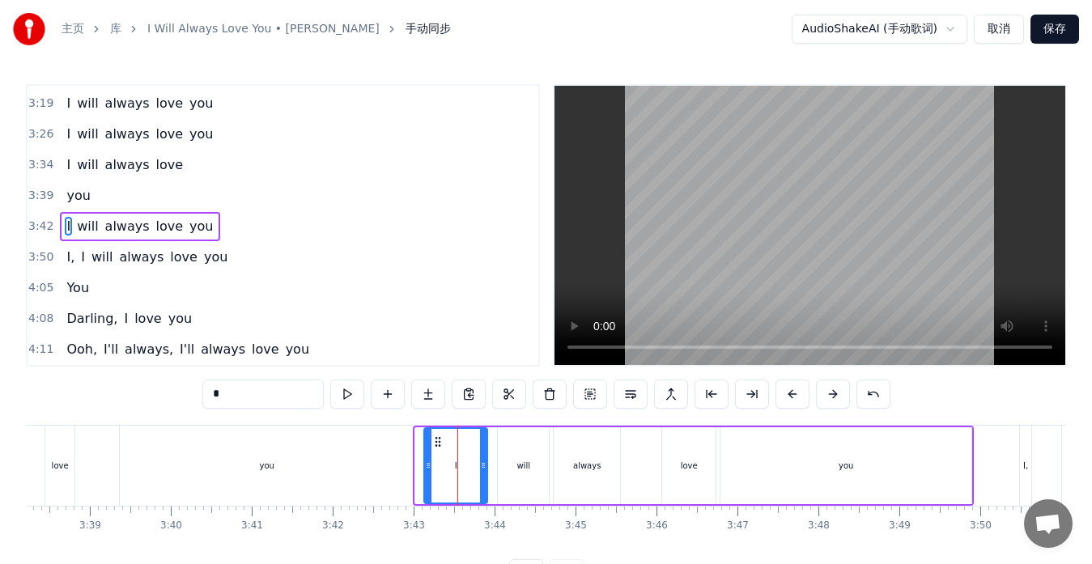
drag, startPoint x: 420, startPoint y: 464, endPoint x: 429, endPoint y: 465, distance: 8.9
click at [429, 465] on icon at bounding box center [428, 465] width 6 height 13
click at [388, 466] on div "you" at bounding box center [267, 466] width 294 height 80
type input "***"
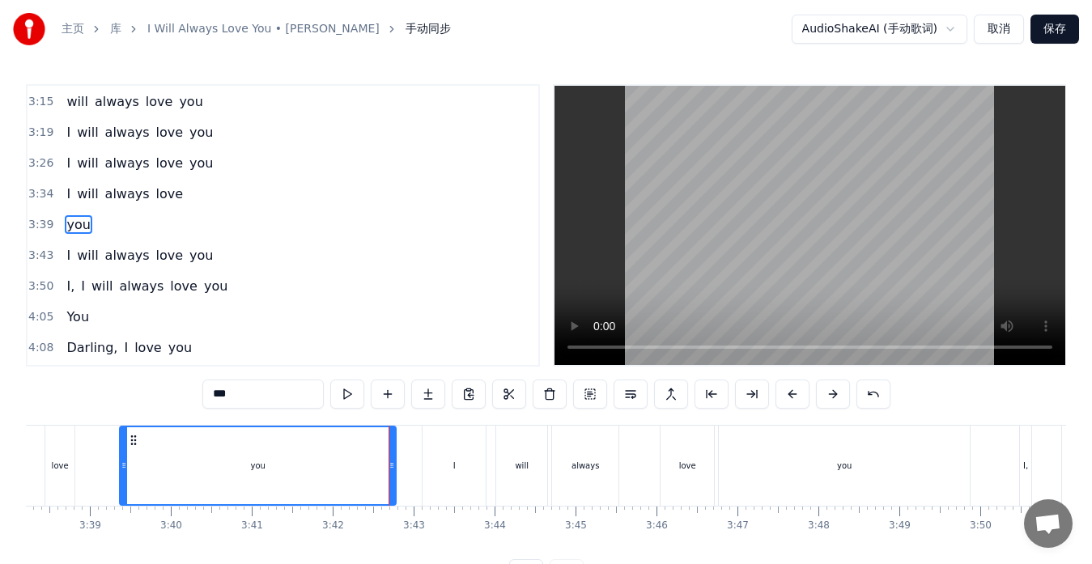
drag, startPoint x: 408, startPoint y: 468, endPoint x: 390, endPoint y: 467, distance: 17.8
click at [390, 467] on icon at bounding box center [391, 465] width 6 height 13
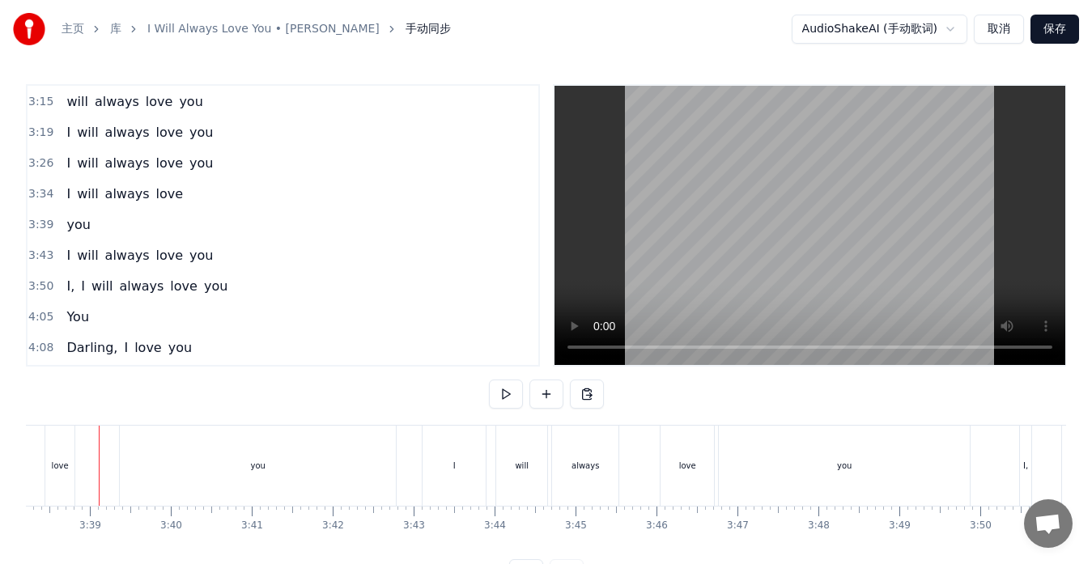
scroll to position [0, 17651]
click at [499, 393] on button at bounding box center [506, 394] width 34 height 29
click at [503, 395] on button at bounding box center [506, 394] width 34 height 29
click at [458, 477] on div "I" at bounding box center [462, 466] width 63 height 80
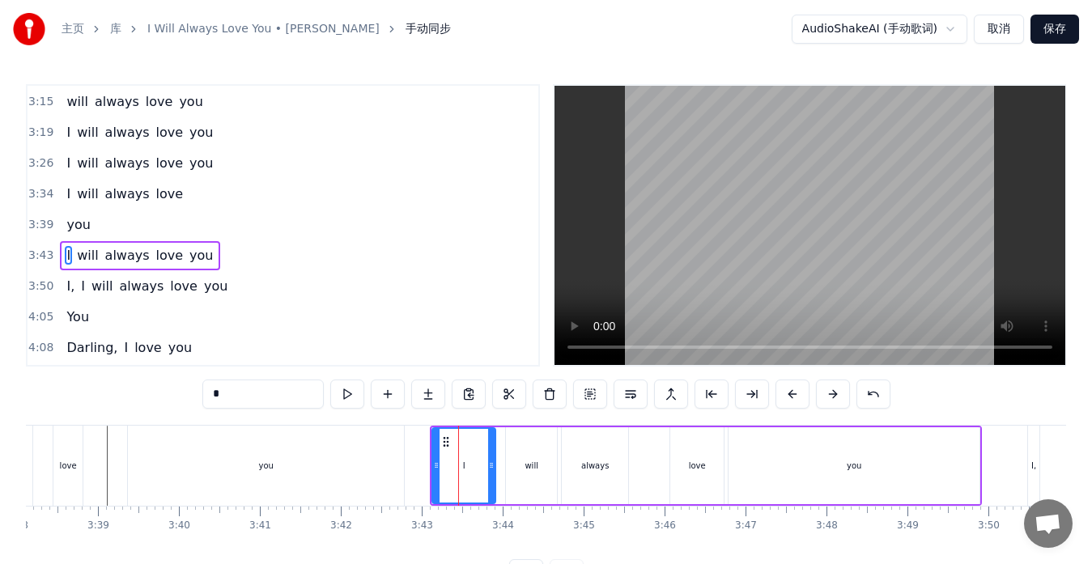
scroll to position [674, 0]
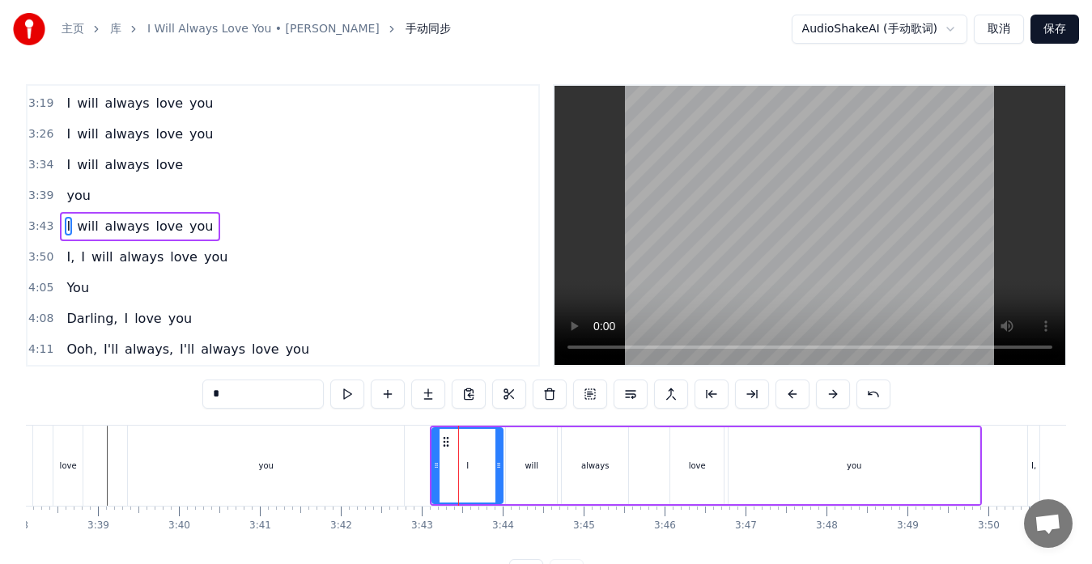
click at [499, 465] on icon at bounding box center [498, 465] width 6 height 13
click at [442, 468] on icon at bounding box center [441, 465] width 6 height 13
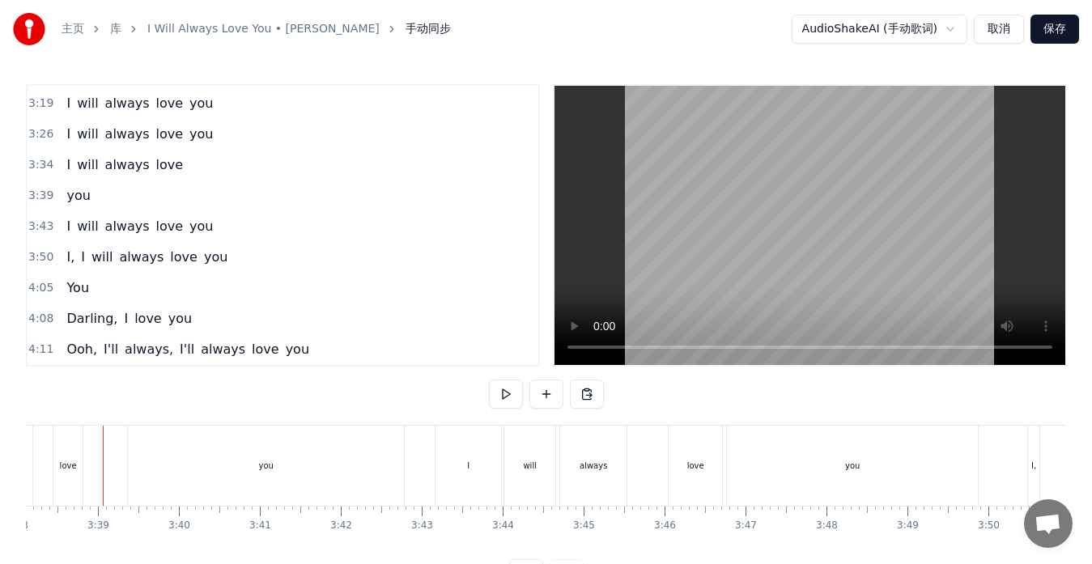
scroll to position [0, 17647]
click at [501, 395] on button at bounding box center [506, 394] width 34 height 29
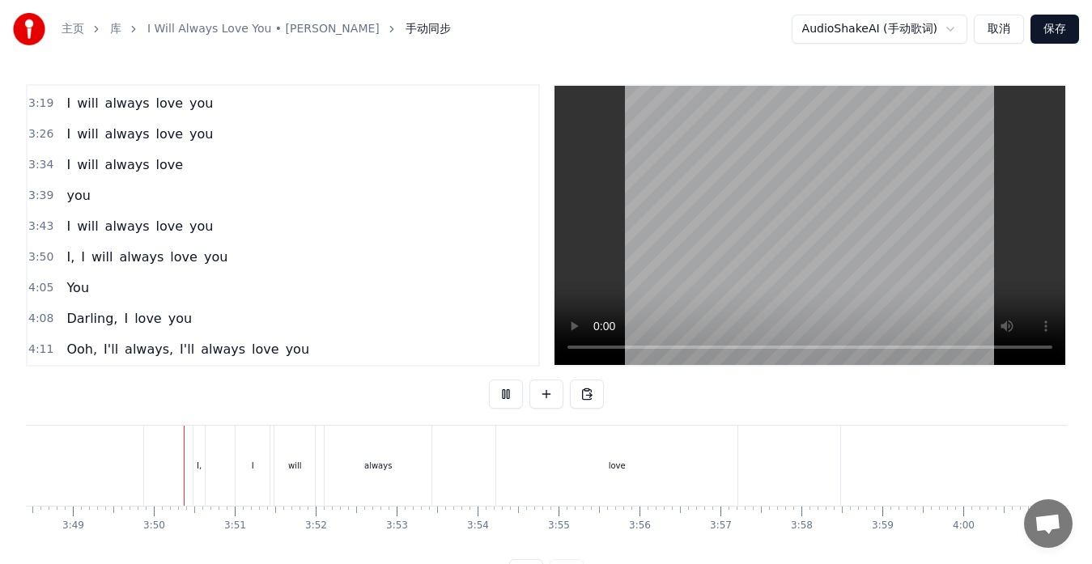
scroll to position [0, 18525]
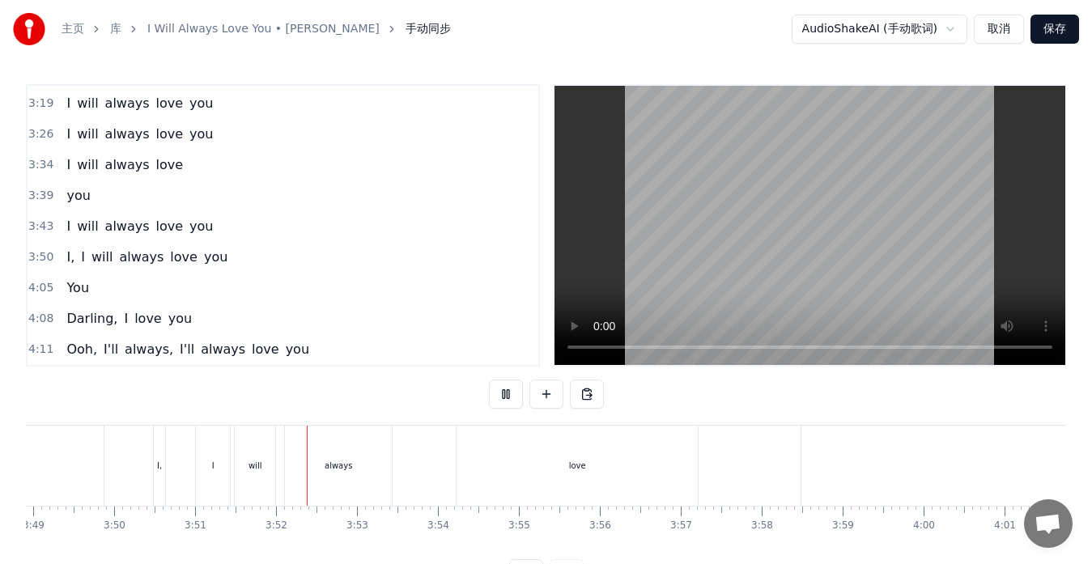
click at [501, 395] on button at bounding box center [506, 394] width 34 height 29
click at [159, 478] on div "I," at bounding box center [159, 466] width 11 height 80
click at [153, 470] on div "I," at bounding box center [159, 466] width 13 height 80
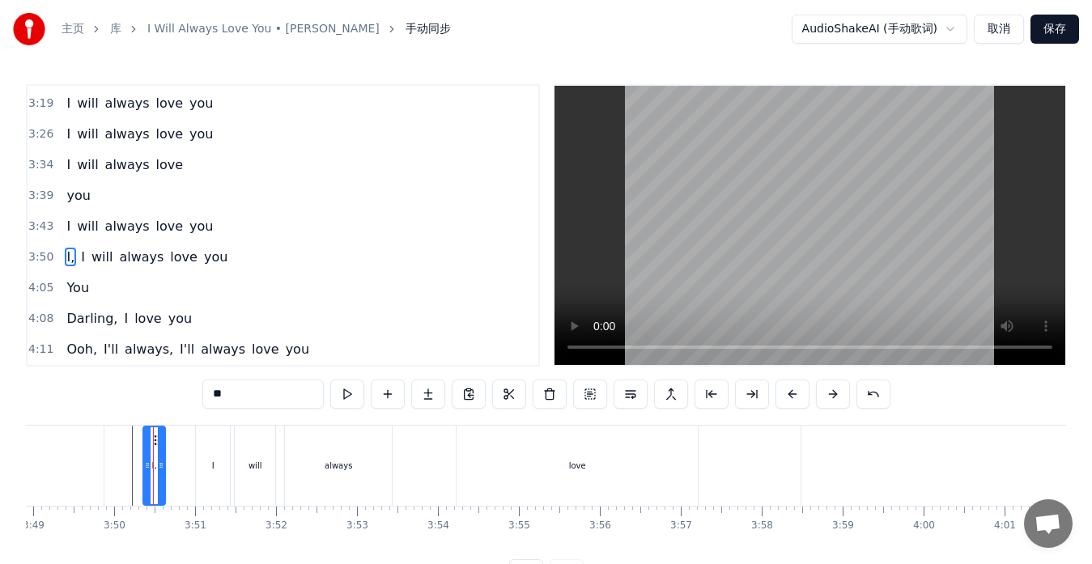
drag, startPoint x: 156, startPoint y: 469, endPoint x: 146, endPoint y: 467, distance: 10.8
click at [146, 467] on icon at bounding box center [147, 465] width 6 height 13
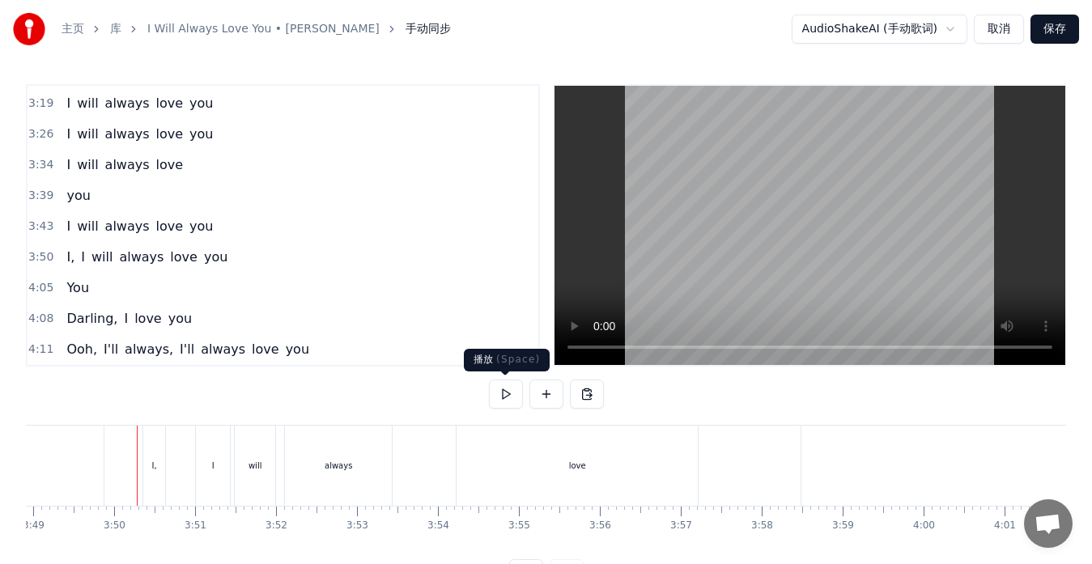
click at [497, 390] on button at bounding box center [506, 394] width 34 height 29
click at [243, 473] on div "will" at bounding box center [255, 466] width 40 height 80
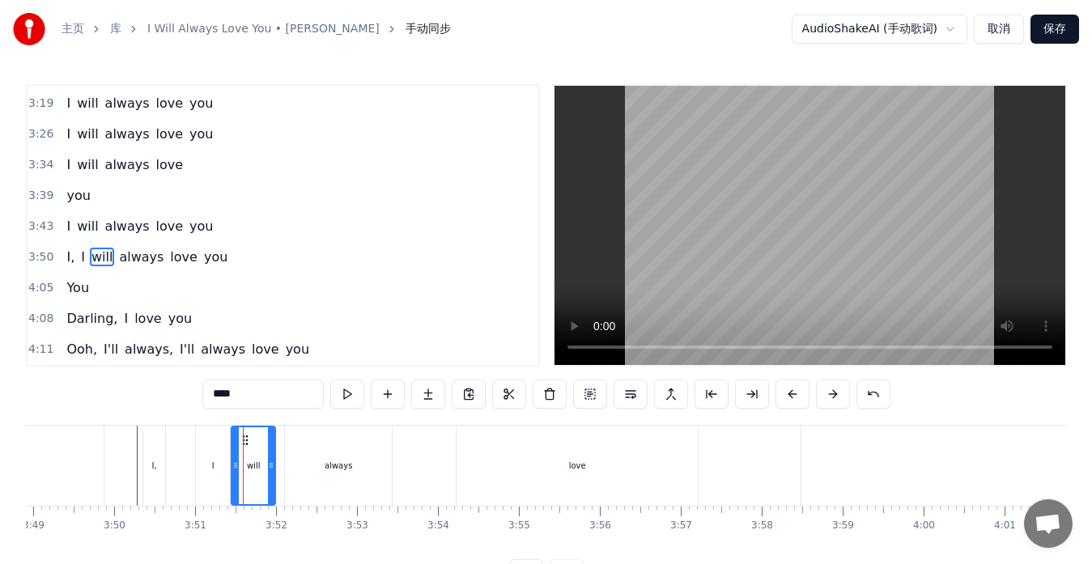
click at [232, 468] on icon at bounding box center [235, 465] width 6 height 13
click at [180, 472] on div "I, I will always love you" at bounding box center [757, 466] width 1231 height 80
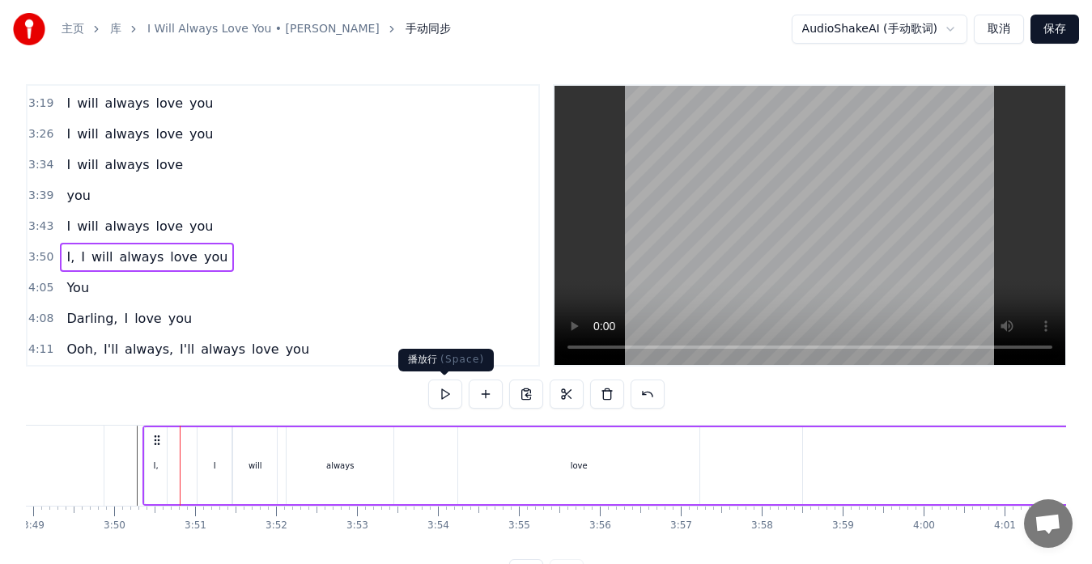
click at [443, 397] on button at bounding box center [445, 394] width 34 height 29
click at [205, 471] on div "I" at bounding box center [214, 465] width 34 height 77
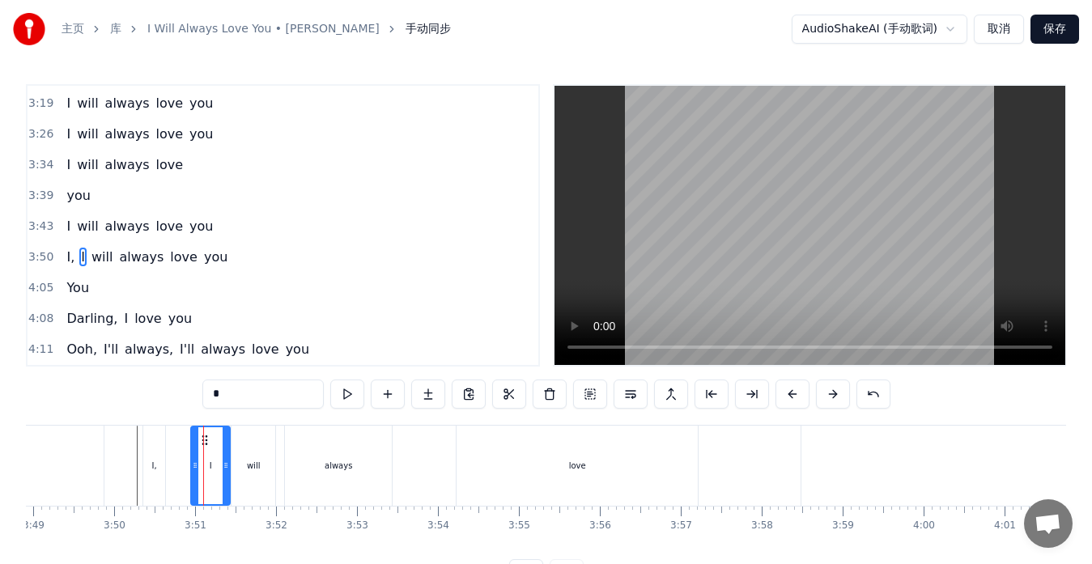
click at [193, 467] on icon at bounding box center [195, 465] width 6 height 13
click at [223, 468] on icon at bounding box center [221, 465] width 6 height 13
click at [235, 464] on div "will" at bounding box center [253, 466] width 44 height 80
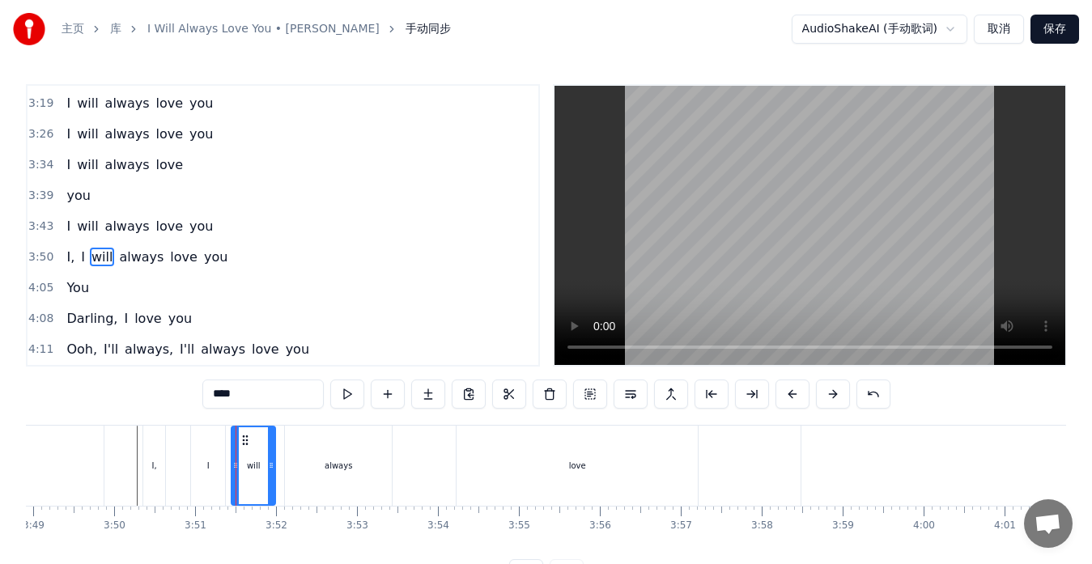
click at [231, 462] on div "will" at bounding box center [253, 466] width 45 height 80
click at [231, 463] on icon at bounding box center [231, 465] width 6 height 13
click at [269, 465] on icon at bounding box center [266, 465] width 6 height 13
click at [293, 463] on div "always" at bounding box center [338, 466] width 107 height 80
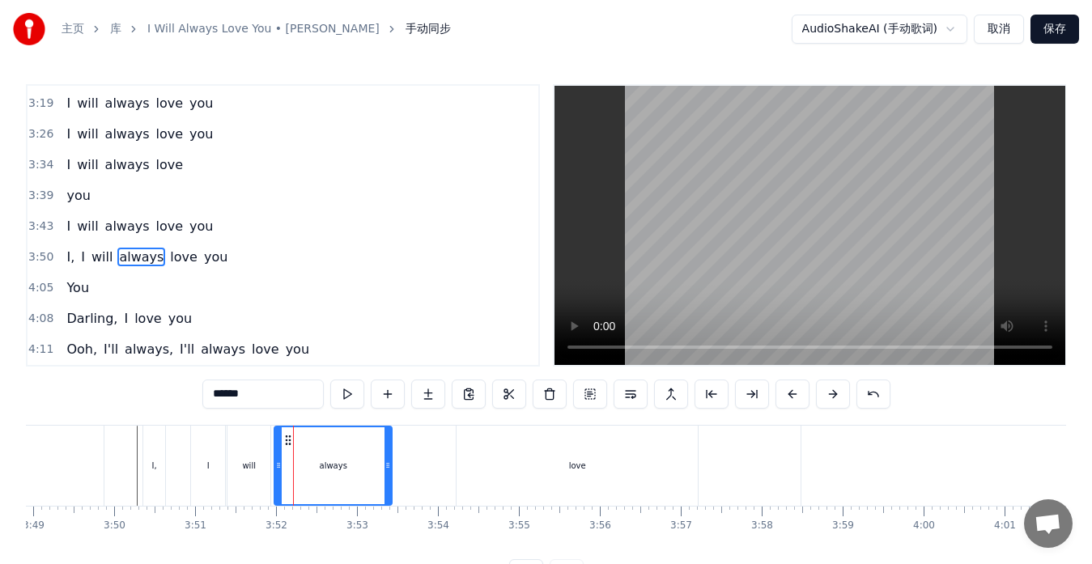
drag, startPoint x: 287, startPoint y: 462, endPoint x: 277, endPoint y: 461, distance: 10.6
click at [277, 461] on icon at bounding box center [278, 465] width 6 height 13
click at [143, 477] on div "I," at bounding box center [153, 466] width 23 height 80
type input "**"
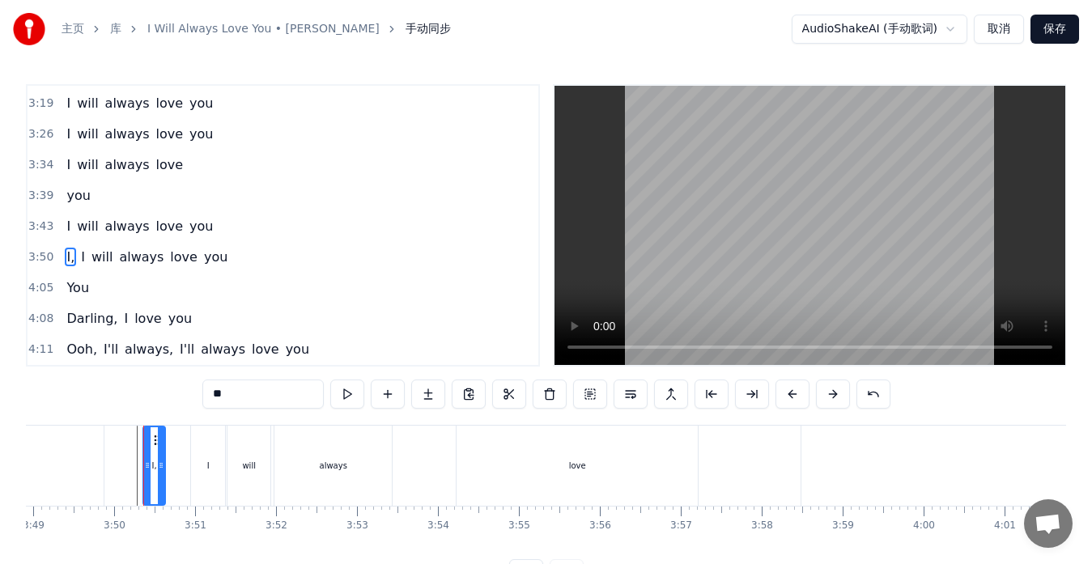
click at [172, 486] on div "I, I will always love you" at bounding box center [757, 466] width 1231 height 80
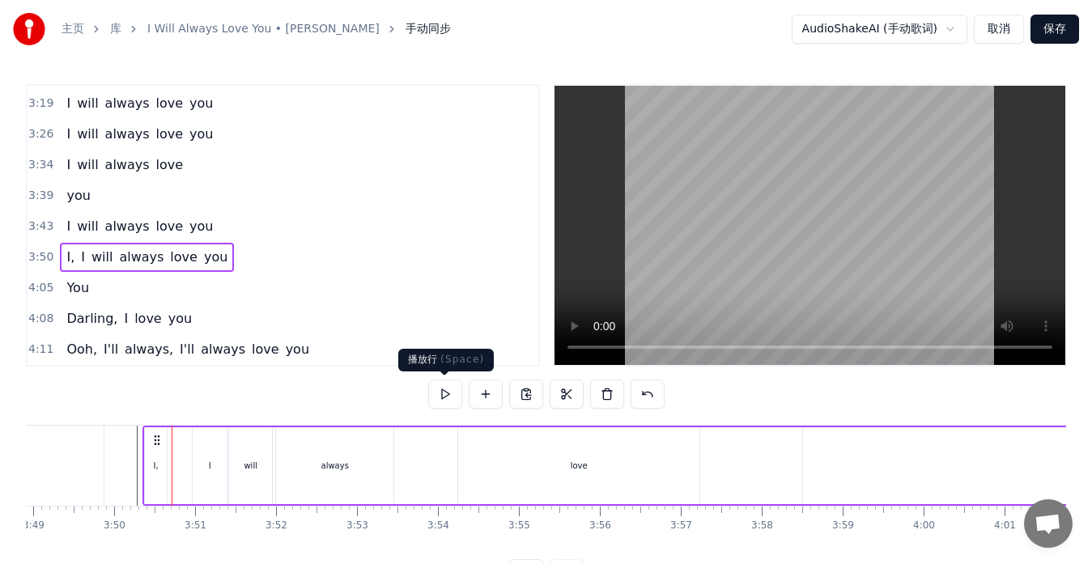
click at [448, 399] on button at bounding box center [445, 394] width 34 height 29
click at [448, 400] on button at bounding box center [445, 394] width 34 height 29
click at [250, 467] on div "will" at bounding box center [251, 466] width 14 height 12
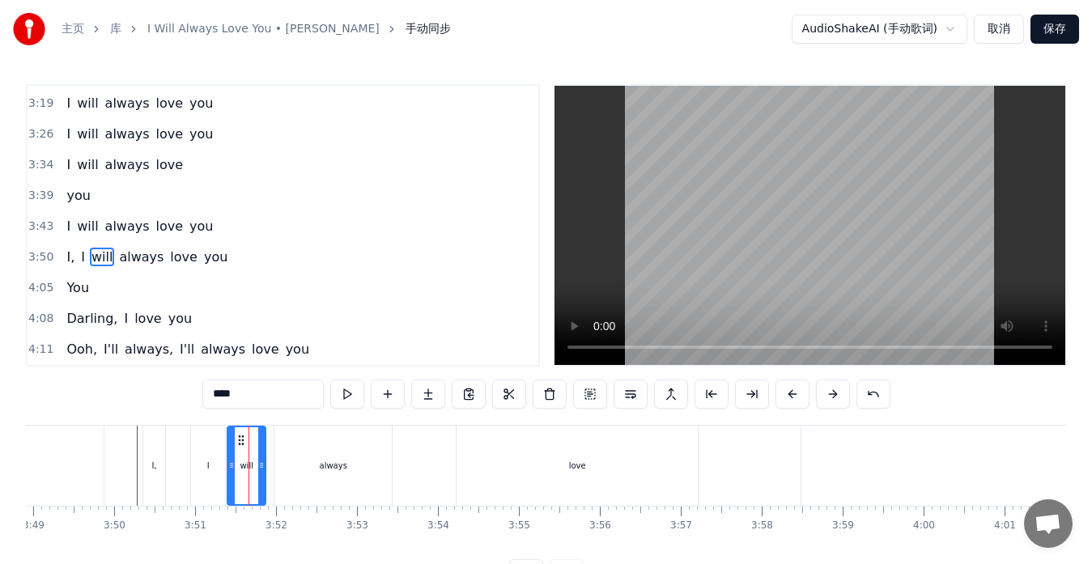
click at [262, 471] on icon at bounding box center [261, 465] width 6 height 13
click at [279, 469] on div "always" at bounding box center [332, 466] width 117 height 80
type input "******"
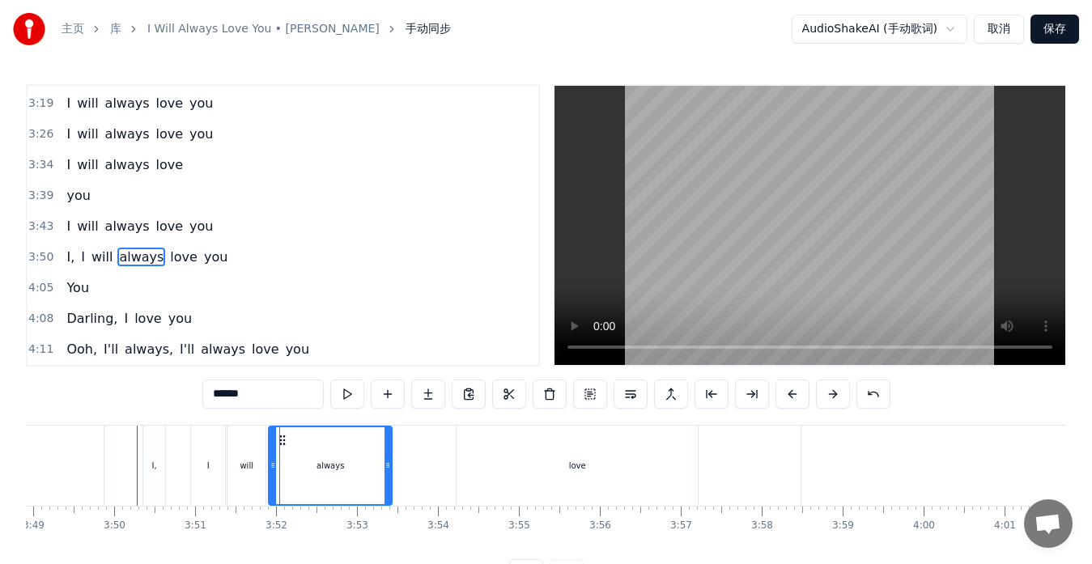
click at [271, 467] on icon at bounding box center [272, 465] width 6 height 13
drag, startPoint x: 388, startPoint y: 469, endPoint x: 368, endPoint y: 469, distance: 19.4
click at [368, 469] on icon at bounding box center [368, 465] width 6 height 13
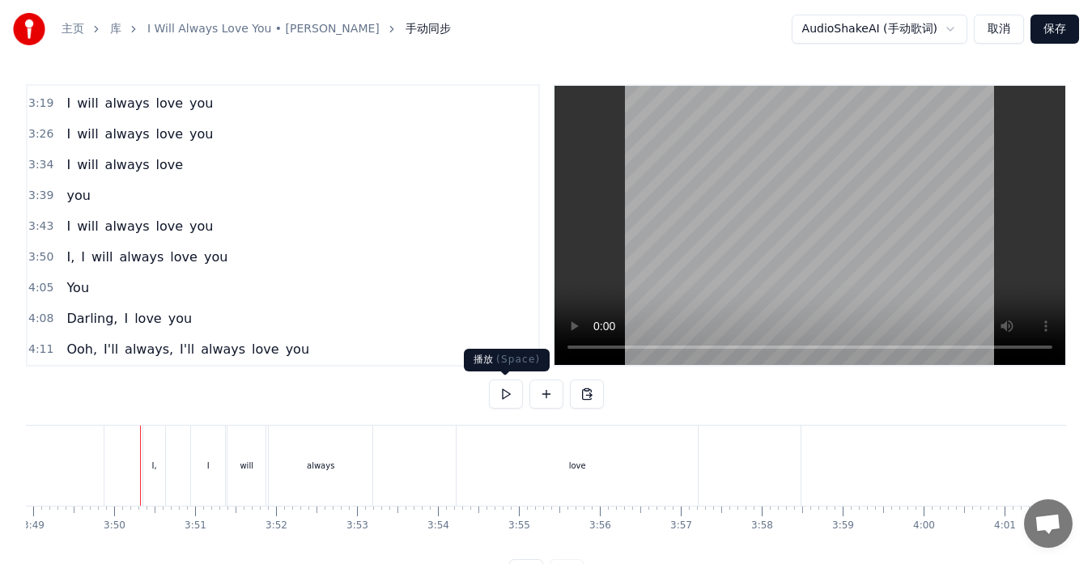
click at [504, 396] on button at bounding box center [506, 394] width 34 height 29
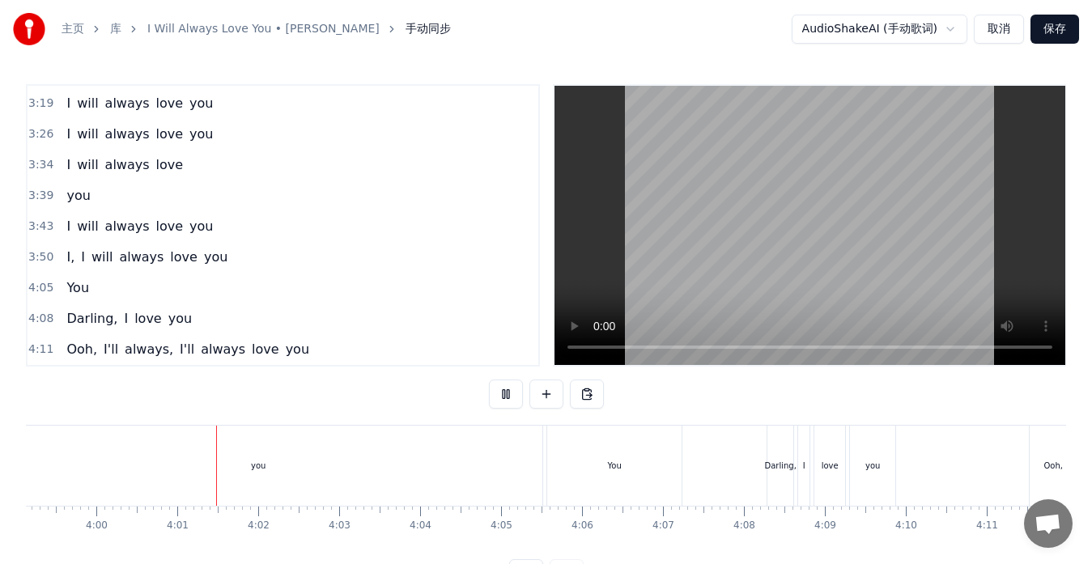
scroll to position [0, 19413]
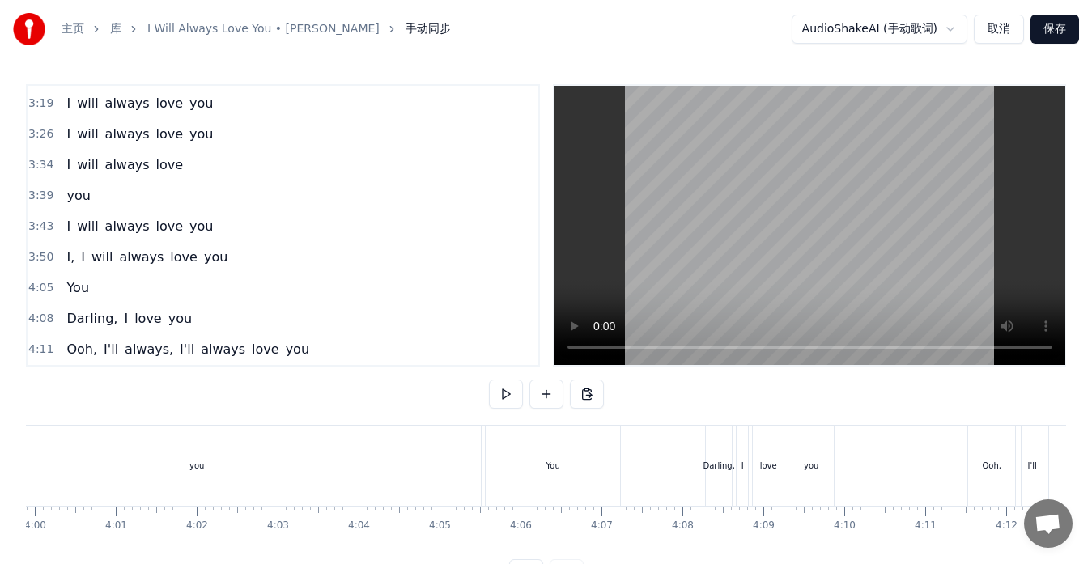
click at [504, 396] on button at bounding box center [506, 394] width 34 height 29
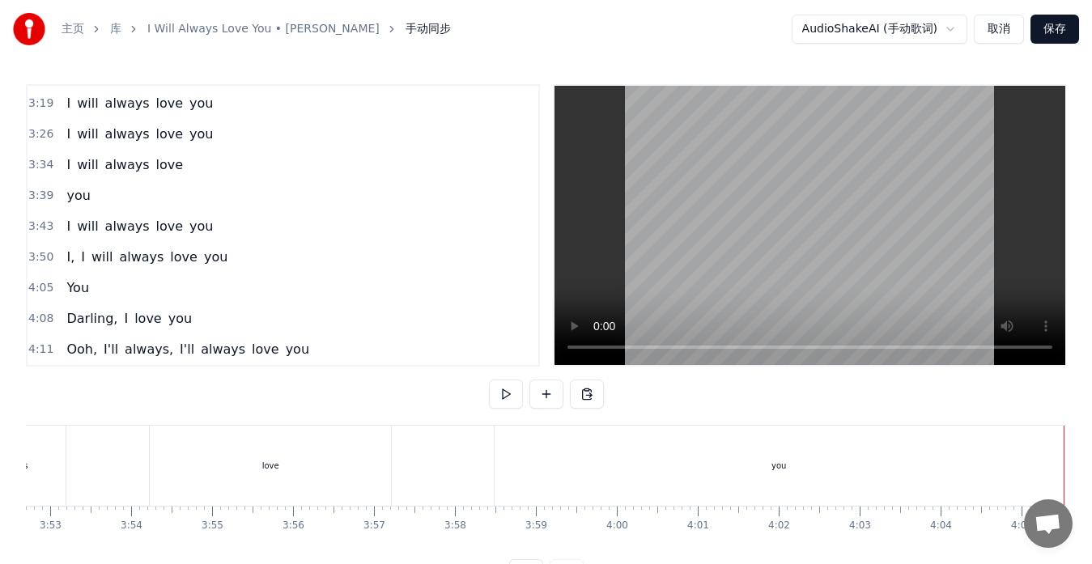
scroll to position [0, 18760]
click at [446, 476] on div "love" at bounding box center [341, 466] width 241 height 80
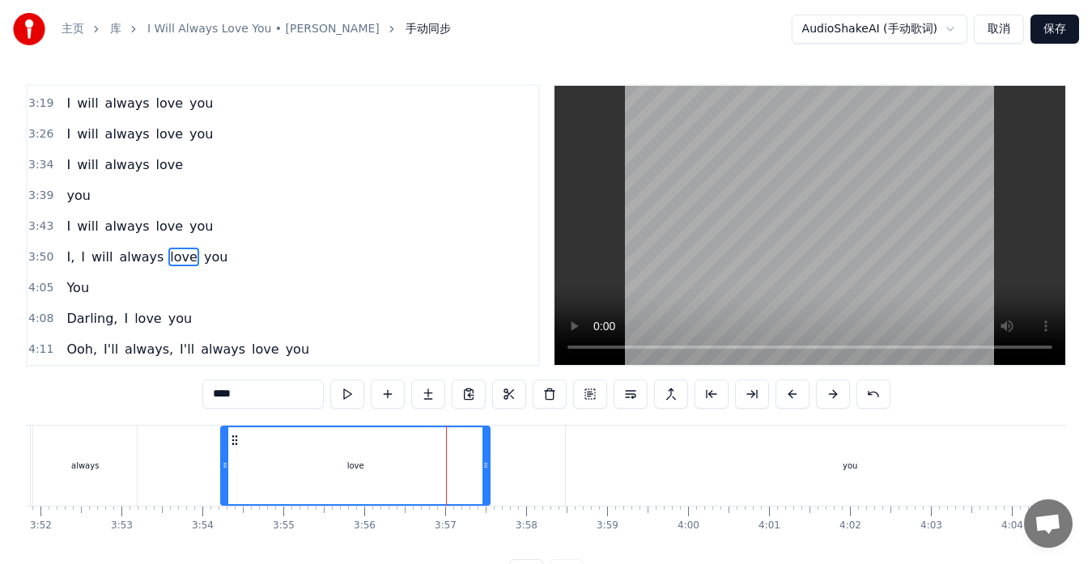
drag, startPoint x: 459, startPoint y: 476, endPoint x: 486, endPoint y: 477, distance: 27.6
click at [486, 477] on div at bounding box center [485, 465] width 6 height 77
drag, startPoint x: 486, startPoint y: 477, endPoint x: 503, endPoint y: 481, distance: 16.5
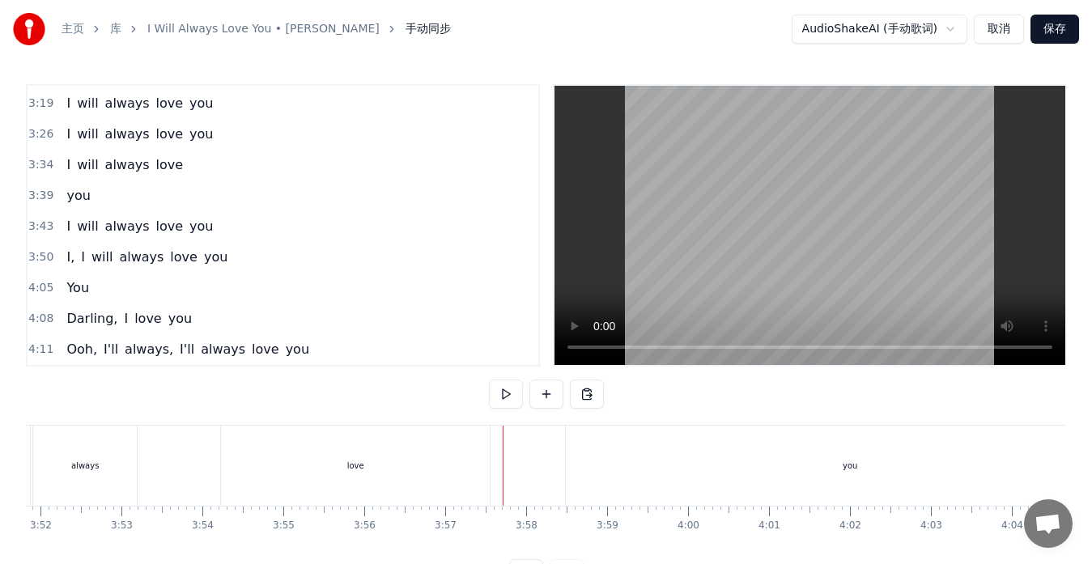
click at [491, 477] on div "I, I will always love you" at bounding box center [522, 466] width 1231 height 80
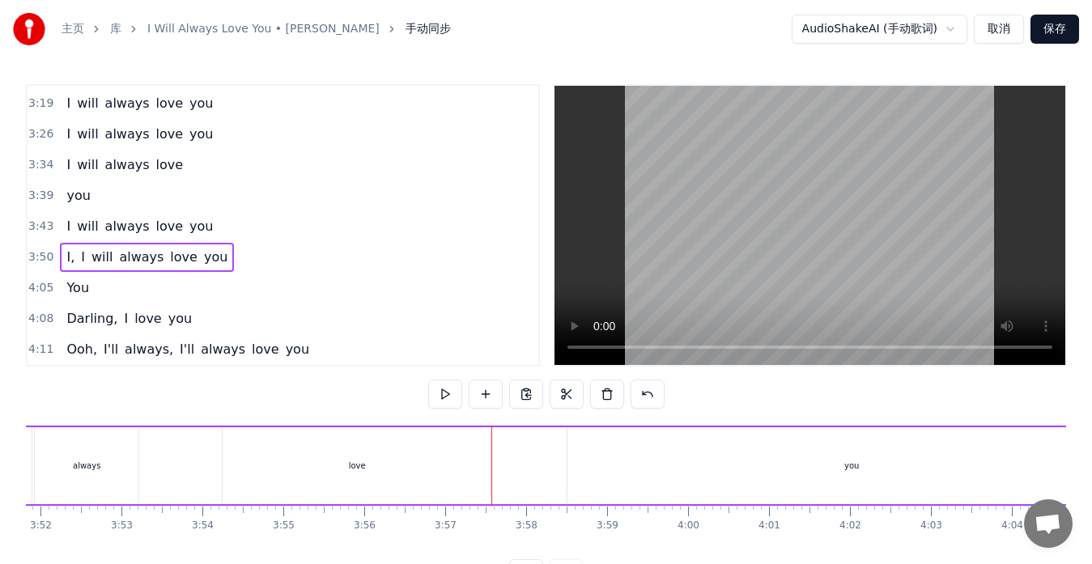
click at [473, 469] on div "love" at bounding box center [357, 465] width 269 height 77
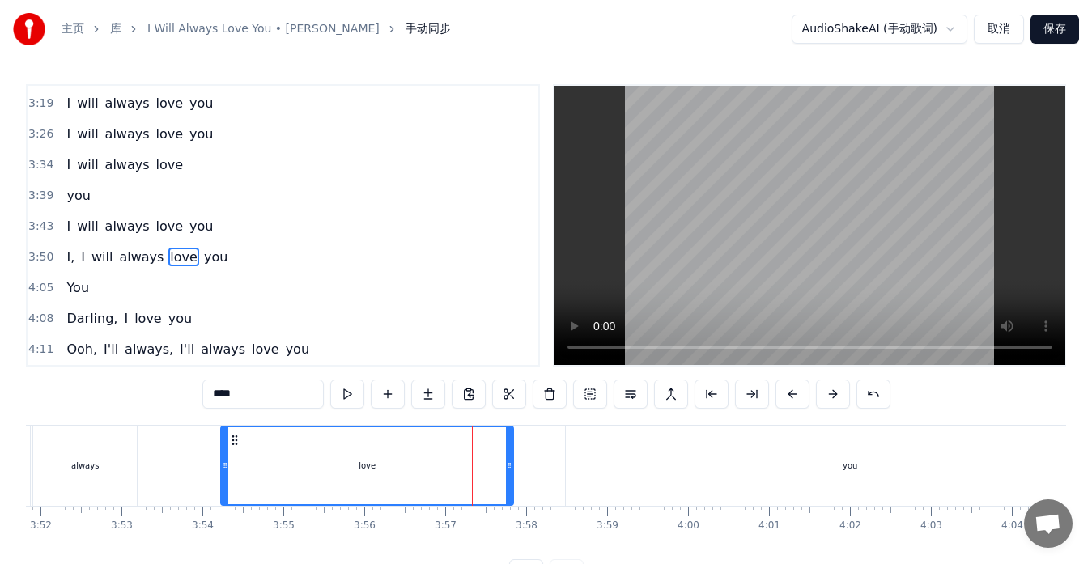
drag, startPoint x: 487, startPoint y: 469, endPoint x: 511, endPoint y: 471, distance: 23.5
click at [511, 471] on icon at bounding box center [509, 465] width 6 height 13
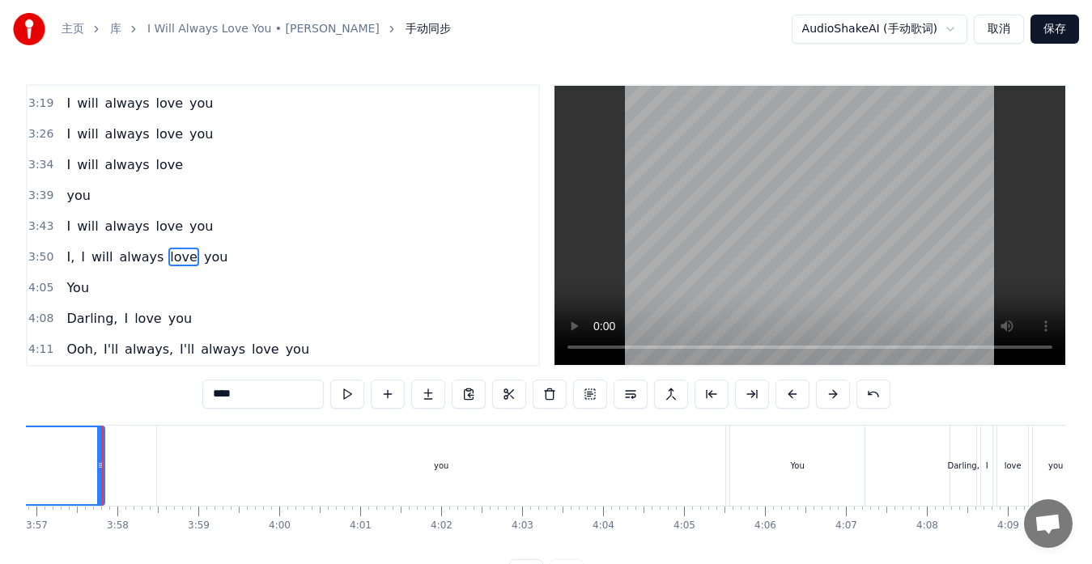
scroll to position [0, 19328]
click at [547, 482] on div "you" at bounding box center [282, 466] width 568 height 80
type input "***"
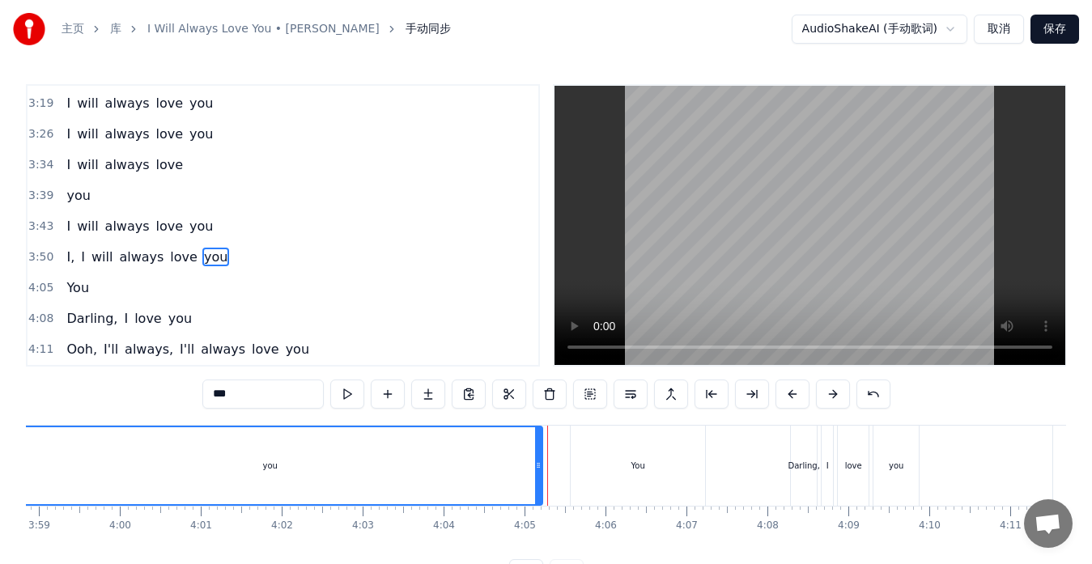
drag, startPoint x: 559, startPoint y: 482, endPoint x: 536, endPoint y: 480, distance: 23.6
click at [536, 480] on div at bounding box center [538, 465] width 6 height 77
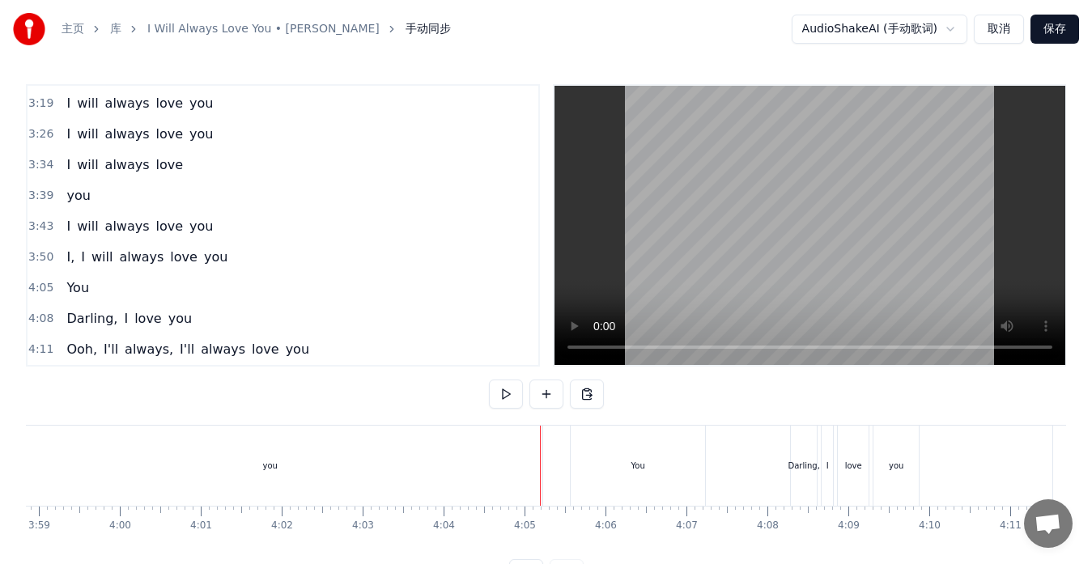
click at [540, 479] on div at bounding box center [540, 466] width 1 height 80
click at [528, 477] on div "you" at bounding box center [270, 466] width 545 height 80
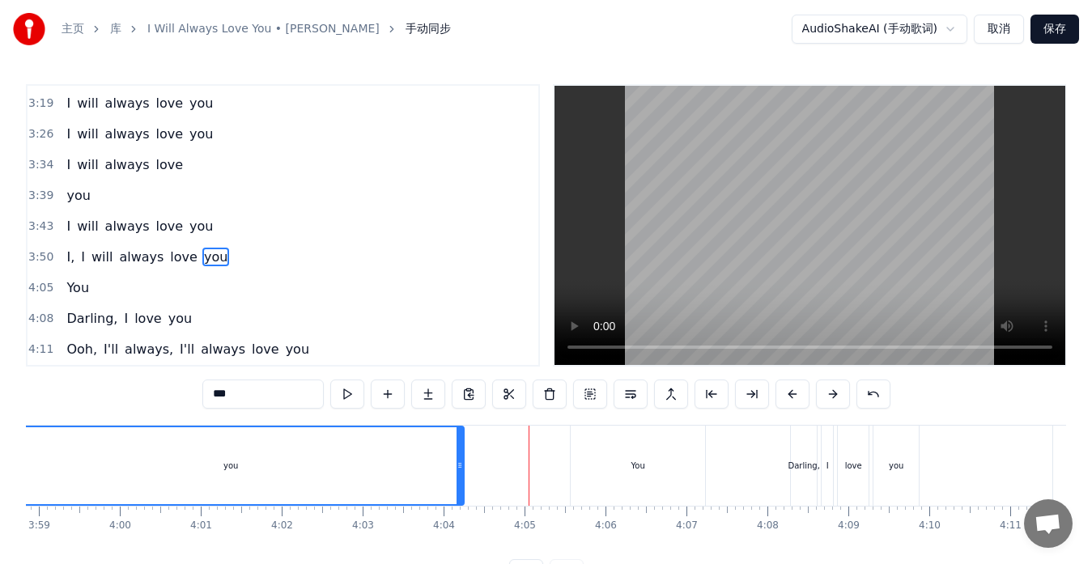
drag, startPoint x: 537, startPoint y: 477, endPoint x: 459, endPoint y: 477, distance: 78.5
click at [459, 477] on div at bounding box center [459, 465] width 6 height 77
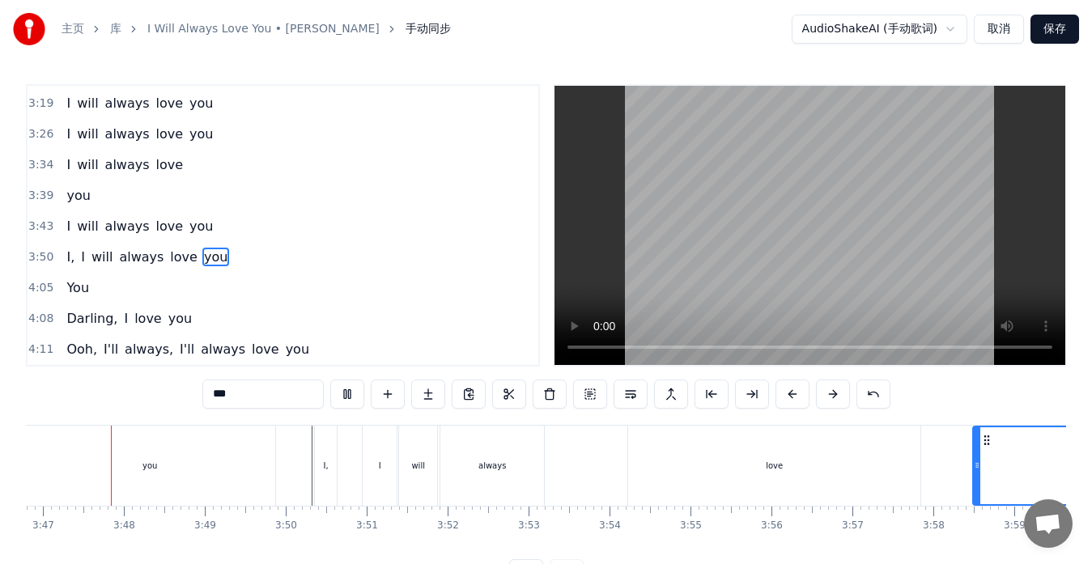
scroll to position [0, 18330]
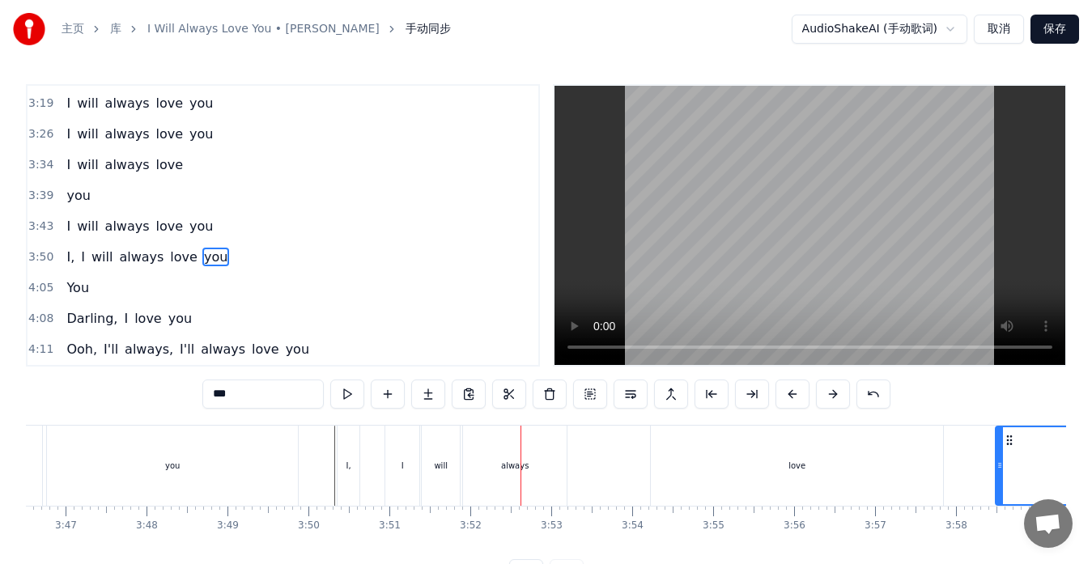
click at [341, 483] on div "I," at bounding box center [348, 466] width 22 height 80
type input "**"
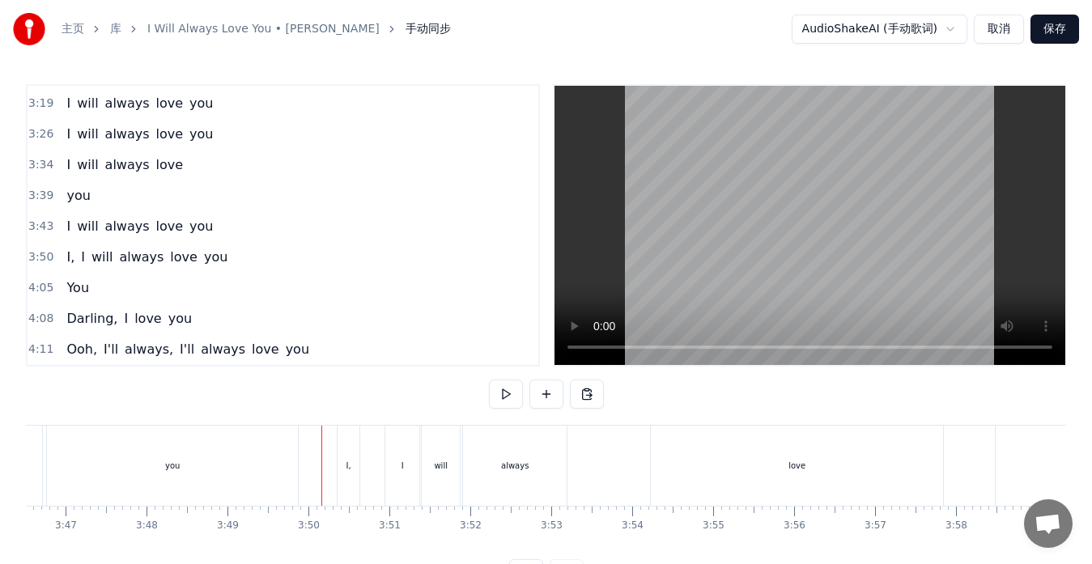
click at [340, 471] on div "I," at bounding box center [348, 466] width 22 height 80
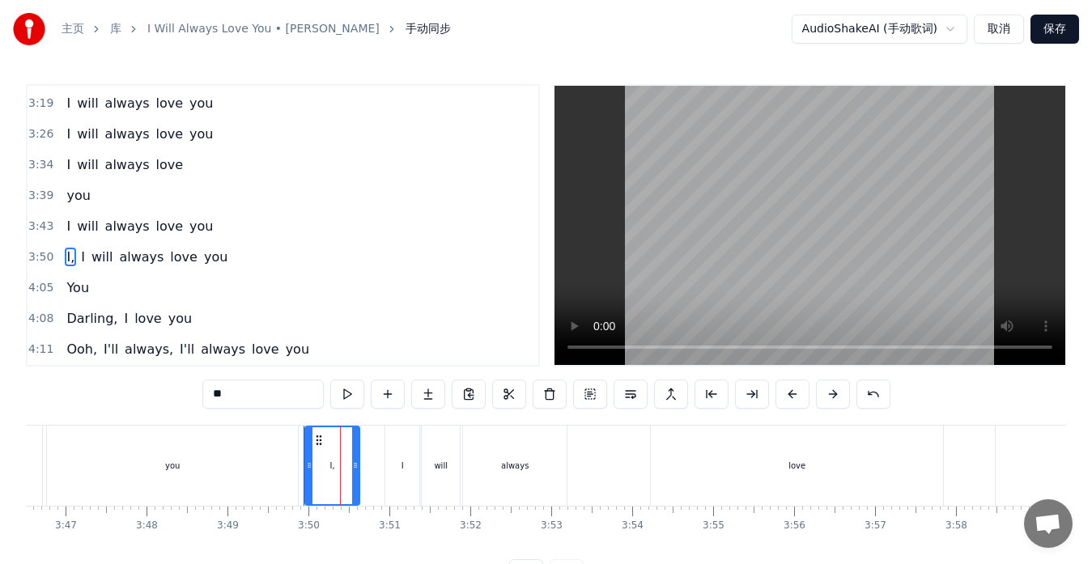
drag, startPoint x: 339, startPoint y: 467, endPoint x: 307, endPoint y: 465, distance: 32.5
click at [307, 465] on icon at bounding box center [309, 465] width 6 height 13
click at [351, 466] on icon at bounding box center [352, 465] width 6 height 13
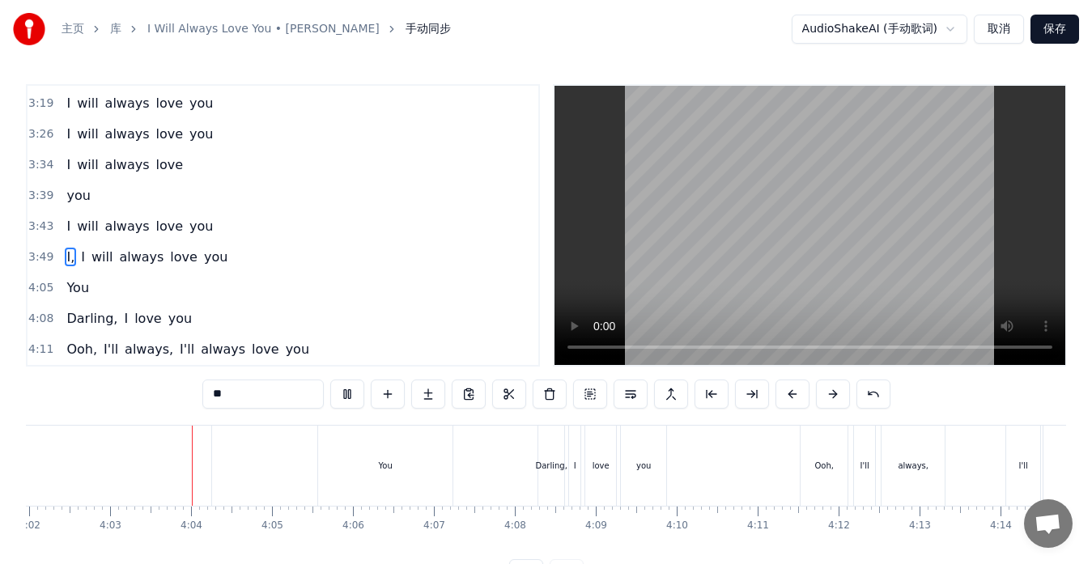
scroll to position [0, 19622]
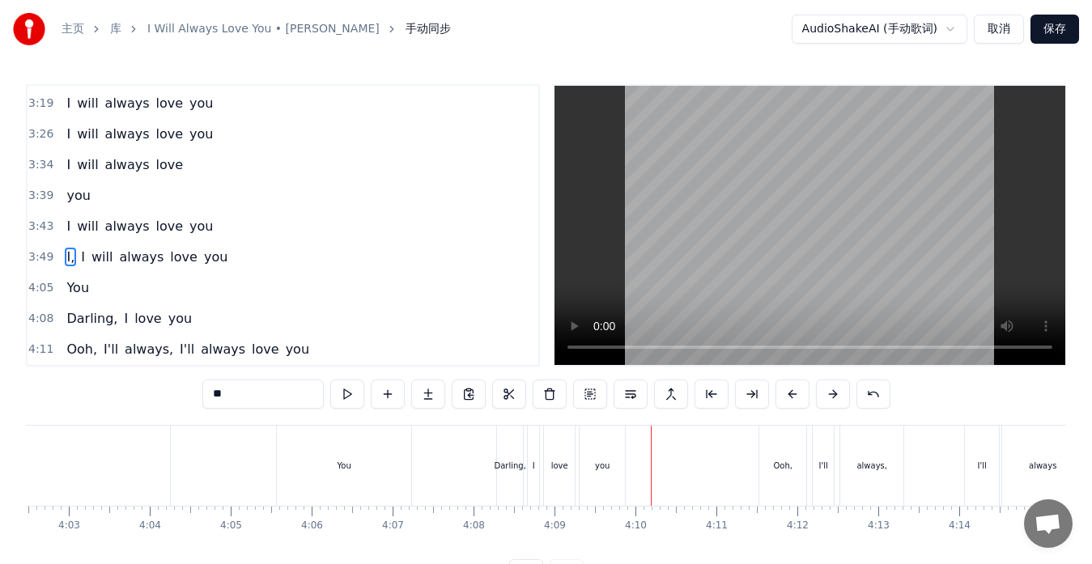
click at [507, 478] on div "Darling," at bounding box center [510, 466] width 26 height 80
type input "********"
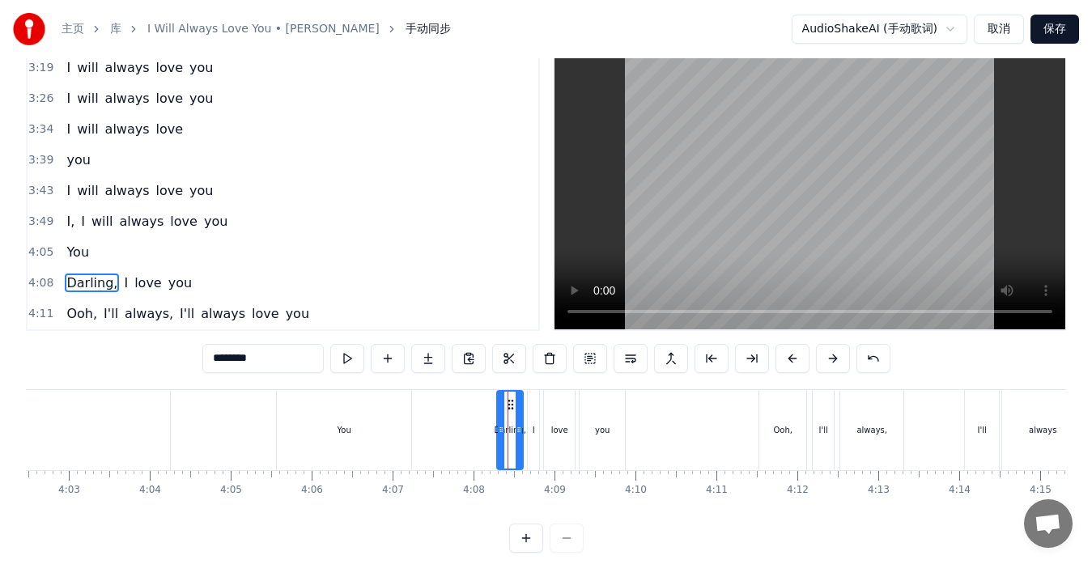
scroll to position [36, 0]
click at [97, 295] on div "Darling, I love you" at bounding box center [129, 282] width 138 height 29
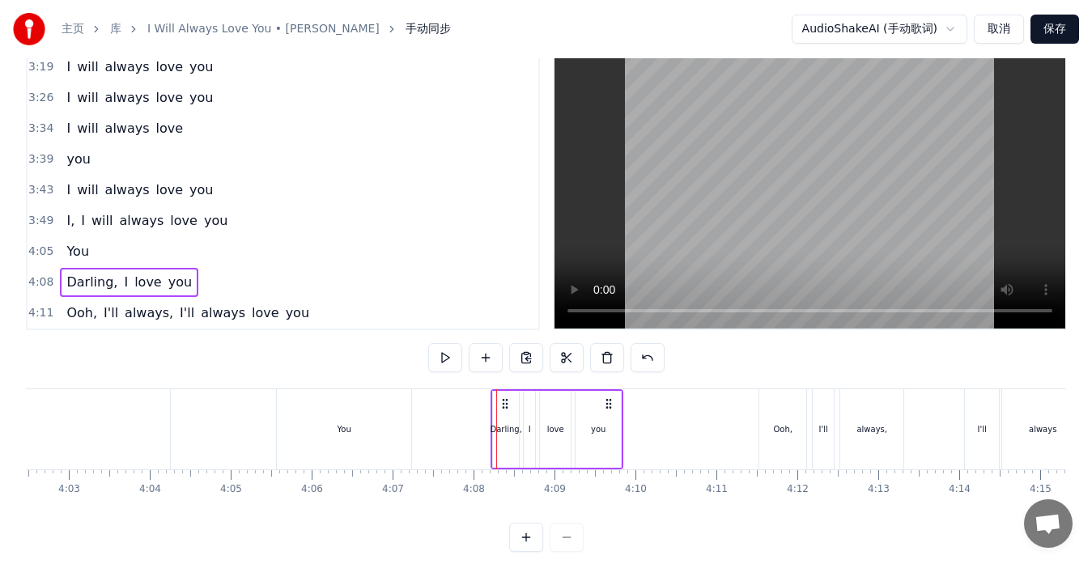
click at [504, 405] on icon at bounding box center [505, 403] width 13 height 13
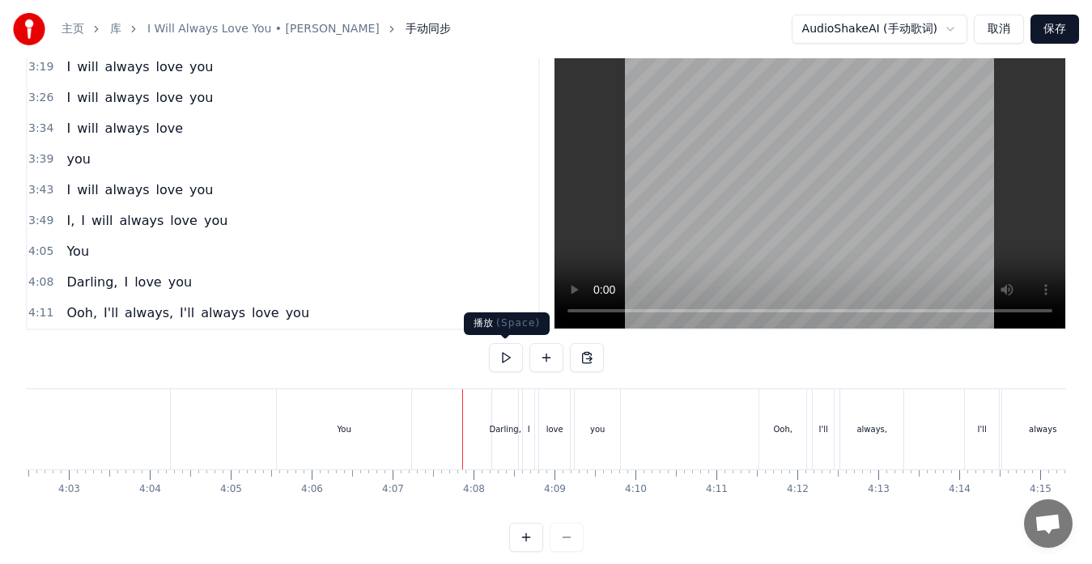
click at [510, 363] on button at bounding box center [506, 357] width 34 height 29
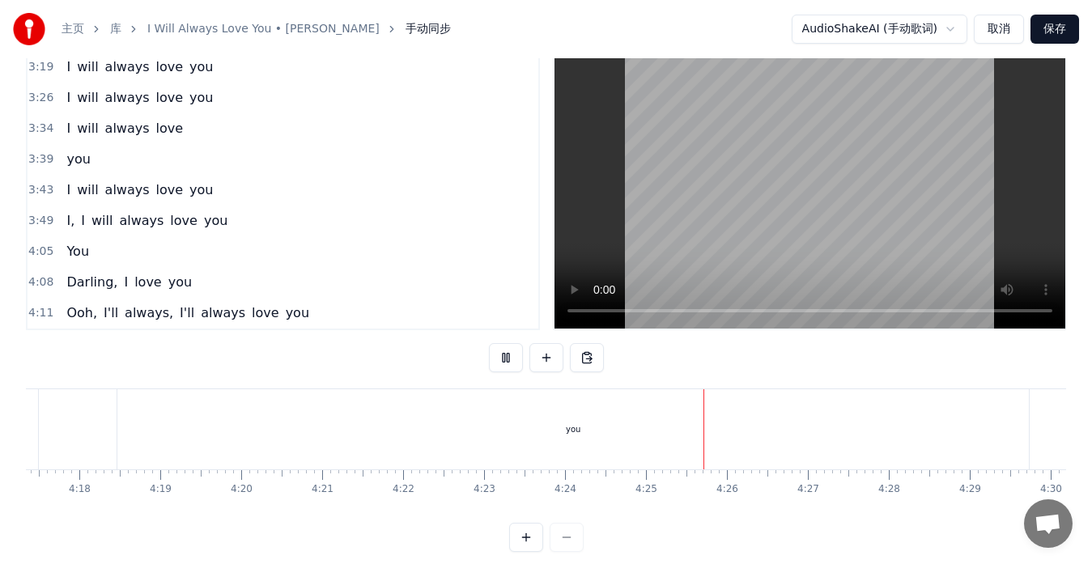
scroll to position [0, 21137]
click at [510, 363] on button at bounding box center [506, 357] width 34 height 29
click at [697, 414] on div "you" at bounding box center [261, 429] width 911 height 80
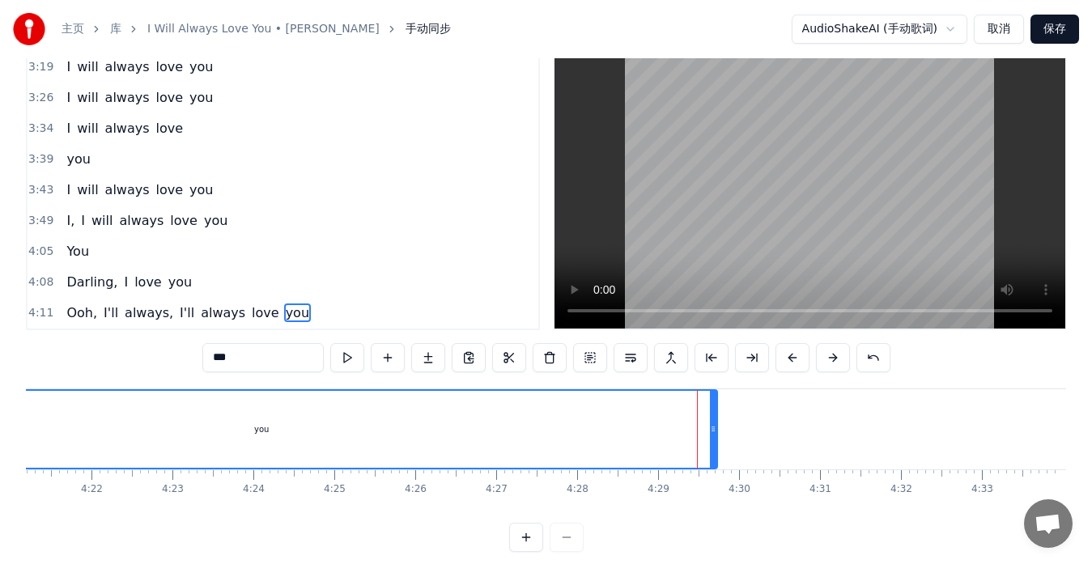
scroll to position [64, 0]
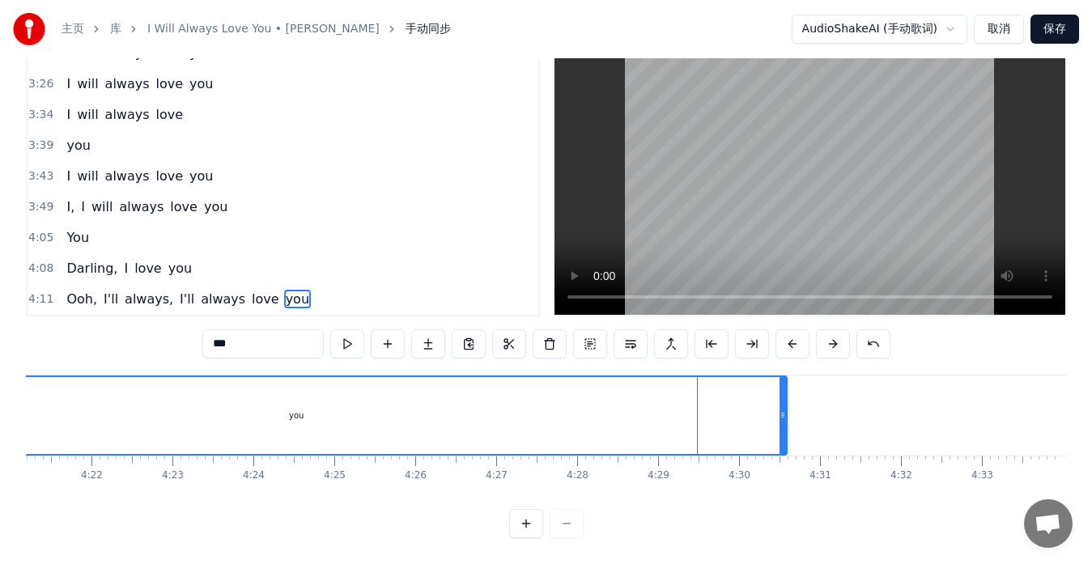
drag, startPoint x: 715, startPoint y: 409, endPoint x: 787, endPoint y: 409, distance: 71.2
click at [786, 409] on div at bounding box center [782, 415] width 6 height 77
click at [1059, 28] on button "保存" at bounding box center [1054, 29] width 49 height 29
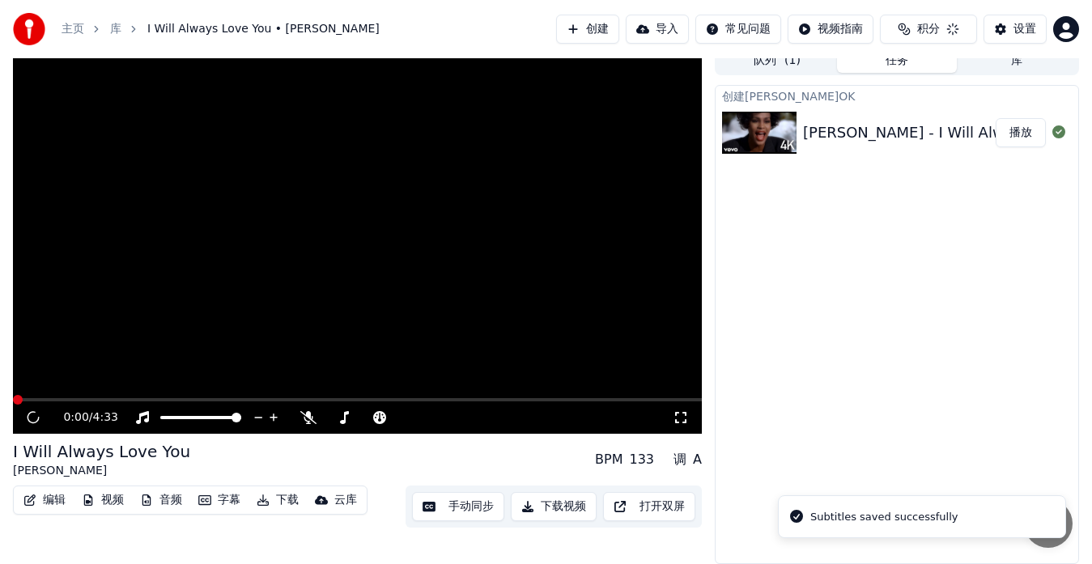
scroll to position [12, 0]
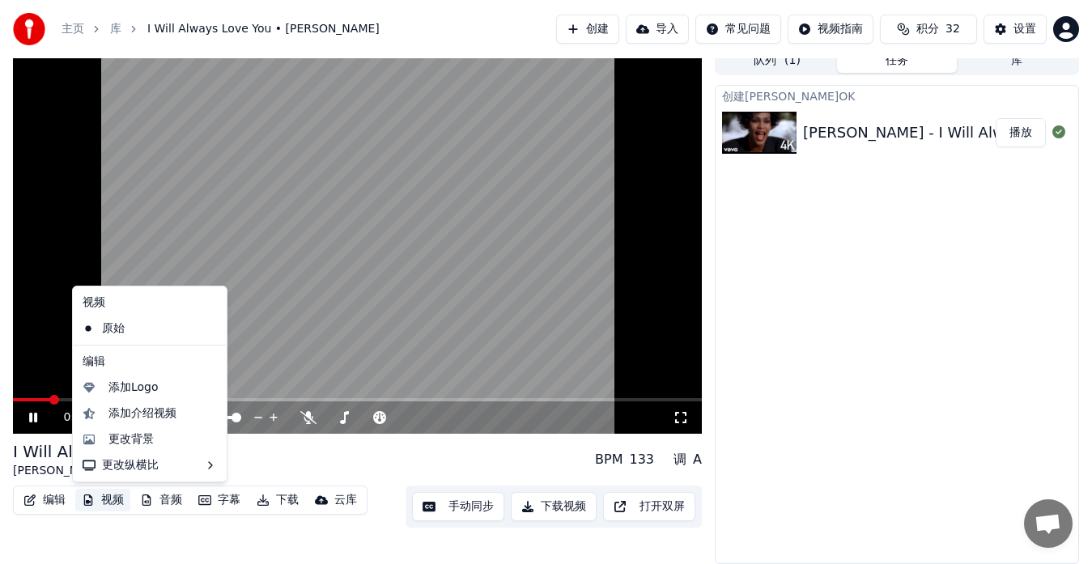
click at [121, 499] on button "视频" at bounding box center [102, 500] width 55 height 23
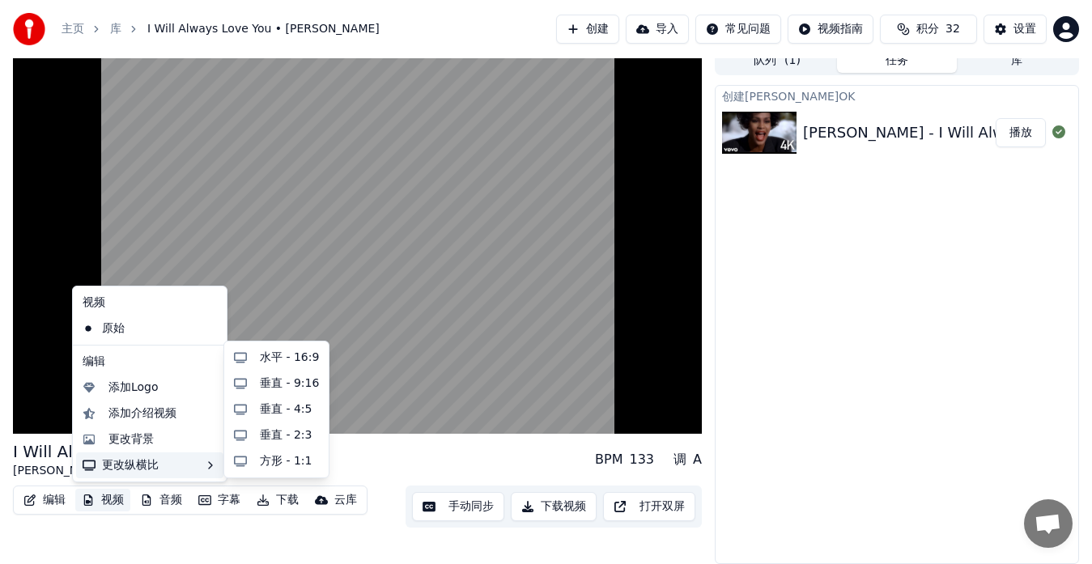
click at [376, 464] on div "I Will Always Love You [PERSON_NAME] BPM 133 调 A" at bounding box center [357, 459] width 689 height 39
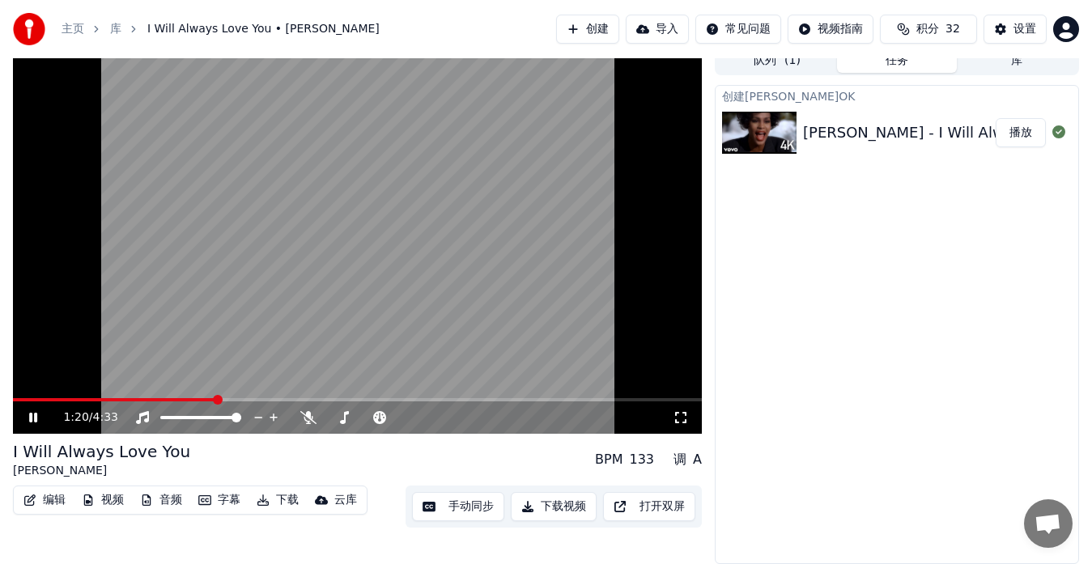
click at [37, 415] on icon at bounding box center [33, 418] width 8 height 10
click at [455, 510] on button "手动同步" at bounding box center [458, 506] width 92 height 29
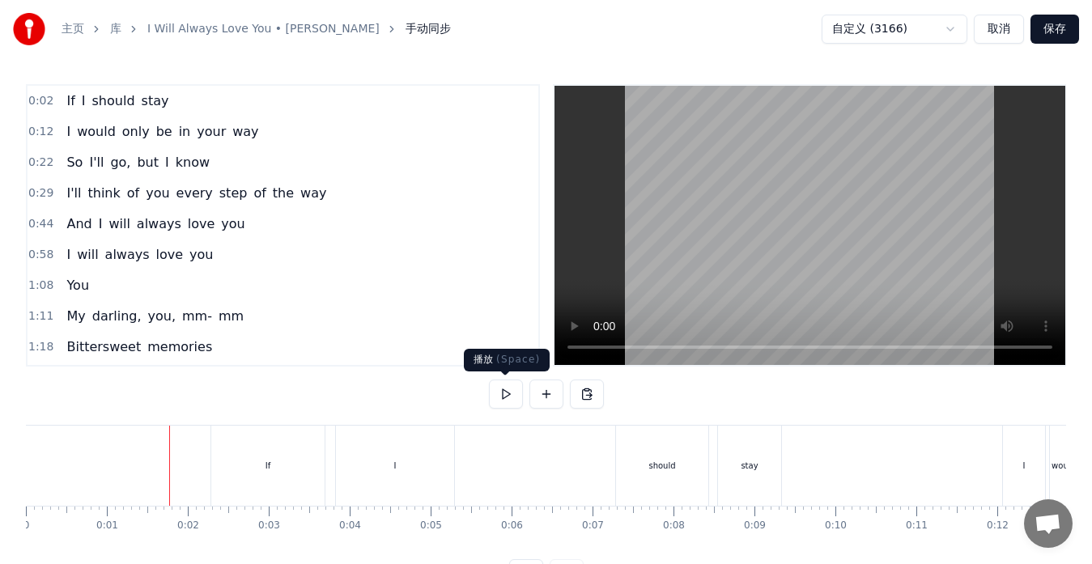
click at [502, 395] on button at bounding box center [506, 394] width 34 height 29
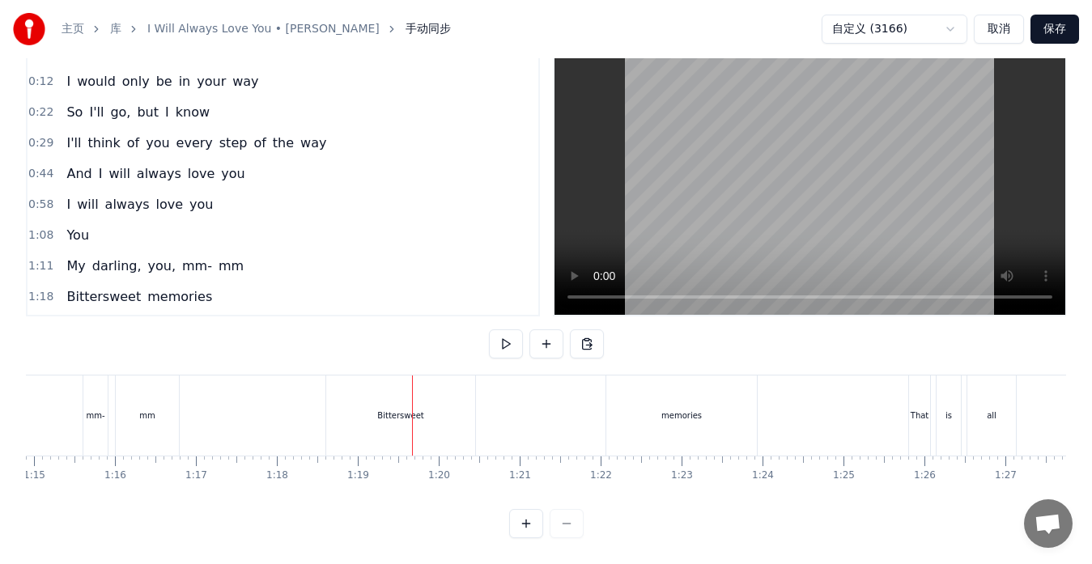
scroll to position [0, 6366]
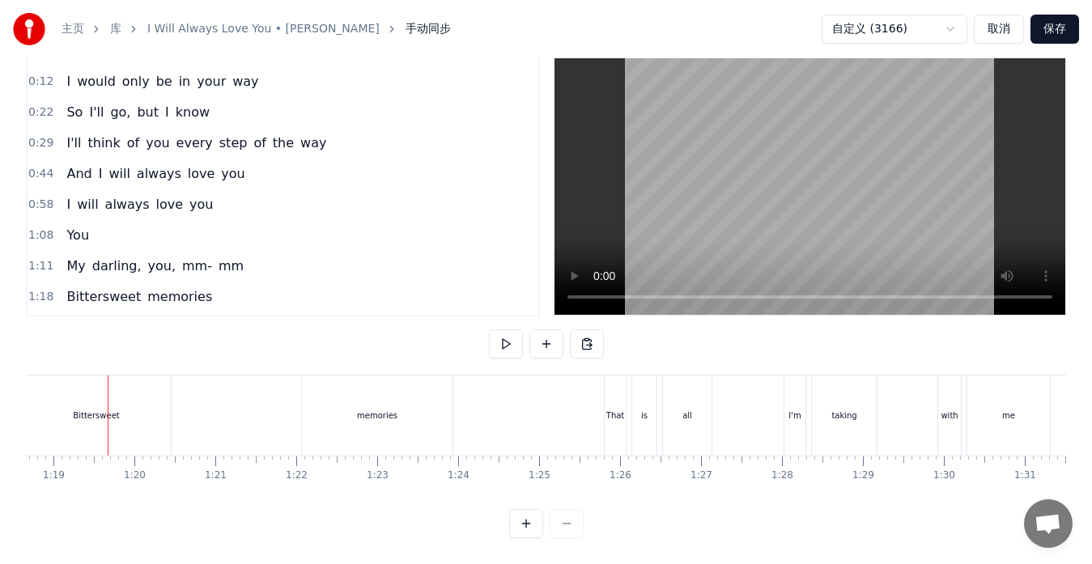
click at [142, 410] on div "Bittersweet" at bounding box center [96, 415] width 149 height 80
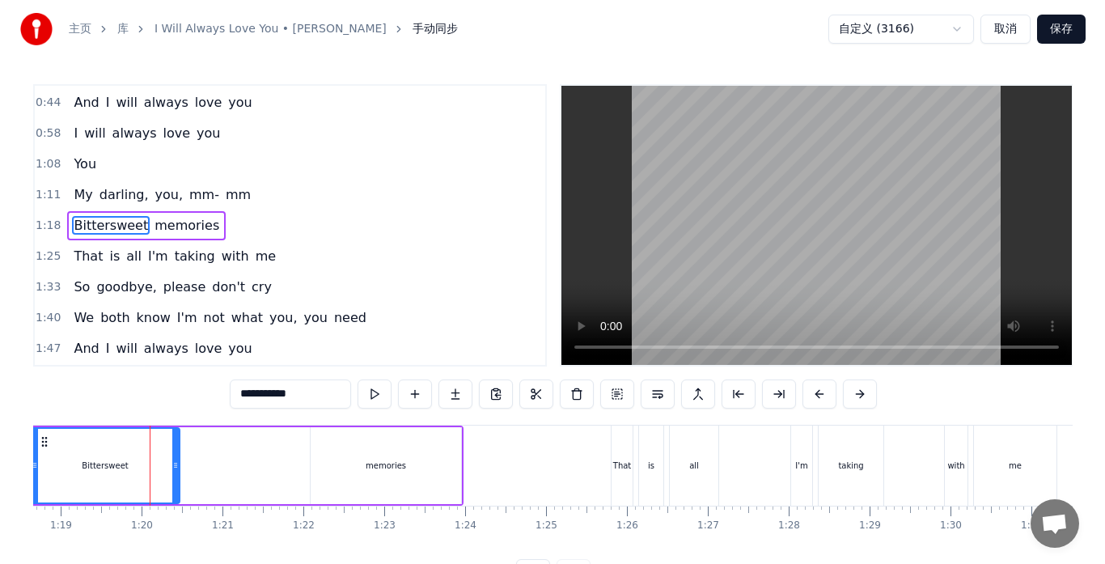
scroll to position [122, 0]
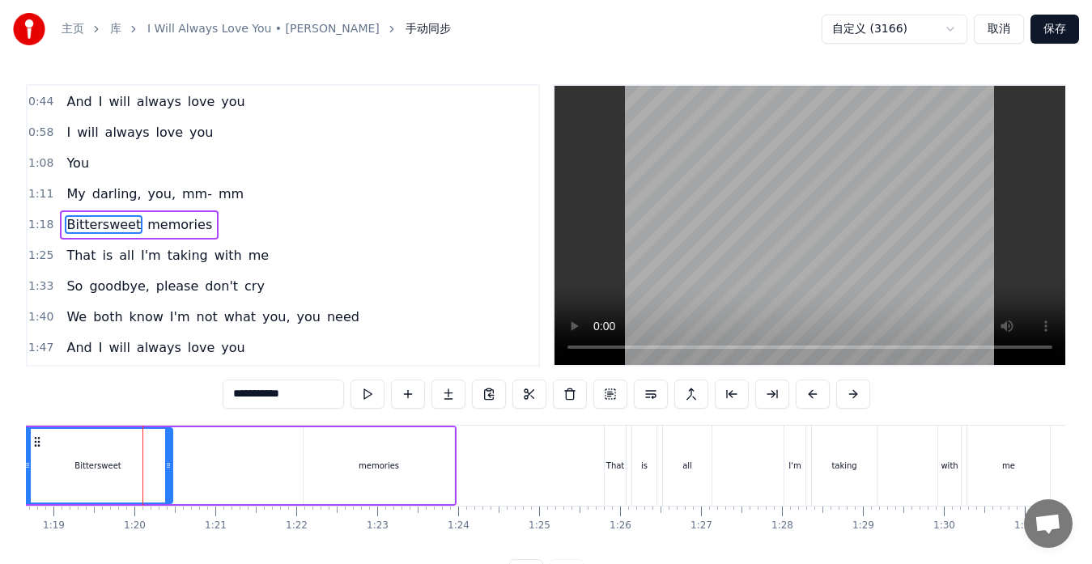
click at [146, 226] on span "memories" at bounding box center [180, 224] width 68 height 19
type input "********"
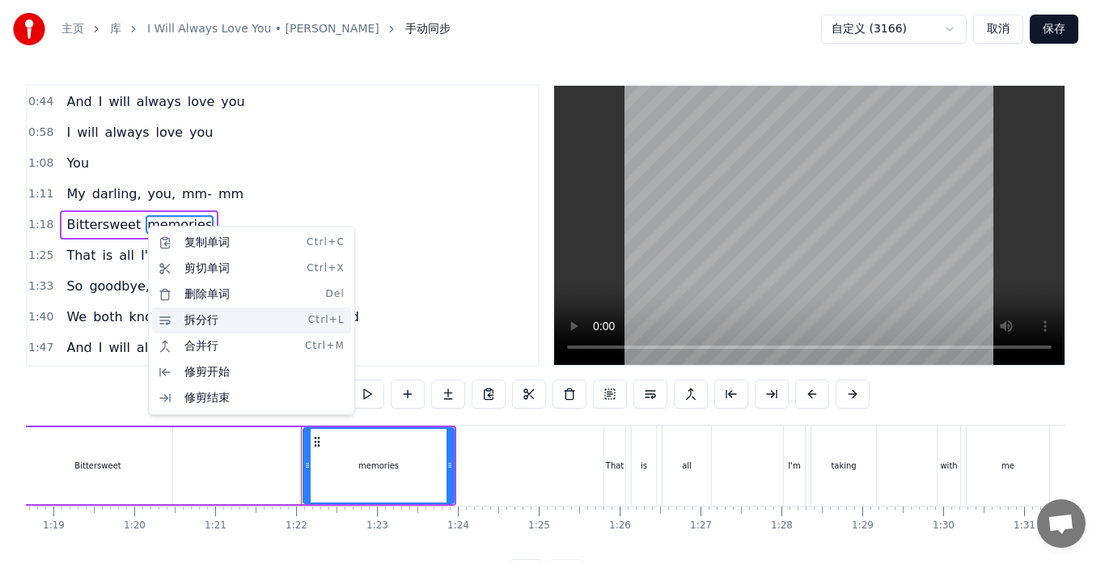
click at [187, 320] on div "拆分行 Ctrl+L" at bounding box center [251, 321] width 199 height 26
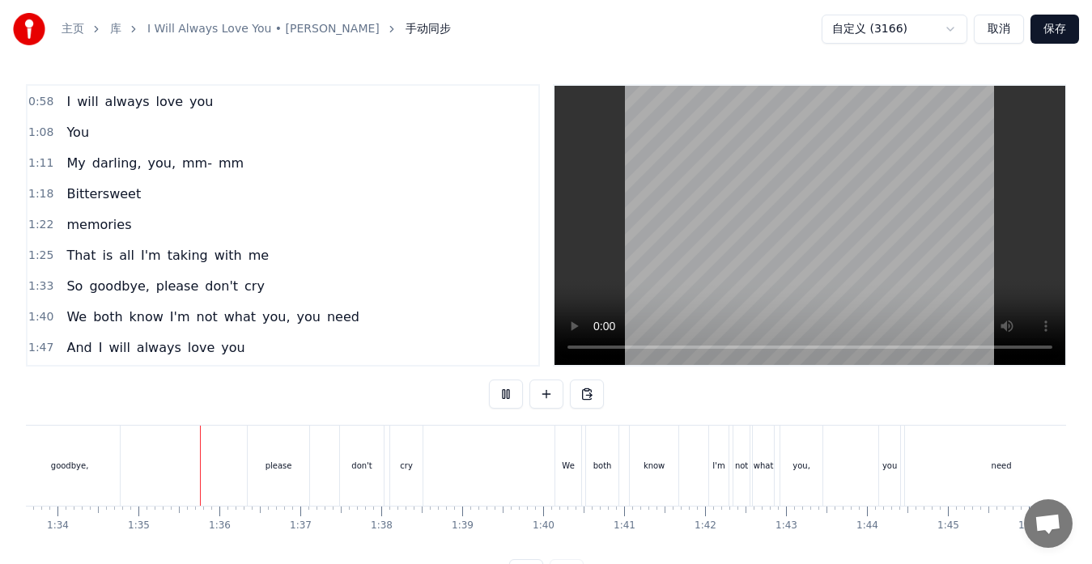
scroll to position [0, 7635]
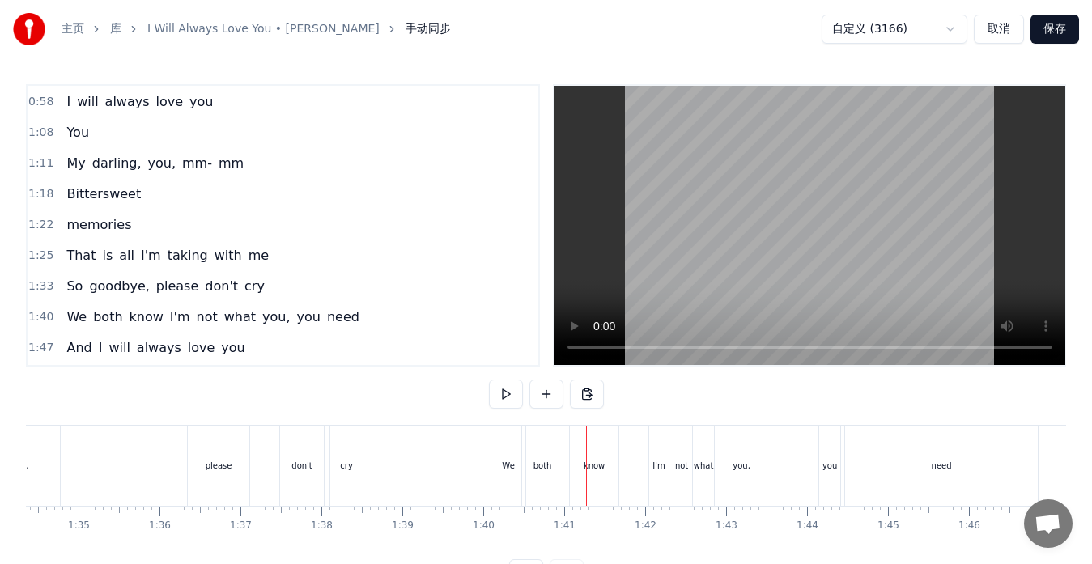
click at [173, 320] on span "I'm" at bounding box center [179, 317] width 23 height 19
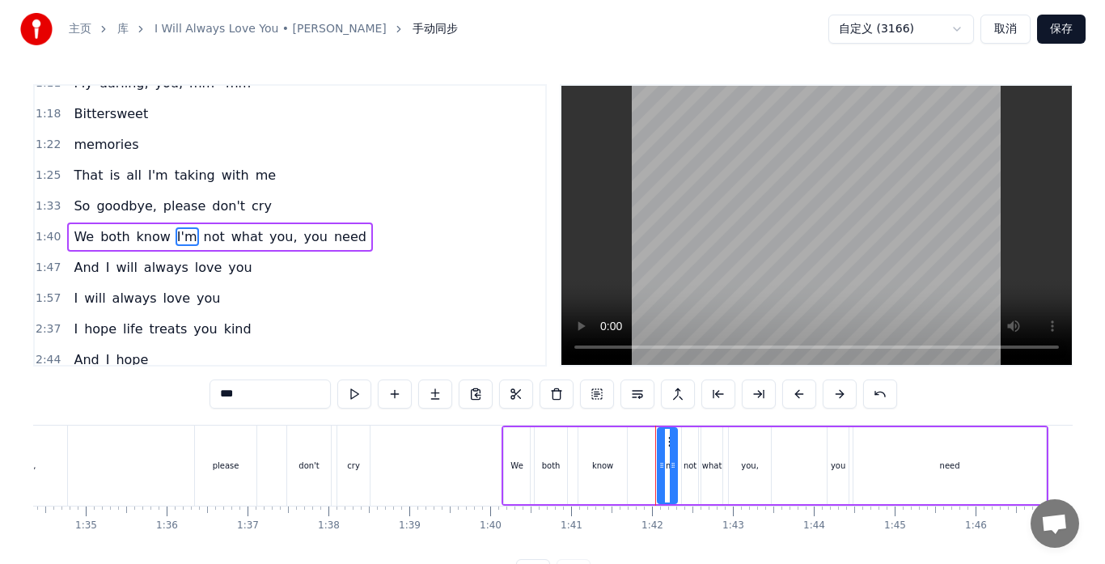
scroll to position [245, 0]
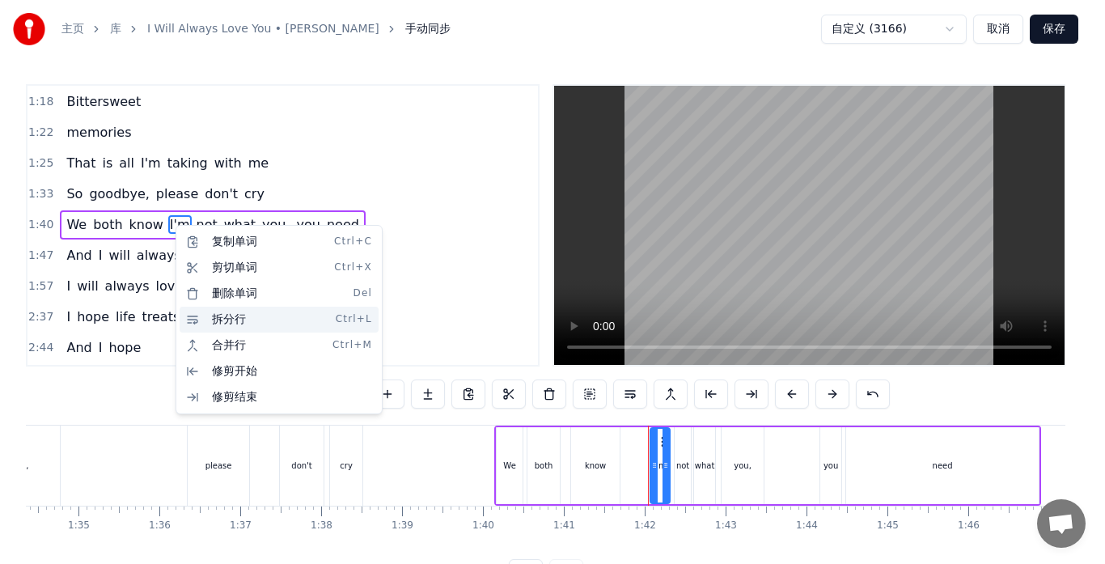
click at [221, 316] on div "拆分行 Ctrl+L" at bounding box center [279, 320] width 199 height 26
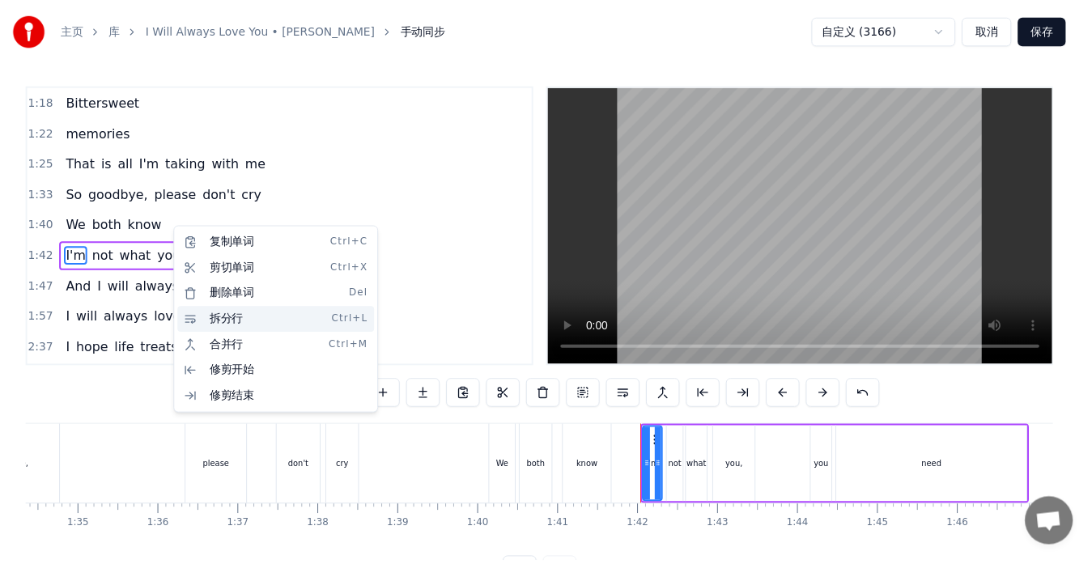
scroll to position [276, 0]
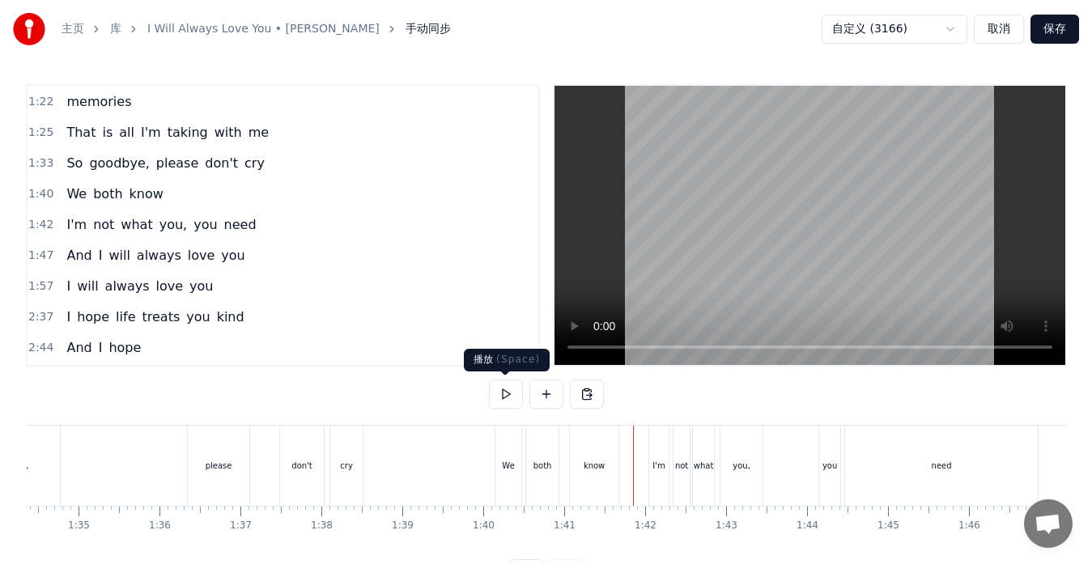
click at [511, 394] on button at bounding box center [506, 394] width 34 height 29
click at [153, 482] on div "So goodbye, please [PERSON_NAME]'t cry" at bounding box center [152, 466] width 427 height 80
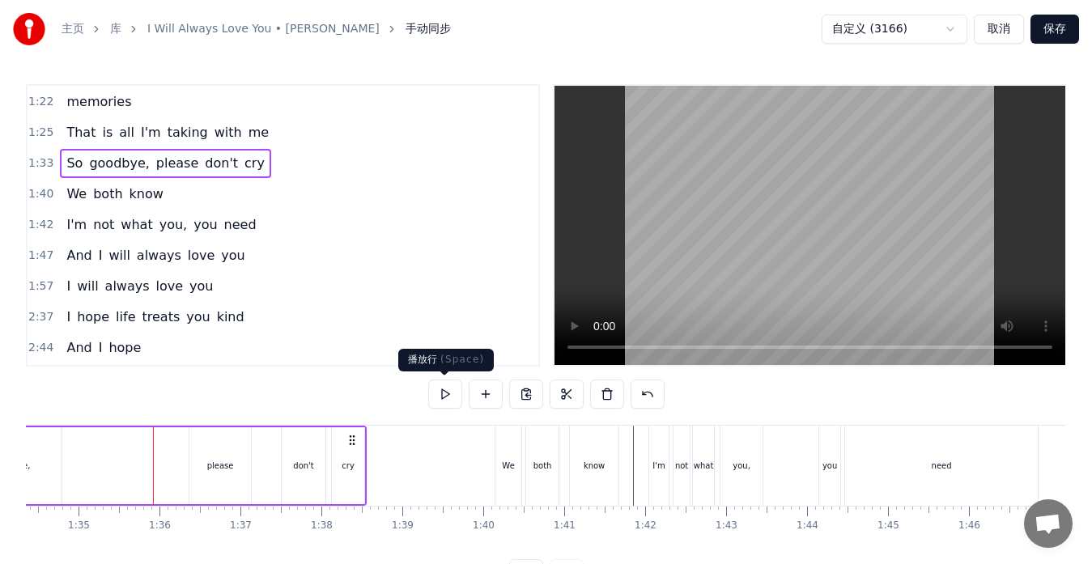
click at [446, 396] on button at bounding box center [445, 394] width 34 height 29
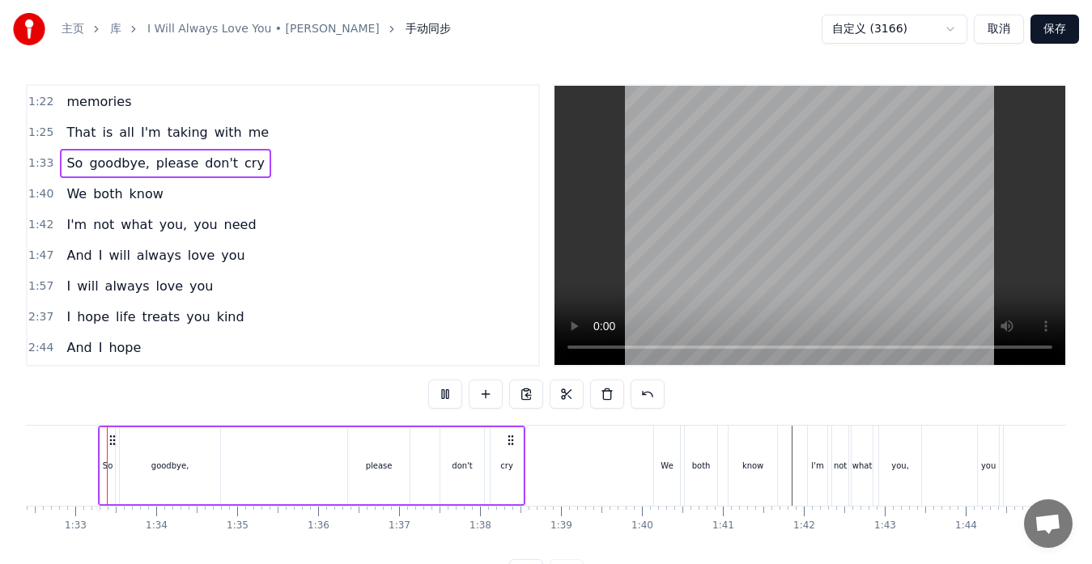
scroll to position [0, 7468]
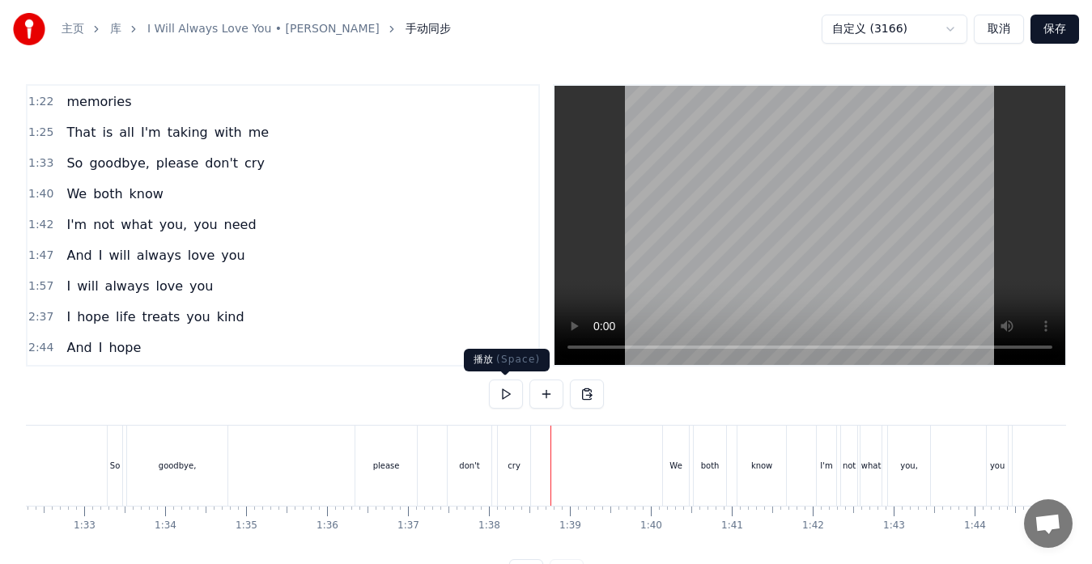
click at [507, 392] on button at bounding box center [506, 394] width 34 height 29
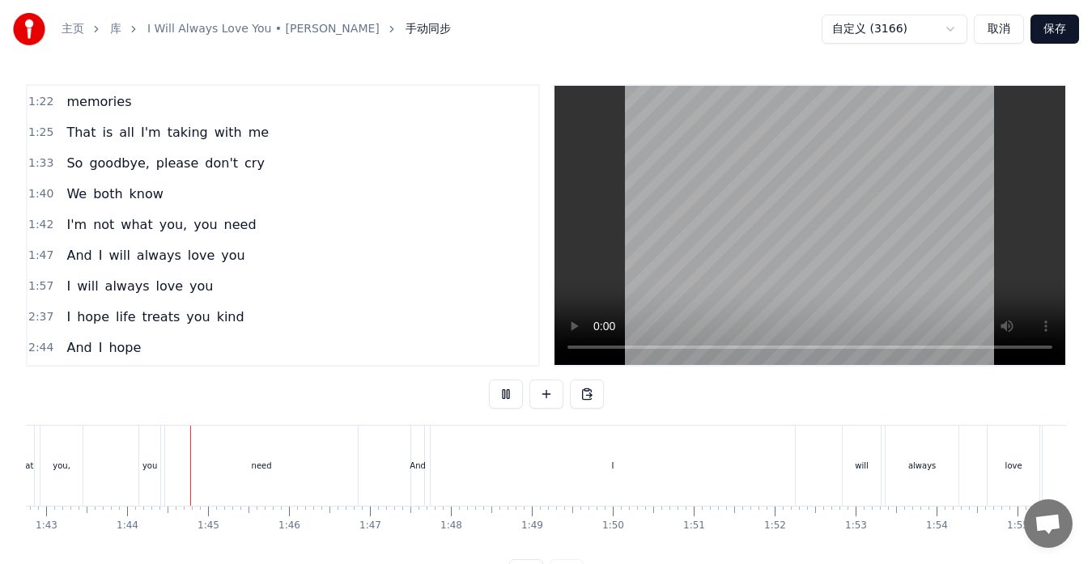
scroll to position [0, 8359]
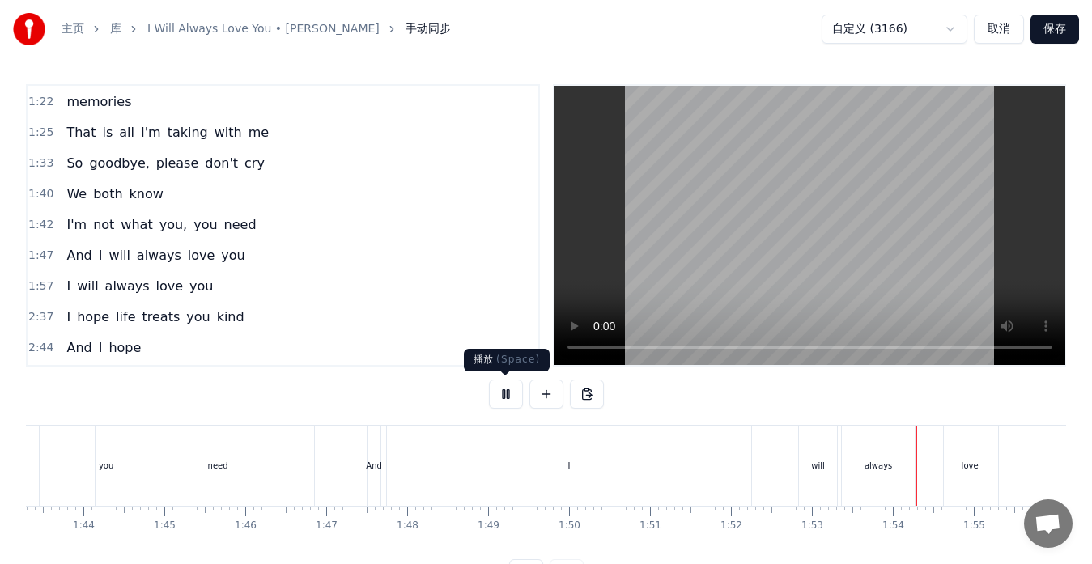
click at [502, 395] on button at bounding box center [506, 394] width 34 height 29
click at [742, 477] on div "I" at bounding box center [569, 466] width 364 height 80
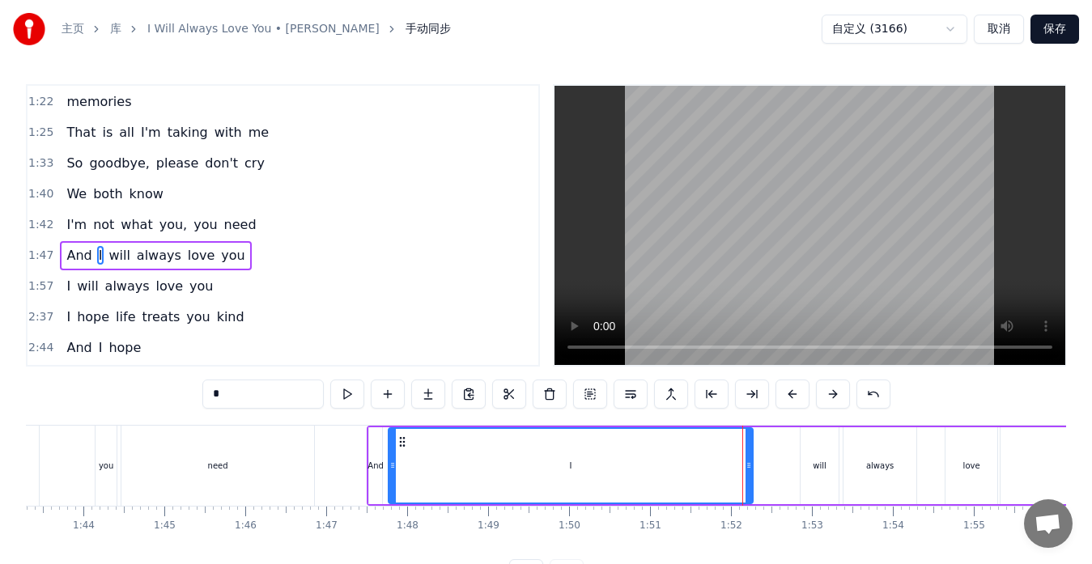
scroll to position [307, 0]
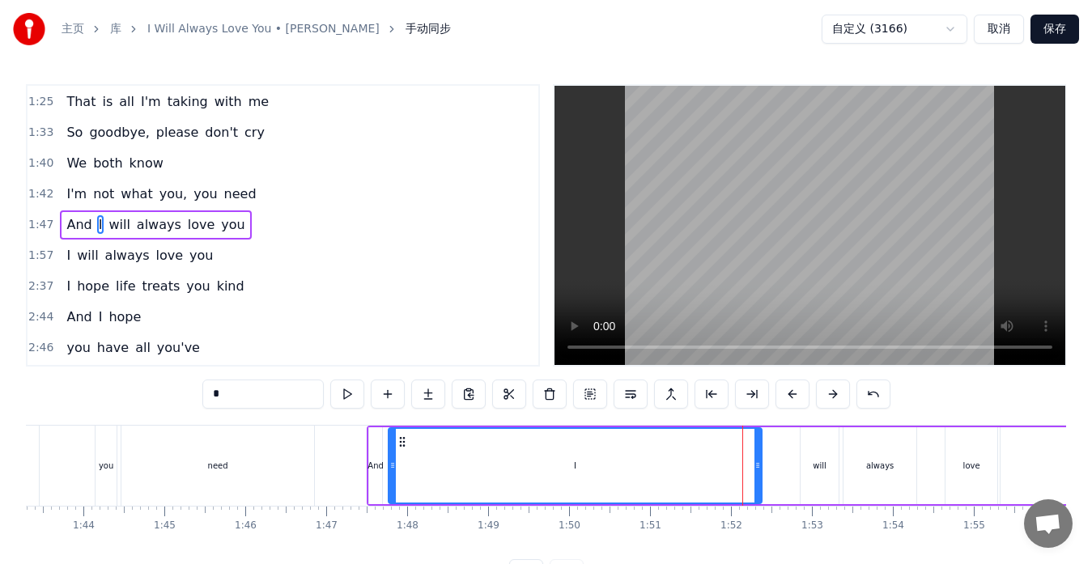
drag, startPoint x: 749, startPoint y: 472, endPoint x: 758, endPoint y: 473, distance: 8.9
click at [758, 473] on div at bounding box center [757, 466] width 6 height 74
drag, startPoint x: 758, startPoint y: 473, endPoint x: 749, endPoint y: 474, distance: 9.7
click at [749, 474] on div at bounding box center [748, 466] width 6 height 74
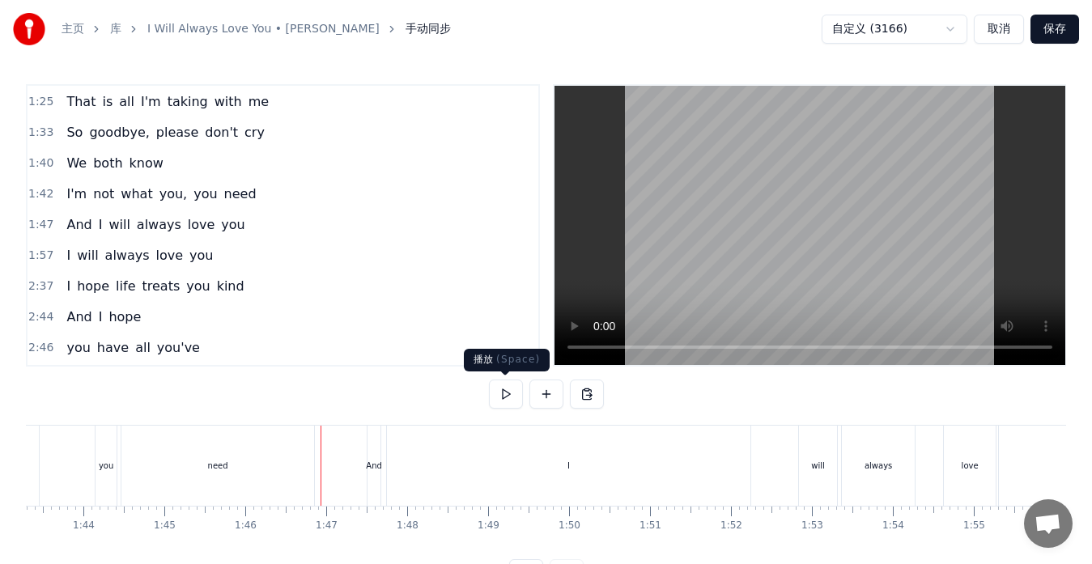
click at [499, 388] on button at bounding box center [506, 394] width 34 height 29
click at [503, 394] on button at bounding box center [506, 394] width 34 height 29
click at [811, 484] on div "will" at bounding box center [818, 466] width 38 height 80
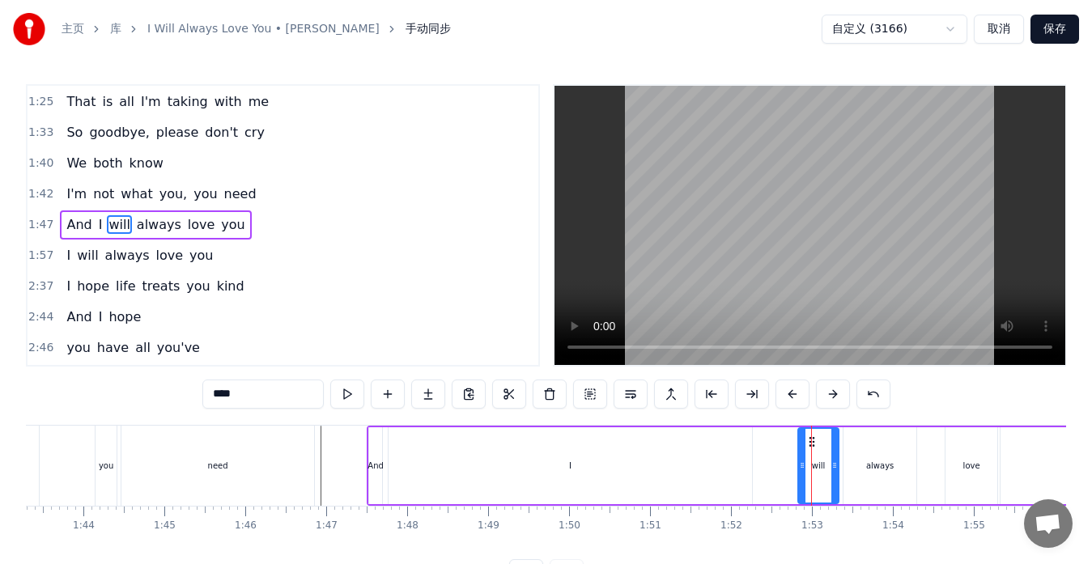
click at [801, 477] on div at bounding box center [802, 466] width 6 height 74
click at [831, 470] on icon at bounding box center [832, 465] width 6 height 13
click at [847, 468] on div "always" at bounding box center [879, 465] width 73 height 77
type input "******"
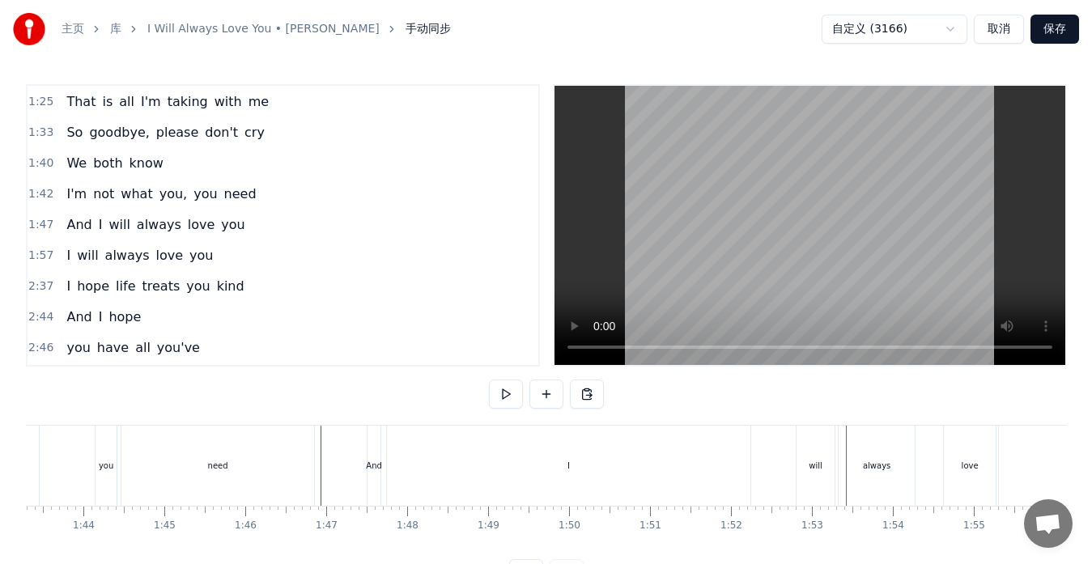
click at [769, 478] on div "And I will always love you" at bounding box center [762, 466] width 790 height 80
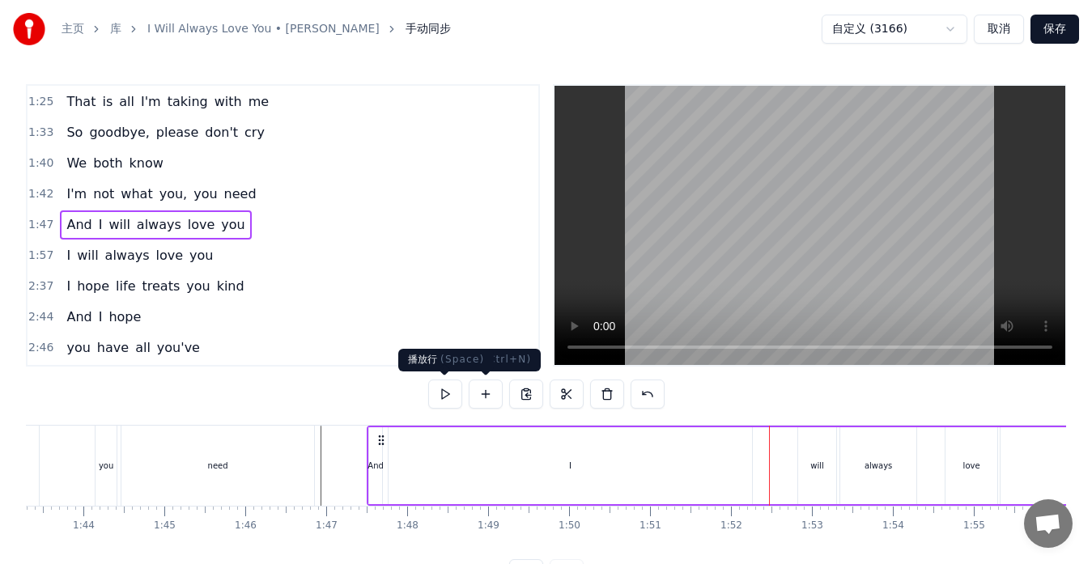
click at [451, 401] on button at bounding box center [445, 394] width 34 height 29
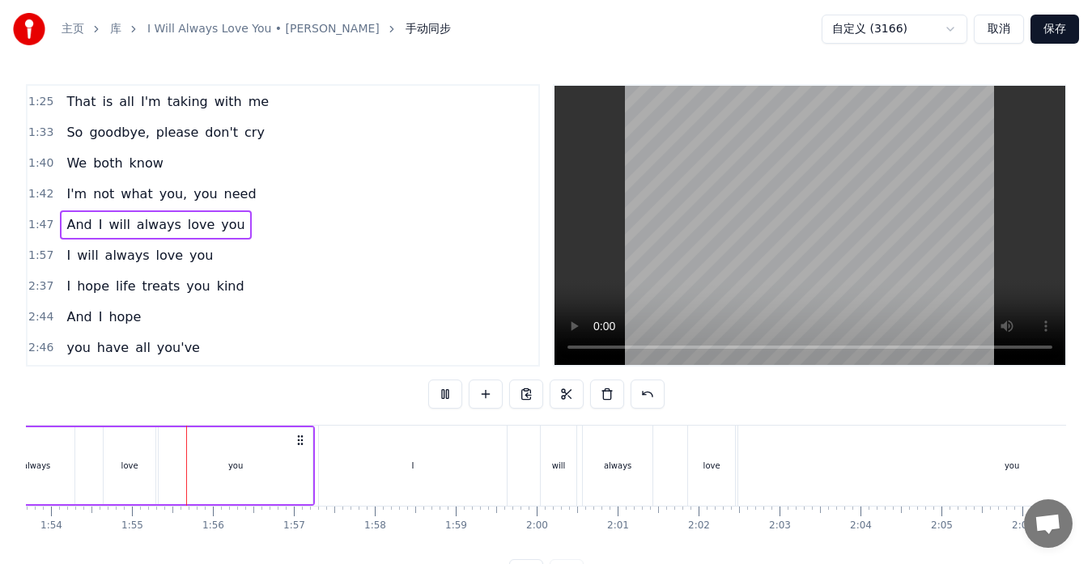
scroll to position [0, 9242]
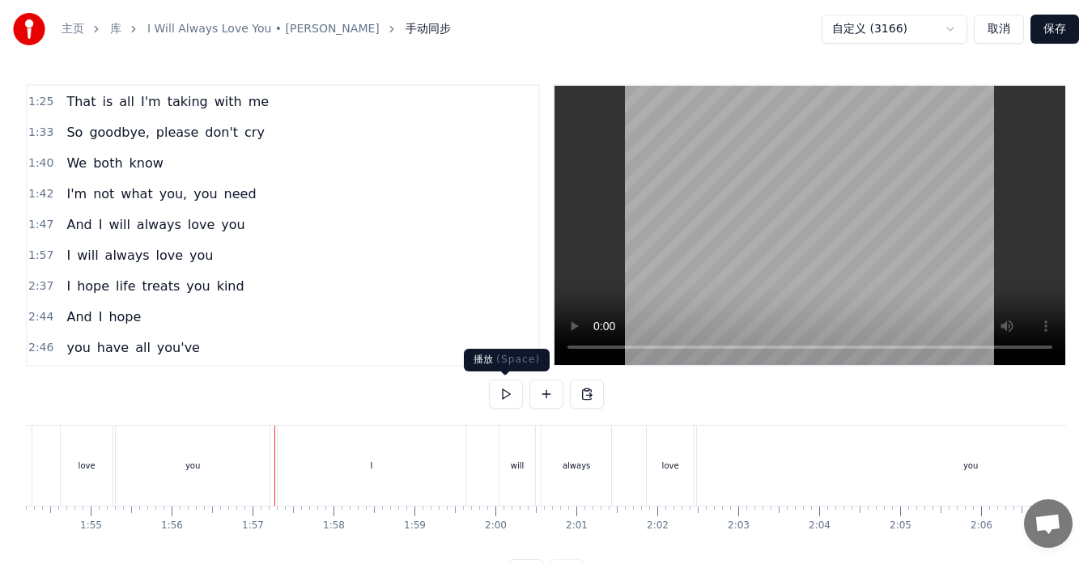
click at [502, 396] on button at bounding box center [506, 394] width 34 height 29
click at [506, 394] on button at bounding box center [506, 394] width 34 height 29
click at [515, 469] on div "will" at bounding box center [518, 466] width 14 height 12
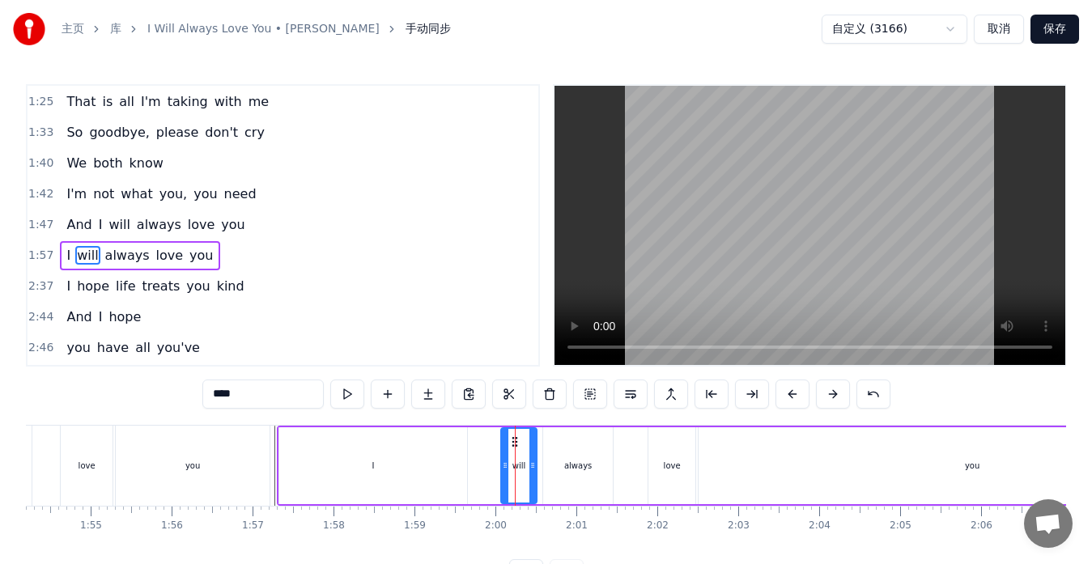
scroll to position [337, 0]
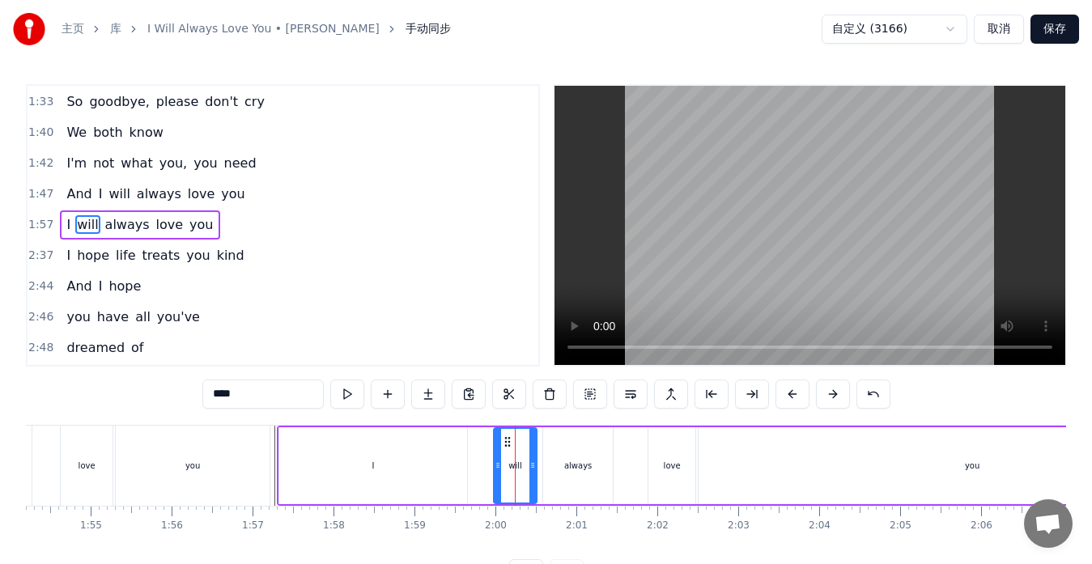
click at [498, 472] on div at bounding box center [497, 466] width 6 height 74
click at [477, 475] on div "I will always love you" at bounding box center [762, 466] width 971 height 80
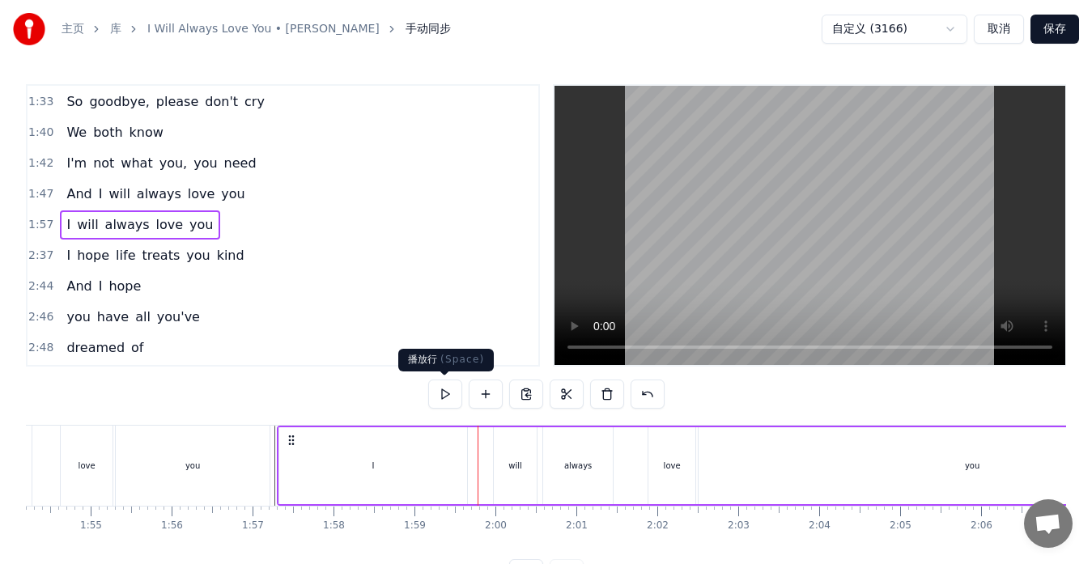
click at [444, 388] on button at bounding box center [445, 394] width 34 height 29
click at [443, 388] on button at bounding box center [445, 394] width 34 height 29
click at [500, 471] on div "will" at bounding box center [515, 465] width 43 height 77
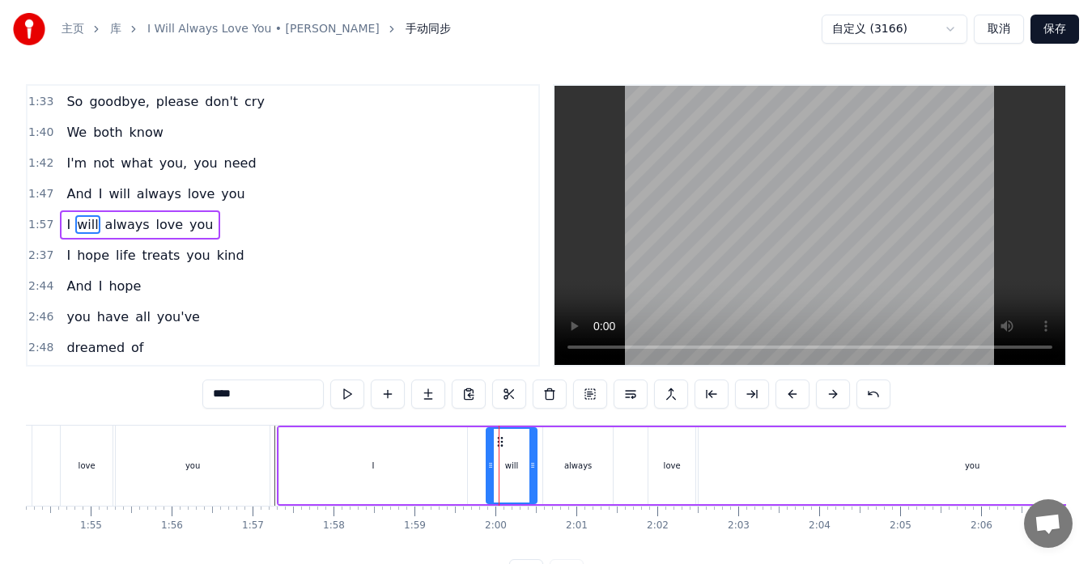
click at [490, 469] on icon at bounding box center [490, 465] width 6 height 13
click at [527, 467] on icon at bounding box center [527, 465] width 6 height 13
click at [548, 463] on div "always" at bounding box center [578, 465] width 70 height 77
type input "******"
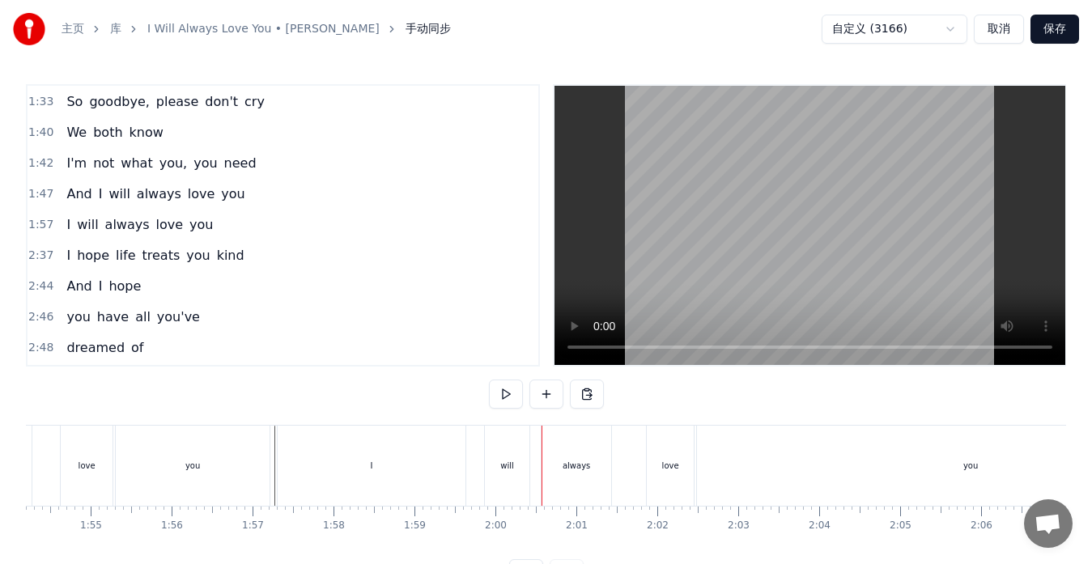
click at [545, 462] on div "always" at bounding box center [576, 466] width 70 height 80
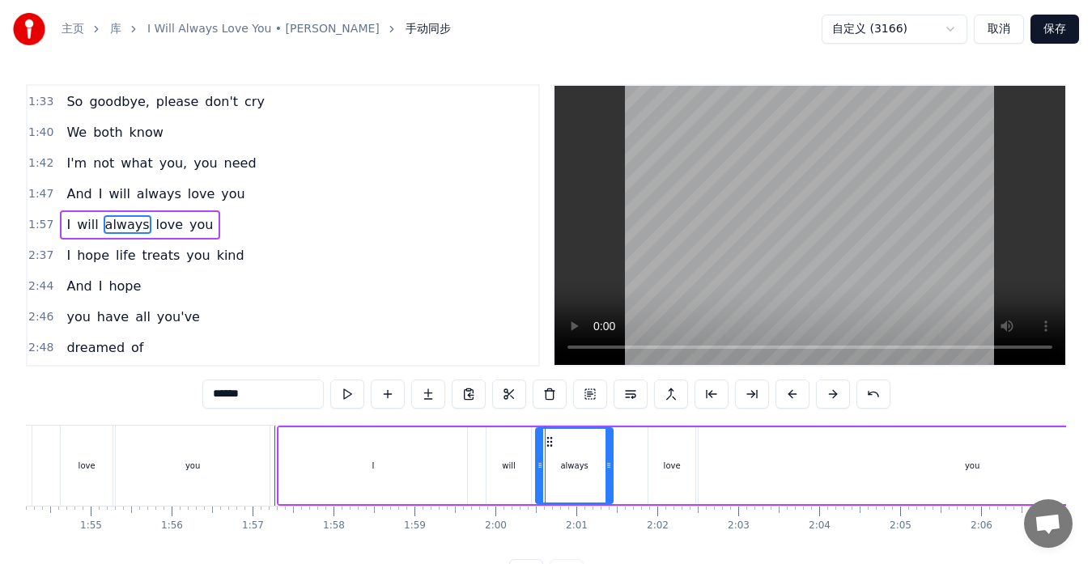
click at [539, 459] on icon at bounding box center [540, 465] width 6 height 13
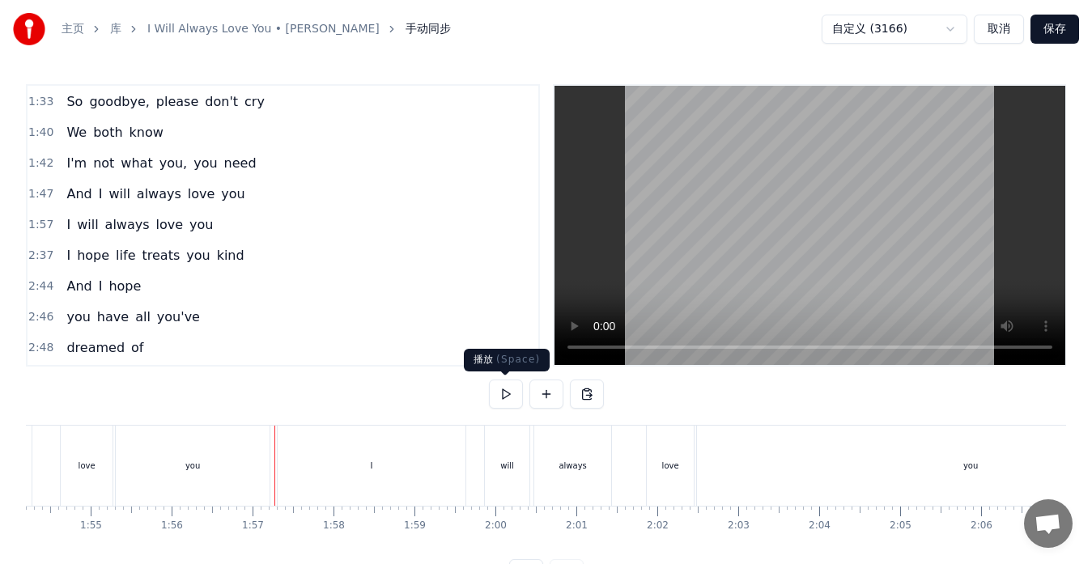
click at [506, 402] on button at bounding box center [506, 394] width 34 height 29
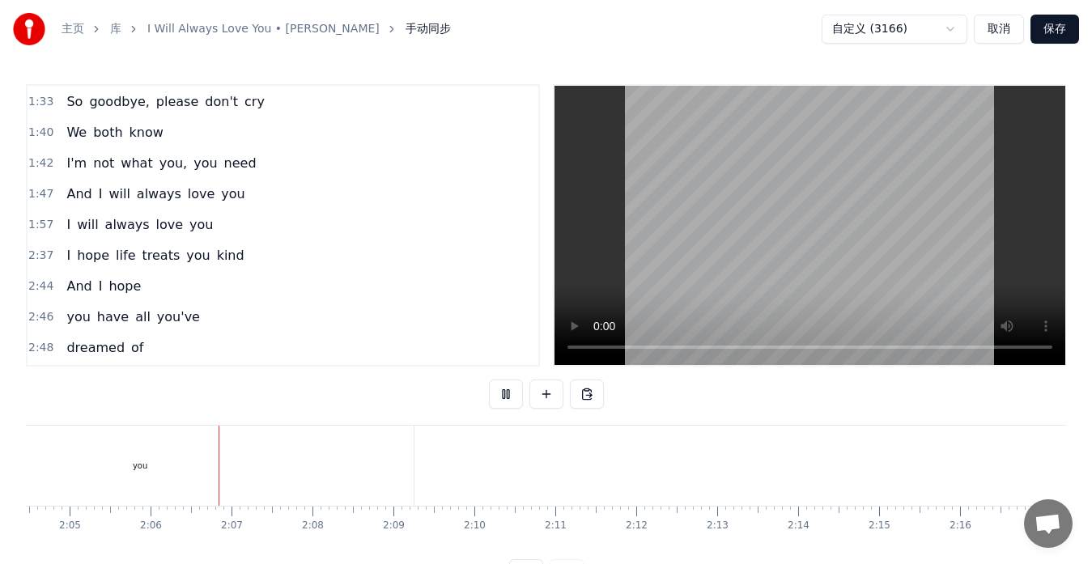
scroll to position [0, 10136]
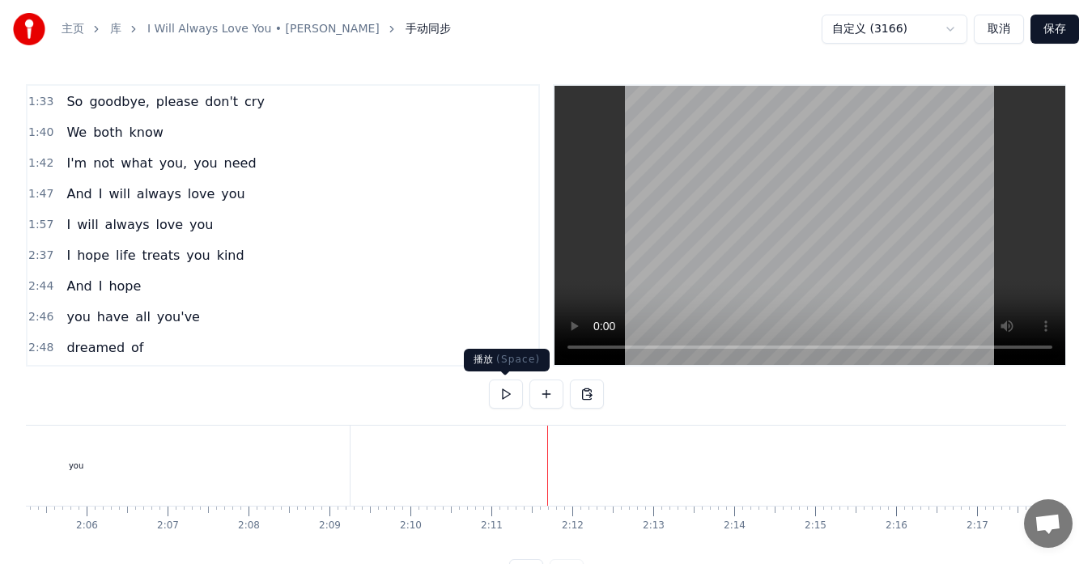
click at [503, 398] on button at bounding box center [506, 394] width 34 height 29
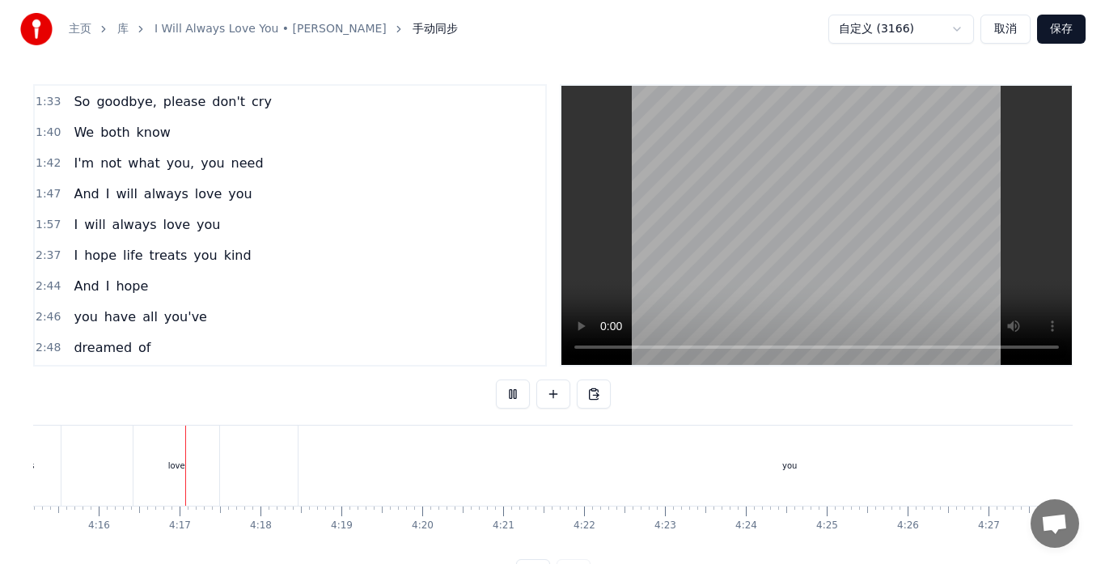
scroll to position [0, 20692]
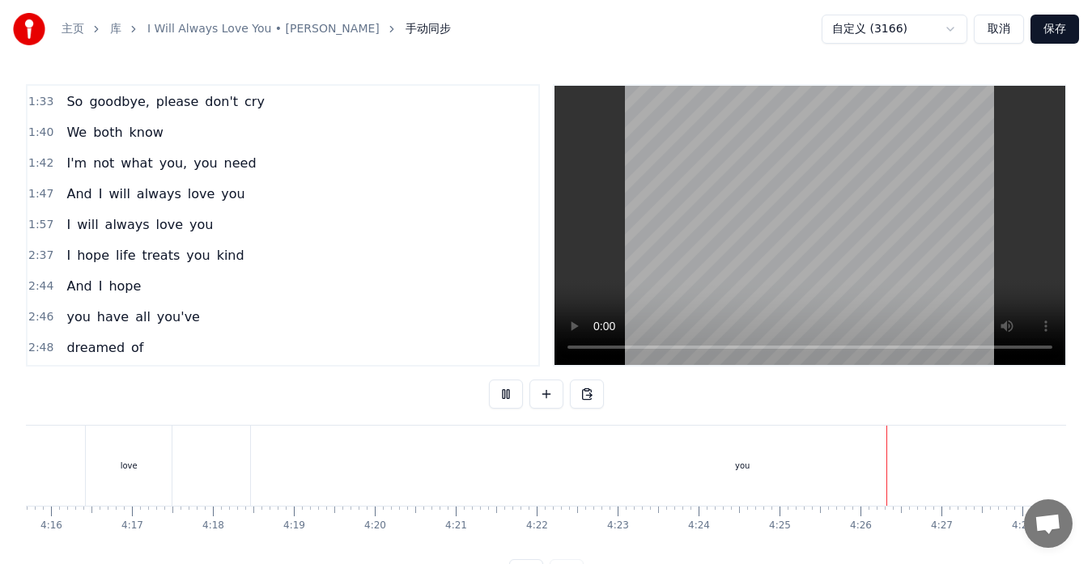
click at [1054, 33] on button "保存" at bounding box center [1054, 29] width 49 height 29
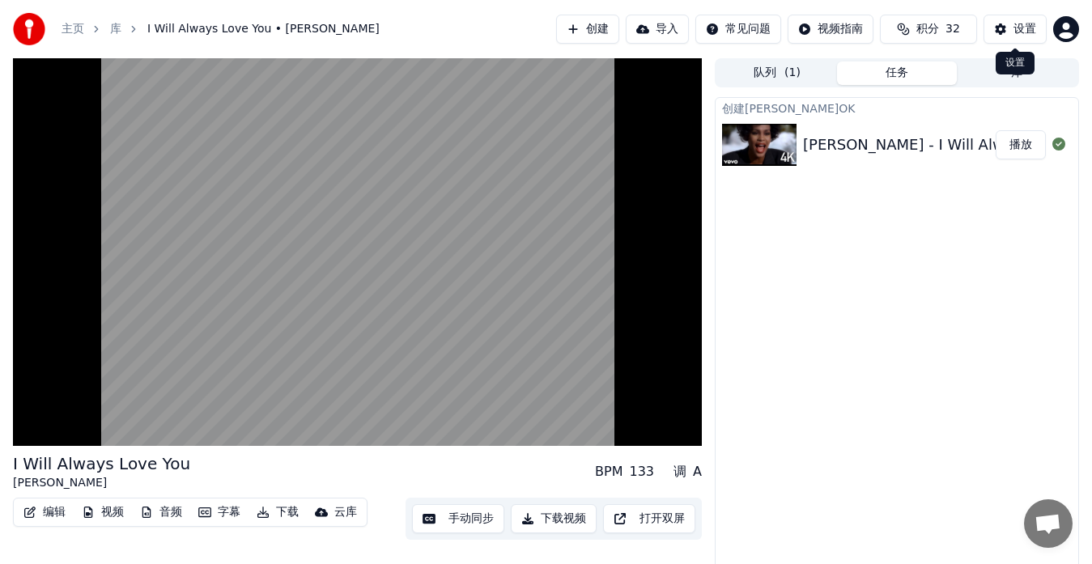
click at [1016, 23] on div "设置" at bounding box center [1024, 29] width 23 height 16
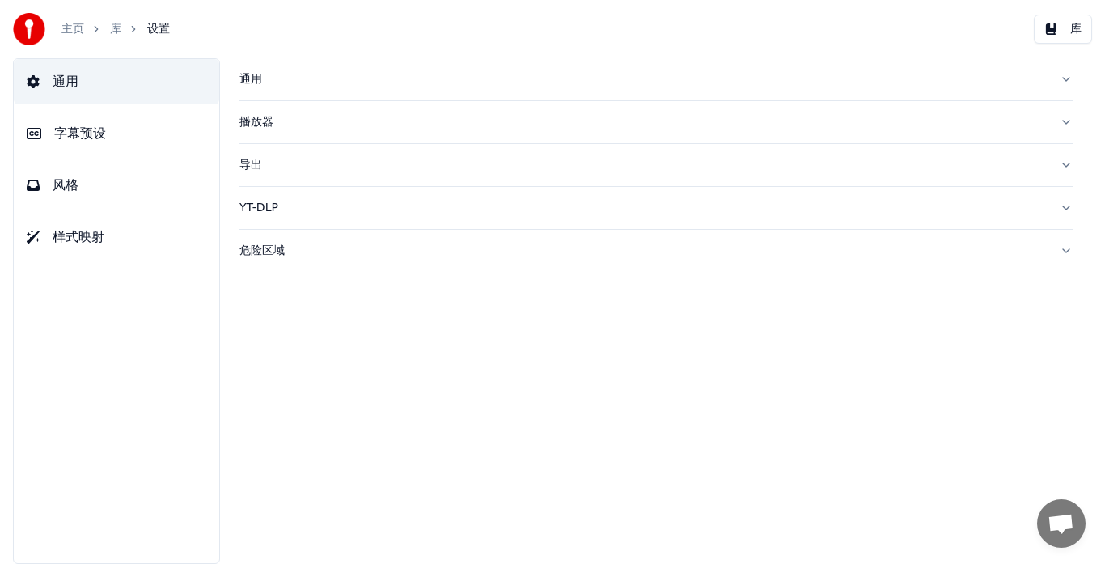
click at [99, 135] on span "字幕预设" at bounding box center [80, 133] width 52 height 19
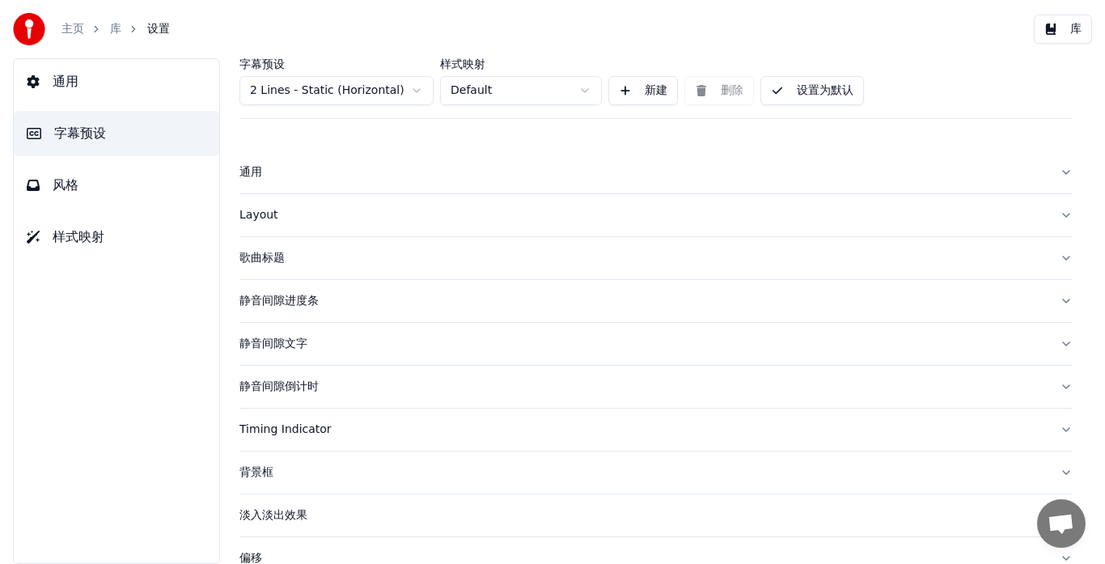
click at [264, 257] on div "歌曲标题" at bounding box center [644, 258] width 808 height 16
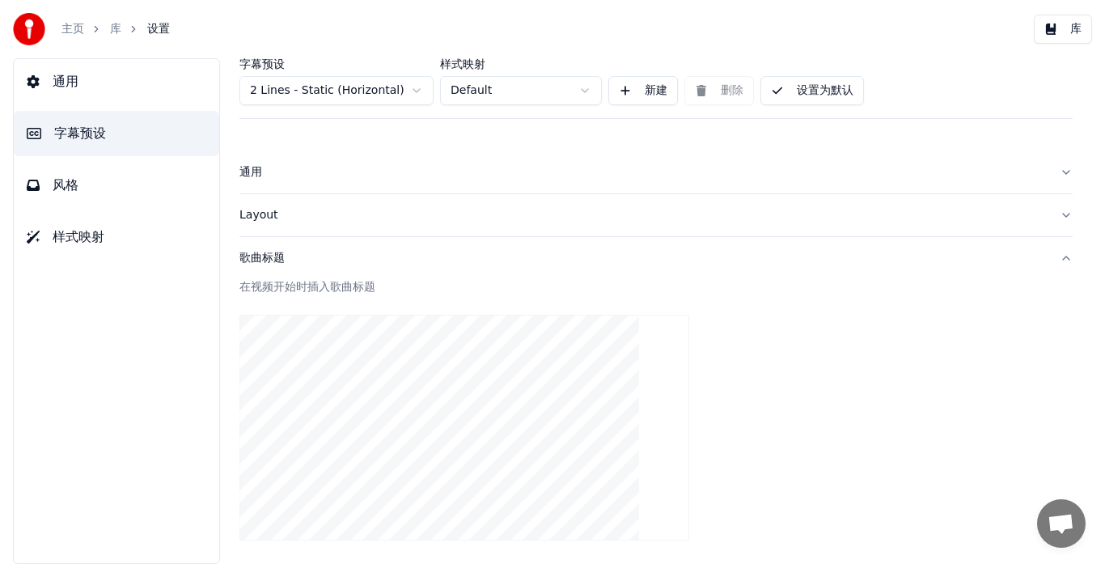
scroll to position [324, 0]
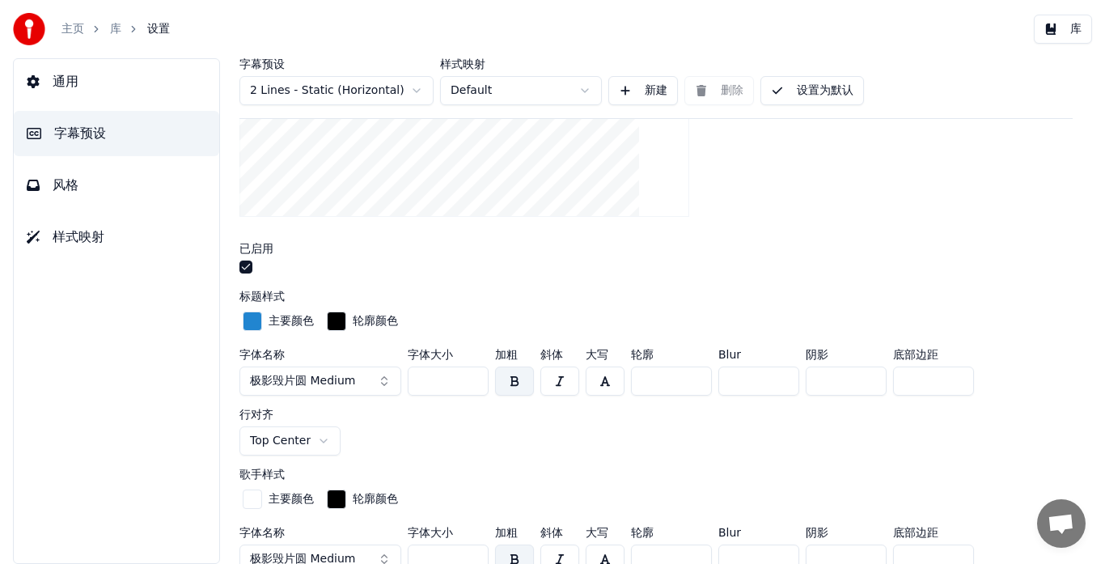
drag, startPoint x: 441, startPoint y: 381, endPoint x: 413, endPoint y: 380, distance: 28.3
click at [413, 380] on input "***" at bounding box center [448, 381] width 81 height 29
click at [380, 384] on button "极影毁片圆 Medium" at bounding box center [321, 381] width 162 height 29
click at [383, 380] on button "极影毁片圆 Medium" at bounding box center [321, 381] width 162 height 29
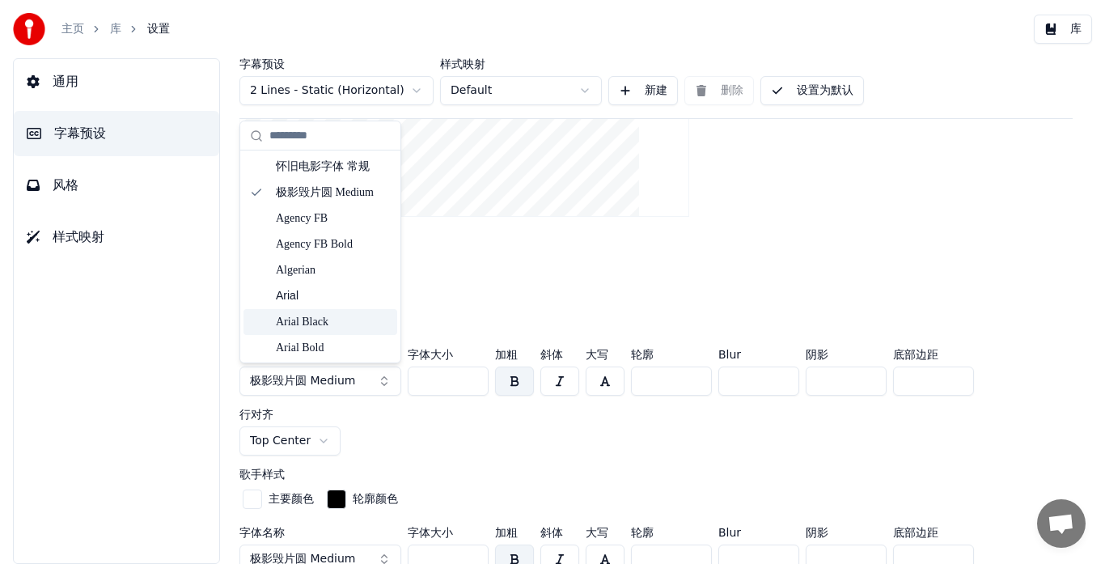
click at [337, 328] on div "Arial Black" at bounding box center [333, 322] width 115 height 16
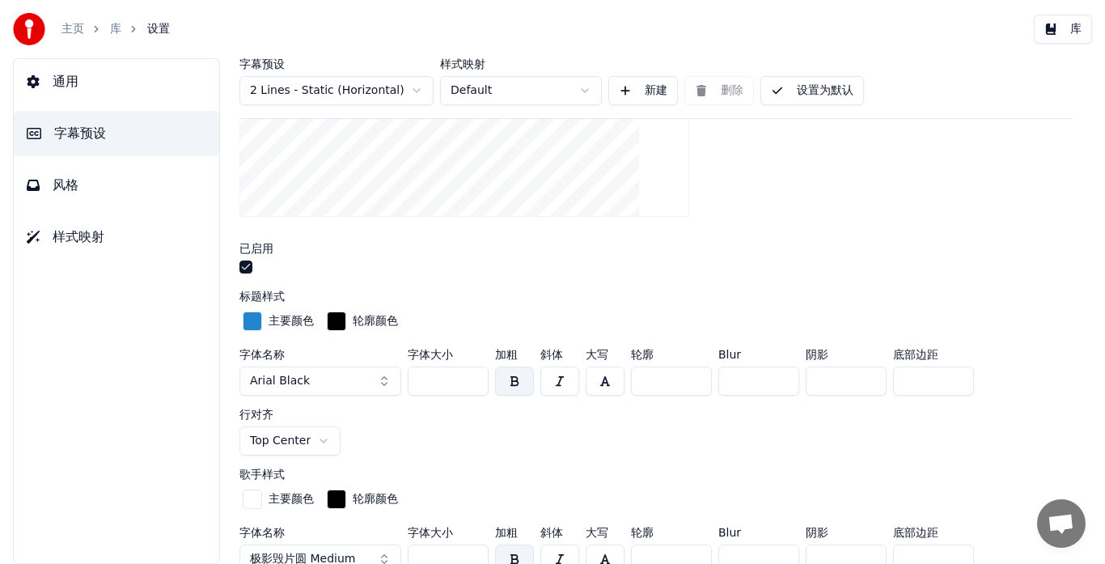
scroll to position [405, 0]
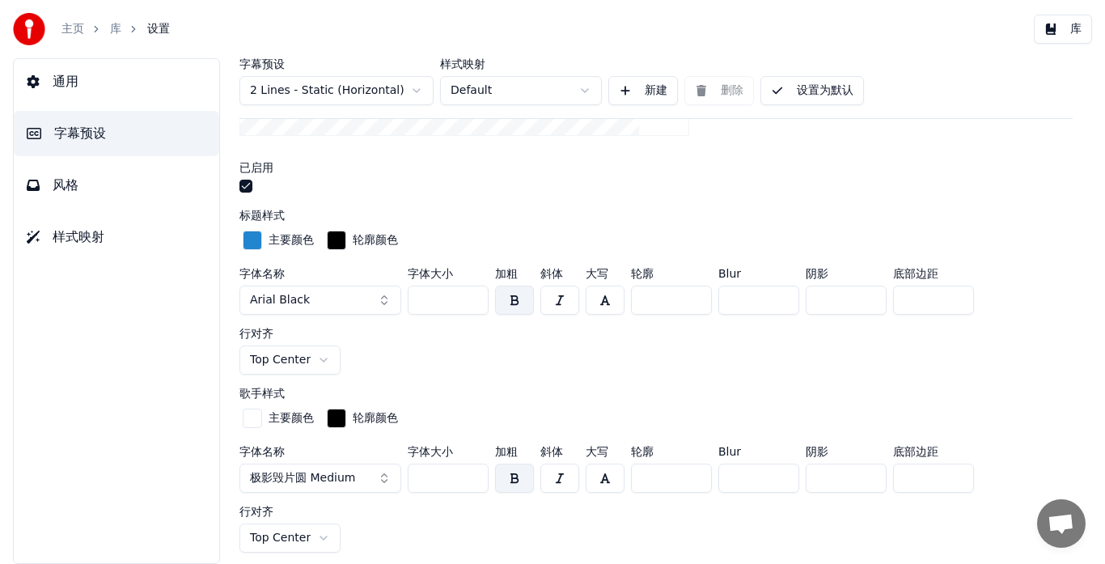
click at [514, 301] on button "button" at bounding box center [514, 300] width 39 height 29
drag, startPoint x: 439, startPoint y: 303, endPoint x: 417, endPoint y: 300, distance: 22.0
click at [417, 300] on input "***" at bounding box center [448, 300] width 81 height 29
type input "***"
click at [515, 367] on div "字体名称 Arial Black 字体大小 *** 加粗 斜体 大写 轮廓 * Blur * 阴影 * 底部边距 *** 行对齐 Top Center" at bounding box center [657, 321] width 834 height 107
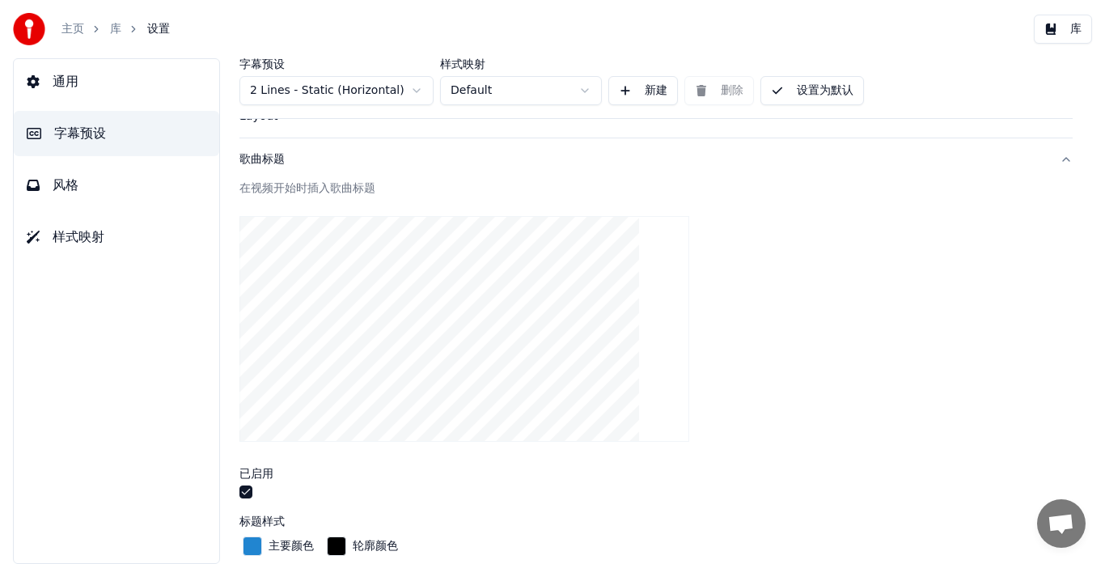
scroll to position [81, 0]
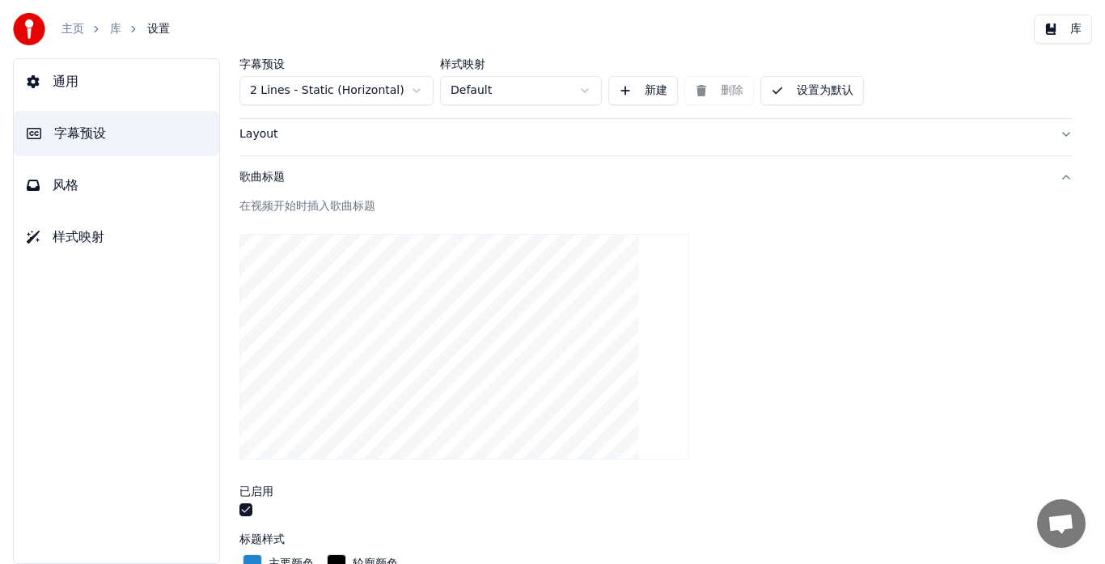
click at [779, 95] on button "设置为默认" at bounding box center [813, 90] width 104 height 29
click at [1062, 32] on button "库" at bounding box center [1063, 29] width 58 height 29
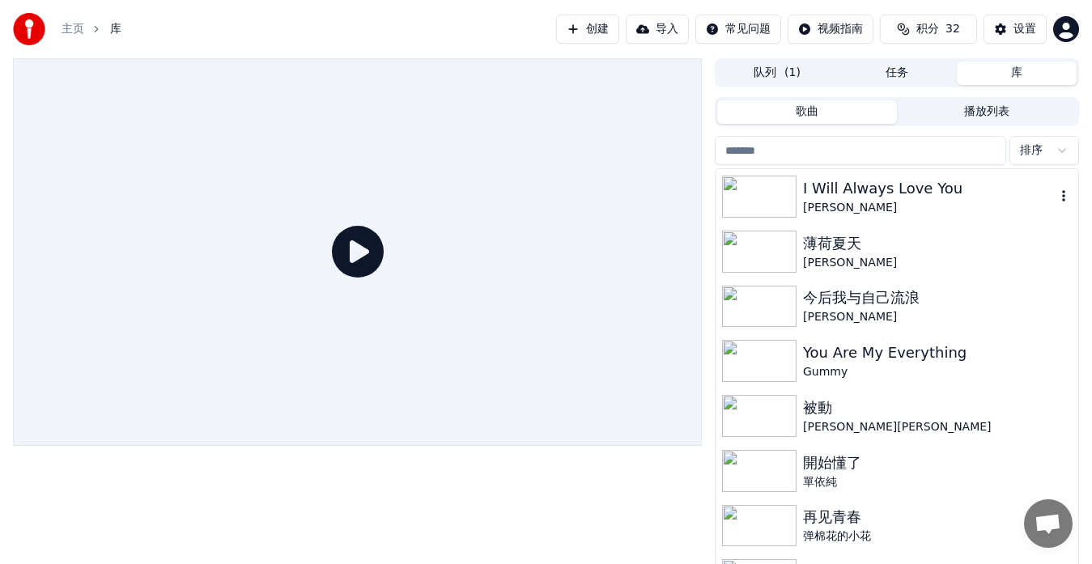
click at [781, 197] on img at bounding box center [759, 197] width 74 height 42
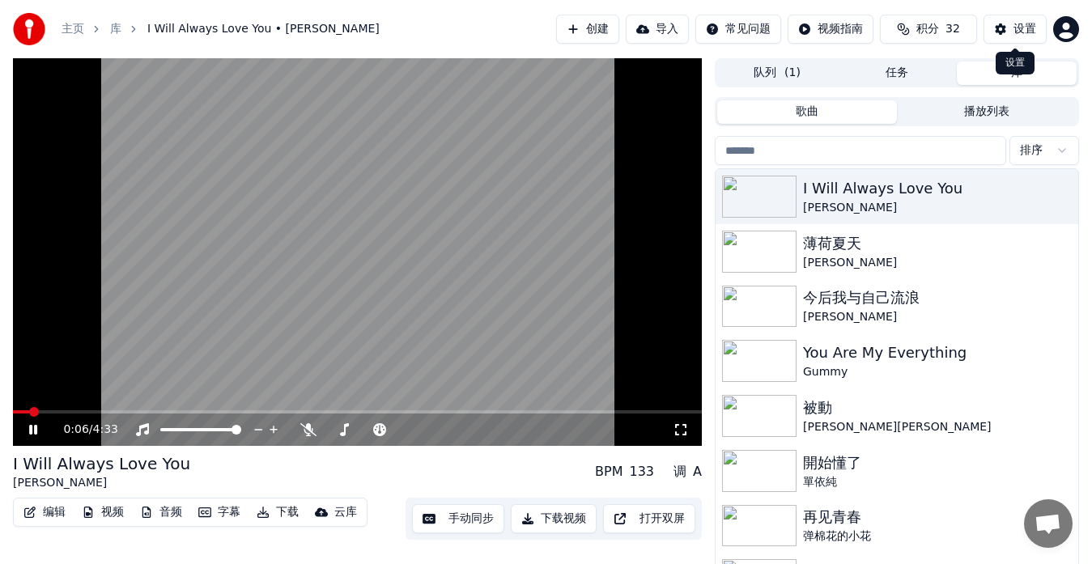
click at [999, 32] on button "设置" at bounding box center [1014, 29] width 63 height 29
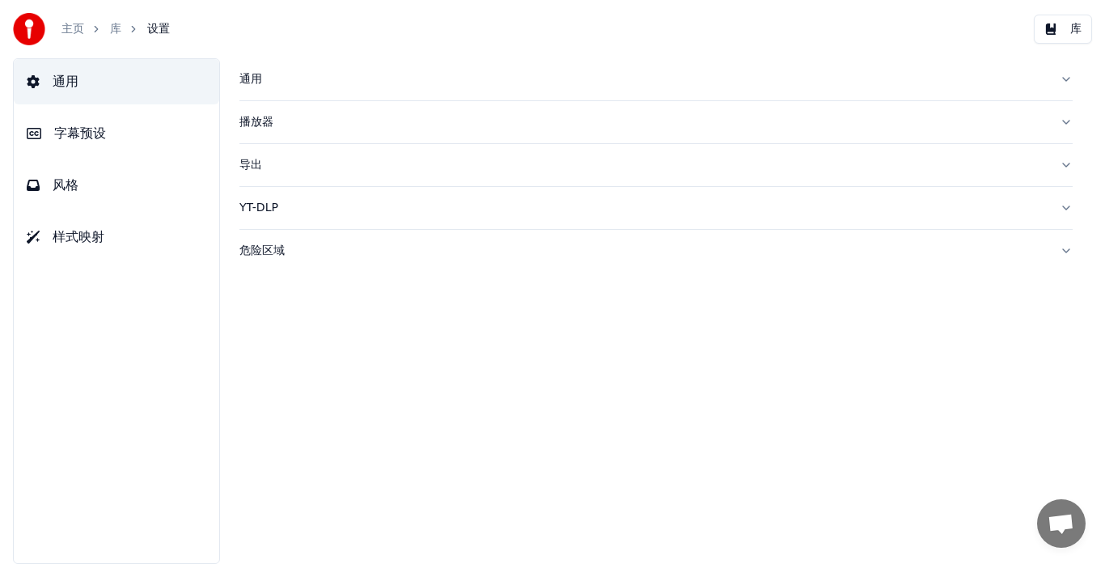
click at [104, 137] on span "字幕预设" at bounding box center [80, 133] width 52 height 19
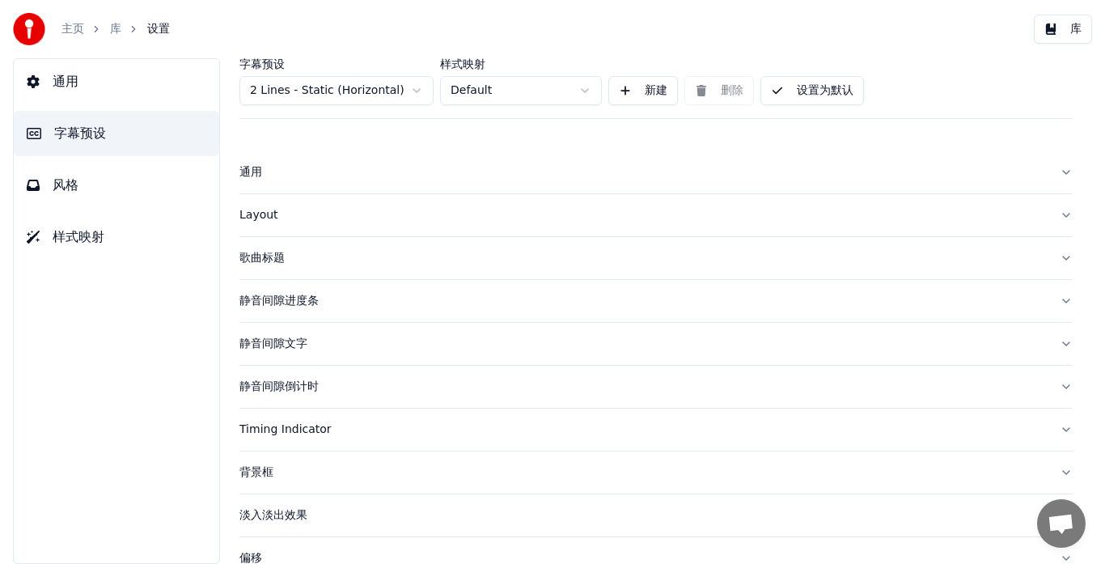
click at [261, 258] on div "歌曲标题" at bounding box center [644, 258] width 808 height 16
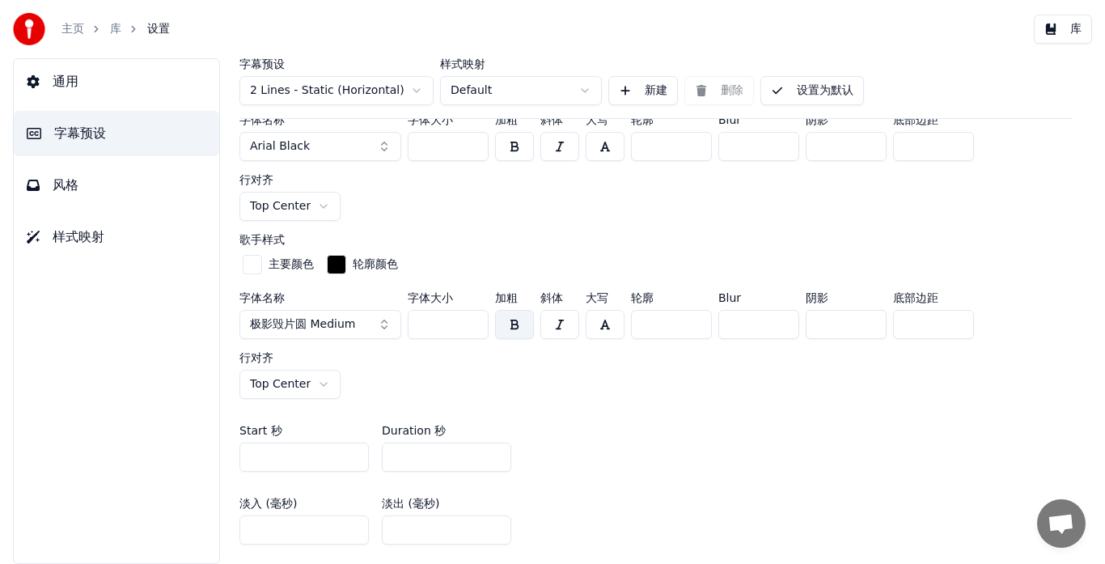
scroll to position [405, 0]
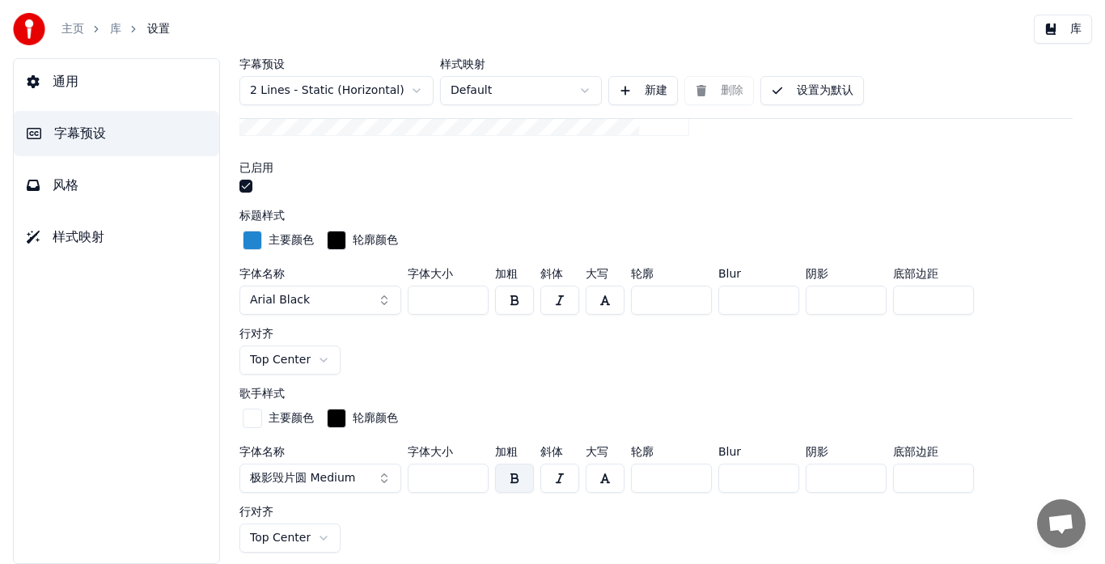
drag, startPoint x: 449, startPoint y: 480, endPoint x: 379, endPoint y: 477, distance: 70.4
click at [379, 477] on div "字体名称 极影毁片圆 Medium 字体大小 *** 加粗 斜体 大写 轮廓 * Blur * 阴影 * 底部边距 *** 行对齐 Top Center" at bounding box center [657, 499] width 834 height 107
type input "***"
click at [466, 385] on div "在视频开始时插入歌曲标题 已启用 标题样式 主要颜色 轮廓颜色 字体名称 Arial Black 字体大小 *** 加粗 斜体 大写 轮廓 * Blur * …" at bounding box center [657, 317] width 834 height 885
click at [511, 470] on button "button" at bounding box center [514, 478] width 39 height 29
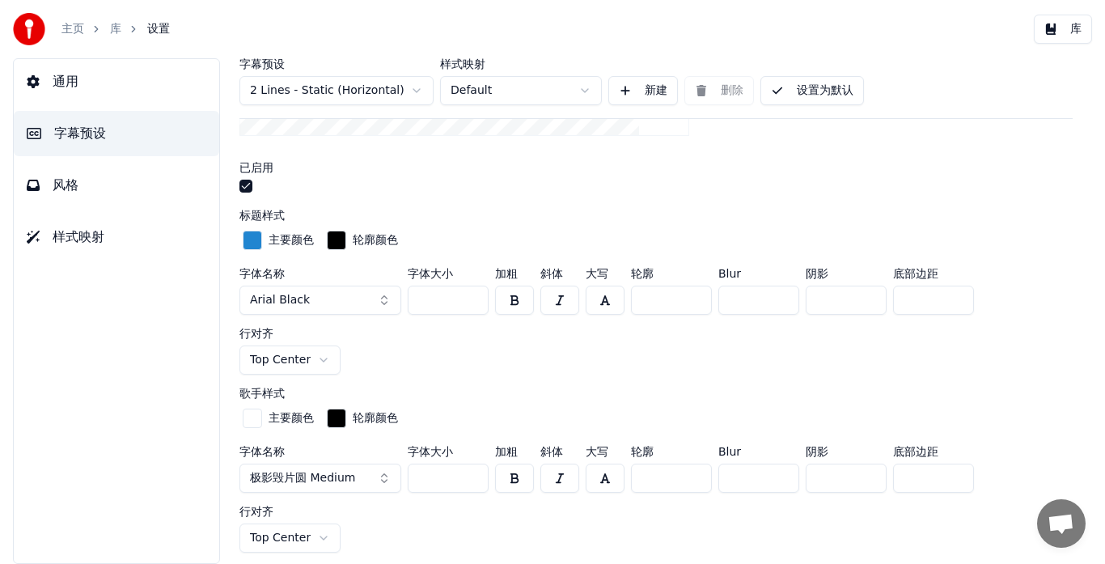
drag, startPoint x: 439, startPoint y: 299, endPoint x: 426, endPoint y: 302, distance: 13.3
click at [426, 302] on input "***" at bounding box center [448, 300] width 81 height 29
type input "***"
click at [469, 362] on div "字体名称 Arial Black 字体大小 *** 加粗 斜体 大写 轮廓 * Blur * 阴影 * 底部边距 *** 行对齐 Top Center" at bounding box center [657, 321] width 834 height 107
click at [820, 100] on button "设置为默认" at bounding box center [813, 90] width 104 height 29
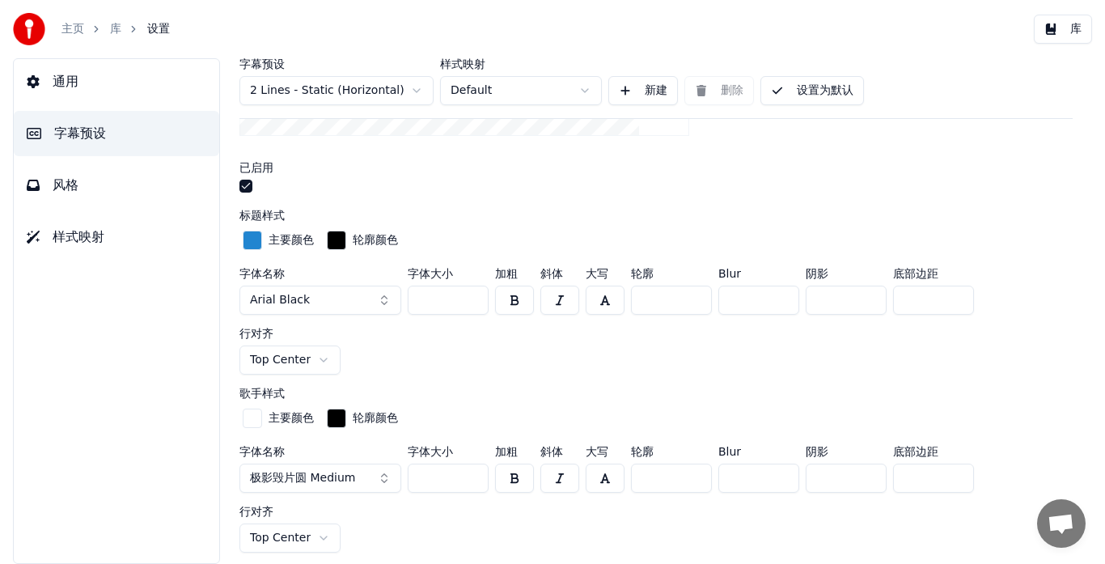
click at [1049, 36] on button "库" at bounding box center [1063, 29] width 58 height 29
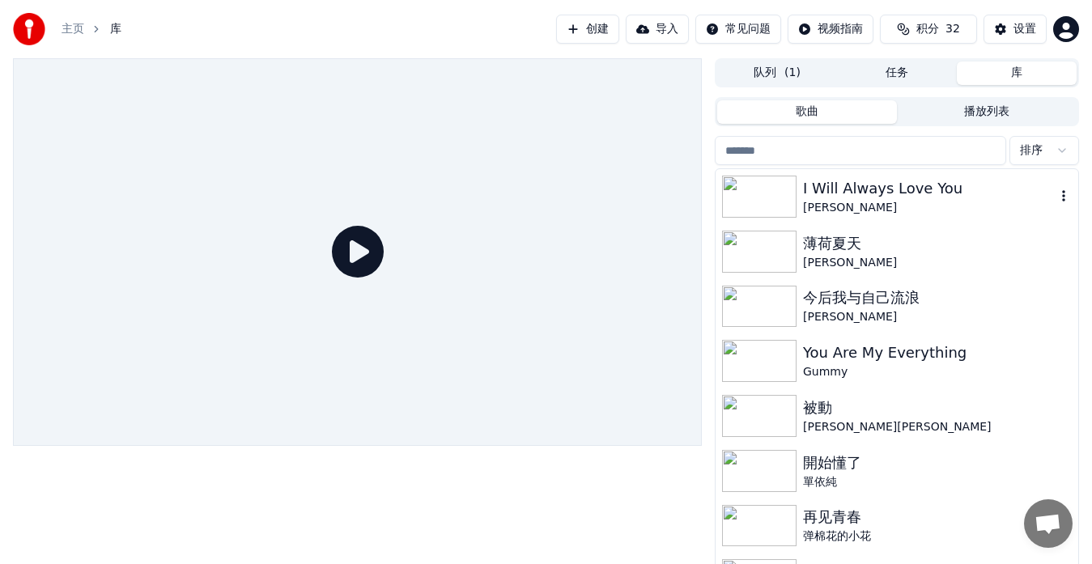
click at [758, 176] on img at bounding box center [759, 197] width 74 height 42
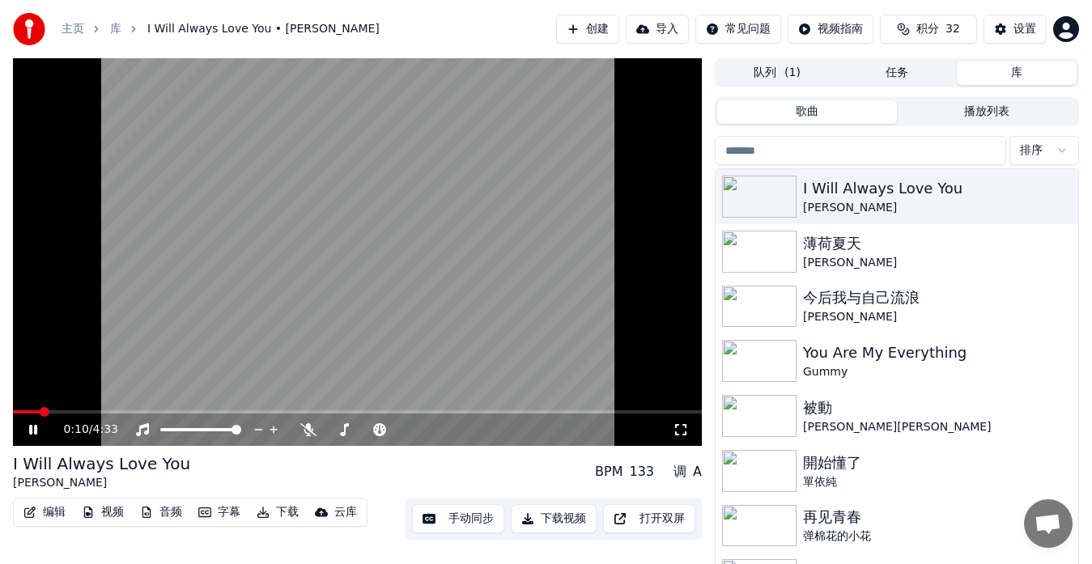
click at [111, 513] on button "视频" at bounding box center [102, 512] width 55 height 23
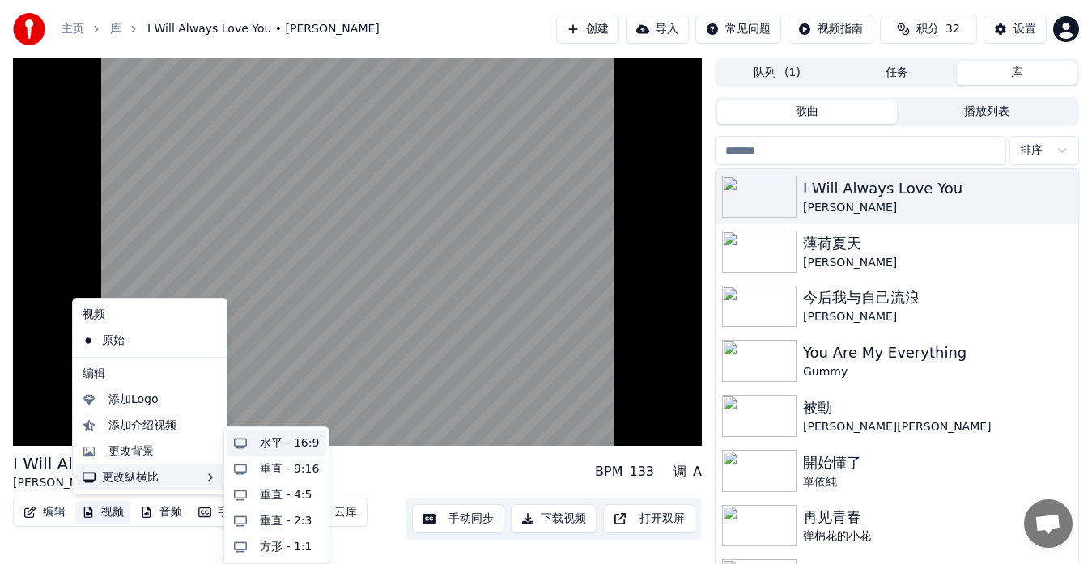
click at [285, 450] on div "水平 - 16:9" at bounding box center [289, 443] width 59 height 16
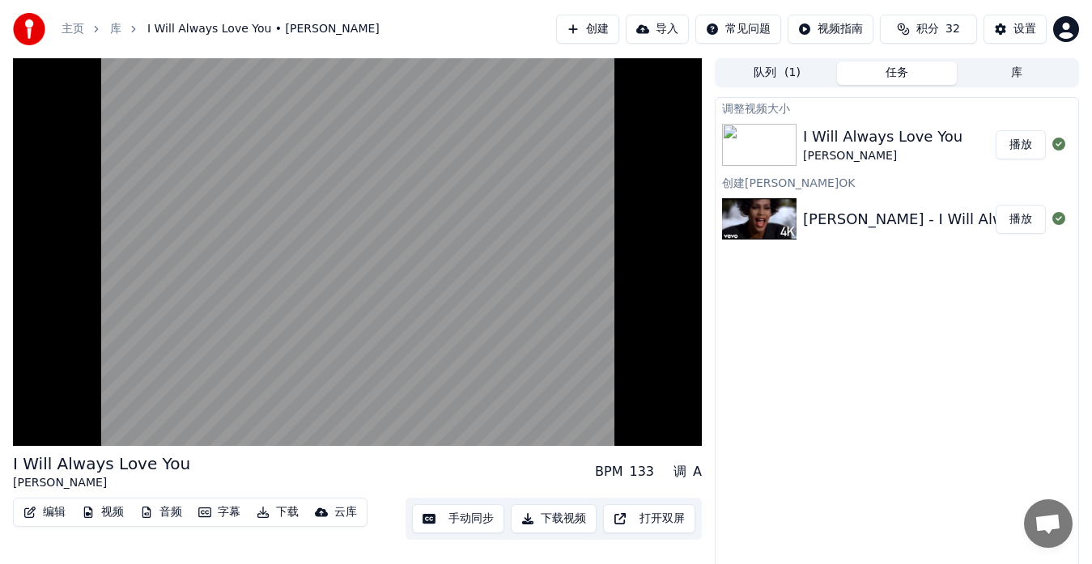
click at [1025, 149] on button "播放" at bounding box center [1020, 144] width 50 height 29
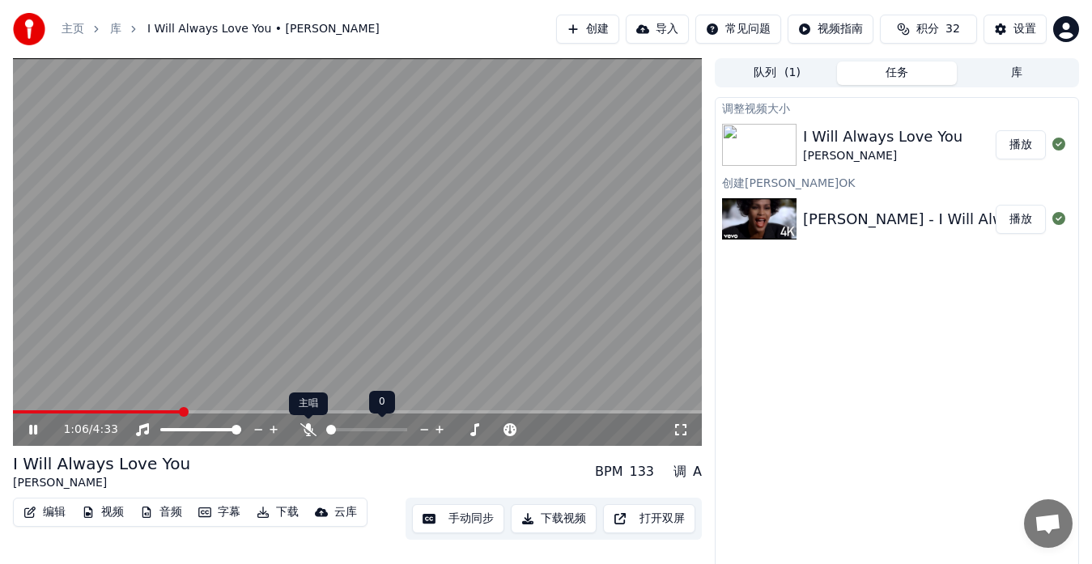
click at [308, 426] on icon at bounding box center [308, 429] width 16 height 13
click at [306, 434] on icon at bounding box center [308, 429] width 16 height 13
click at [407, 413] on span at bounding box center [357, 411] width 689 height 3
click at [308, 431] on icon at bounding box center [308, 429] width 16 height 13
click at [308, 431] on icon at bounding box center [308, 429] width 9 height 13
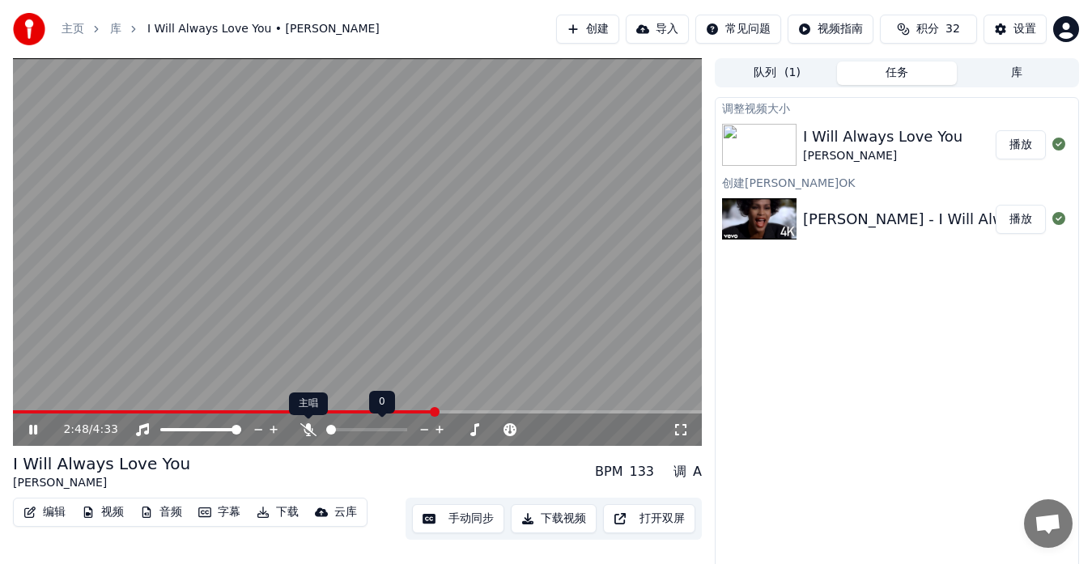
click at [309, 433] on icon at bounding box center [308, 429] width 16 height 13
click at [31, 431] on icon at bounding box center [33, 429] width 10 height 11
click at [308, 426] on icon at bounding box center [308, 429] width 9 height 13
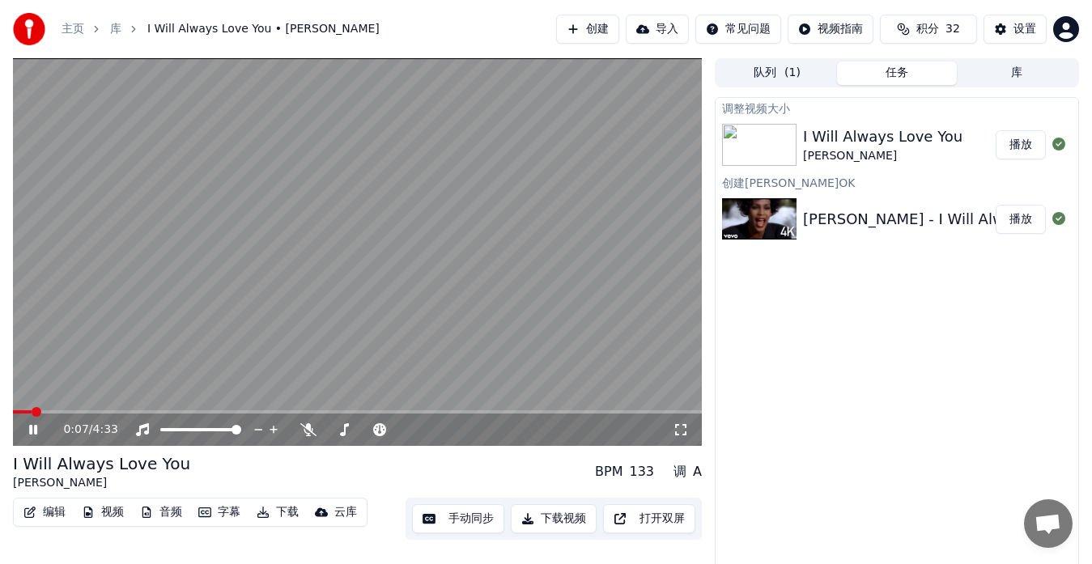
click at [19, 412] on span at bounding box center [22, 411] width 19 height 3
click at [30, 431] on icon at bounding box center [33, 430] width 8 height 10
click at [999, 28] on button "设置" at bounding box center [1014, 29] width 63 height 29
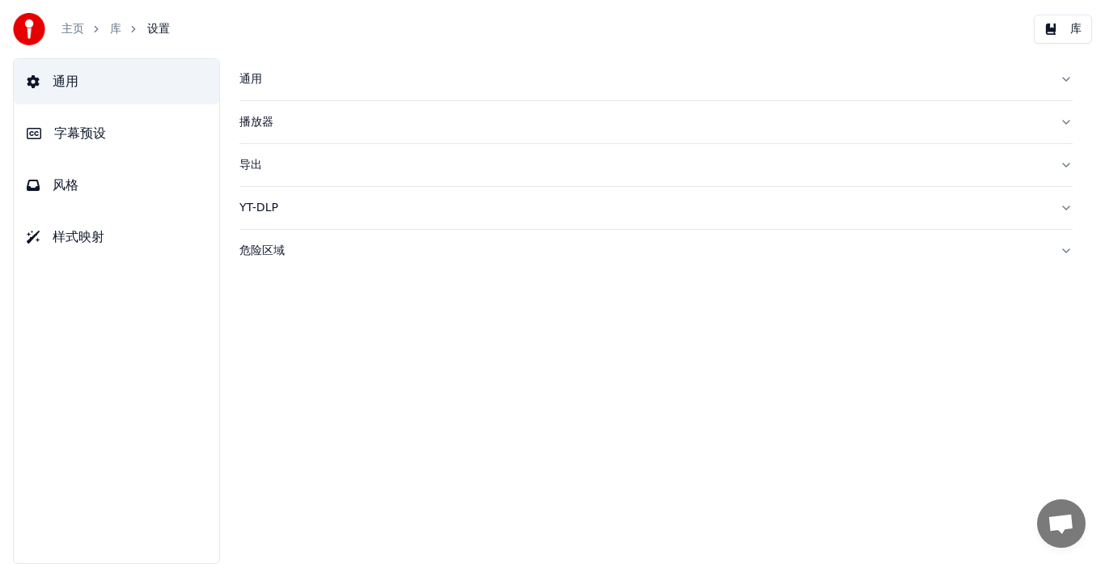
click at [106, 138] on button "字幕预设" at bounding box center [117, 133] width 206 height 45
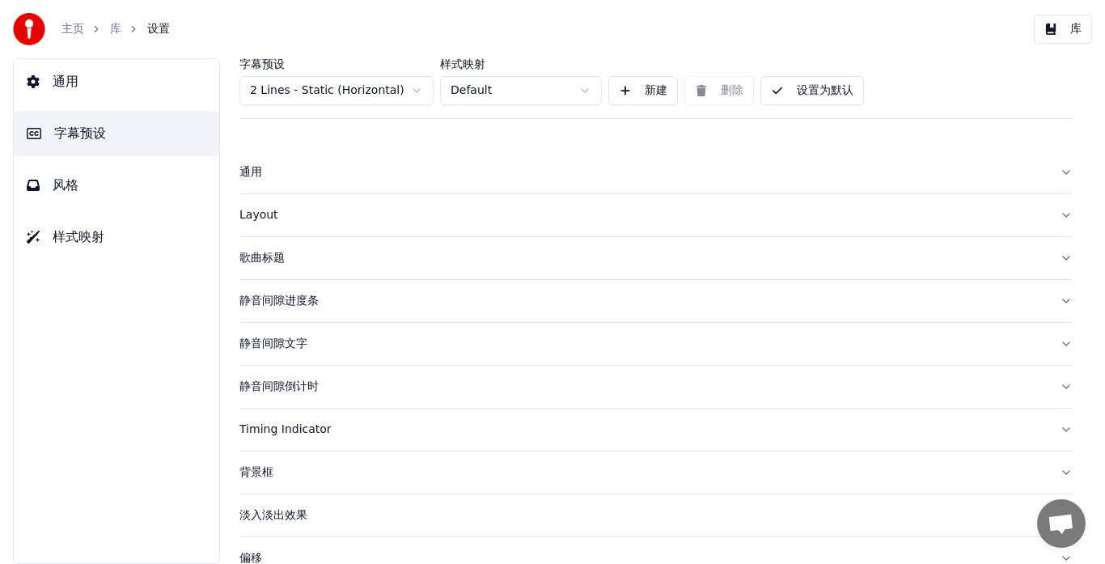
click at [270, 255] on div "歌曲标题" at bounding box center [644, 258] width 808 height 16
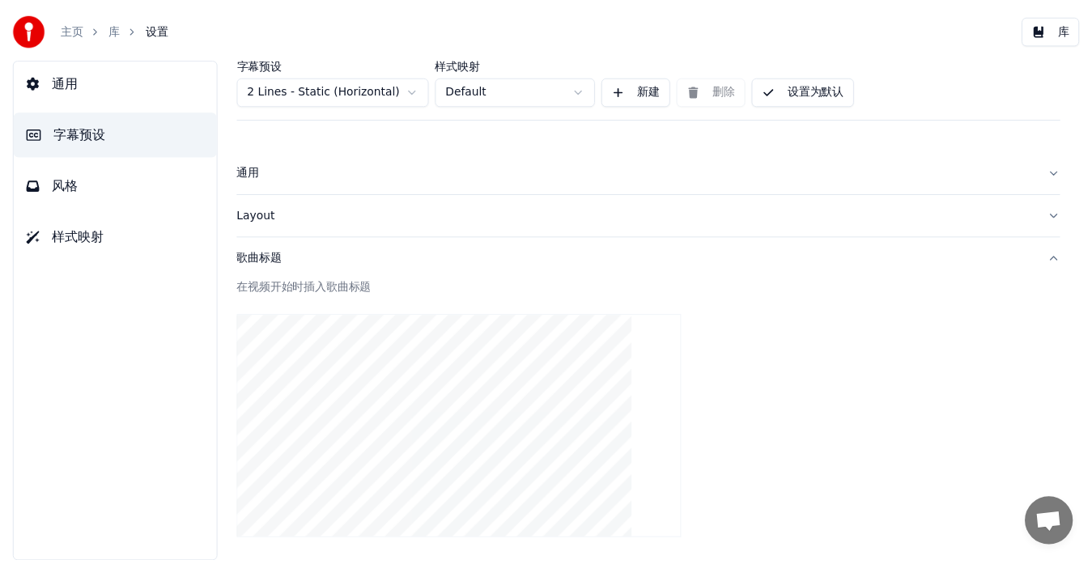
scroll to position [324, 0]
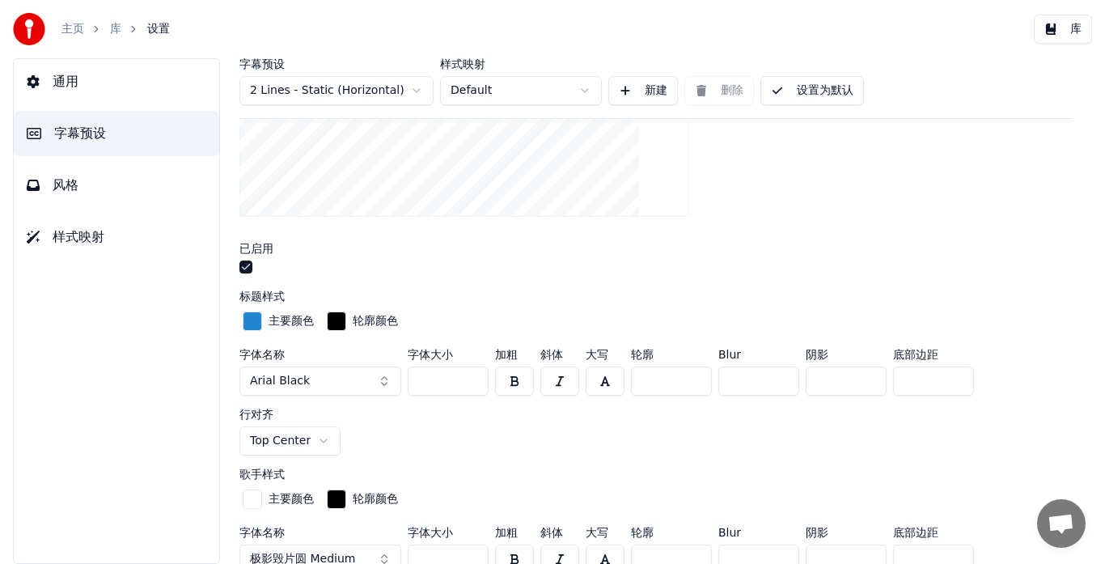
drag, startPoint x: 425, startPoint y: 381, endPoint x: 435, endPoint y: 381, distance: 10.5
click at [435, 381] on input "***" at bounding box center [448, 381] width 81 height 29
type input "***"
click at [511, 479] on div "歌手样式" at bounding box center [657, 474] width 834 height 11
click at [800, 89] on button "设置为默认" at bounding box center [813, 90] width 104 height 29
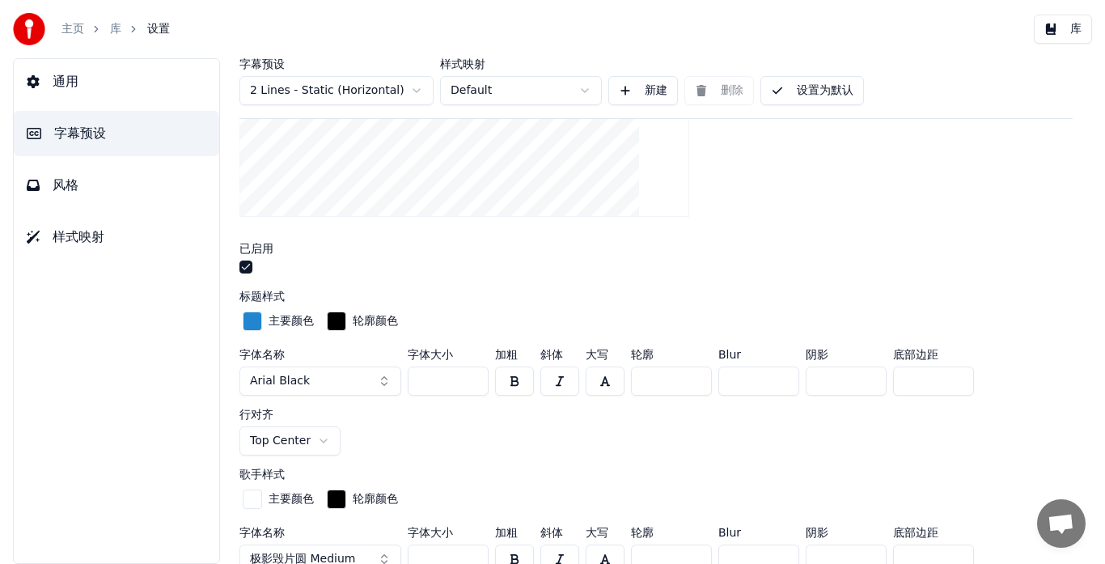
click at [1063, 30] on button "库" at bounding box center [1063, 29] width 58 height 29
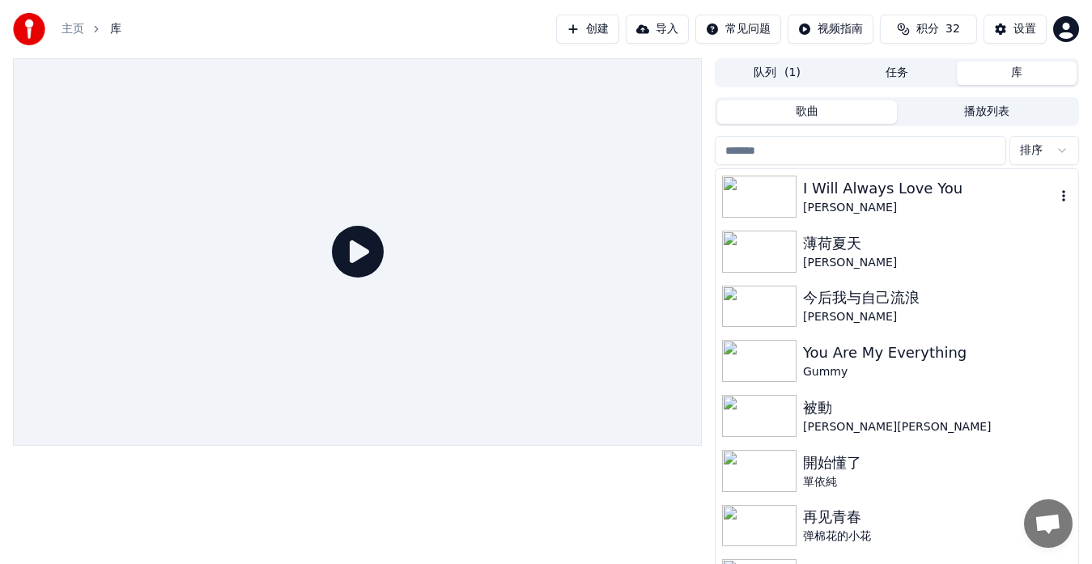
click at [846, 184] on div "I Will Always Love You" at bounding box center [929, 188] width 252 height 23
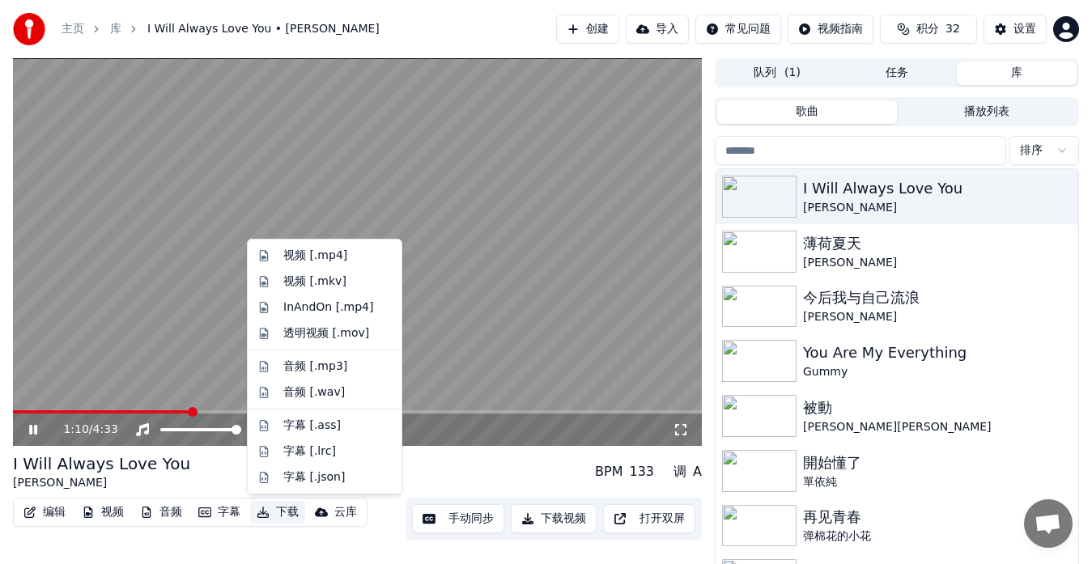
click at [271, 516] on button "下载" at bounding box center [277, 512] width 55 height 23
click at [306, 307] on div "InAndOn [.mp4]" at bounding box center [328, 307] width 91 height 16
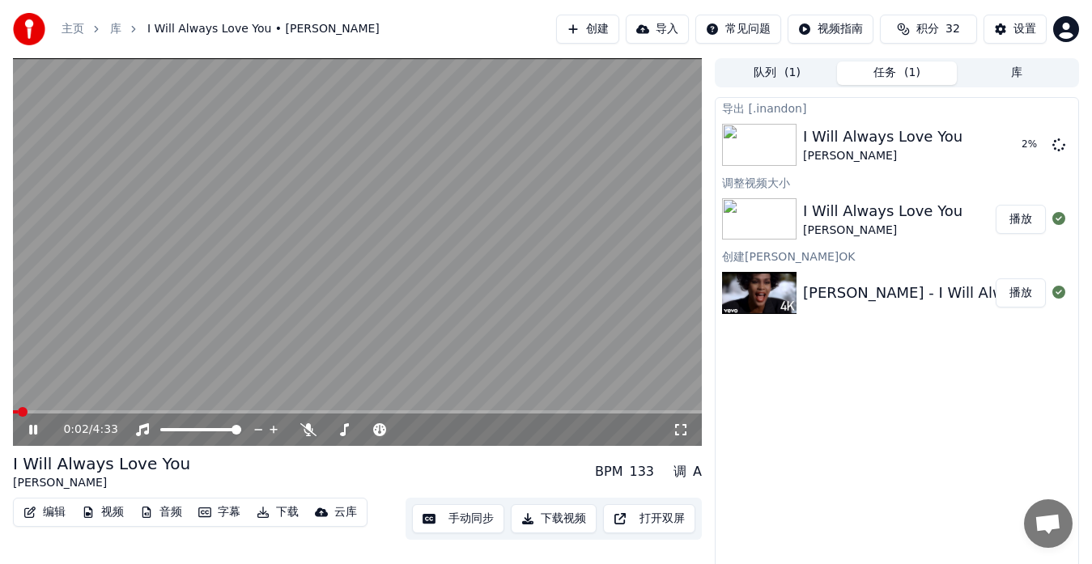
click at [18, 413] on span at bounding box center [15, 411] width 5 height 3
click at [13, 411] on span at bounding box center [13, 411] width 0 height 3
click at [13, 412] on span at bounding box center [18, 412] width 10 height 10
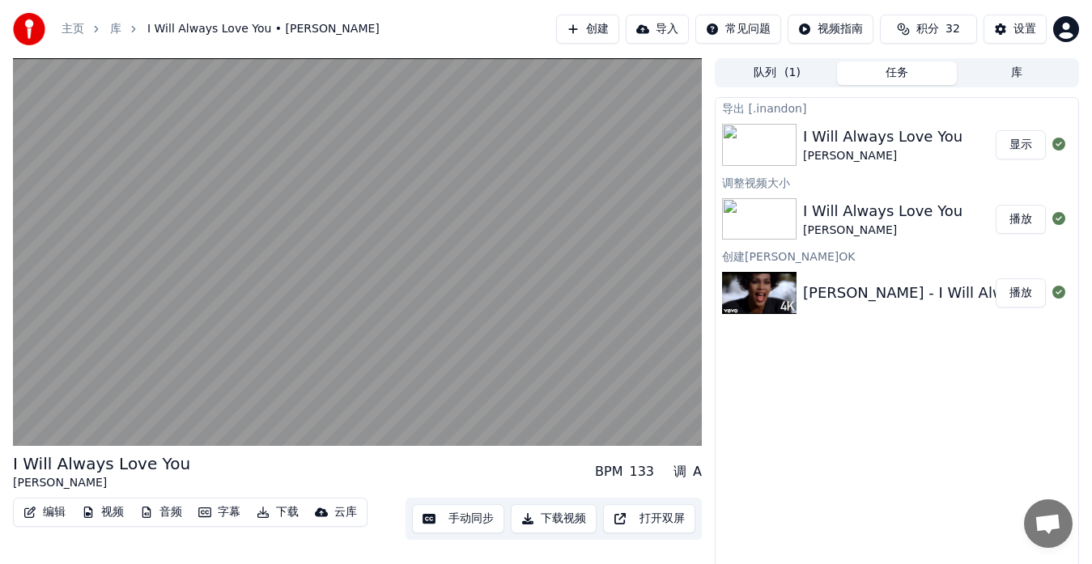
click at [1033, 142] on button "显示" at bounding box center [1020, 144] width 50 height 29
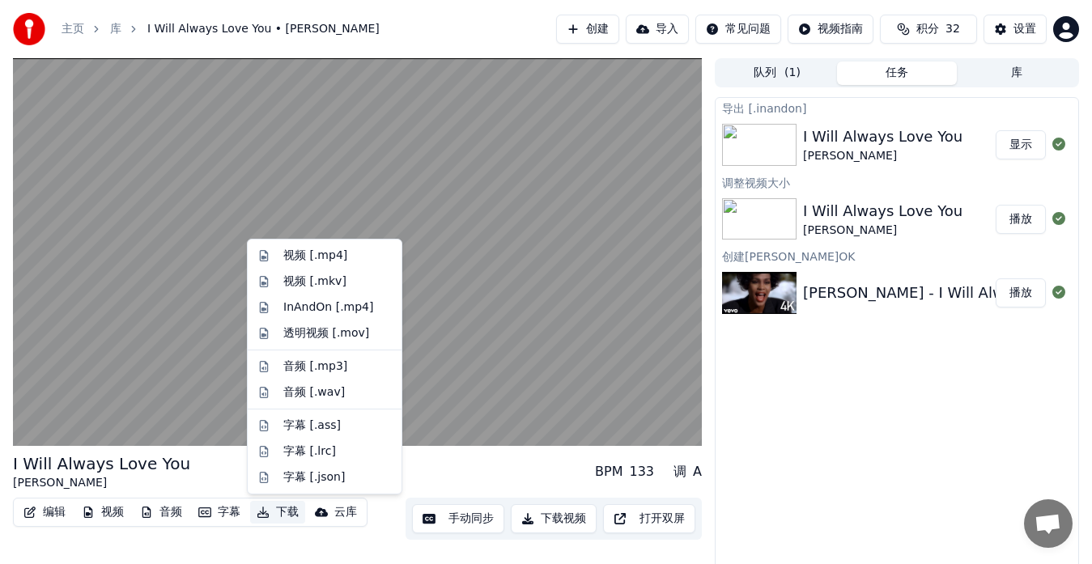
click at [278, 515] on button "下载" at bounding box center [277, 512] width 55 height 23
click at [299, 253] on div "视频 [.mp4]" at bounding box center [315, 256] width 64 height 16
